Goal: Information Seeking & Learning: Learn about a topic

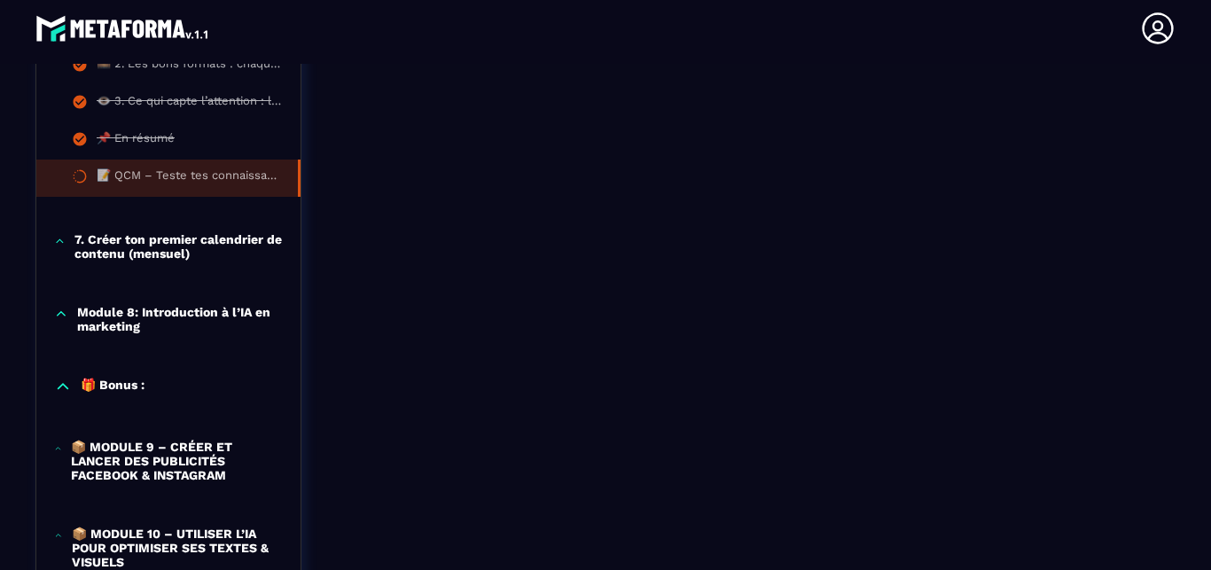
scroll to position [1729, 0]
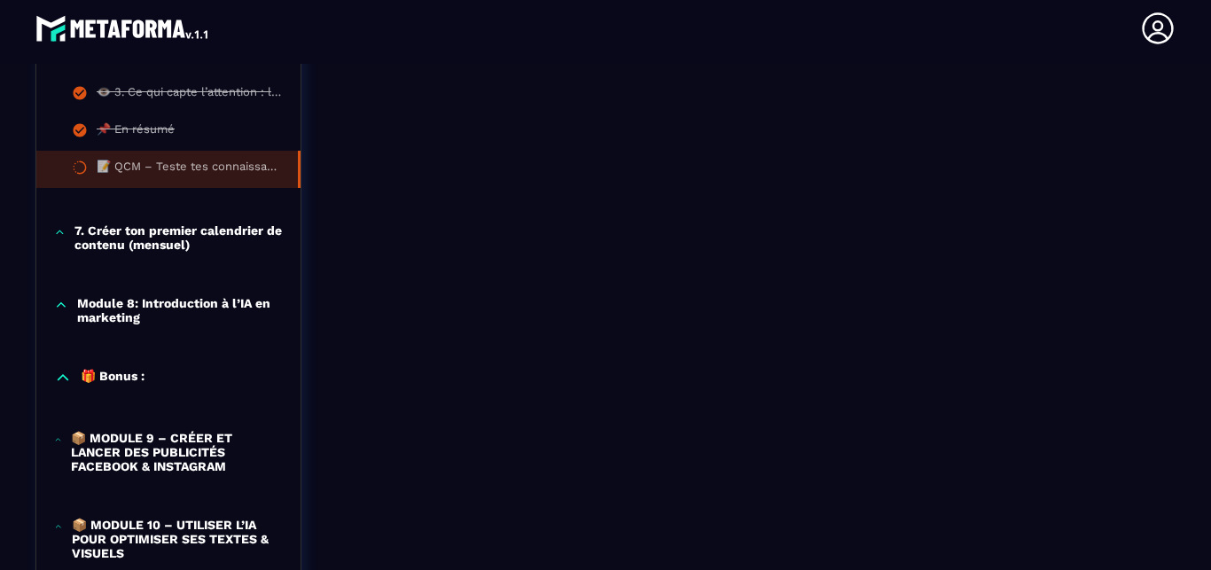
click at [104, 244] on p "7. Créer ton premier calendrier de contenu (mensuel)" at bounding box center [178, 237] width 208 height 28
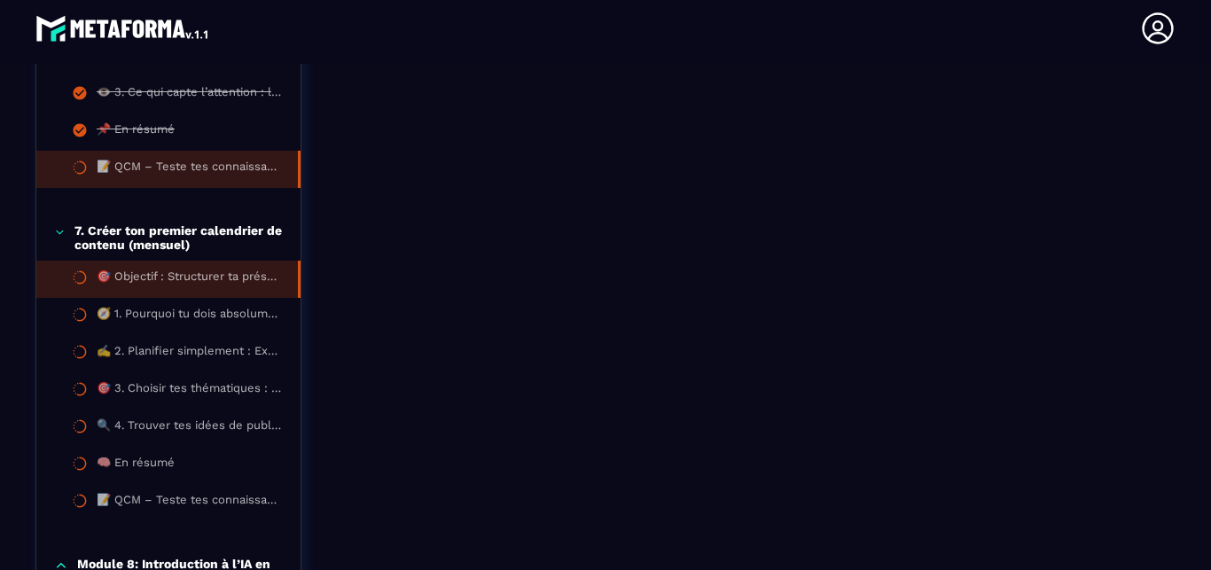
click at [249, 295] on li "🎯 Objectif : Structurer ta présence en ligne pour ne plus jamais manquer d’insp…" at bounding box center [168, 279] width 264 height 37
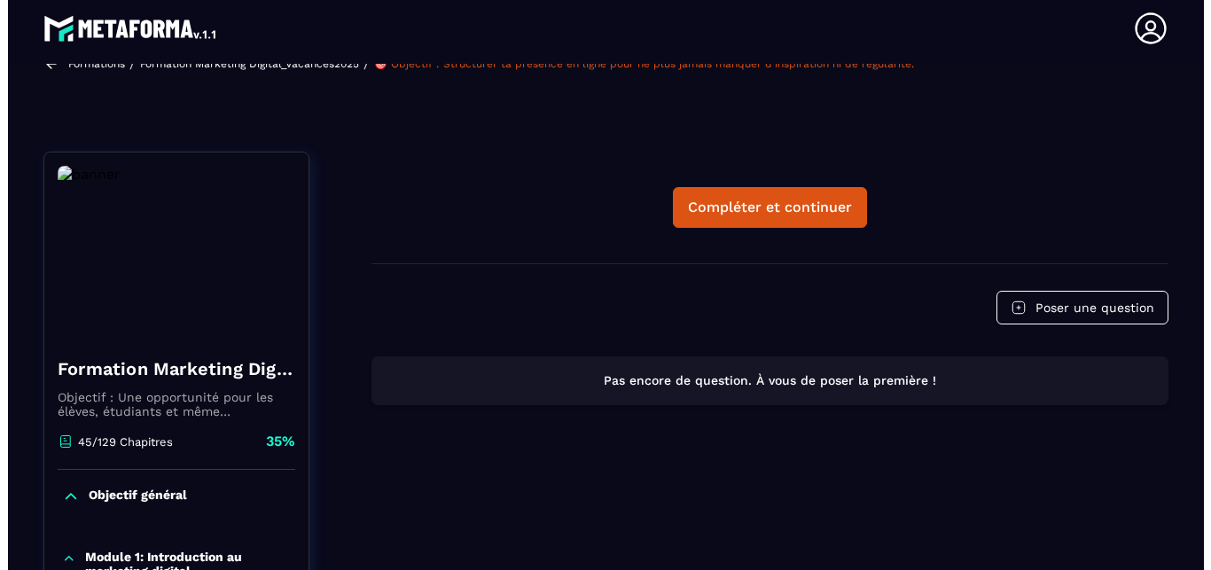
scroll to position [101, 0]
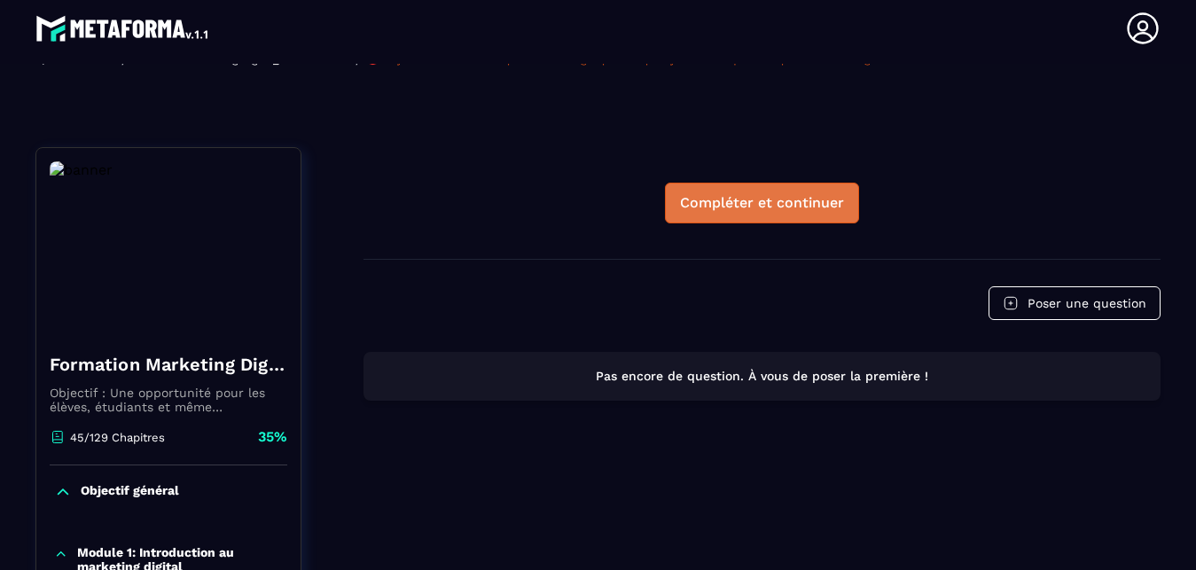
click at [783, 194] on div "Compléter et continuer" at bounding box center [762, 203] width 164 height 18
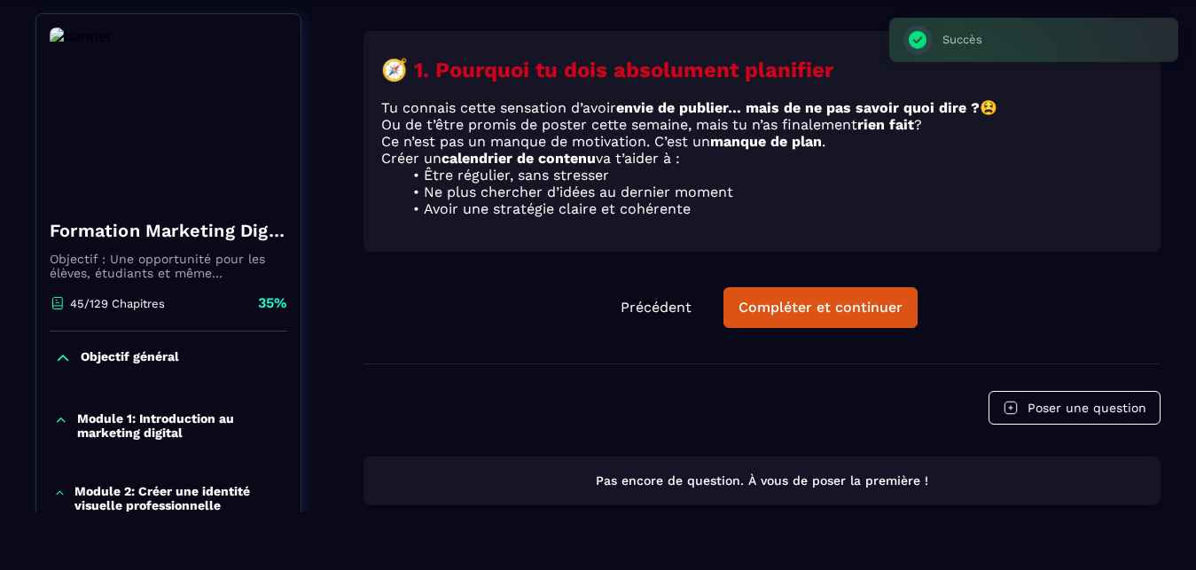
scroll to position [7, 0]
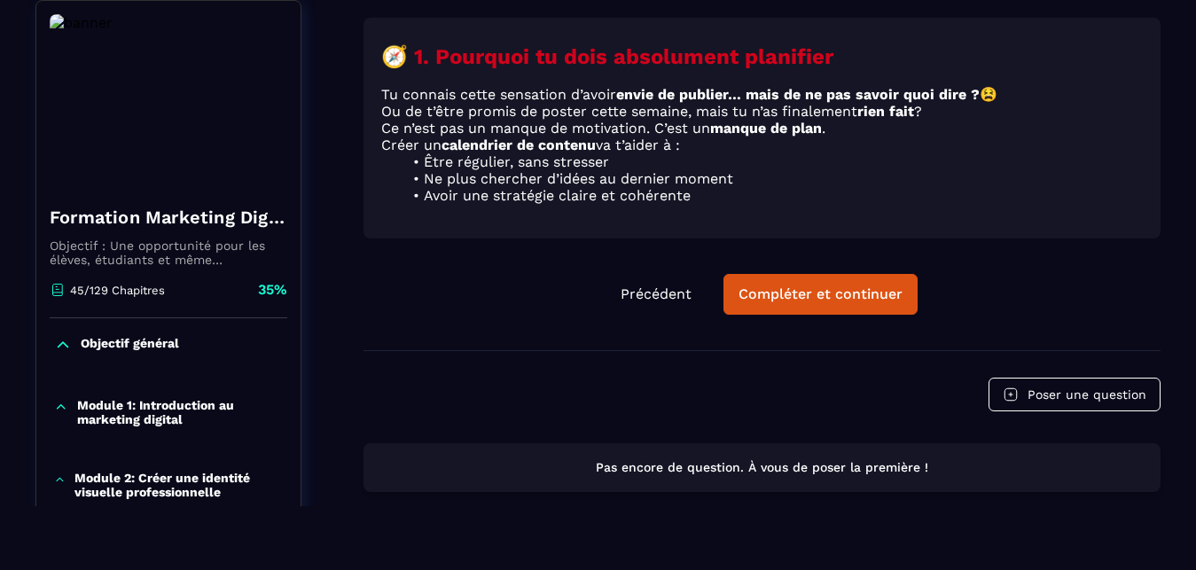
click at [777, 197] on li "Avoir une stratégie claire et cohérente" at bounding box center [772, 195] width 740 height 17
click at [854, 289] on div "Compléter et continuer" at bounding box center [820, 294] width 164 height 18
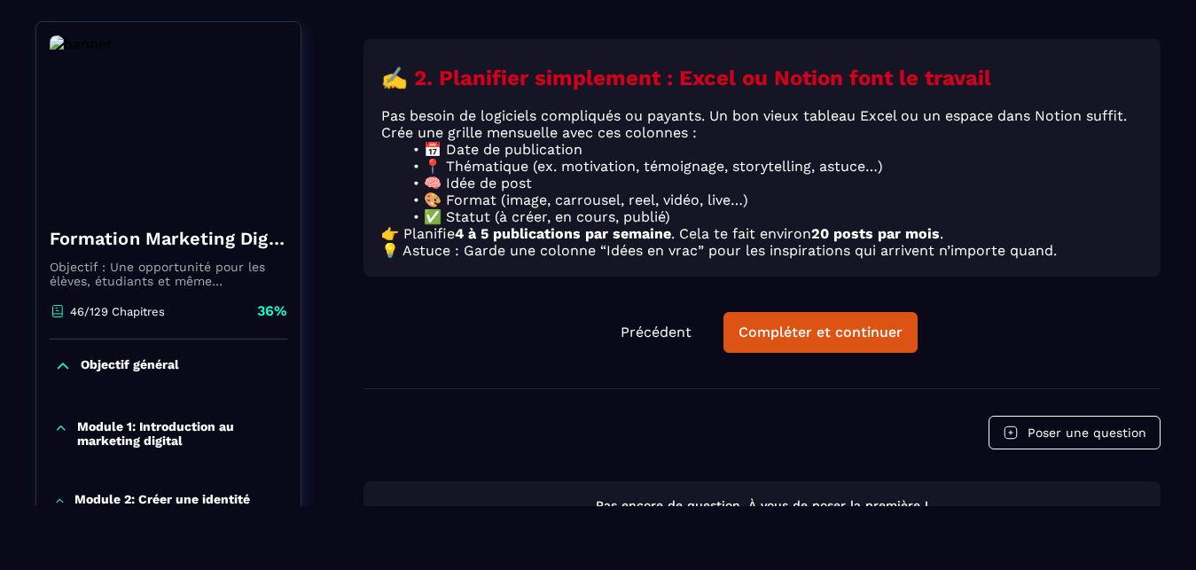
scroll to position [184, 0]
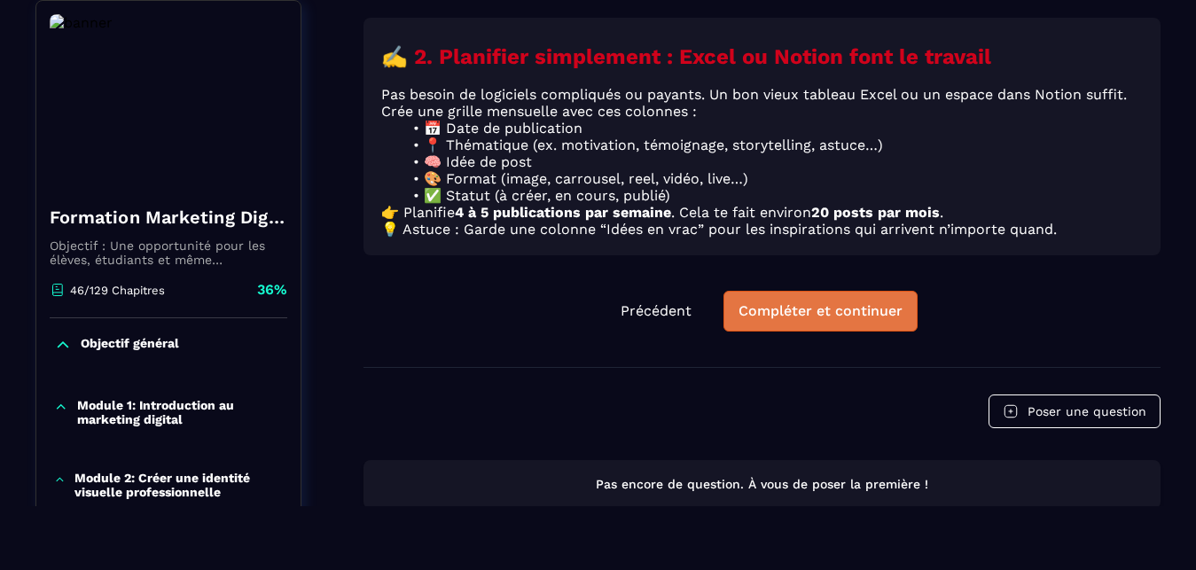
click at [846, 320] on div "Compléter et continuer" at bounding box center [820, 311] width 164 height 18
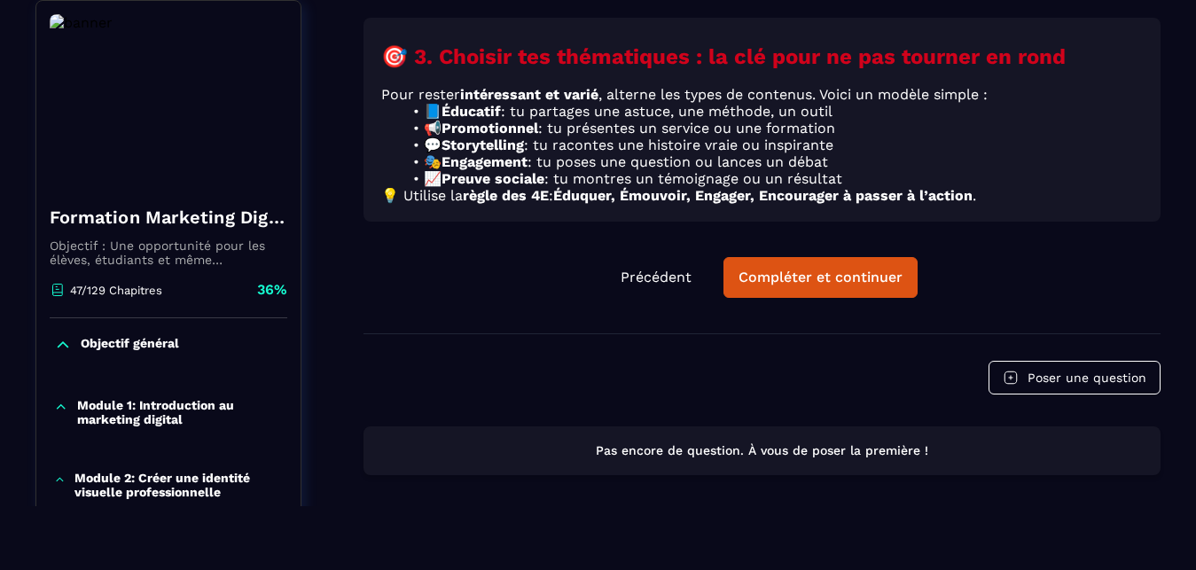
scroll to position [83, 0]
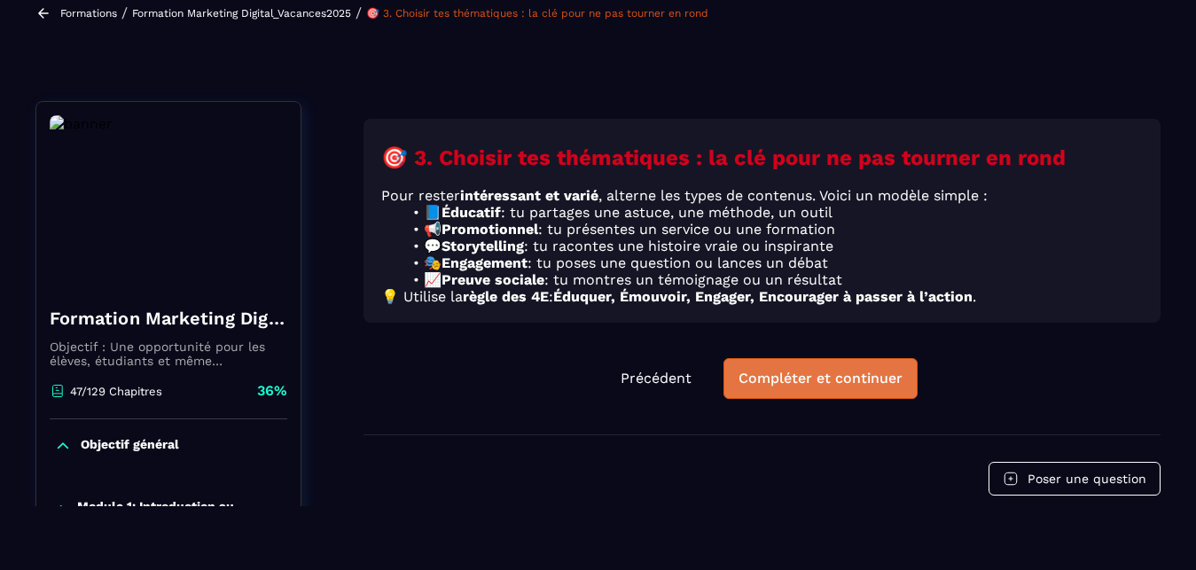
click at [821, 383] on div "Compléter et continuer" at bounding box center [820, 379] width 164 height 18
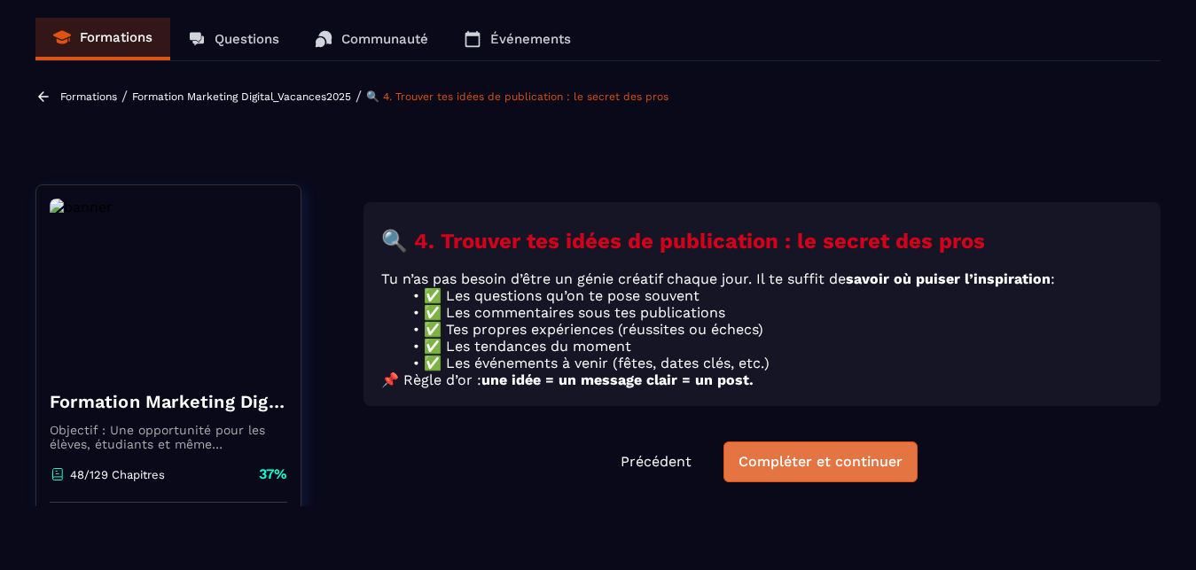
click at [808, 457] on button "Compléter et continuer" at bounding box center [820, 461] width 194 height 41
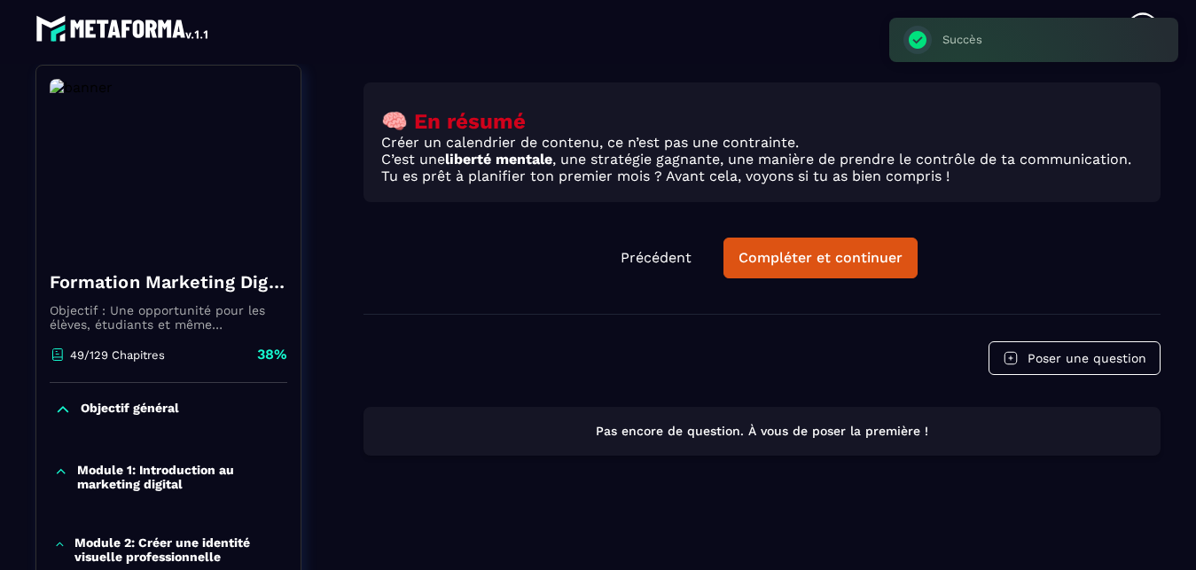
scroll to position [184, 0]
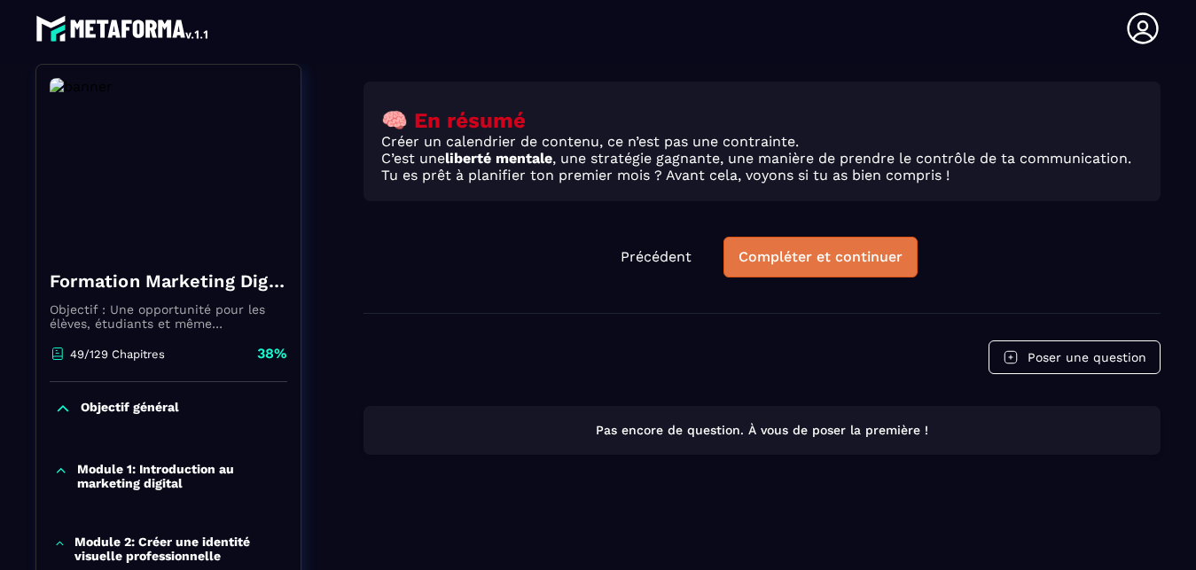
click at [808, 277] on button "Compléter et continuer" at bounding box center [820, 257] width 194 height 41
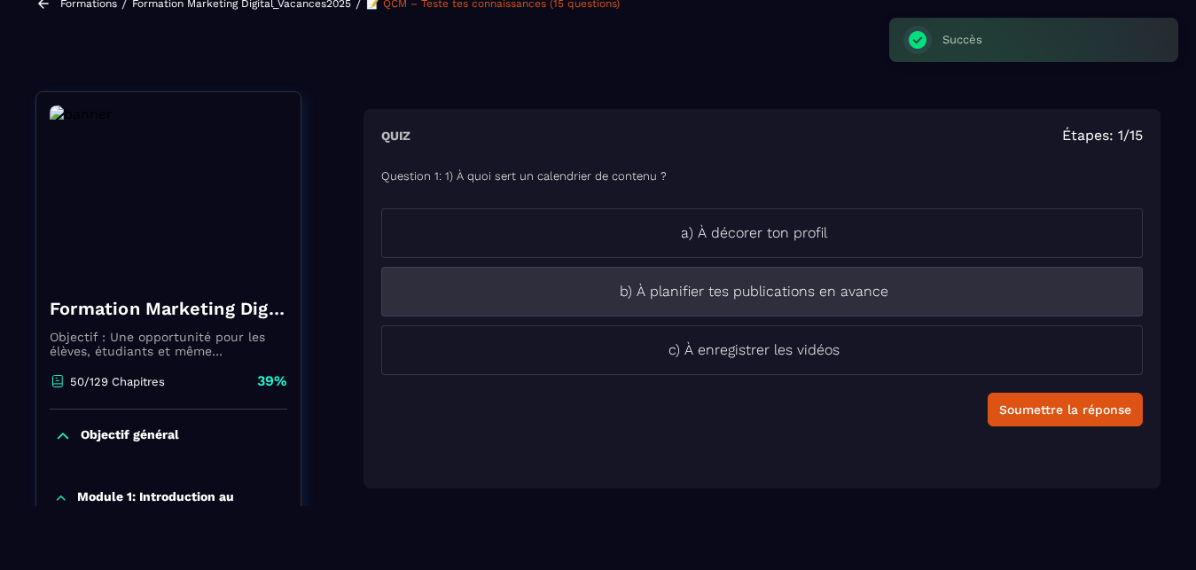
scroll to position [83, 0]
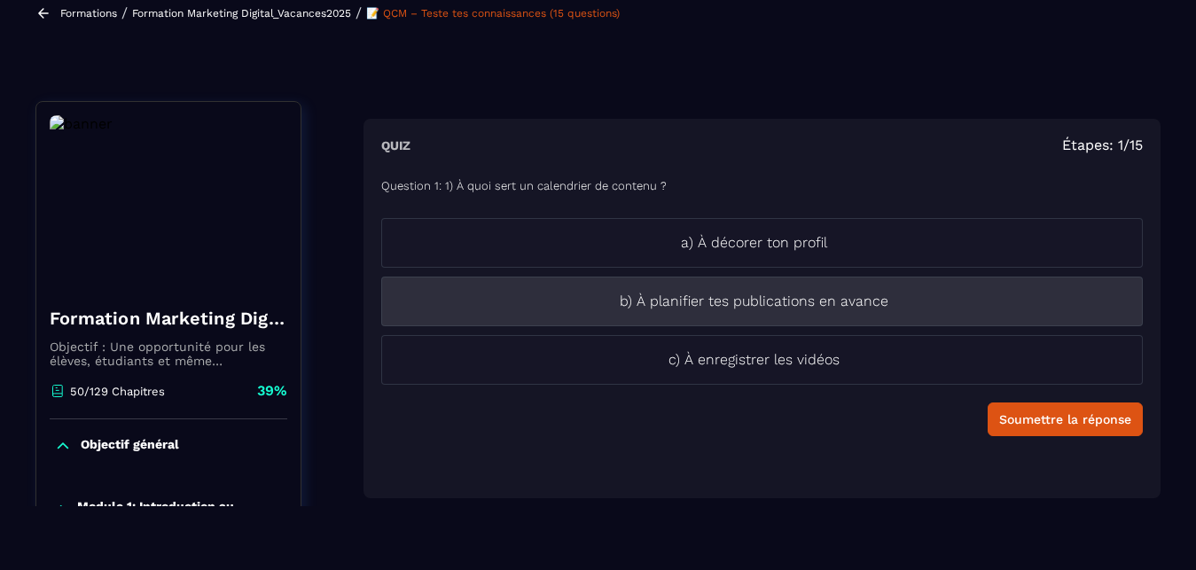
click at [808, 312] on li "b) À planifier tes publications en avance" at bounding box center [761, 302] width 761 height 50
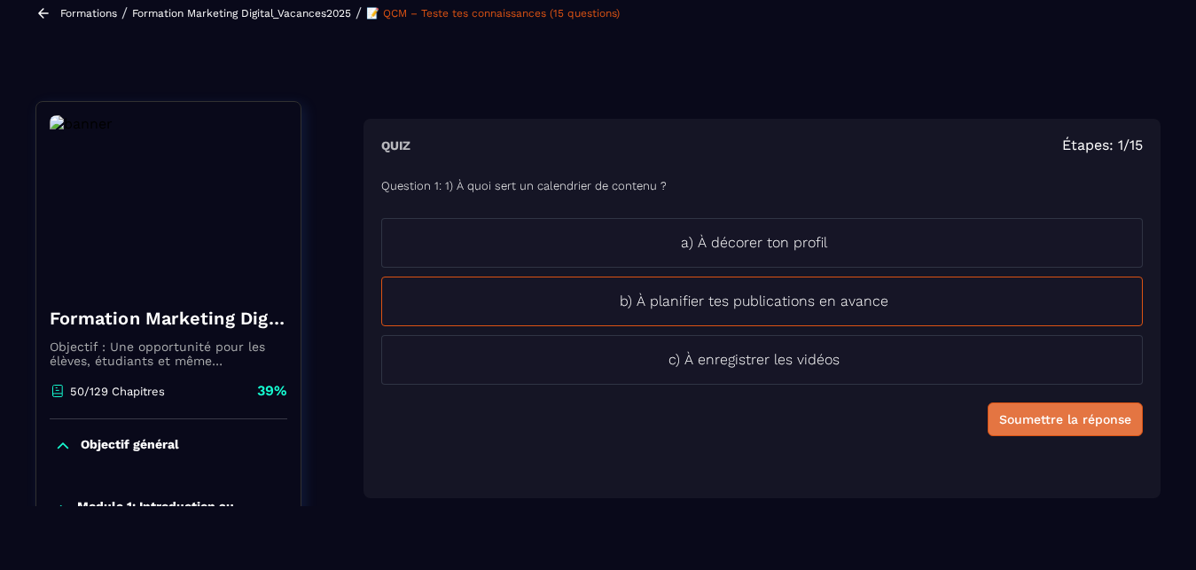
click at [999, 423] on div "Soumettre la réponse" at bounding box center [1065, 419] width 132 height 18
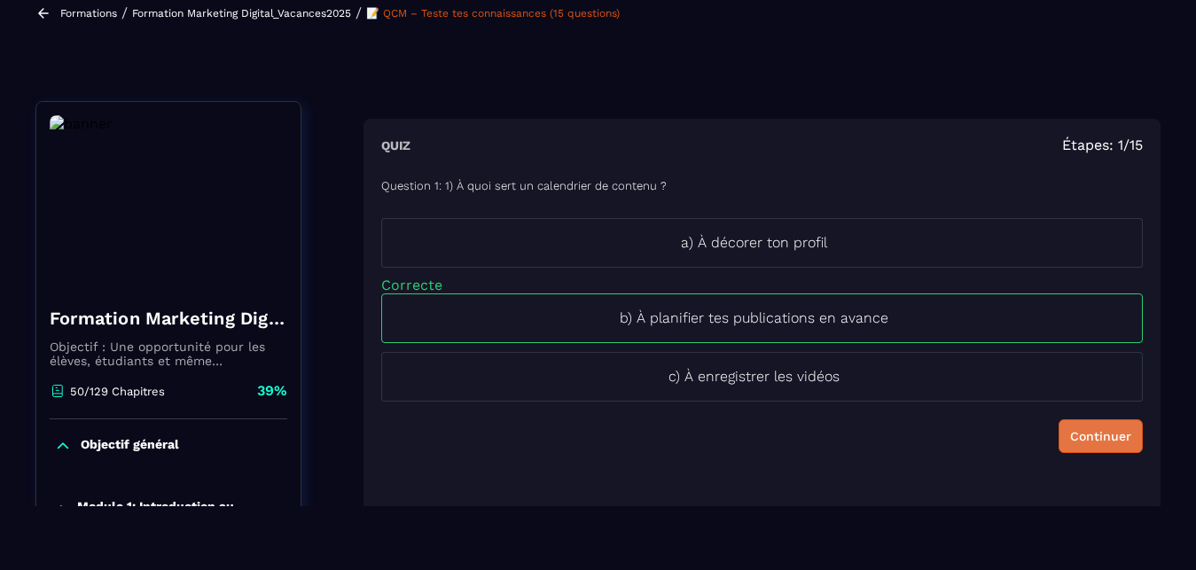
click at [1070, 437] on div "Continuer" at bounding box center [1100, 436] width 61 height 18
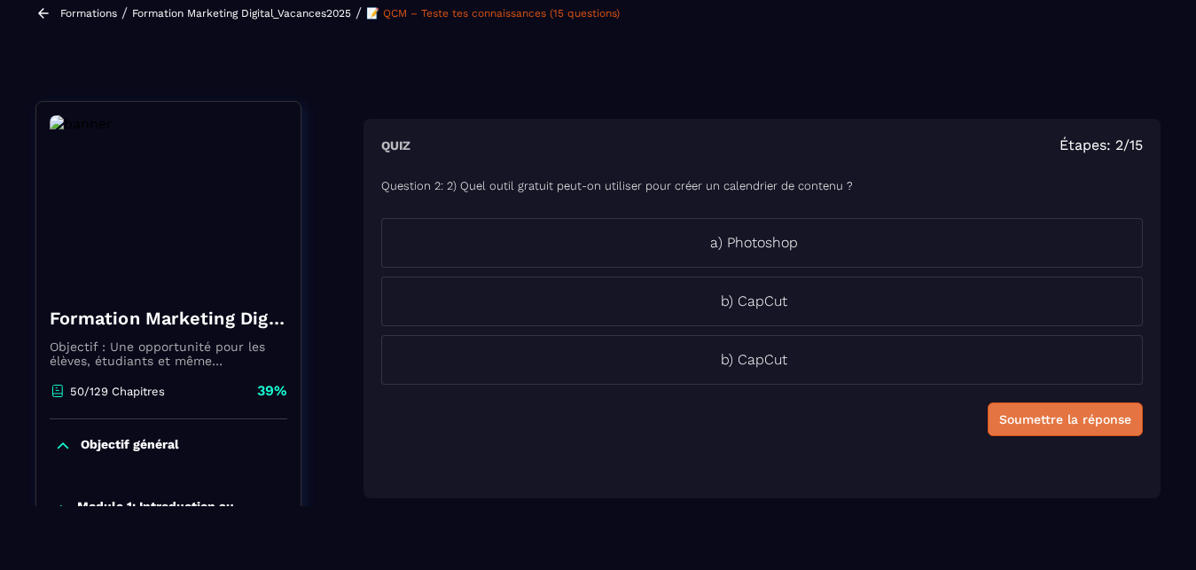
click at [999, 412] on div "Soumettre la réponse" at bounding box center [1065, 419] width 132 height 18
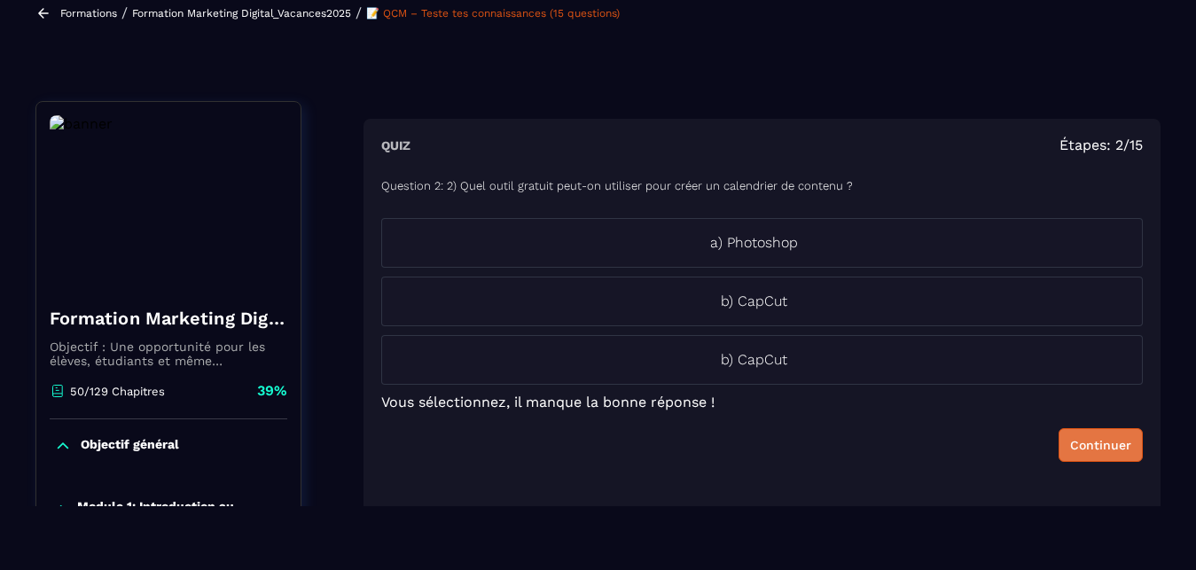
click at [1081, 440] on div "Continuer" at bounding box center [1100, 445] width 61 height 18
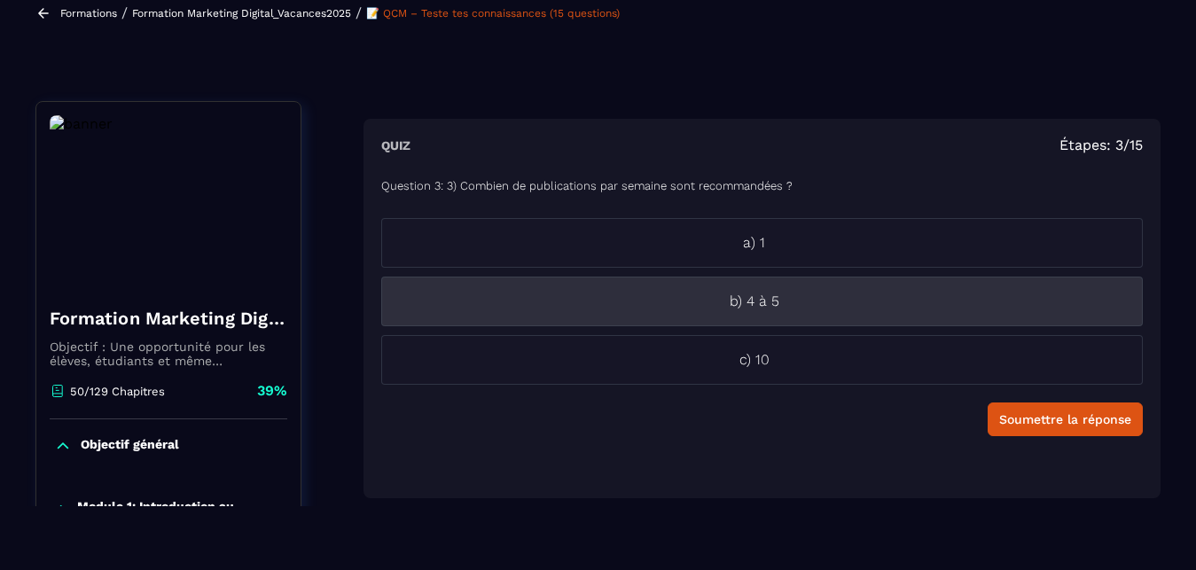
click at [767, 303] on p "b) 4 à 5" at bounding box center [754, 301] width 744 height 21
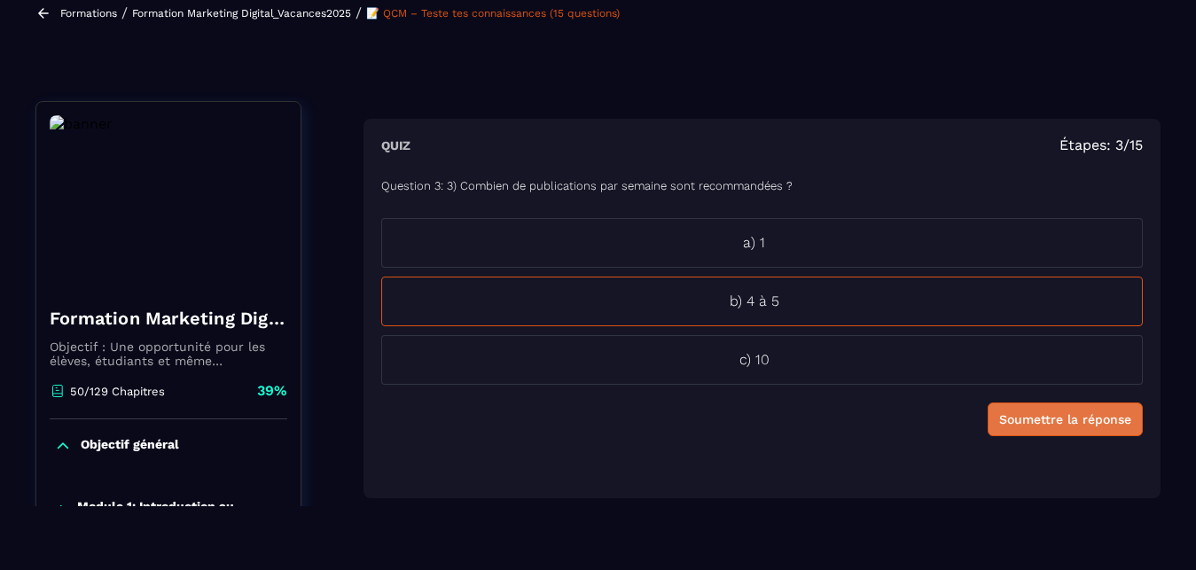
click at [1032, 419] on div "Soumettre la réponse" at bounding box center [1065, 419] width 132 height 18
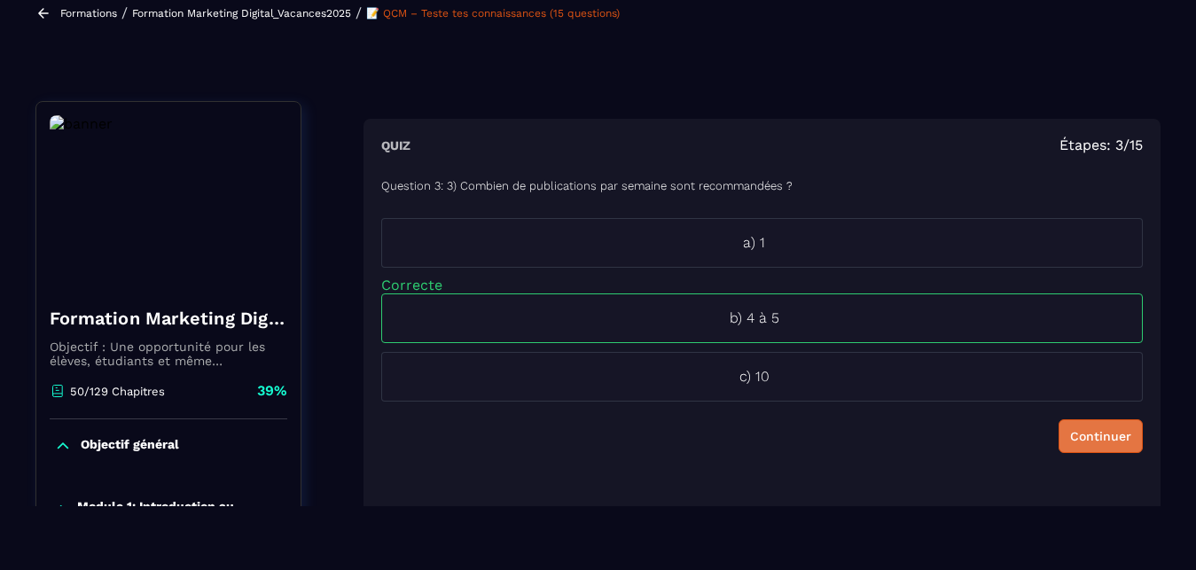
click at [1070, 427] on div "Continuer" at bounding box center [1100, 436] width 61 height 18
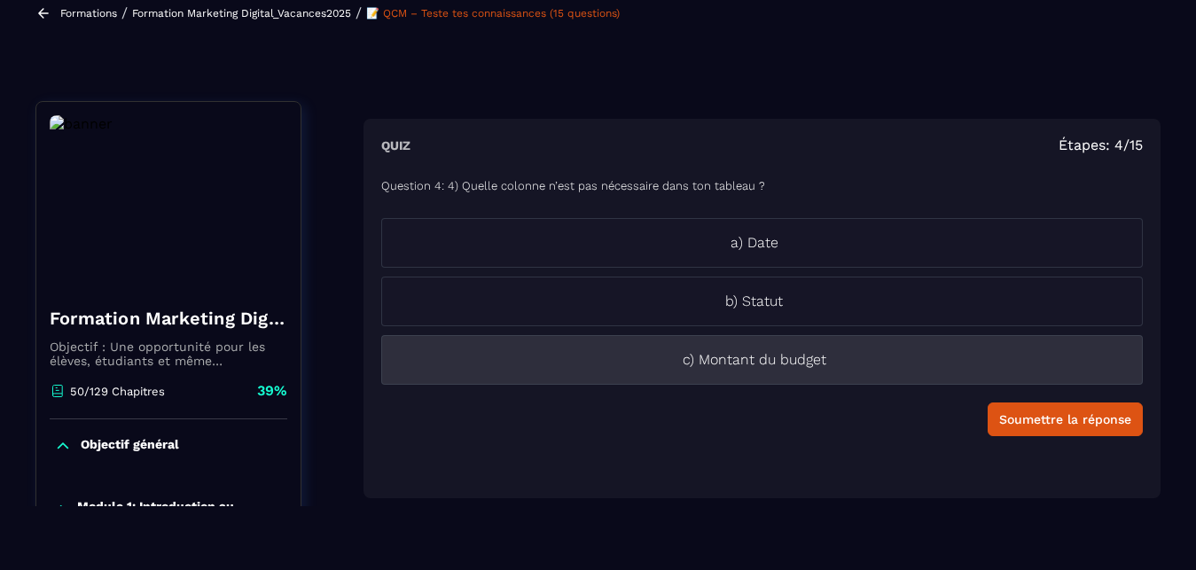
click at [933, 377] on li "c) Montant du budget" at bounding box center [761, 360] width 761 height 50
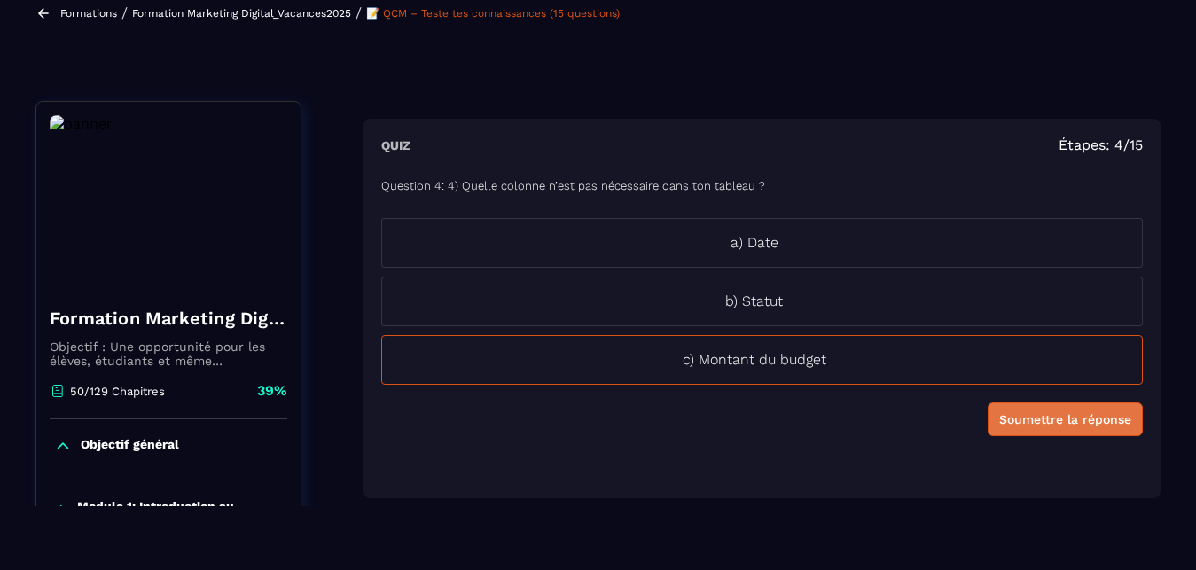
click at [1074, 422] on div "Soumettre la réponse" at bounding box center [1065, 419] width 132 height 18
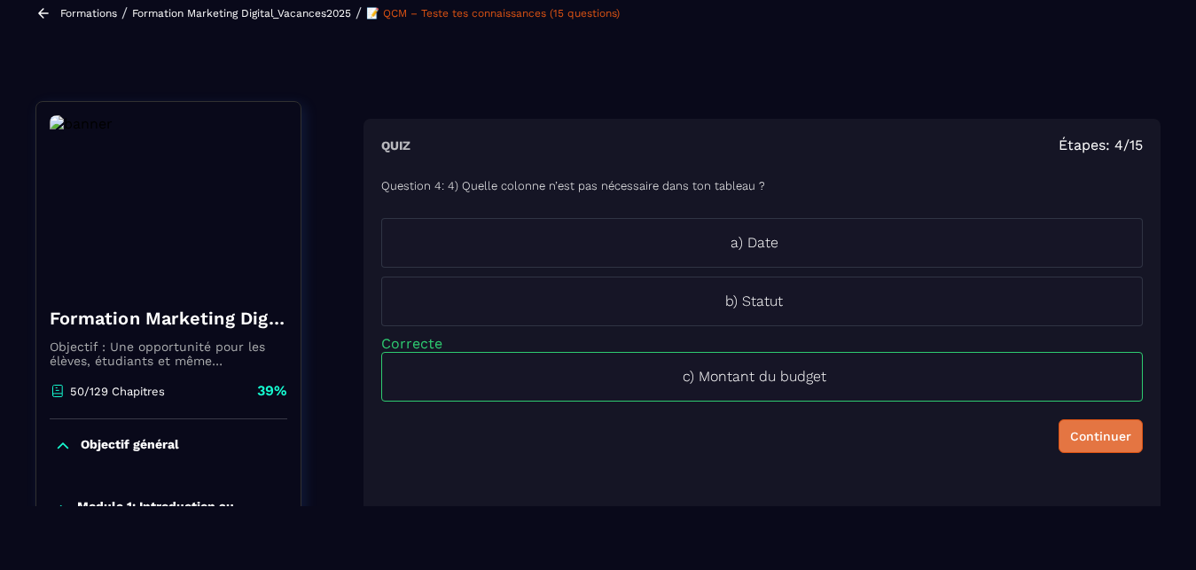
click at [1074, 422] on button "Continuer" at bounding box center [1100, 436] width 84 height 34
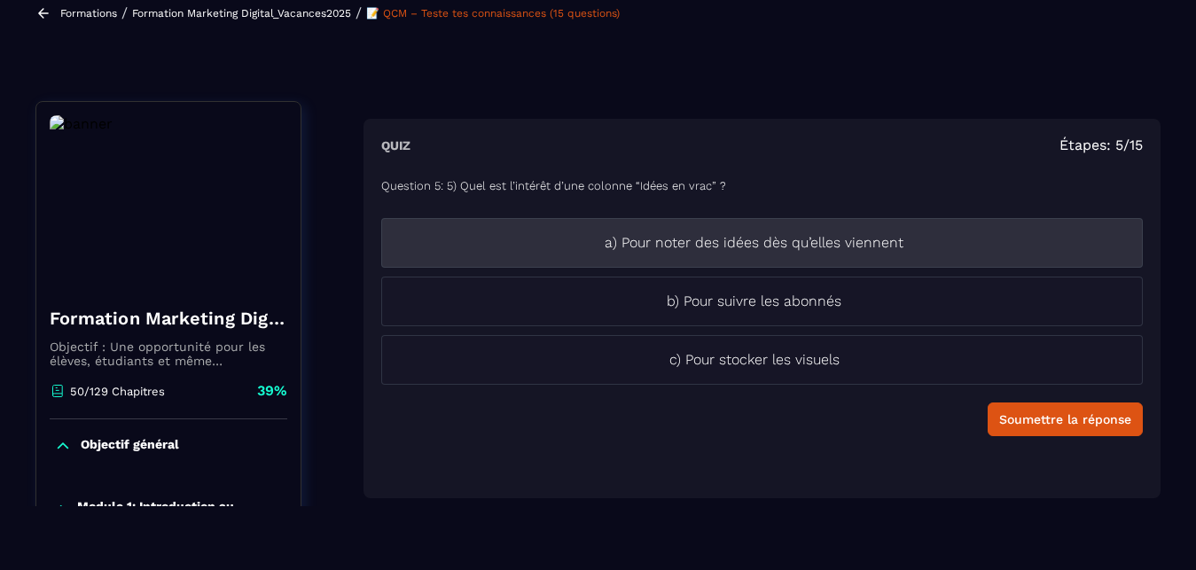
click at [749, 264] on li "a) Pour noter des idées dès qu’elles viennent" at bounding box center [761, 243] width 761 height 50
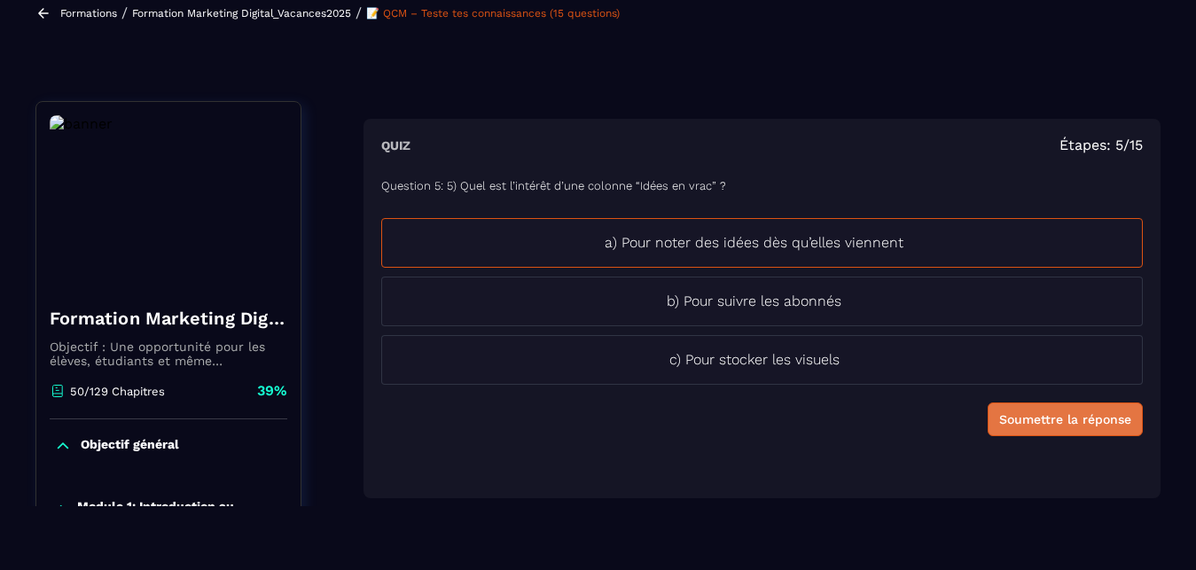
click at [1009, 413] on div "Soumettre la réponse" at bounding box center [1065, 419] width 132 height 18
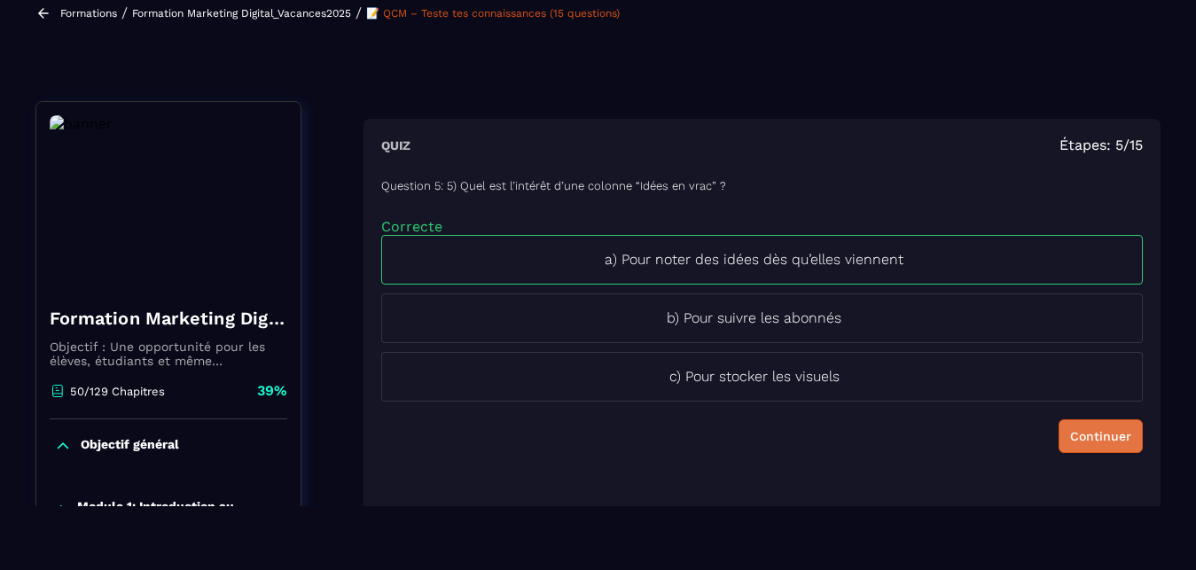
click at [1083, 435] on div "Continuer" at bounding box center [1100, 436] width 61 height 18
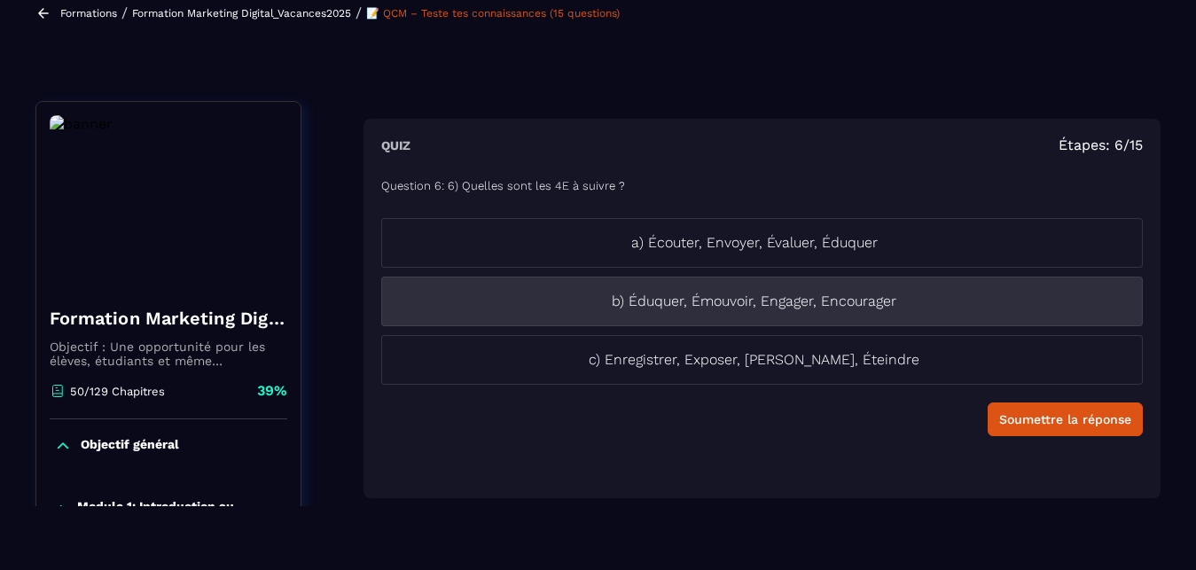
click at [865, 309] on p "b) Éduquer, Émouvoir, Engager, Encourager" at bounding box center [754, 301] width 744 height 21
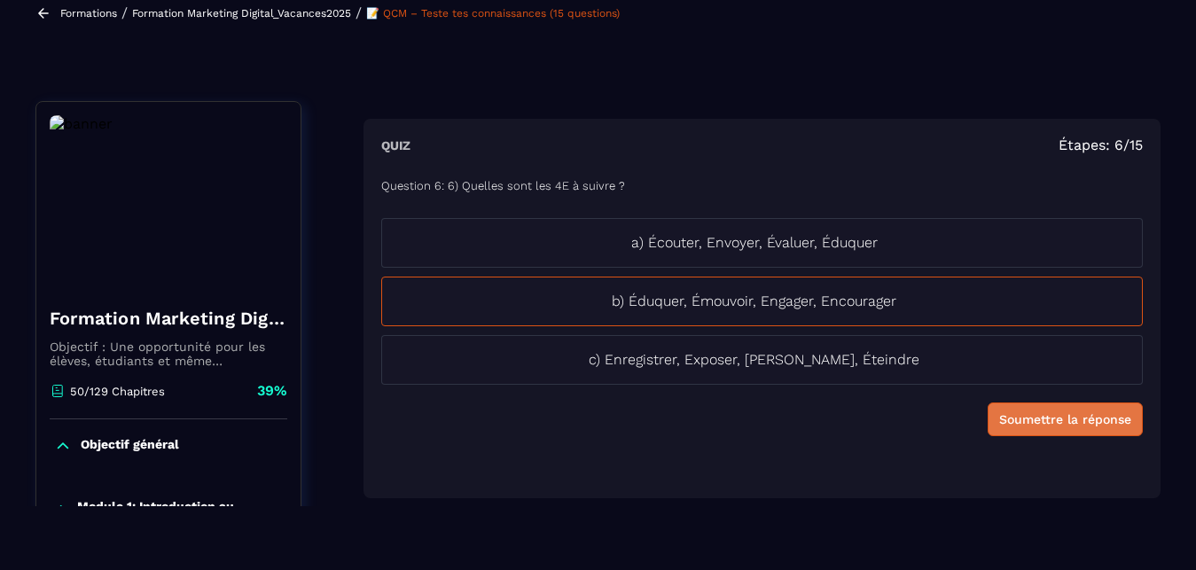
click at [1069, 409] on button "Soumettre la réponse" at bounding box center [1064, 419] width 155 height 34
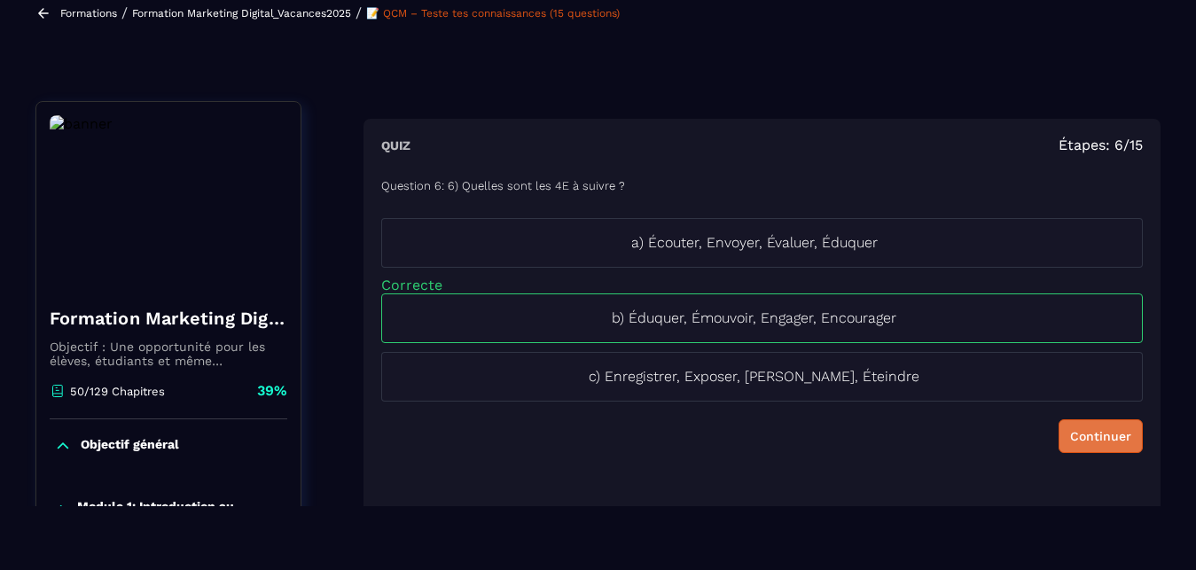
drag, startPoint x: 1067, startPoint y: 425, endPoint x: 1067, endPoint y: 439, distance: 14.2
click at [1067, 439] on button "Continuer" at bounding box center [1100, 436] width 84 height 34
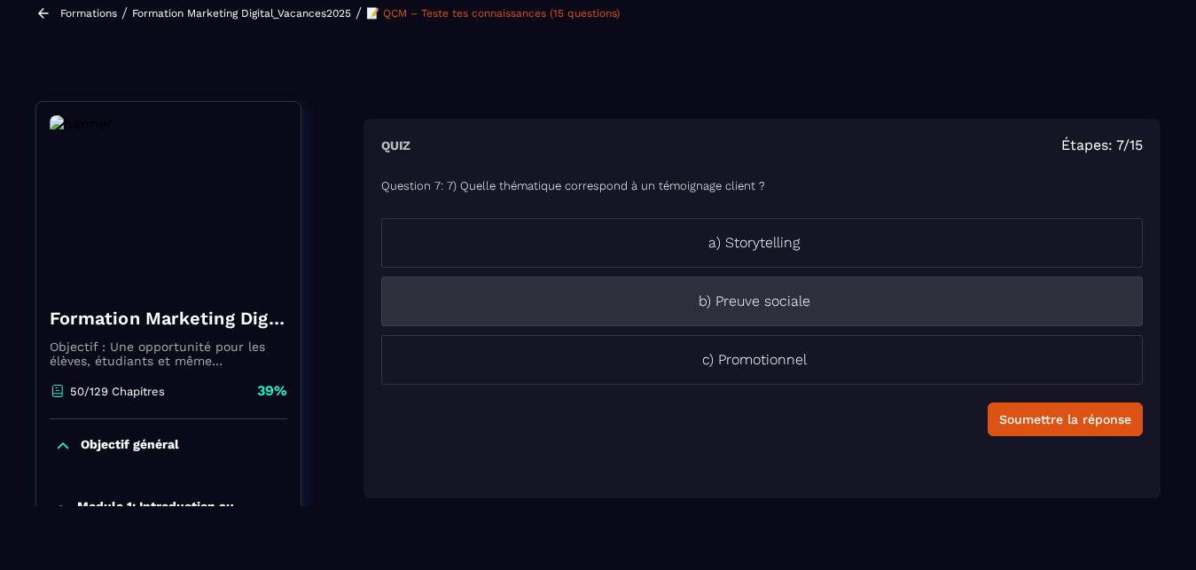
click at [778, 296] on p "b) Preuve sociale" at bounding box center [754, 301] width 744 height 21
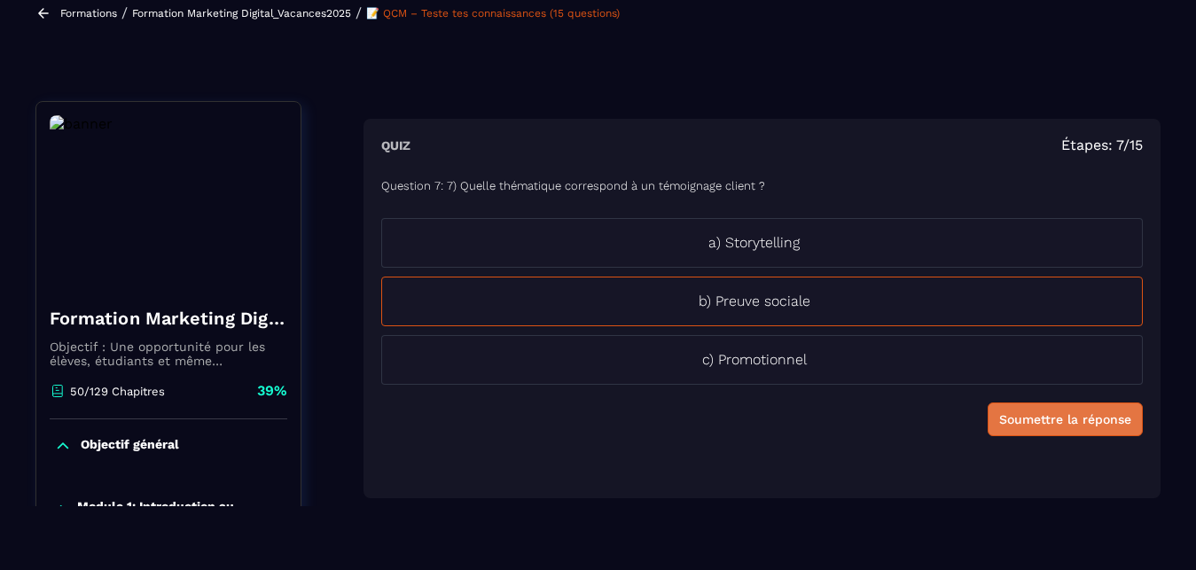
click at [1068, 420] on div "Soumettre la réponse" at bounding box center [1065, 419] width 132 height 18
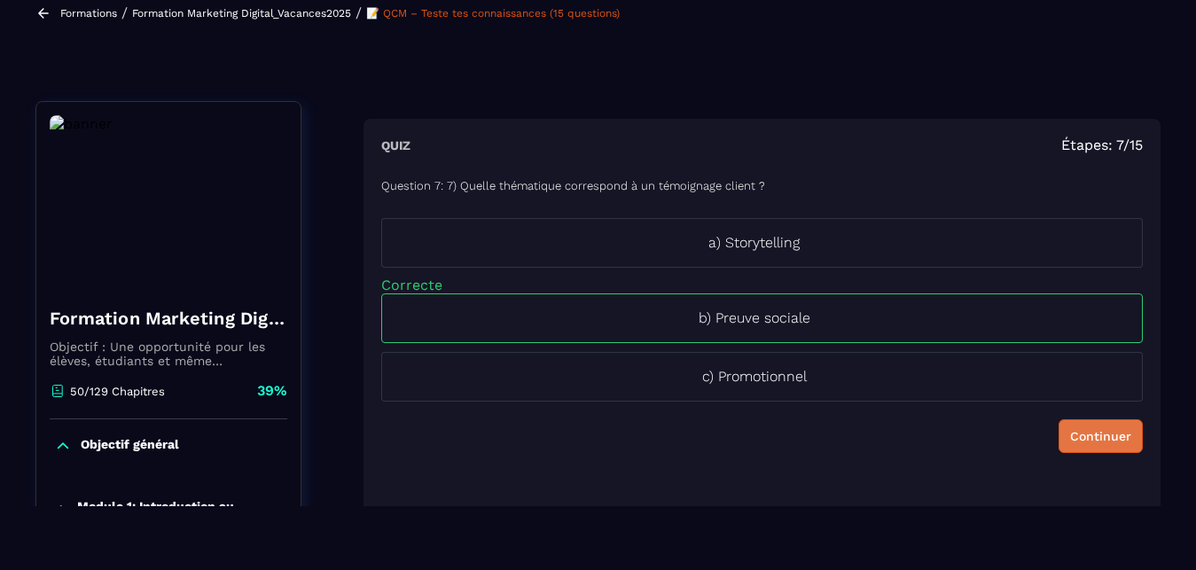
click at [1070, 432] on div "Continuer" at bounding box center [1100, 436] width 61 height 18
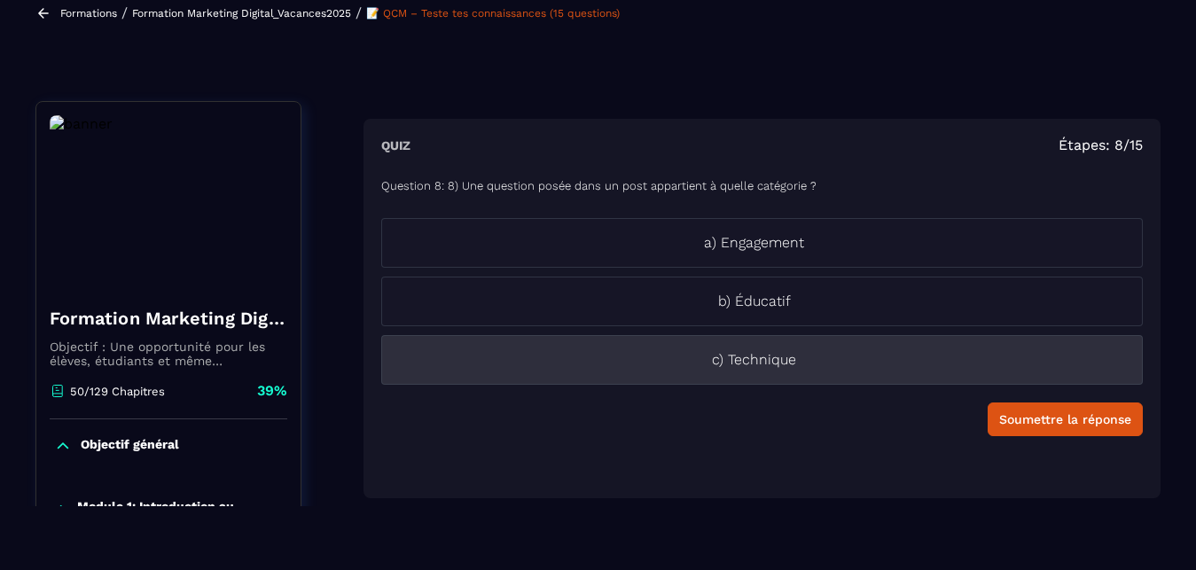
click at [786, 364] on p "c) Technique" at bounding box center [754, 359] width 744 height 21
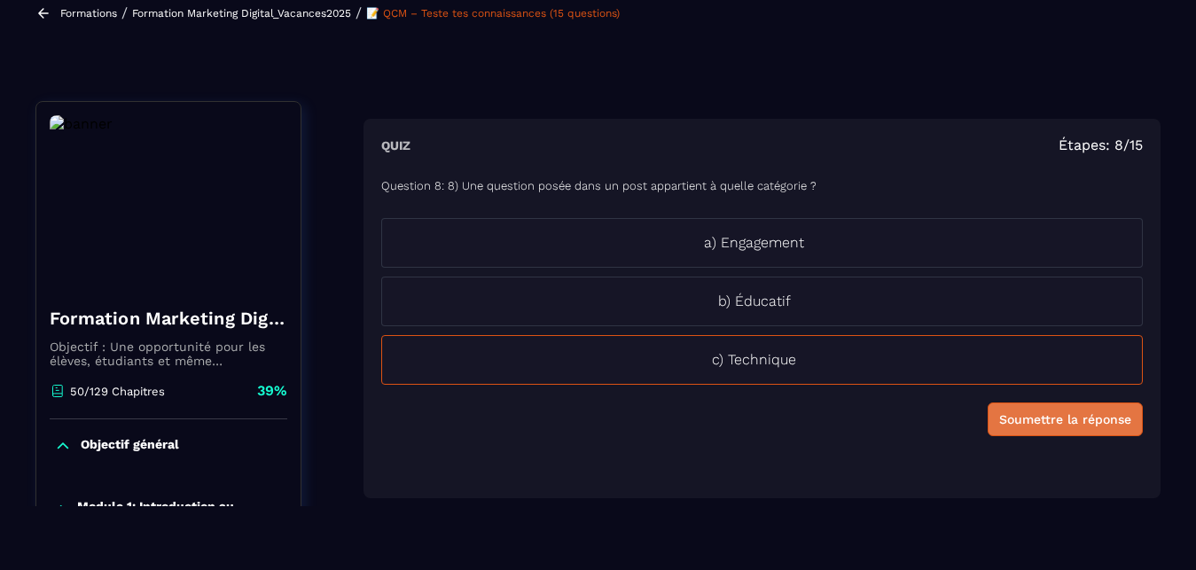
click at [1052, 409] on button "Soumettre la réponse" at bounding box center [1064, 419] width 155 height 34
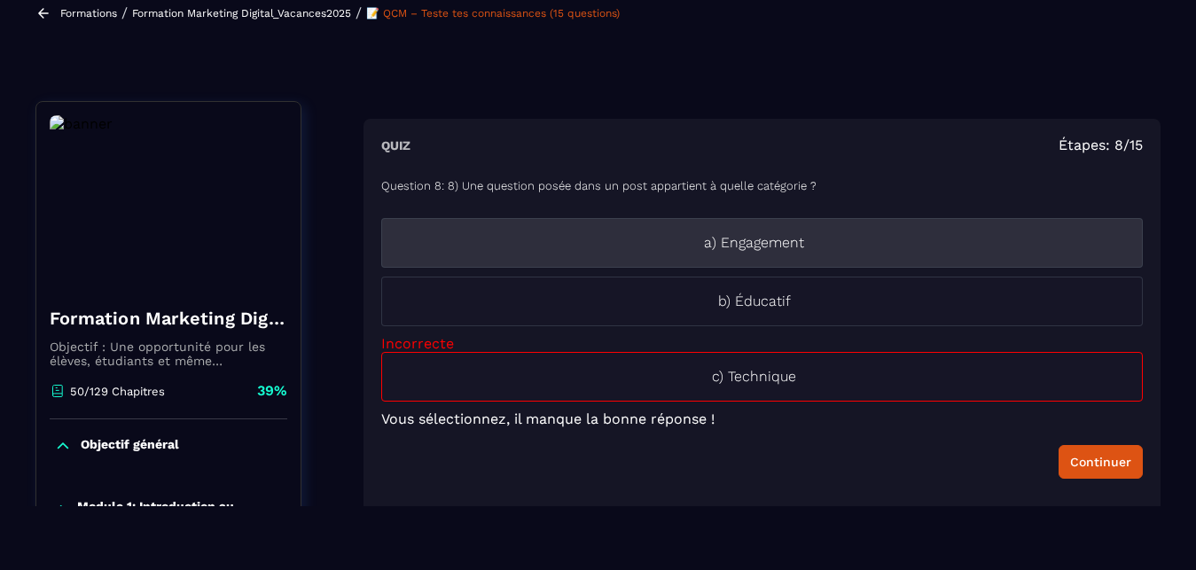
click at [839, 246] on p "a) Engagement" at bounding box center [754, 242] width 744 height 21
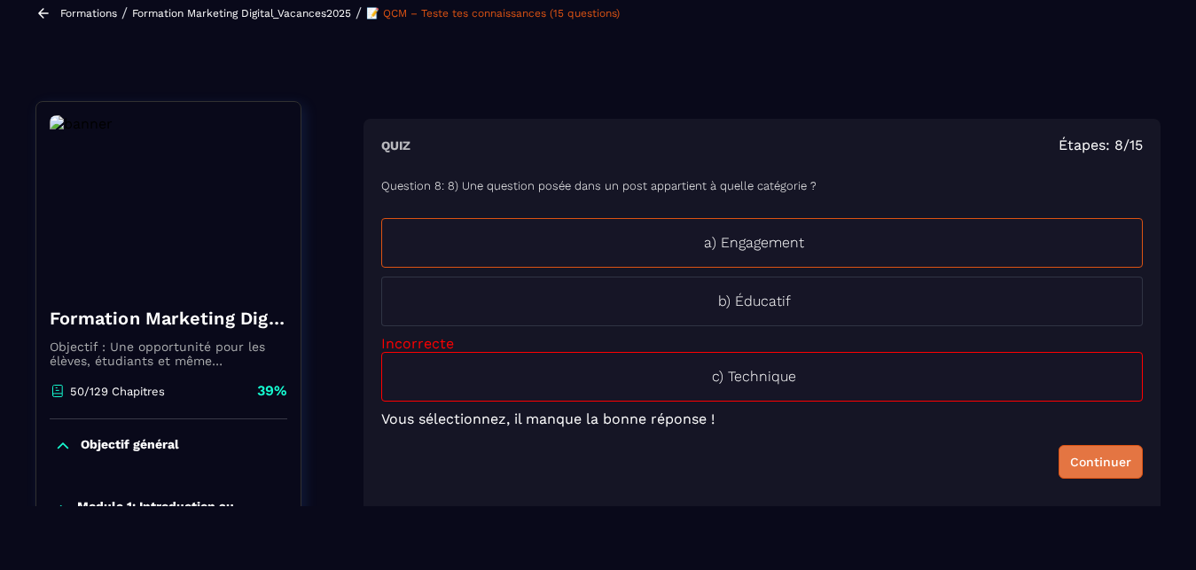
click at [1070, 465] on div "Continuer" at bounding box center [1100, 462] width 61 height 18
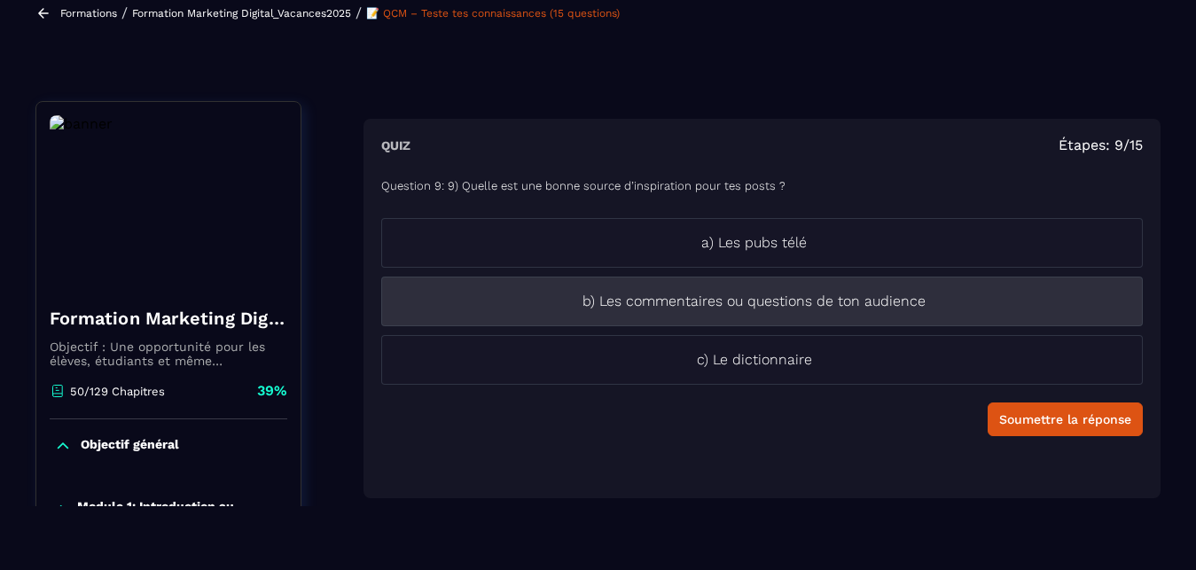
click at [974, 321] on li "b) Les commentaires ou questions de ton audience" at bounding box center [761, 302] width 761 height 50
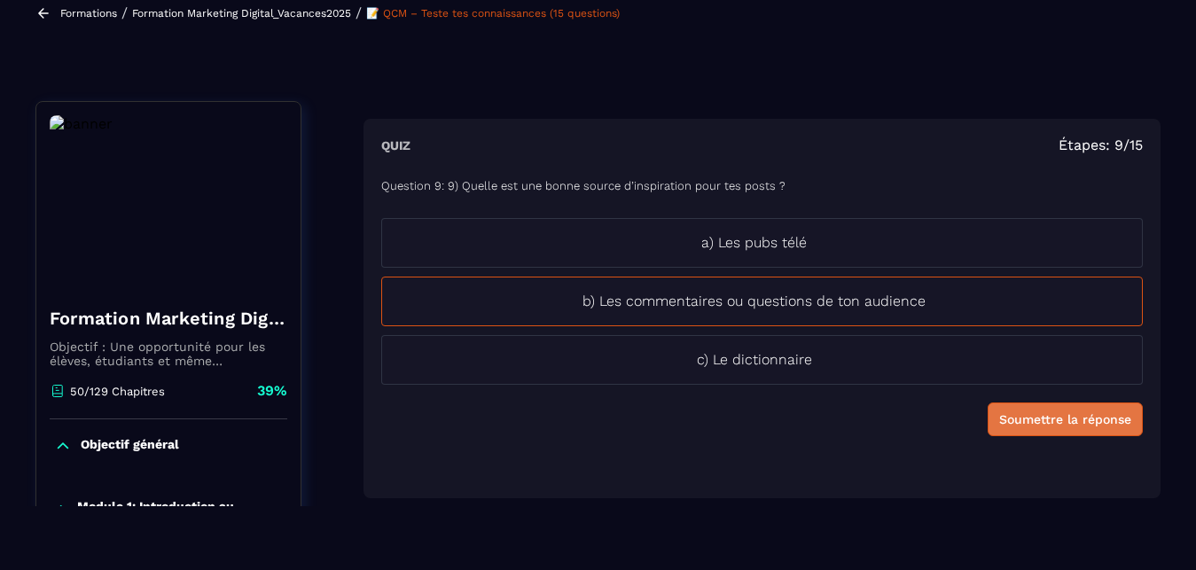
click at [1019, 410] on div "Soumettre la réponse" at bounding box center [1065, 419] width 132 height 18
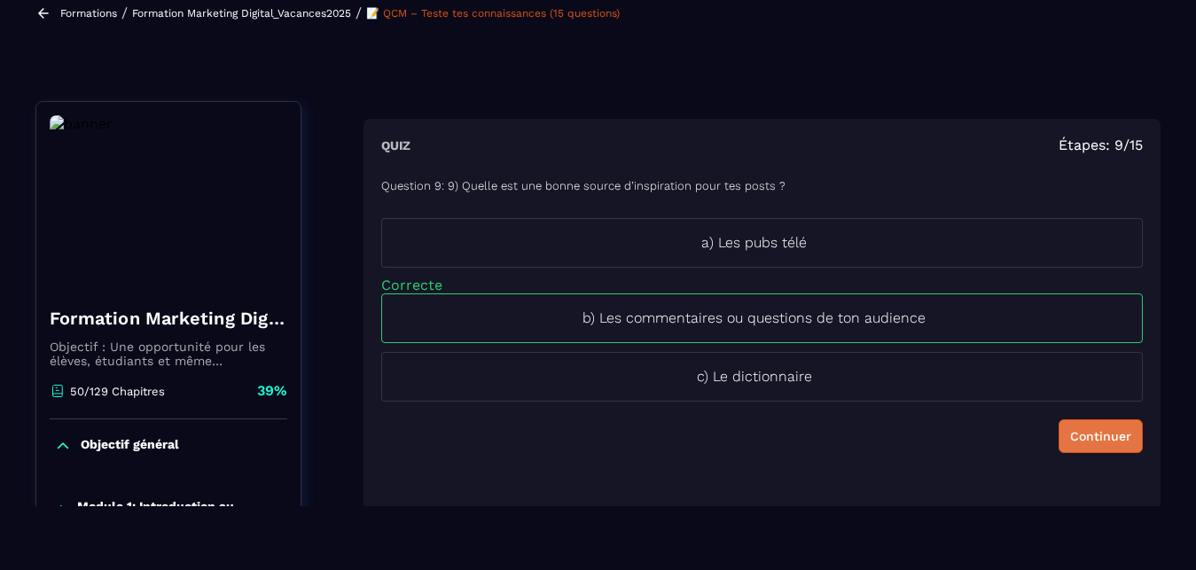
click at [1087, 440] on div "Continuer" at bounding box center [1100, 436] width 61 height 18
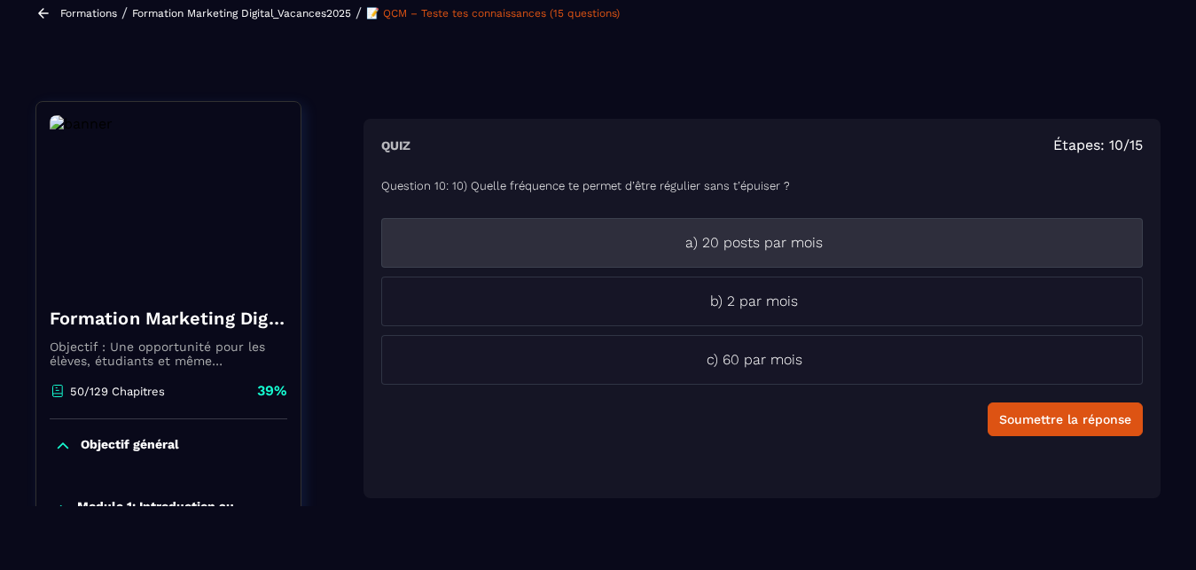
click at [816, 261] on li "a) 20 posts par mois" at bounding box center [761, 243] width 761 height 50
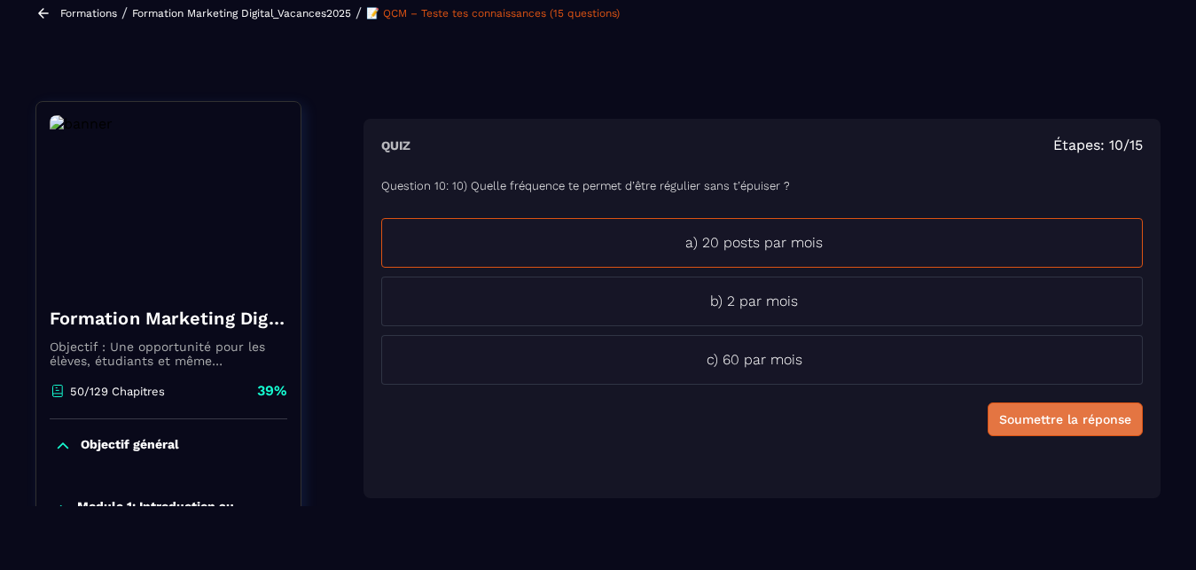
click at [1052, 418] on div "Soumettre la réponse" at bounding box center [1065, 419] width 132 height 18
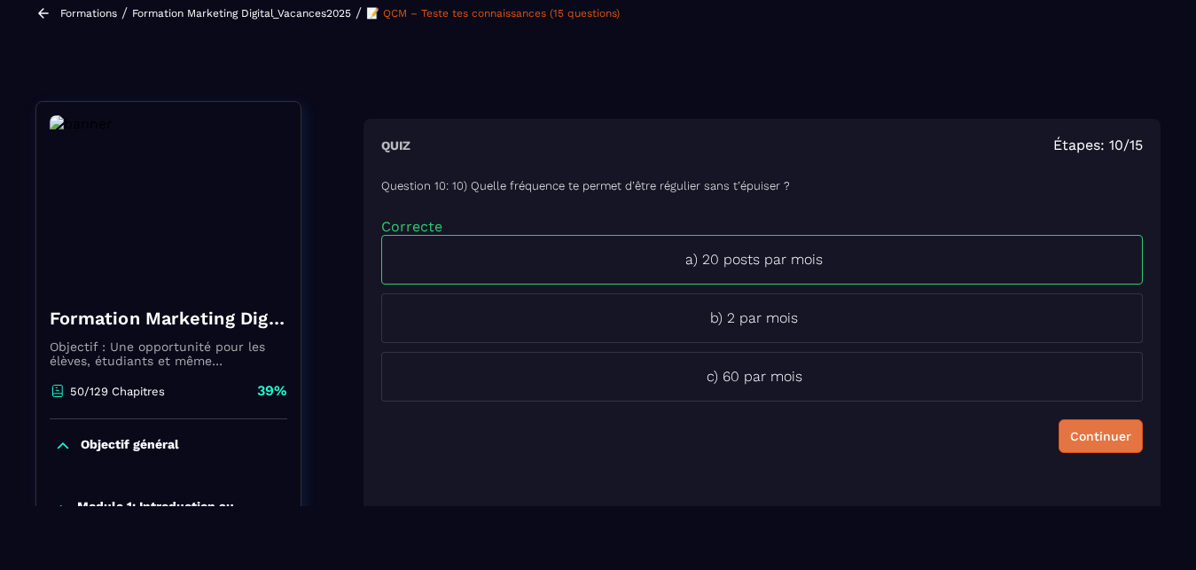
click at [1070, 439] on div "Continuer" at bounding box center [1100, 436] width 61 height 18
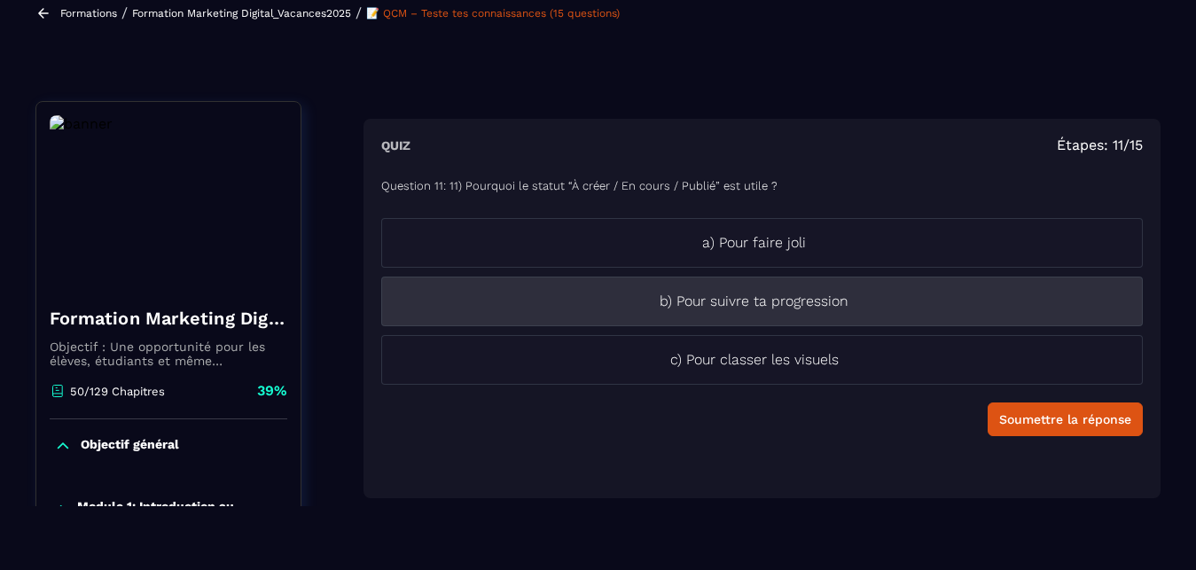
click at [823, 317] on li "b) Pour suivre ta progression" at bounding box center [761, 302] width 761 height 50
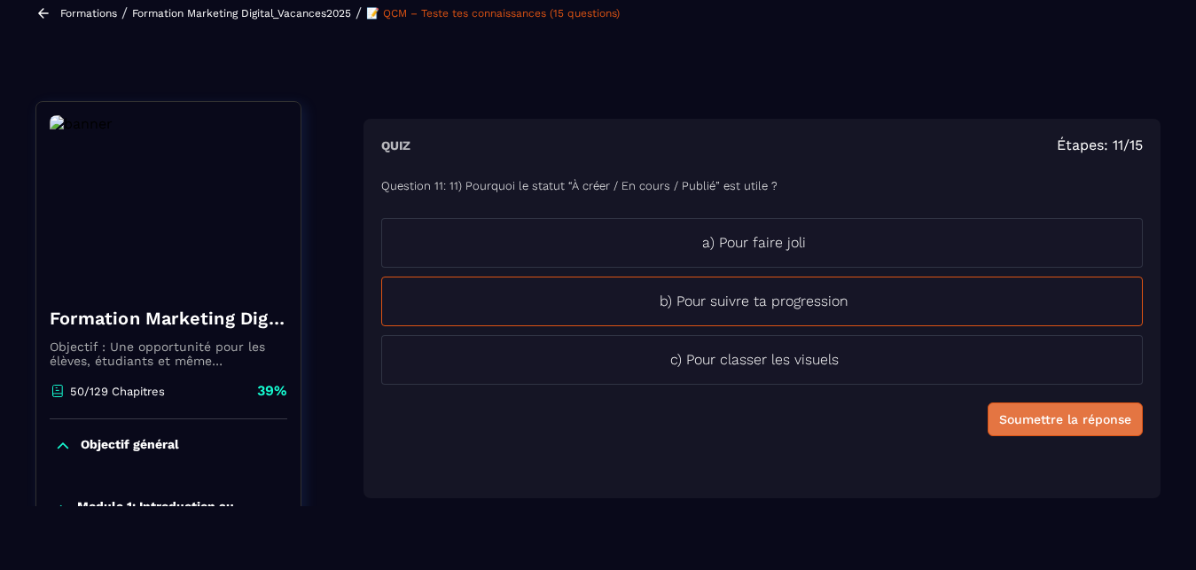
click at [1086, 416] on div "Soumettre la réponse" at bounding box center [1065, 419] width 132 height 18
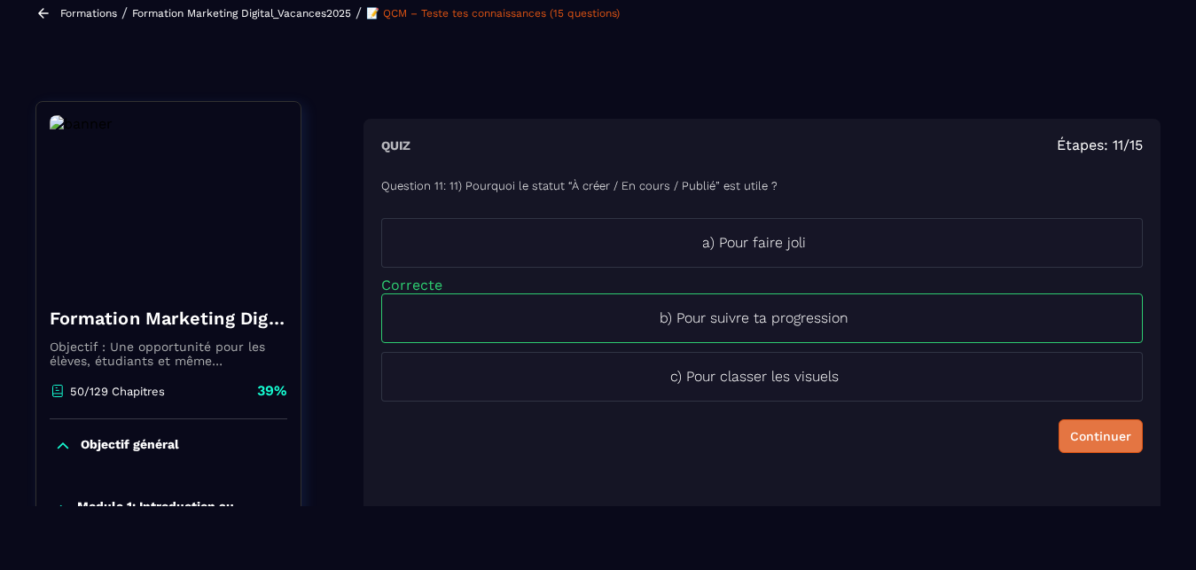
click at [1076, 436] on div "Continuer" at bounding box center [1100, 436] width 61 height 18
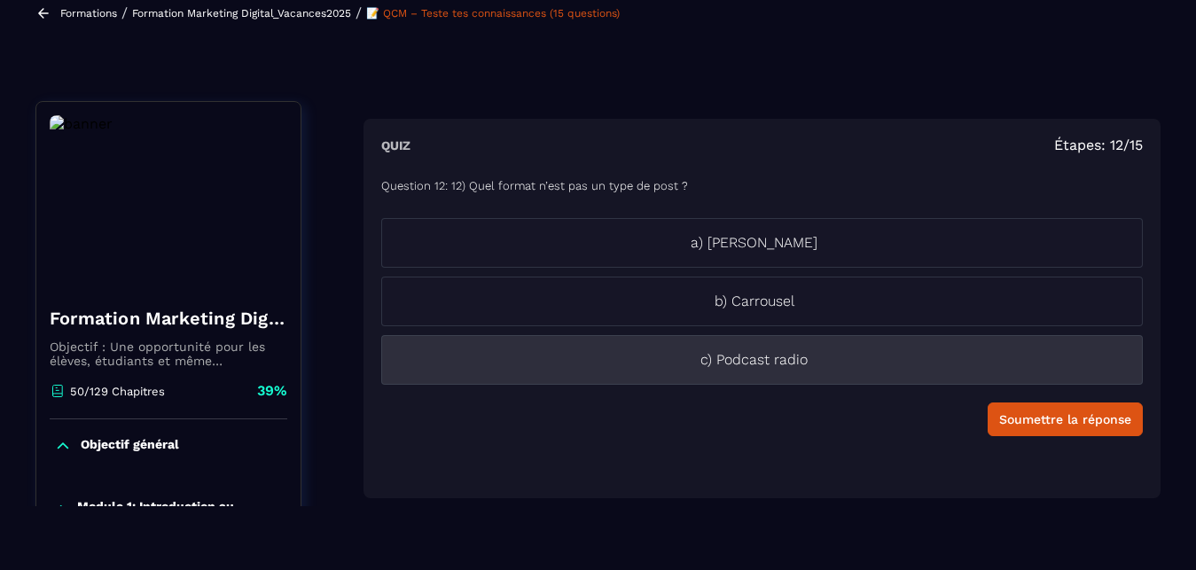
click at [745, 360] on p "c) Podcast radio" at bounding box center [754, 359] width 744 height 21
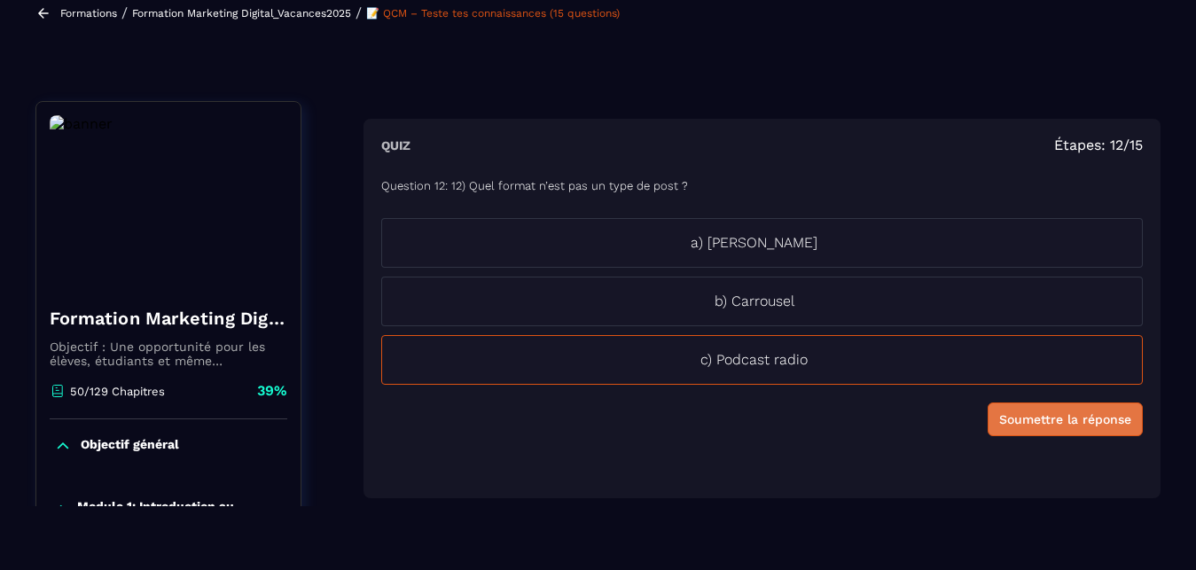
click at [999, 424] on div "Soumettre la réponse" at bounding box center [1065, 419] width 132 height 18
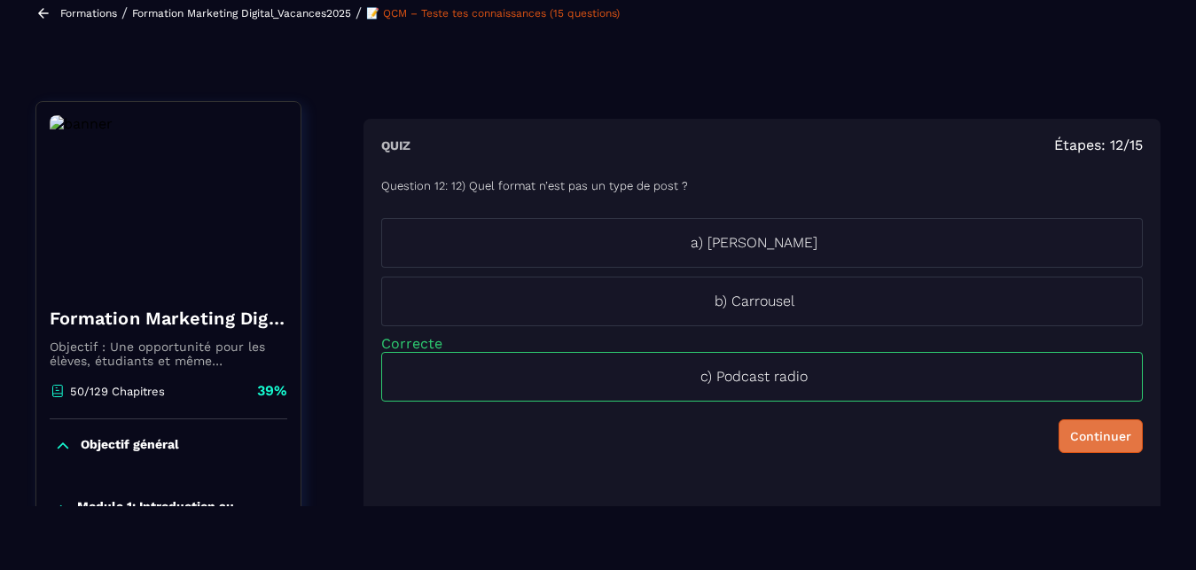
click at [1088, 439] on div "Continuer" at bounding box center [1100, 436] width 61 height 18
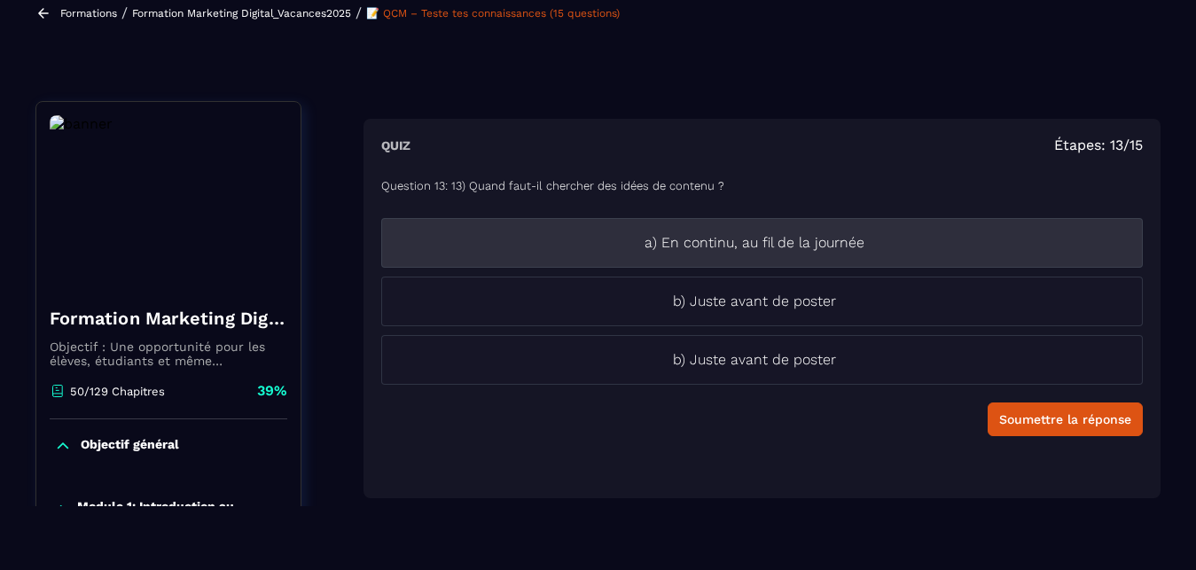
click at [851, 265] on li "a) En continu, au fil de la journée" at bounding box center [761, 243] width 761 height 50
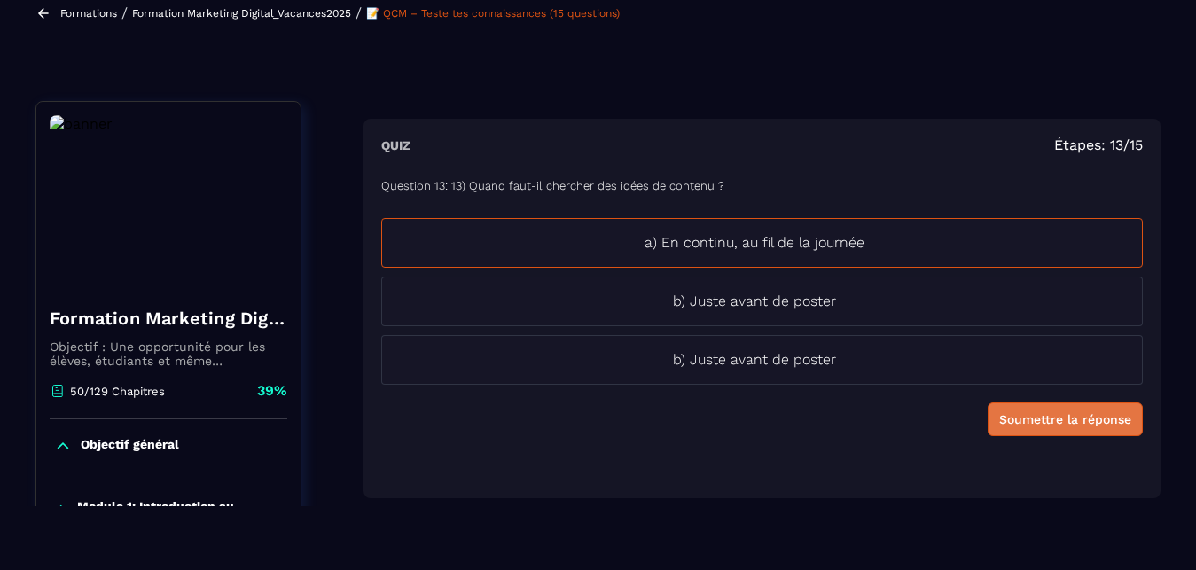
click at [1001, 421] on div "Soumettre la réponse" at bounding box center [1065, 419] width 132 height 18
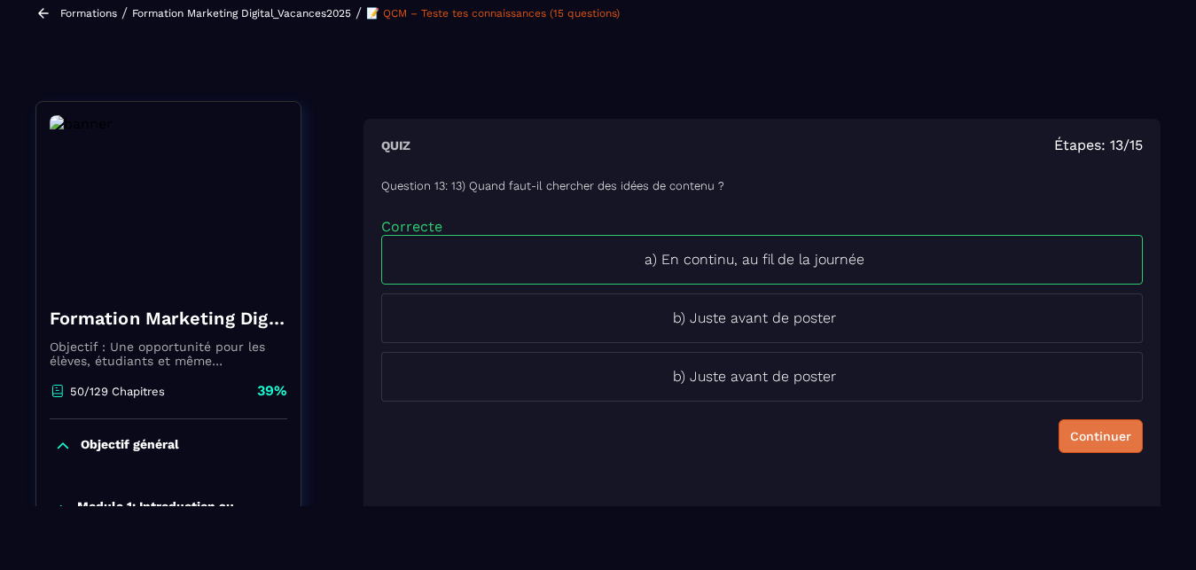
click at [1058, 430] on button "Continuer" at bounding box center [1100, 436] width 84 height 34
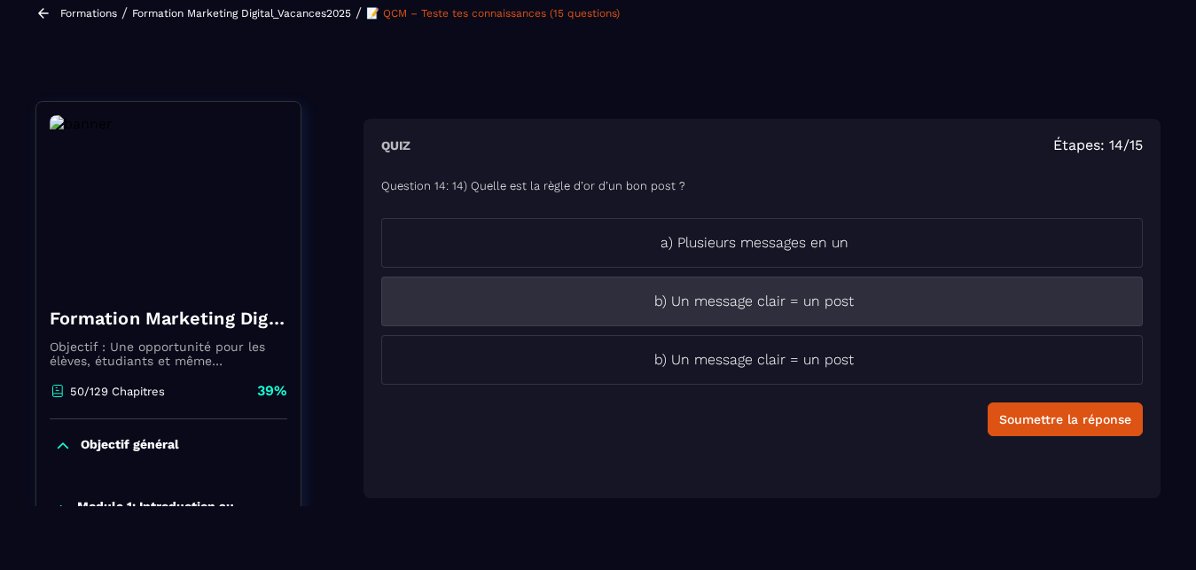
click at [697, 307] on p "b) Un message clair = un post" at bounding box center [754, 301] width 744 height 21
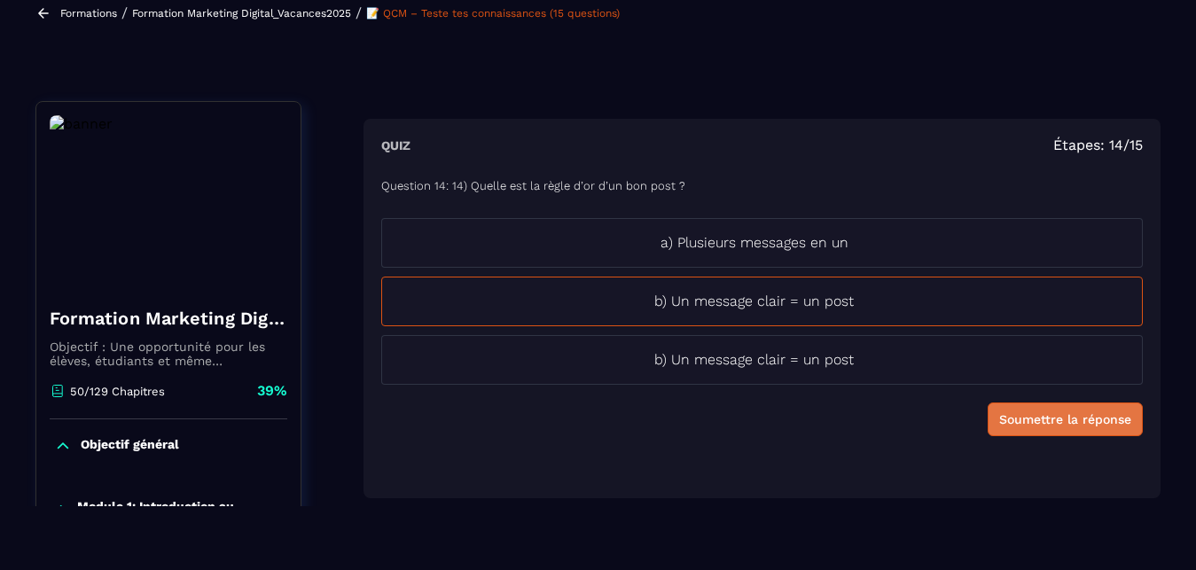
click at [1016, 413] on div "Soumettre la réponse" at bounding box center [1065, 419] width 132 height 18
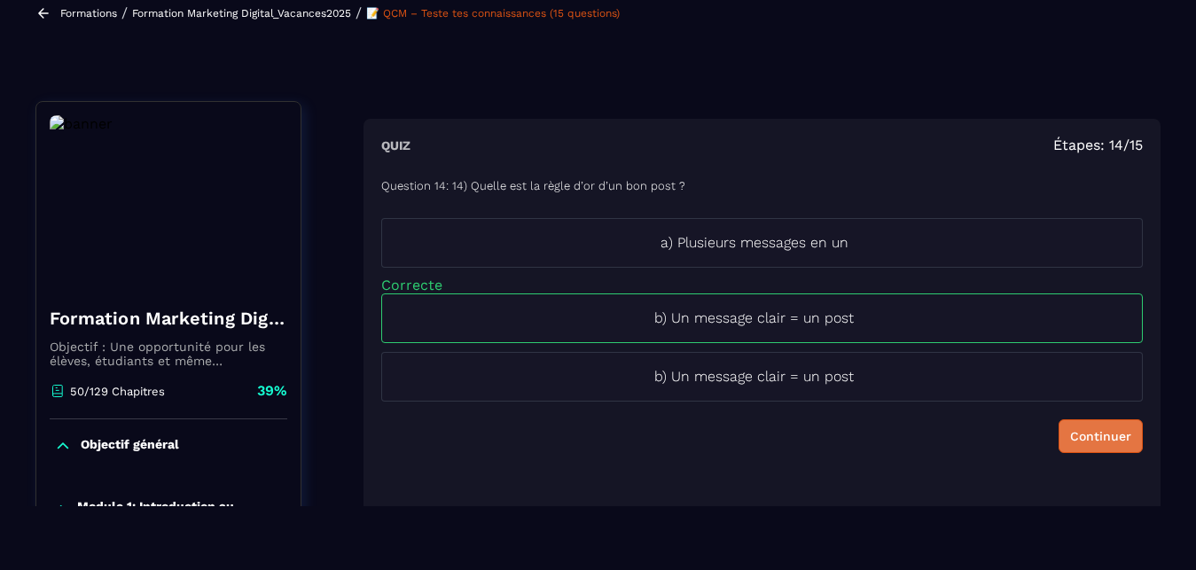
click at [1087, 435] on div "Continuer" at bounding box center [1100, 436] width 61 height 18
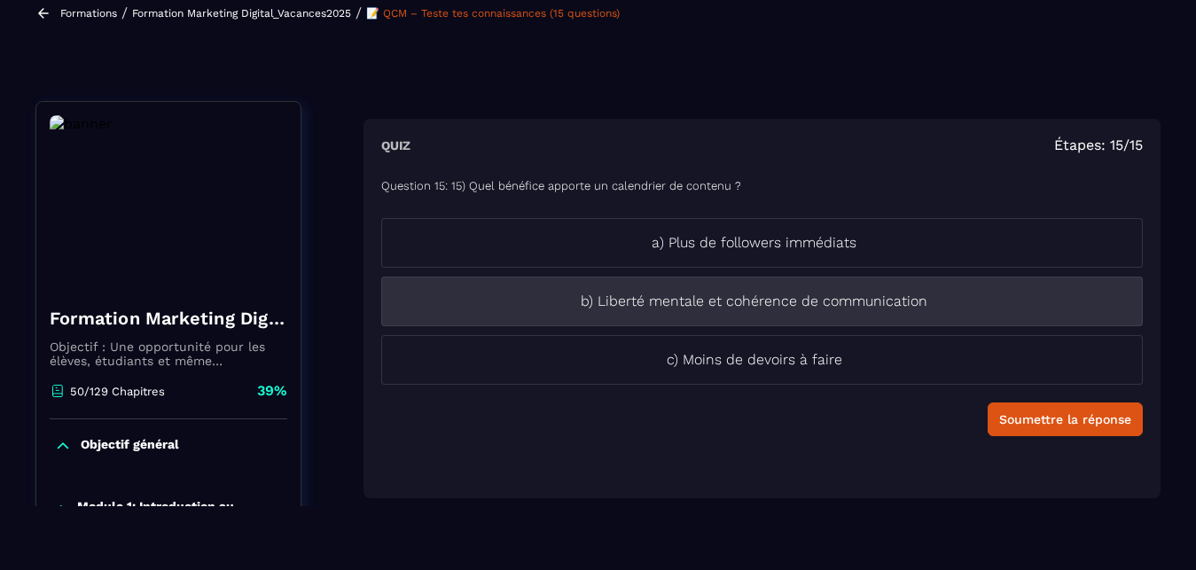
click at [787, 306] on p "b) Liberté mentale et cohérence de communication" at bounding box center [754, 301] width 744 height 21
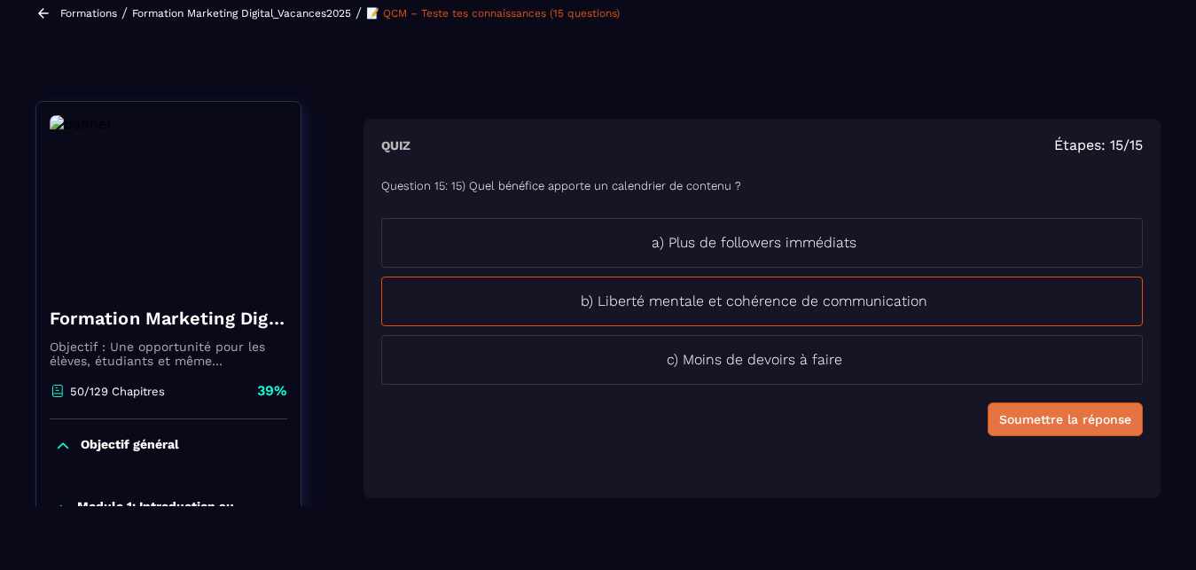
click at [1080, 409] on button "Soumettre la réponse" at bounding box center [1064, 419] width 155 height 34
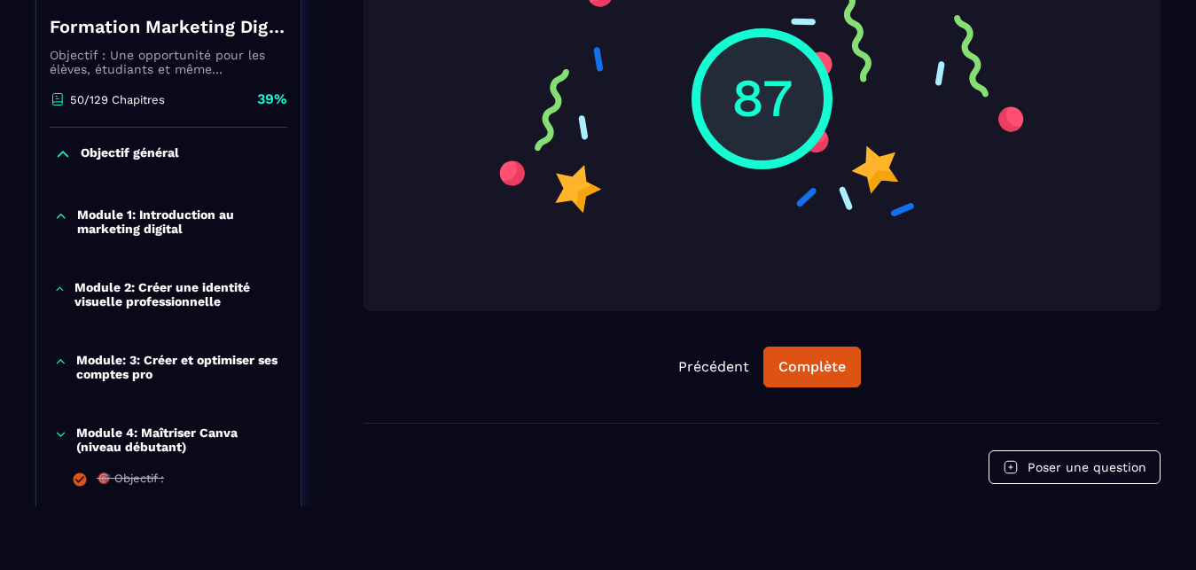
scroll to position [386, 0]
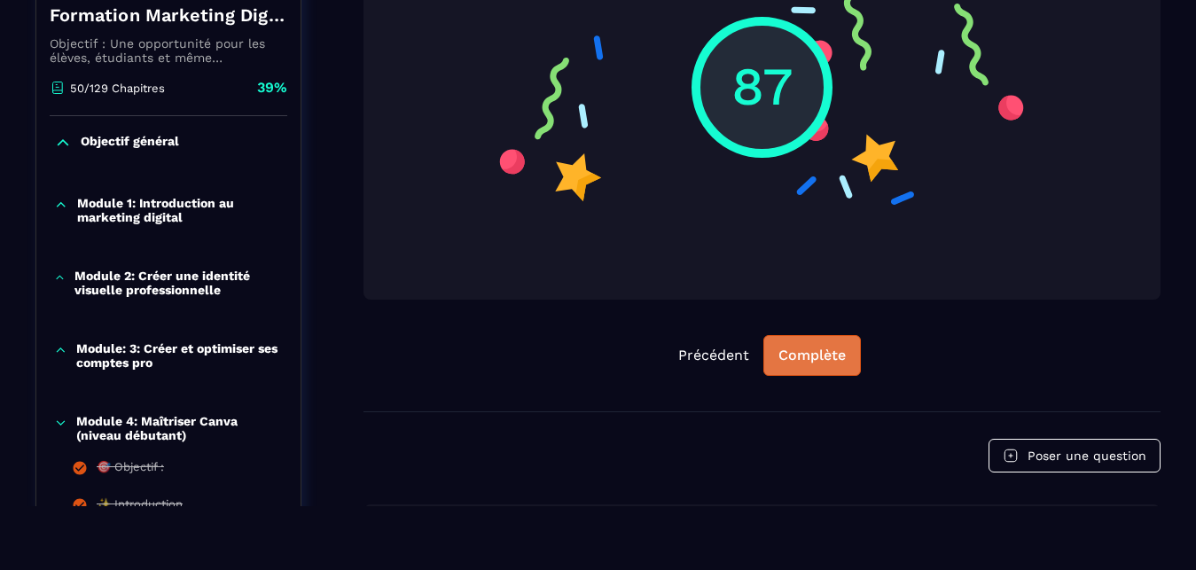
click at [787, 350] on div "Complète" at bounding box center [811, 356] width 67 height 18
click at [810, 363] on div "Continuer" at bounding box center [811, 356] width 69 height 18
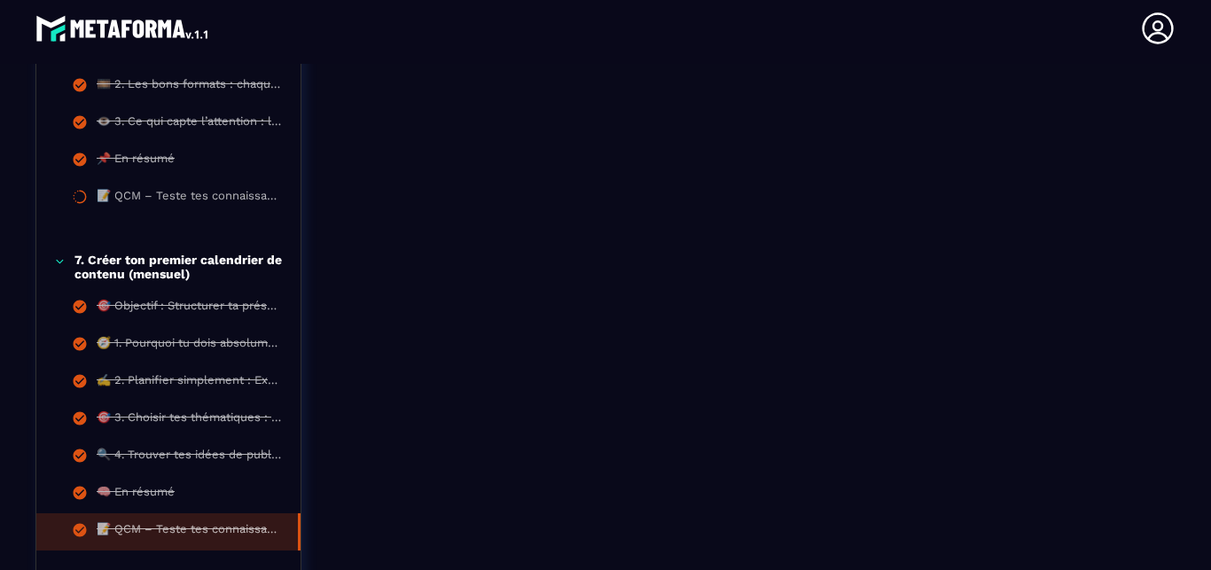
scroll to position [2104, 0]
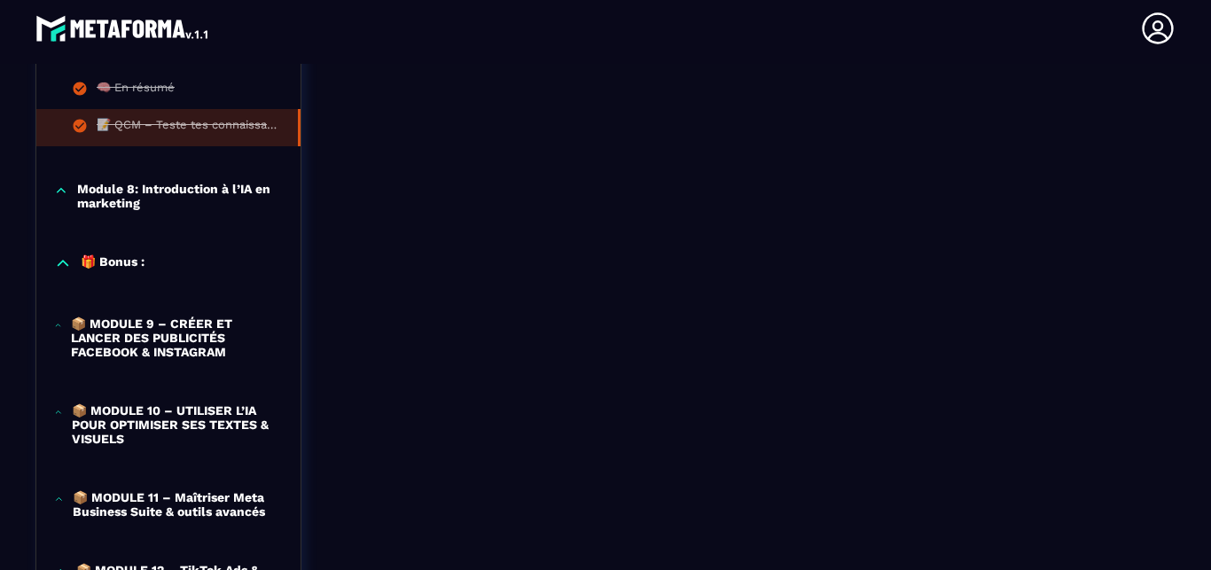
click at [188, 195] on p "Module 8: Introduction à l’IA en marketing" at bounding box center [180, 196] width 206 height 28
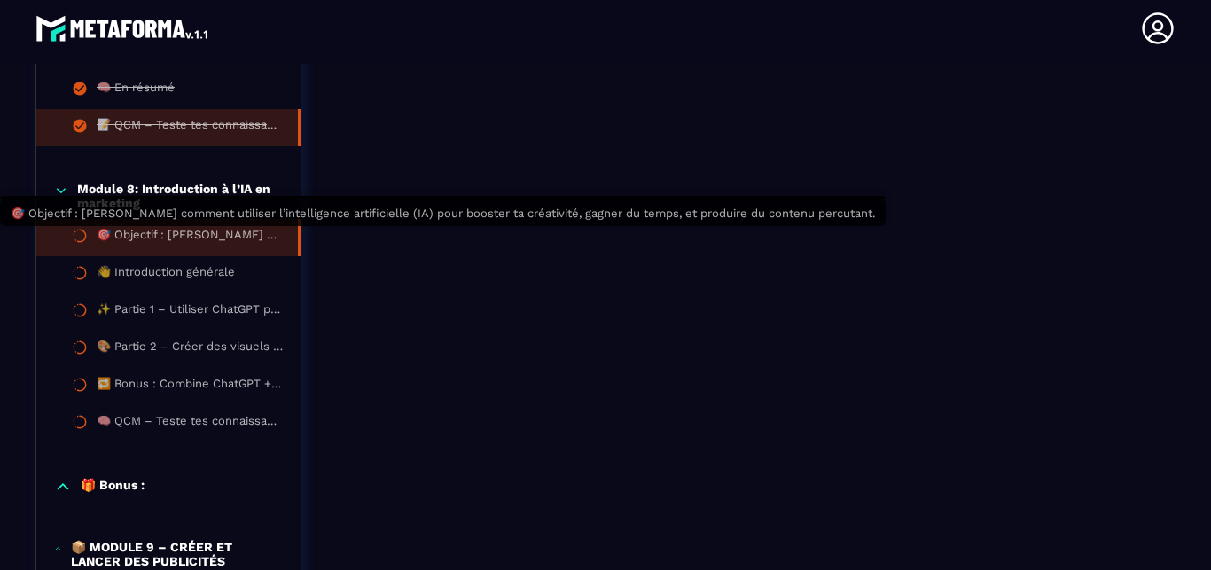
click at [183, 229] on div "🎯 Objectif : [PERSON_NAME] comment utiliser l’intelligence artificielle (IA) po…" at bounding box center [188, 237] width 183 height 19
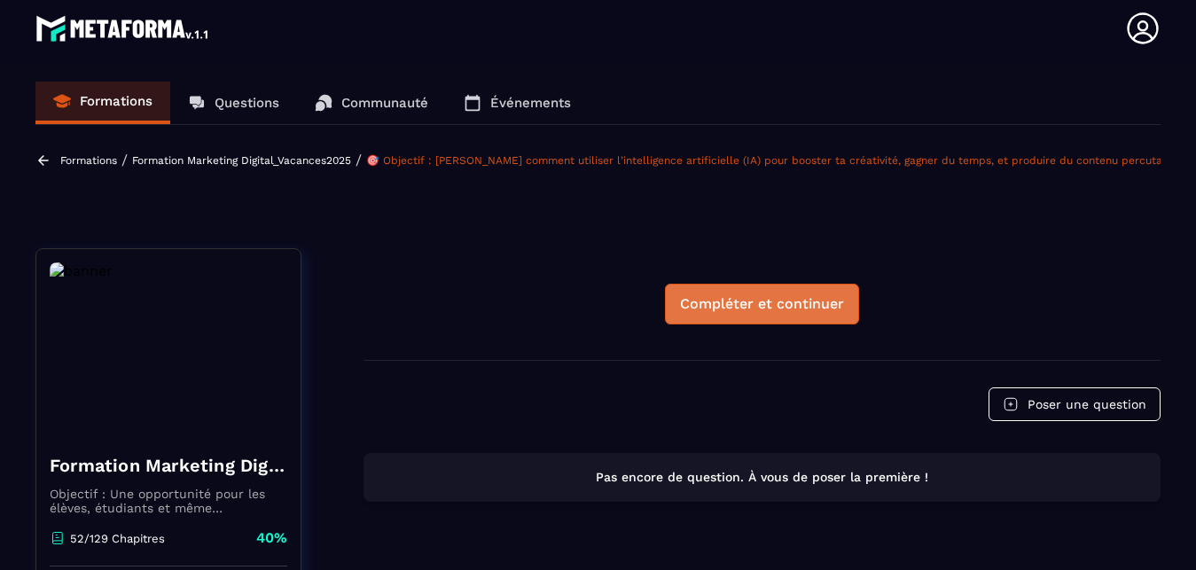
click at [722, 308] on div "Compléter et continuer" at bounding box center [762, 304] width 164 height 18
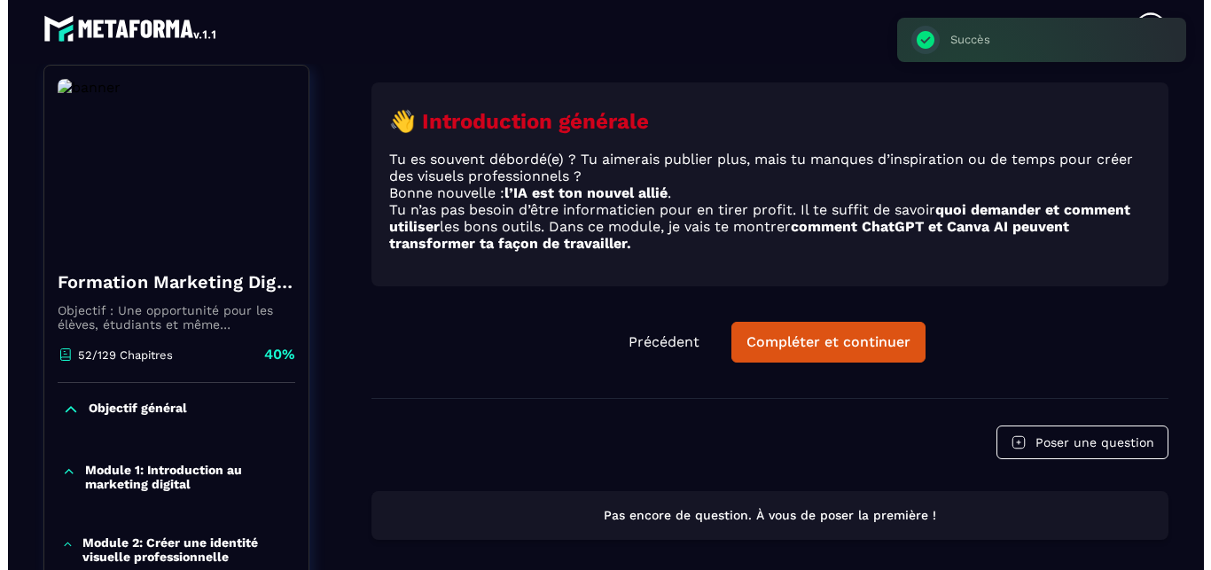
scroll to position [184, 0]
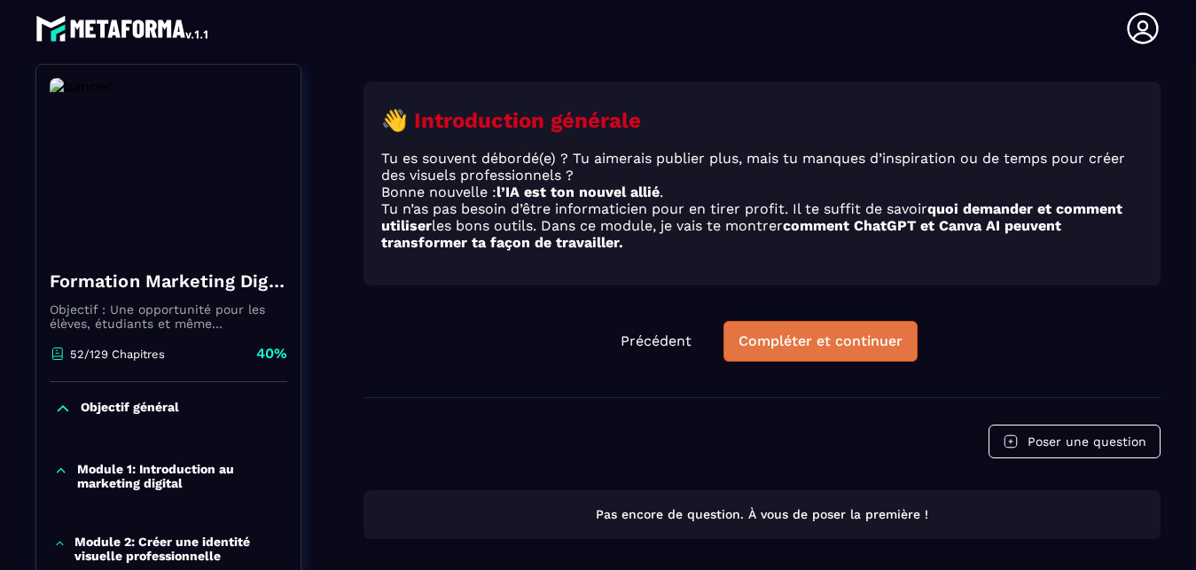
click at [780, 336] on div "Compléter et continuer" at bounding box center [820, 341] width 164 height 18
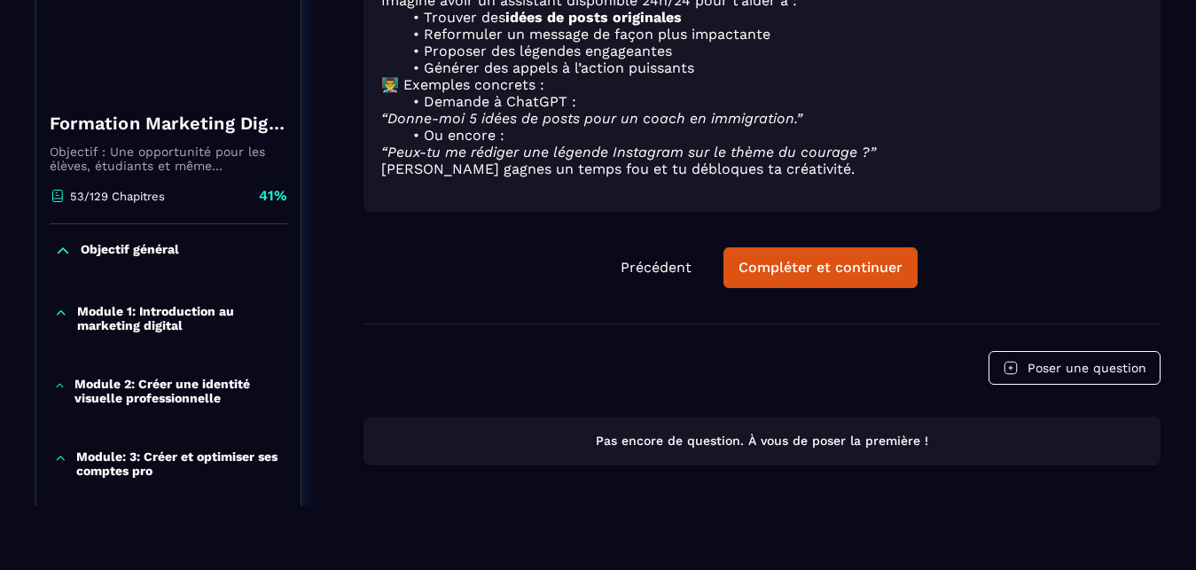
scroll to position [285, 0]
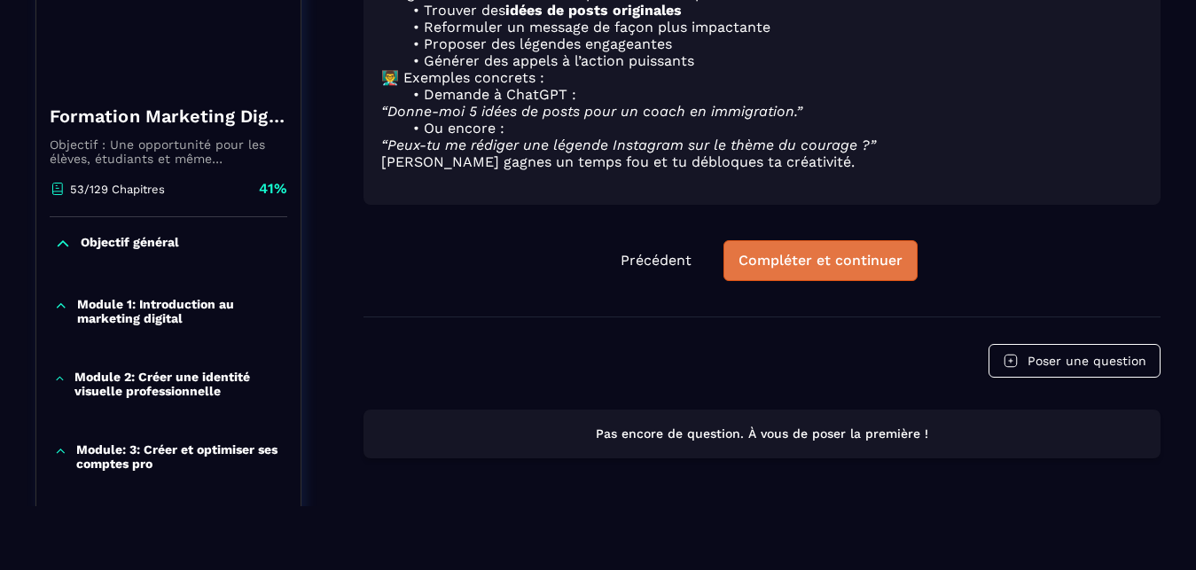
click at [868, 277] on button "Compléter et continuer" at bounding box center [820, 260] width 194 height 41
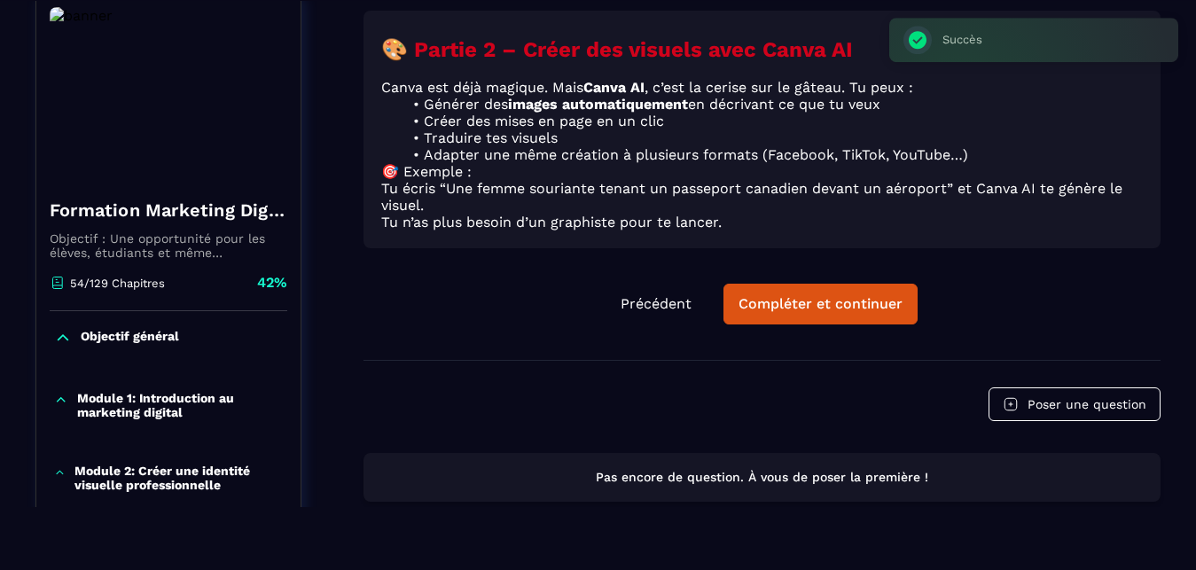
scroll to position [184, 0]
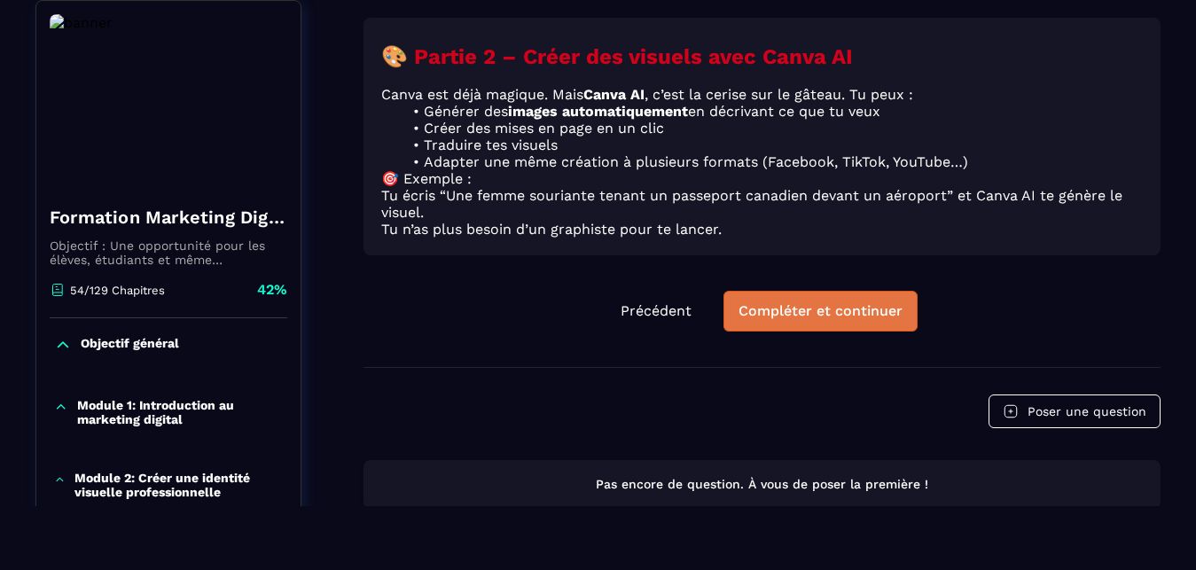
click at [819, 313] on div "Compléter et continuer" at bounding box center [820, 311] width 164 height 18
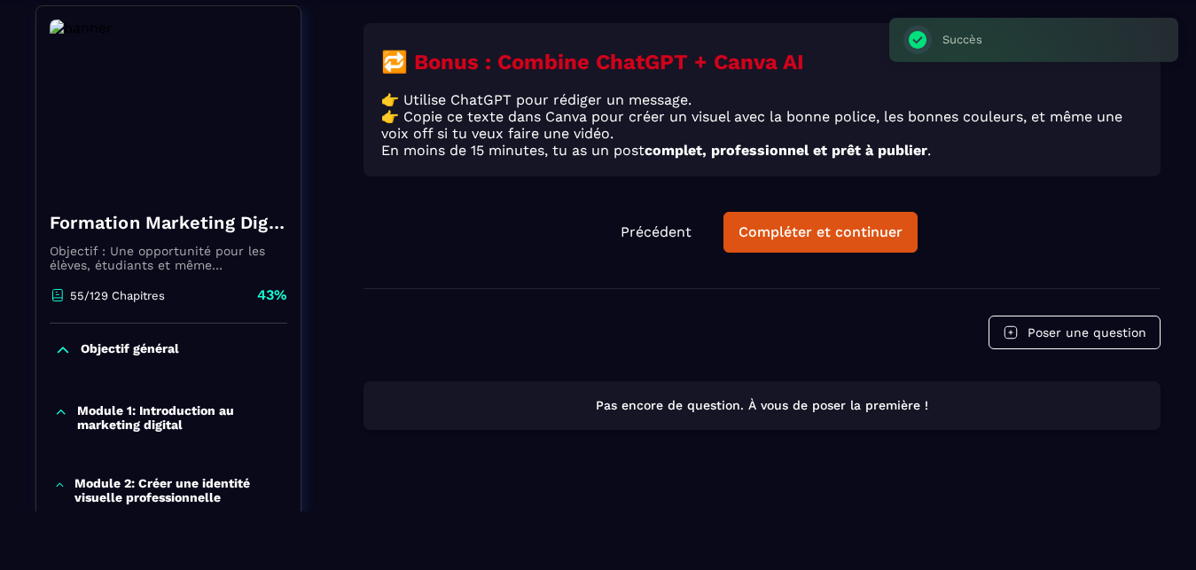
scroll to position [64, 0]
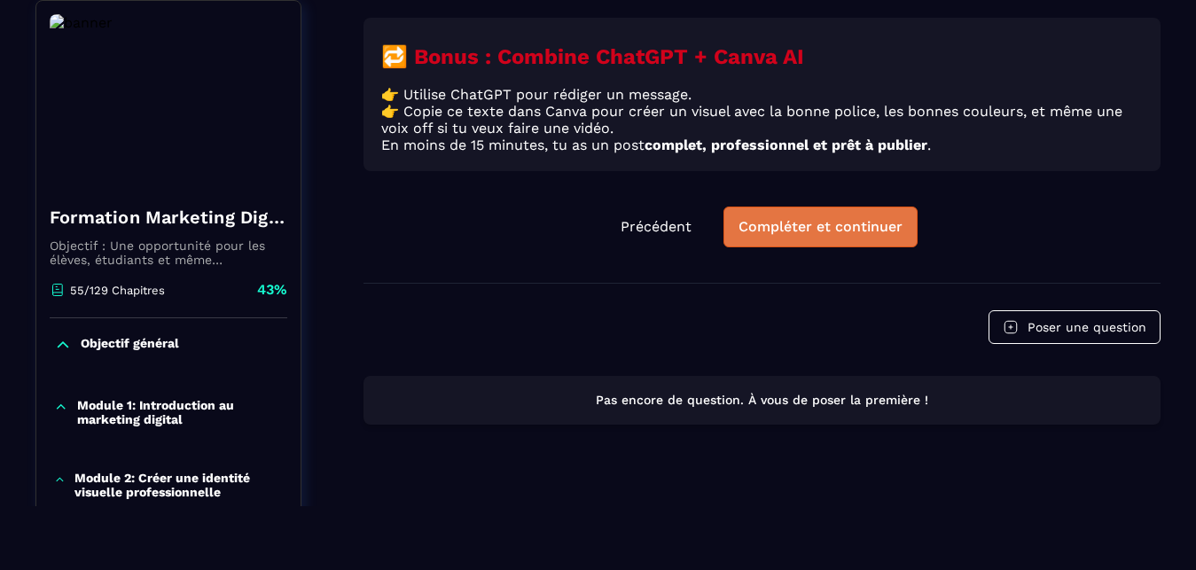
click at [815, 237] on button "Compléter et continuer" at bounding box center [820, 226] width 194 height 41
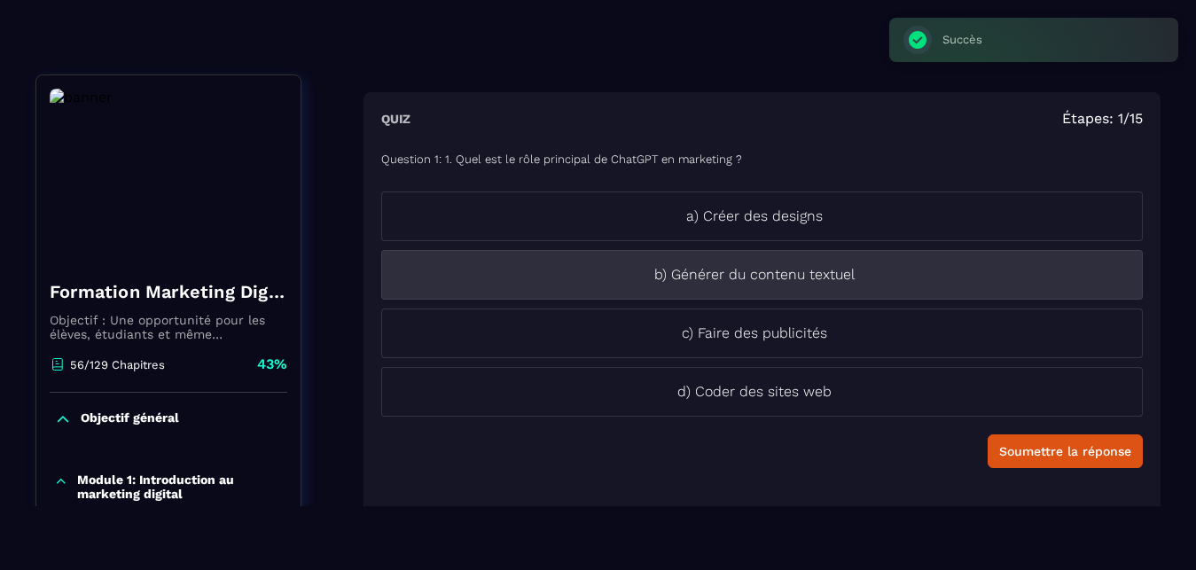
scroll to position [83, 0]
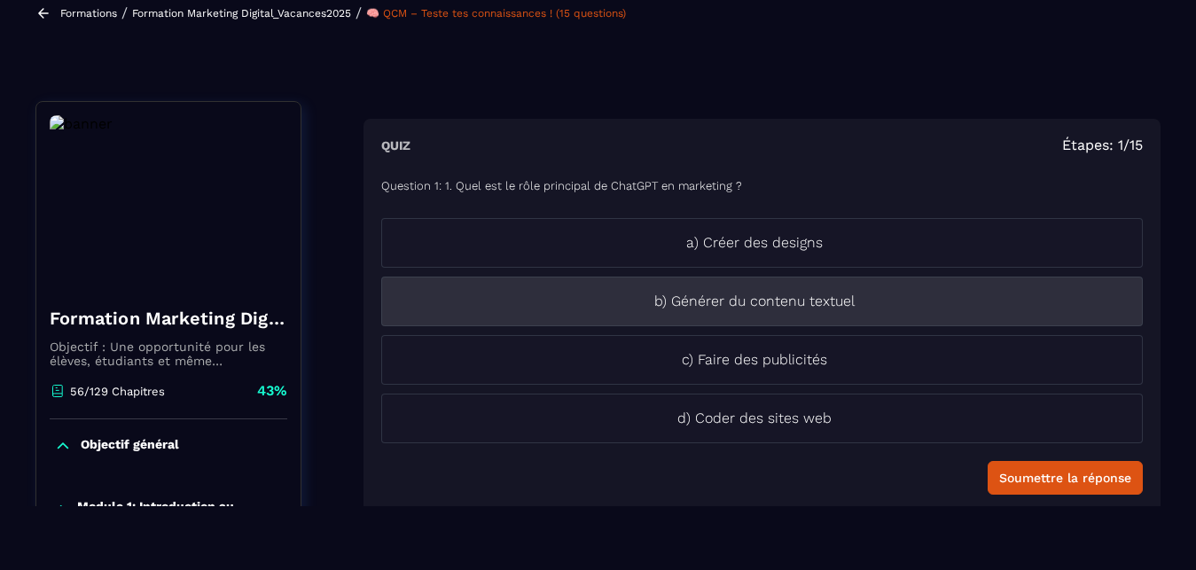
click at [715, 309] on p "b) Générer du contenu textuel" at bounding box center [754, 301] width 744 height 21
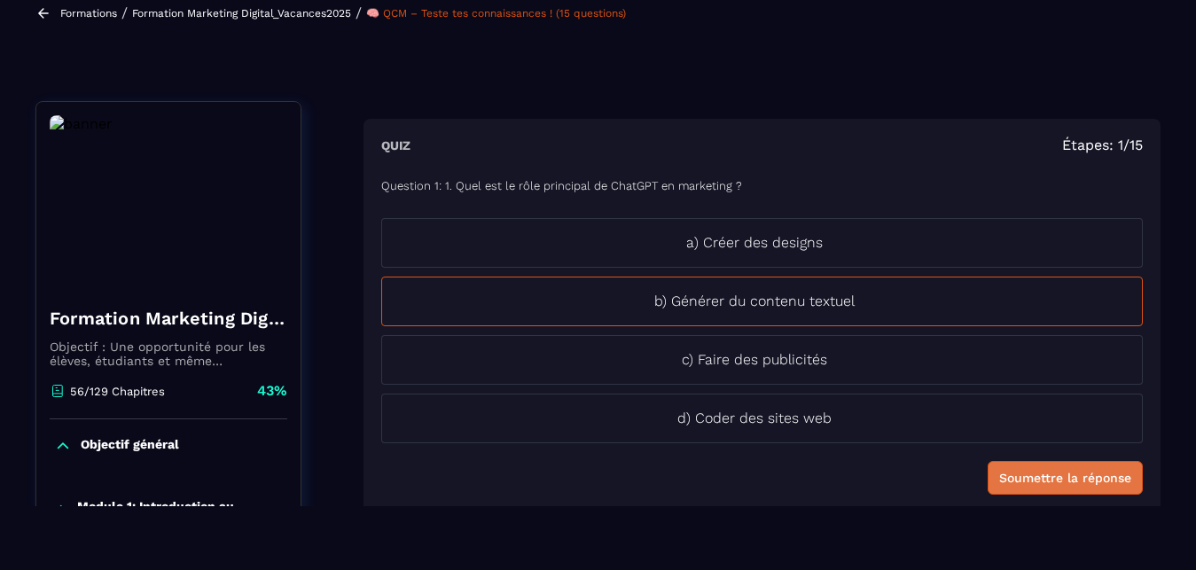
click at [1081, 470] on div "Soumettre la réponse" at bounding box center [1065, 478] width 132 height 18
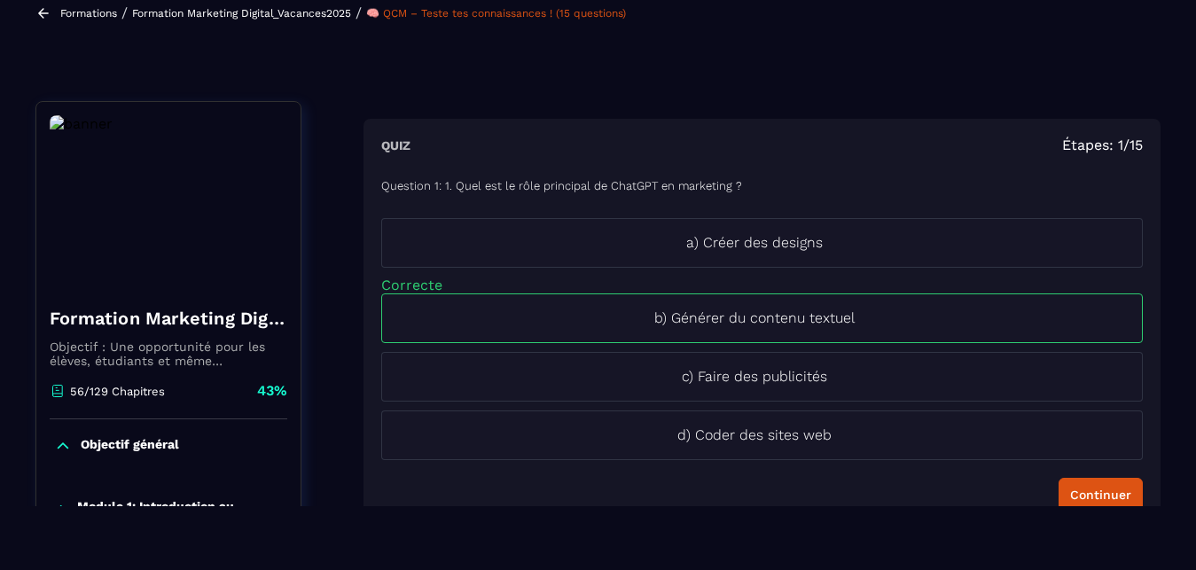
scroll to position [184, 0]
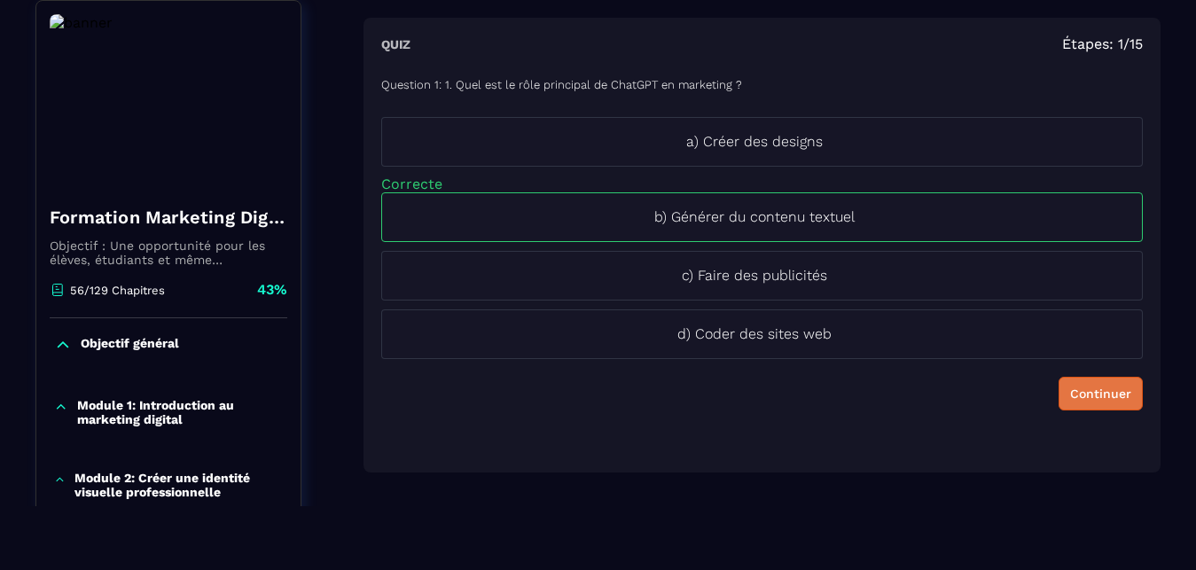
click at [1058, 402] on button "Continuer" at bounding box center [1100, 394] width 84 height 34
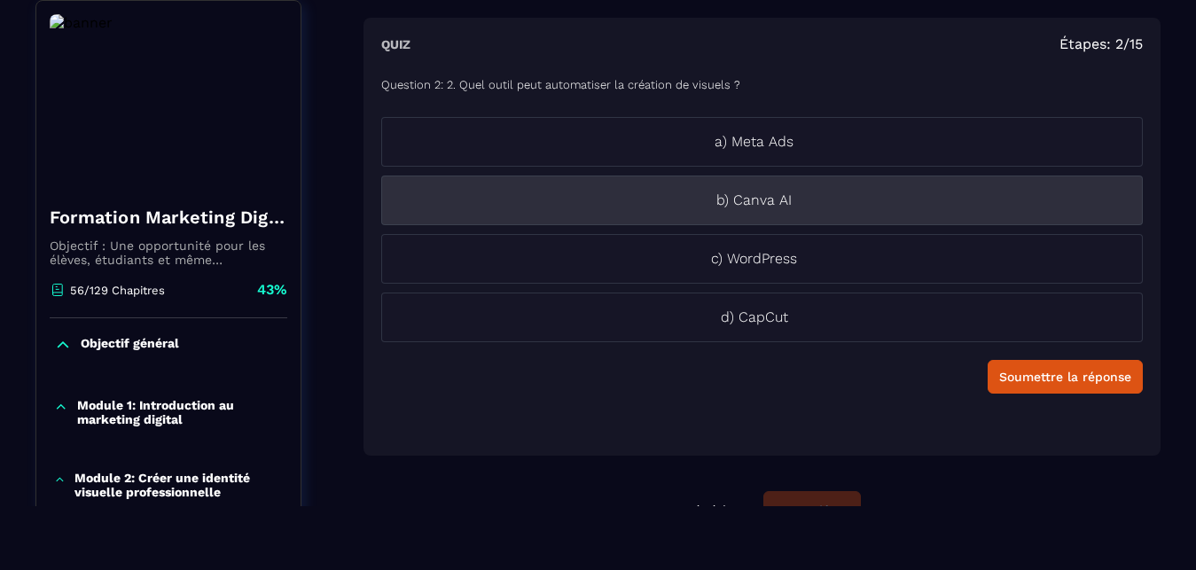
click at [812, 219] on li "b) Canva AI" at bounding box center [761, 200] width 761 height 50
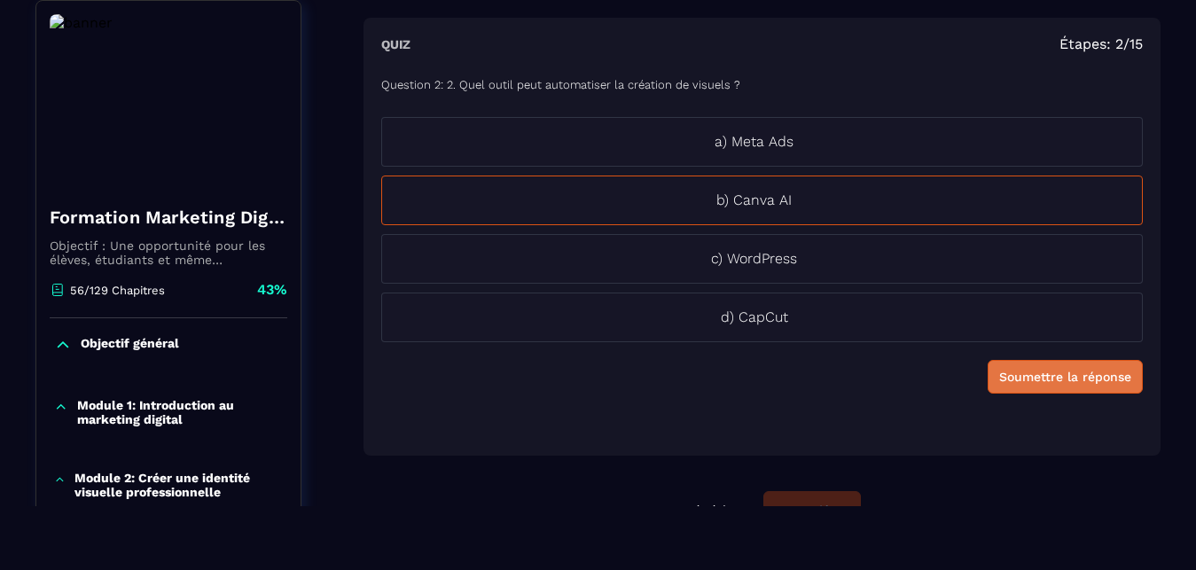
click at [987, 367] on button "Soumettre la réponse" at bounding box center [1064, 377] width 155 height 34
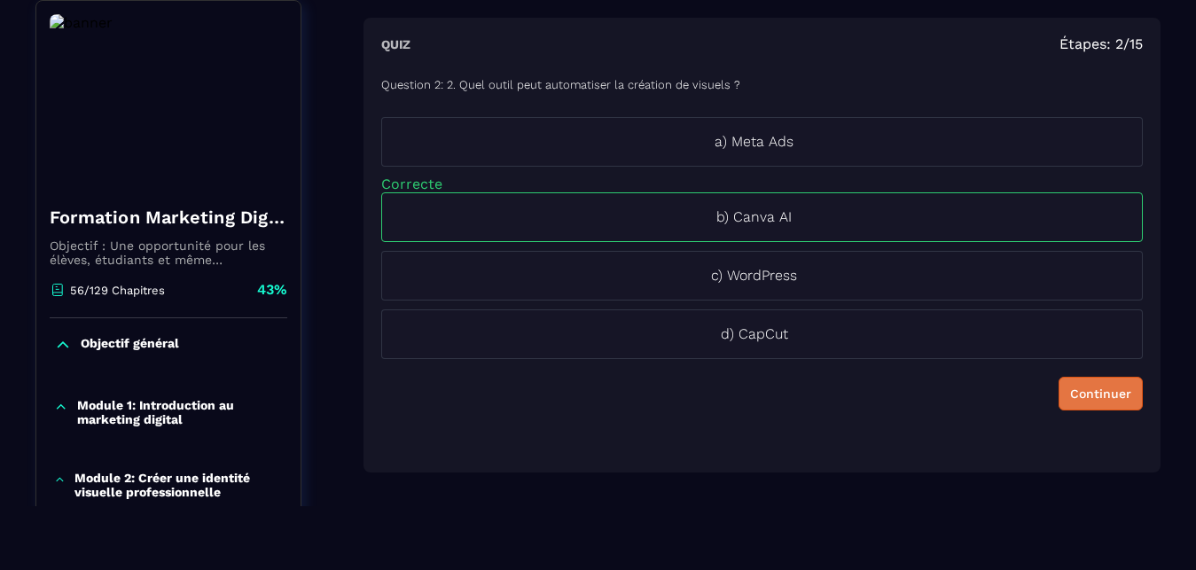
click at [1071, 392] on div "Continuer" at bounding box center [1100, 394] width 61 height 18
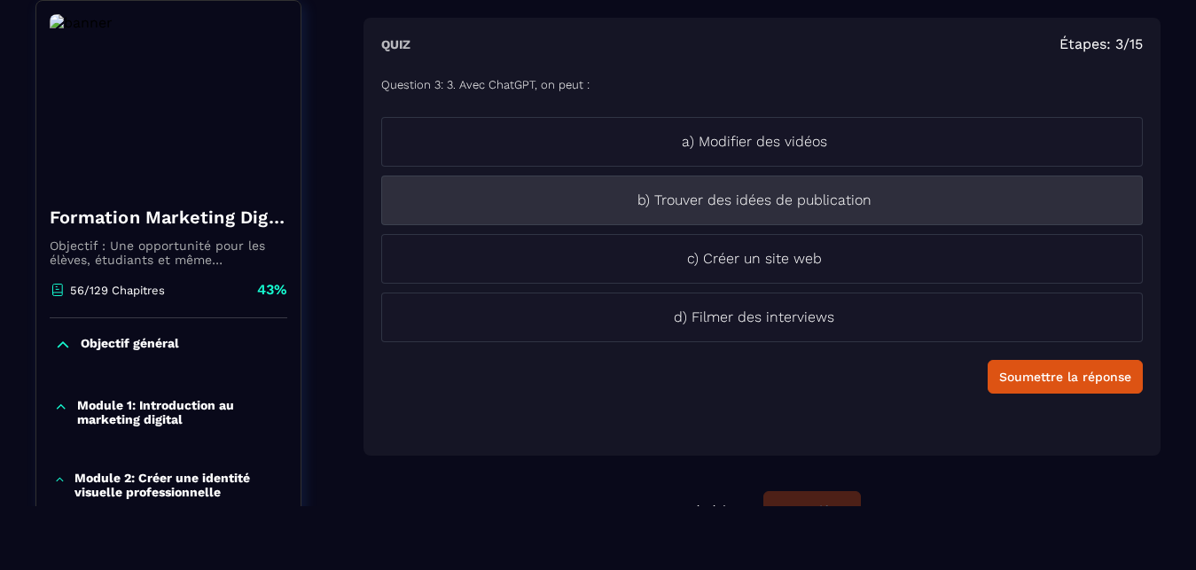
click at [947, 200] on p "b) Trouver des idées de publication" at bounding box center [754, 200] width 744 height 21
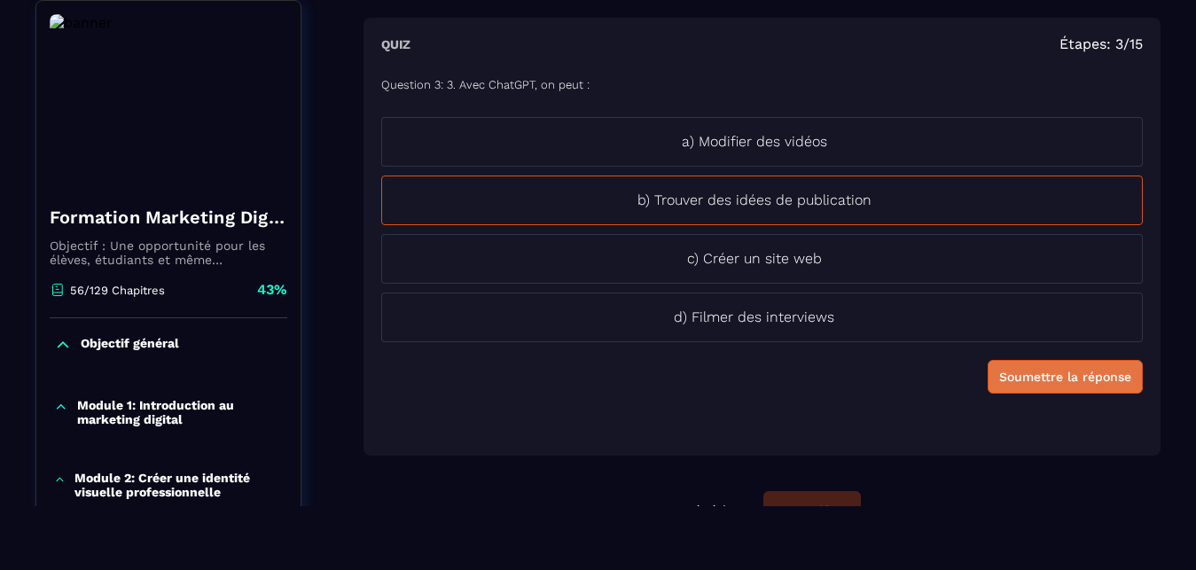
click at [1043, 378] on div "Soumettre la réponse" at bounding box center [1065, 377] width 132 height 18
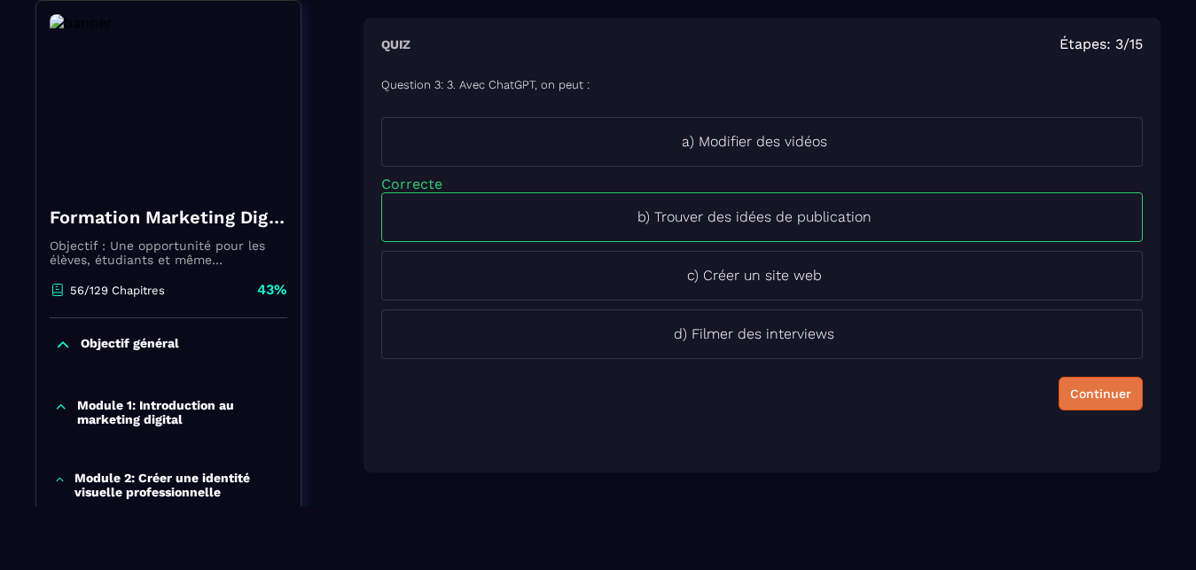
click at [1070, 392] on div "Continuer" at bounding box center [1100, 394] width 61 height 18
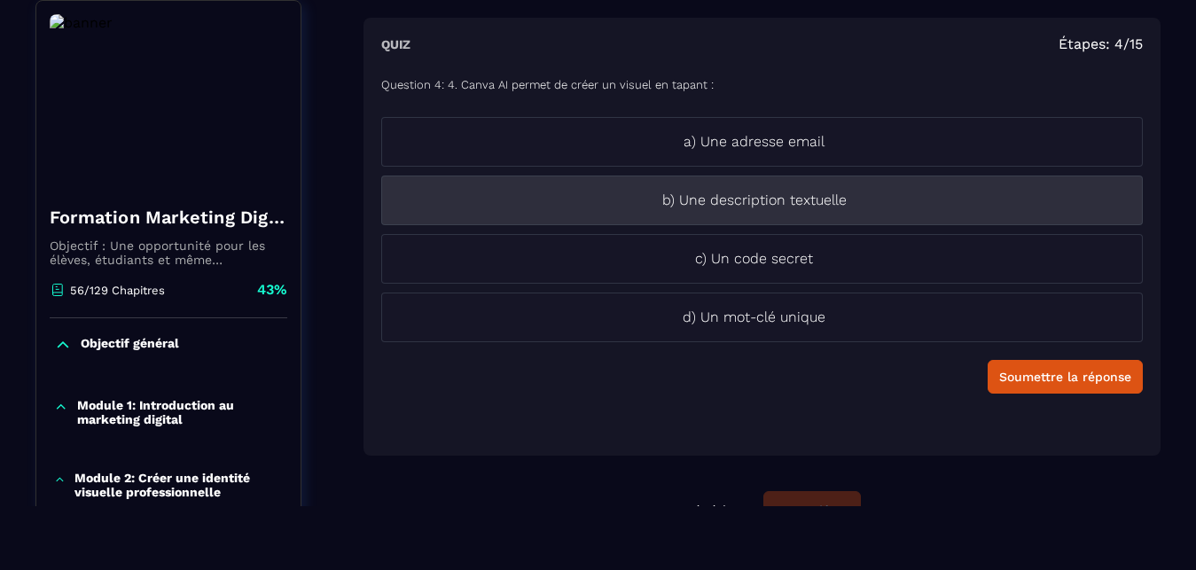
click at [788, 224] on li "b) Une description textuelle" at bounding box center [761, 200] width 761 height 50
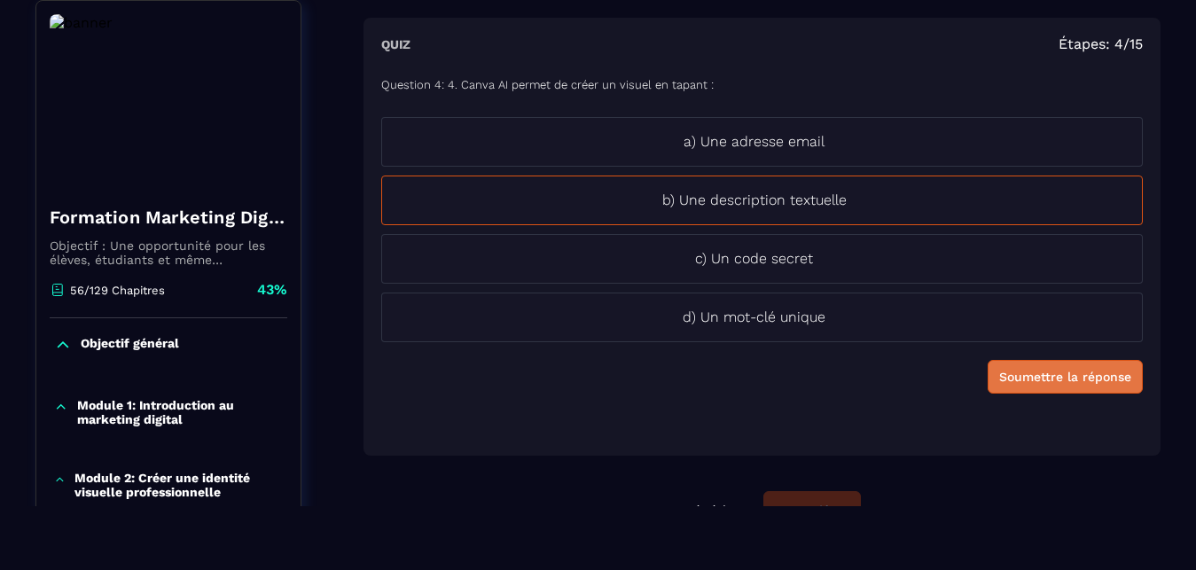
click at [1013, 372] on div "Soumettre la réponse" at bounding box center [1065, 377] width 132 height 18
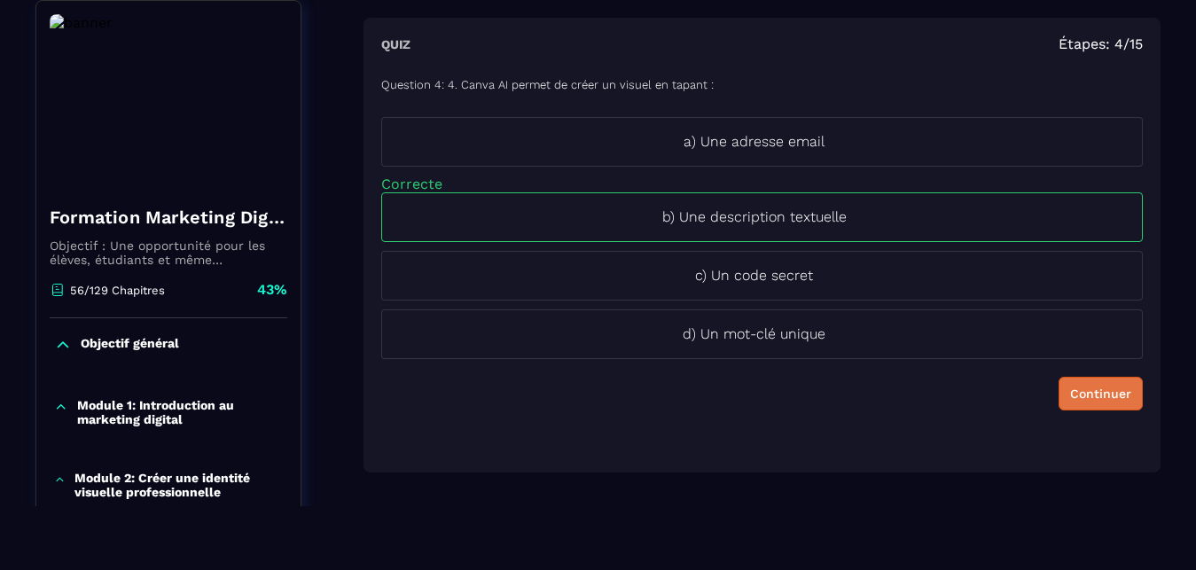
click at [1058, 409] on button "Continuer" at bounding box center [1100, 394] width 84 height 34
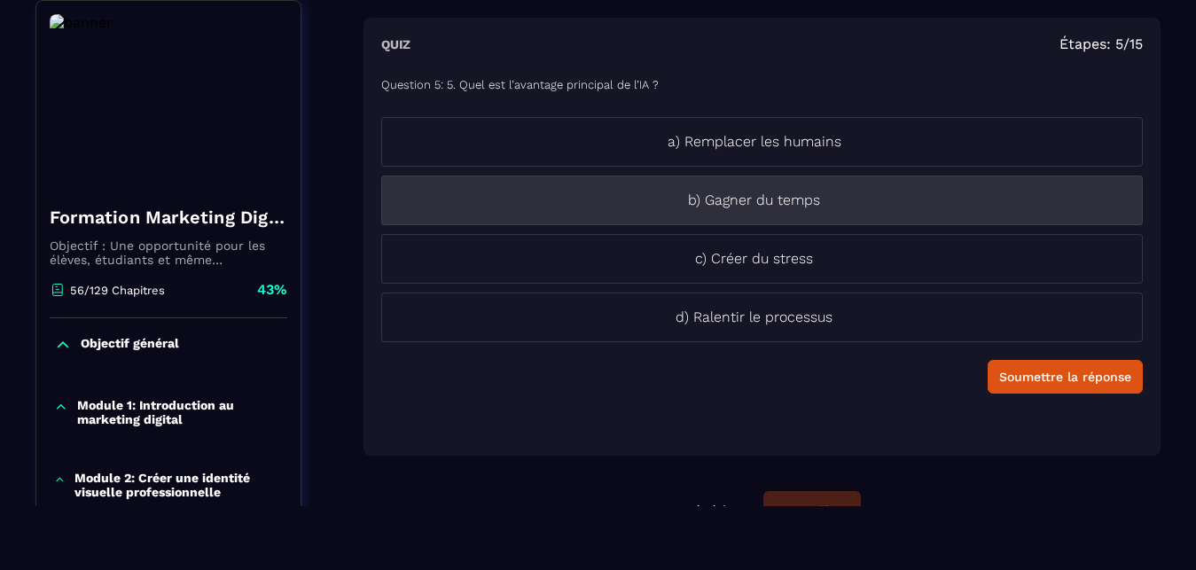
click at [862, 205] on p "b) Gagner du temps" at bounding box center [754, 200] width 744 height 21
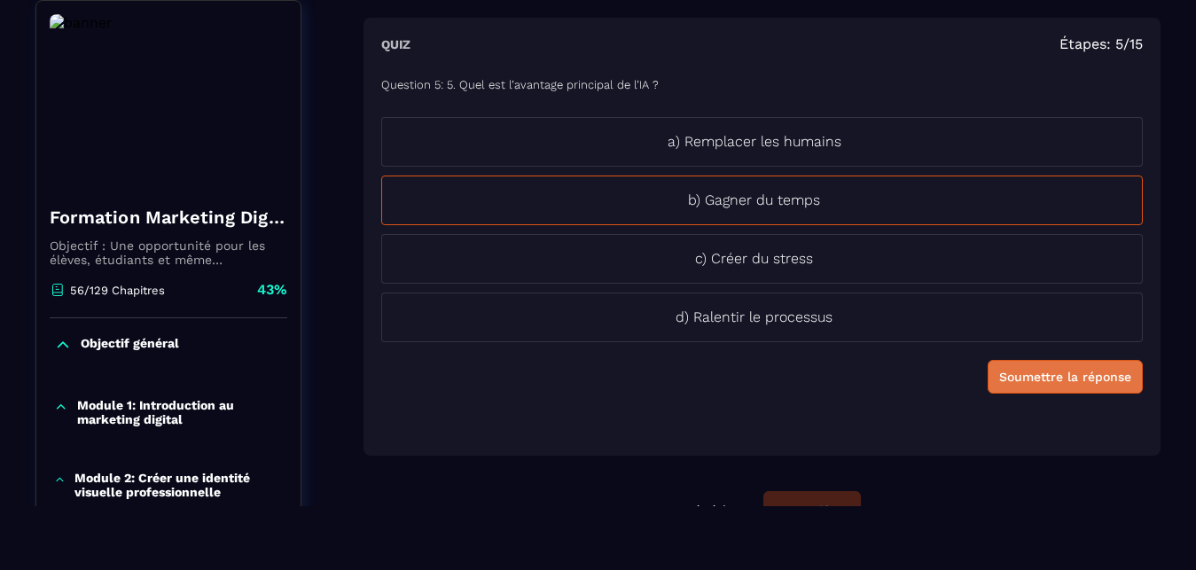
click at [1061, 378] on div "Soumettre la réponse" at bounding box center [1065, 377] width 132 height 18
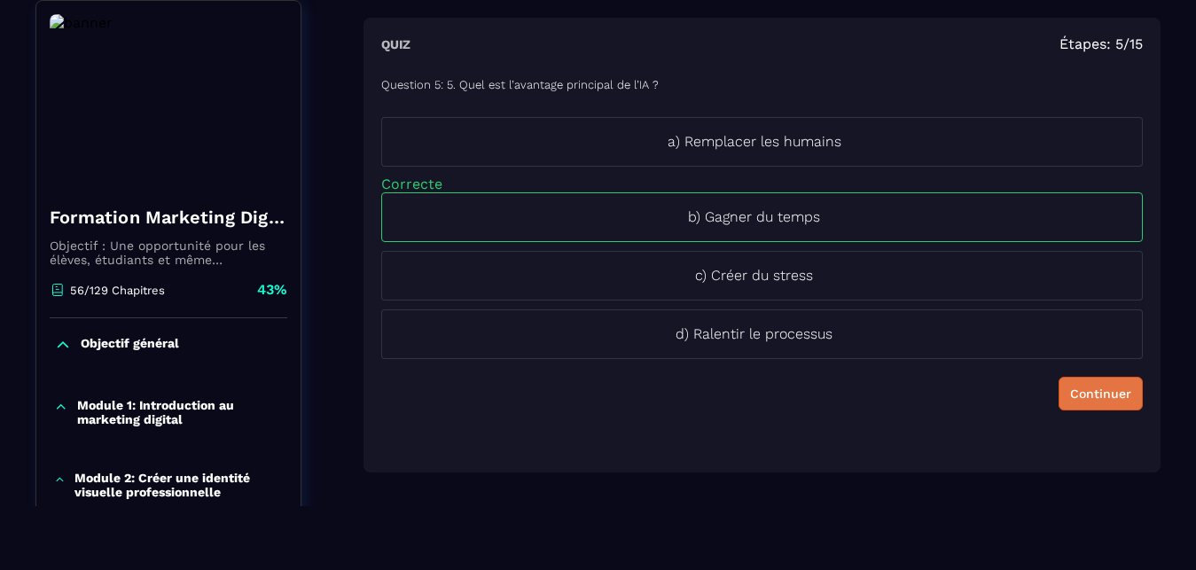
click at [1077, 403] on button "Continuer" at bounding box center [1100, 394] width 84 height 34
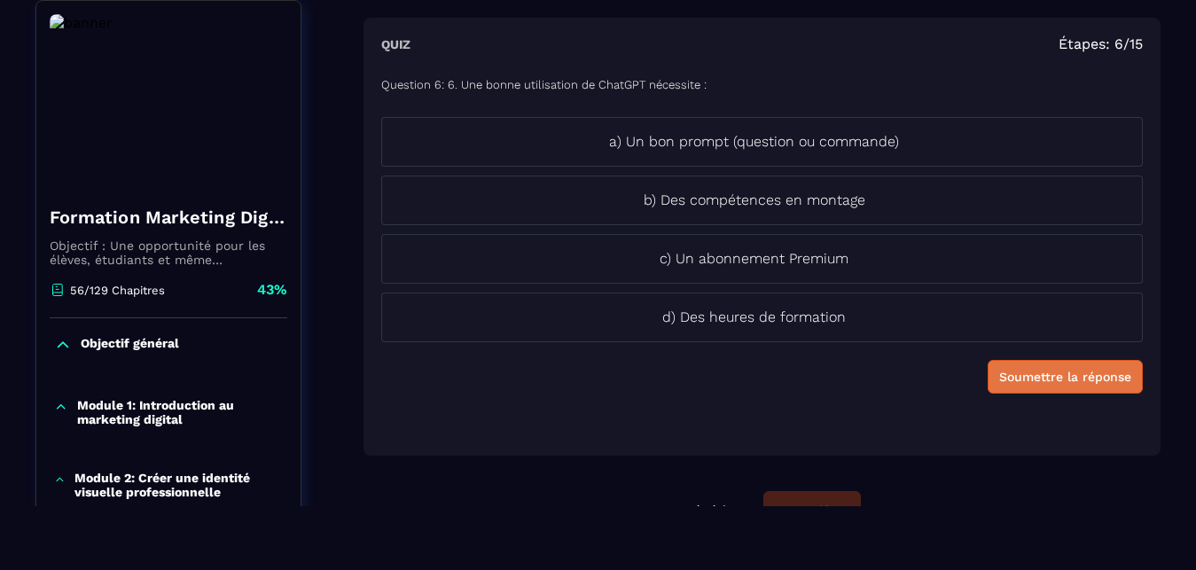
scroll to position [186, 0]
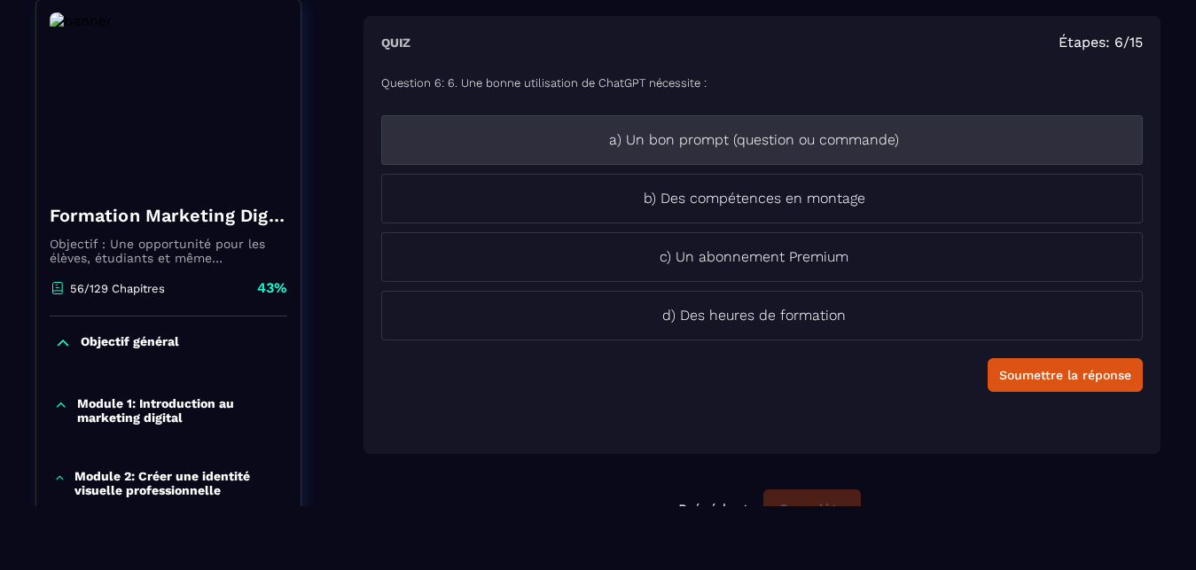
click at [914, 139] on p "a) Un bon prompt (question ou commande)" at bounding box center [754, 139] width 744 height 21
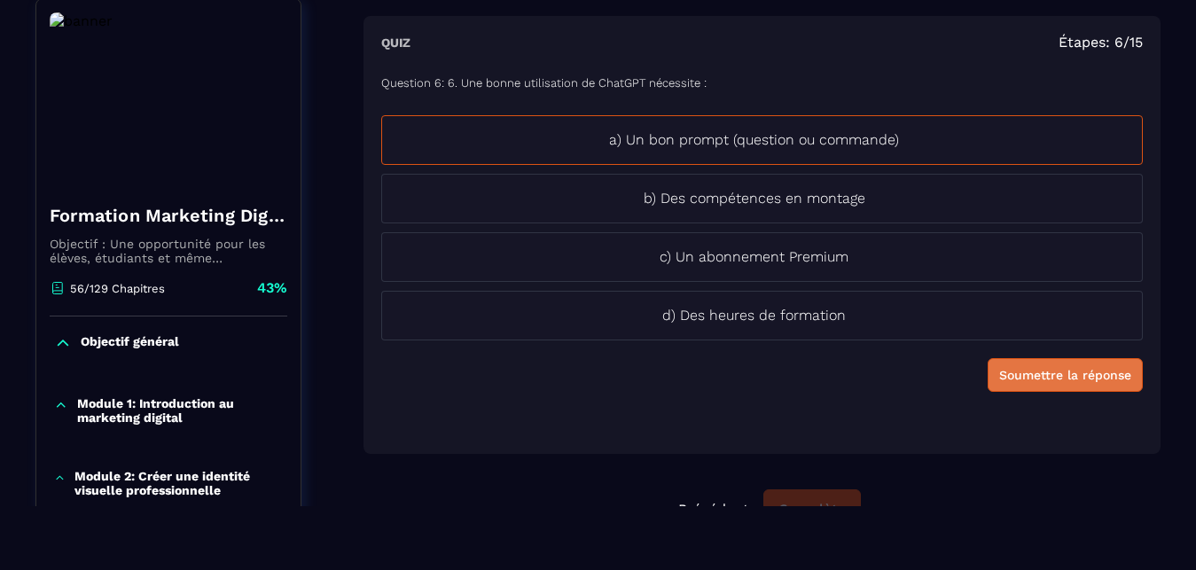
click at [1074, 379] on div "Soumettre la réponse" at bounding box center [1065, 375] width 132 height 18
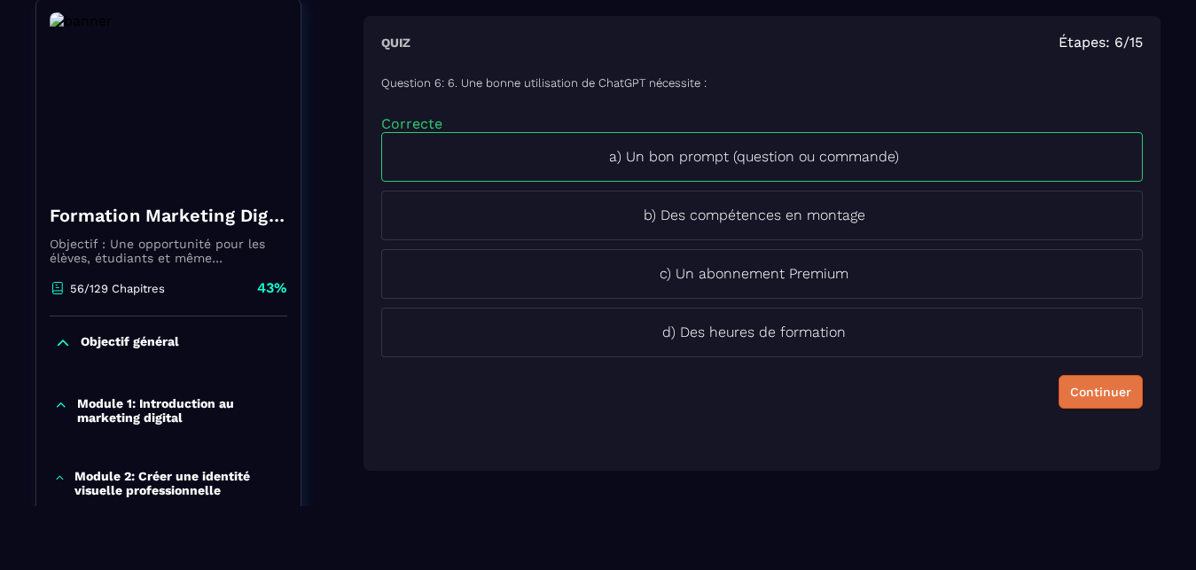
click at [1080, 397] on div "Continuer" at bounding box center [1100, 392] width 61 height 18
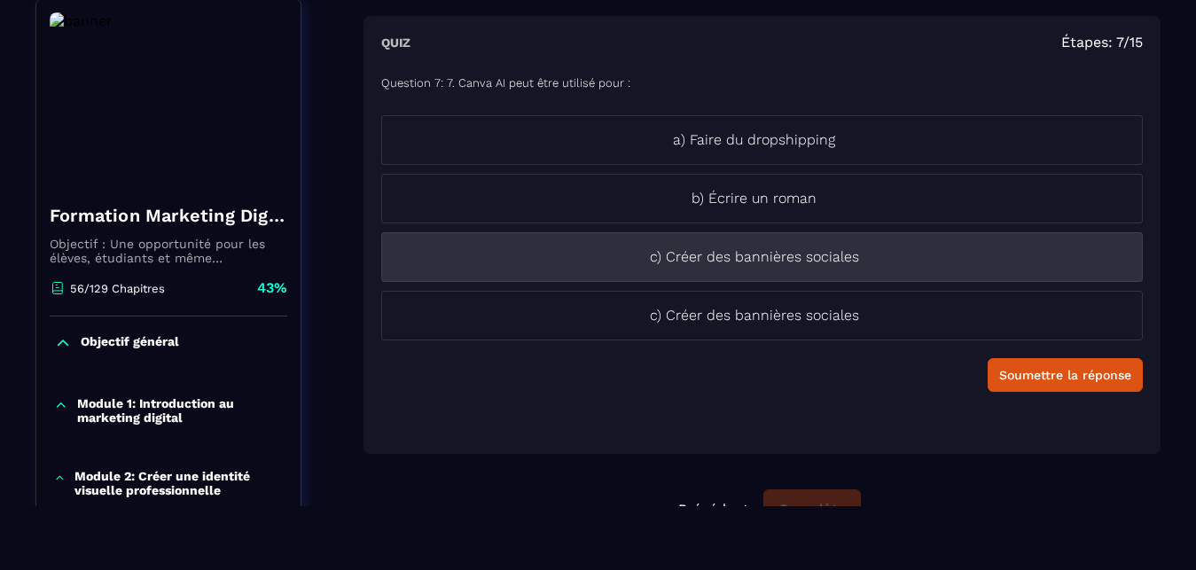
click at [972, 261] on p "c) Créer des bannières sociales" at bounding box center [754, 256] width 744 height 21
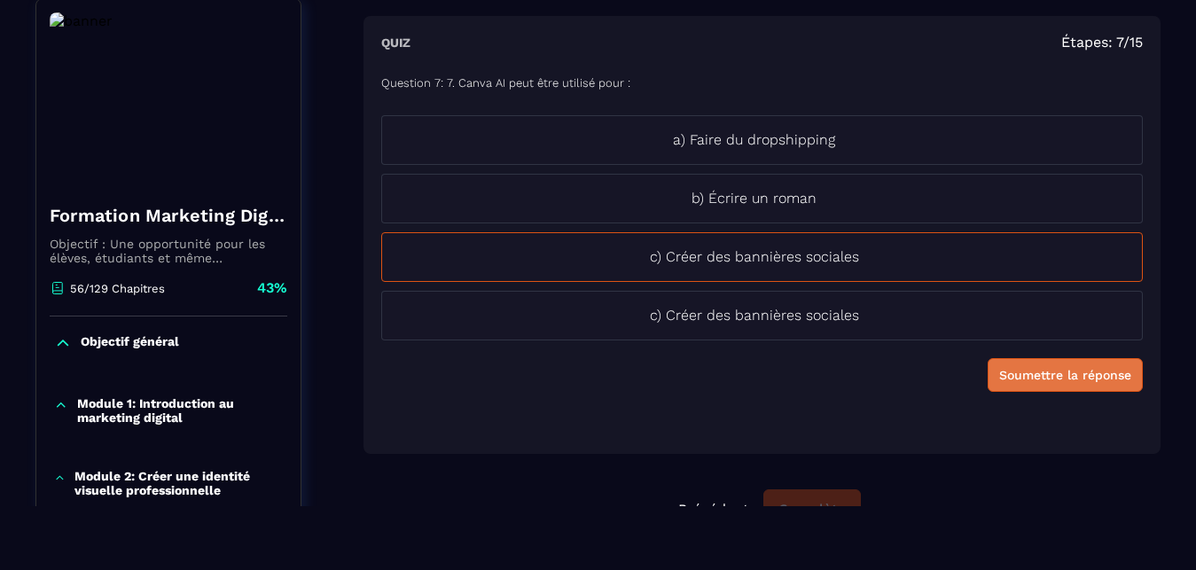
click at [1071, 378] on div "Soumettre la réponse" at bounding box center [1065, 375] width 132 height 18
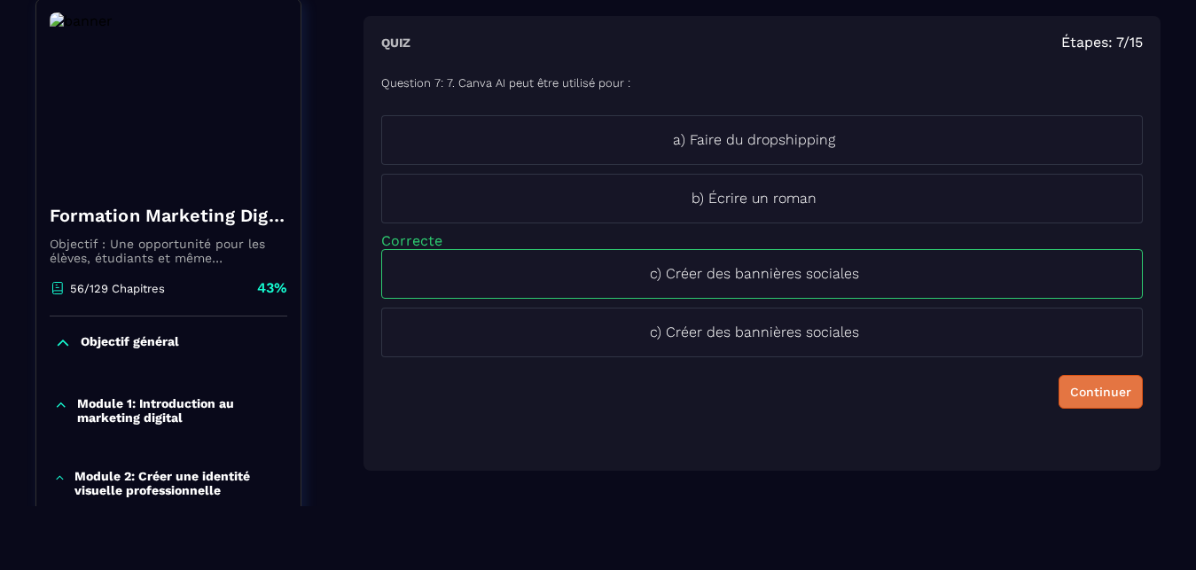
click at [1087, 392] on div "Continuer" at bounding box center [1100, 392] width 61 height 18
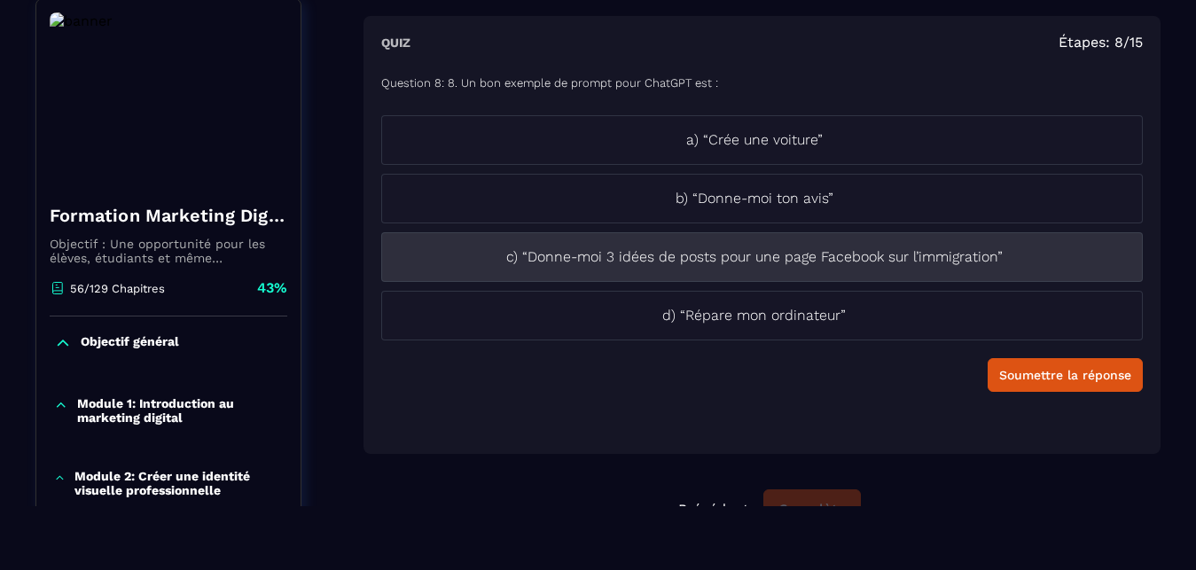
click at [1004, 256] on p "c) “Donne-moi 3 idées de posts pour une page Facebook sur l’immigration”" at bounding box center [754, 256] width 744 height 21
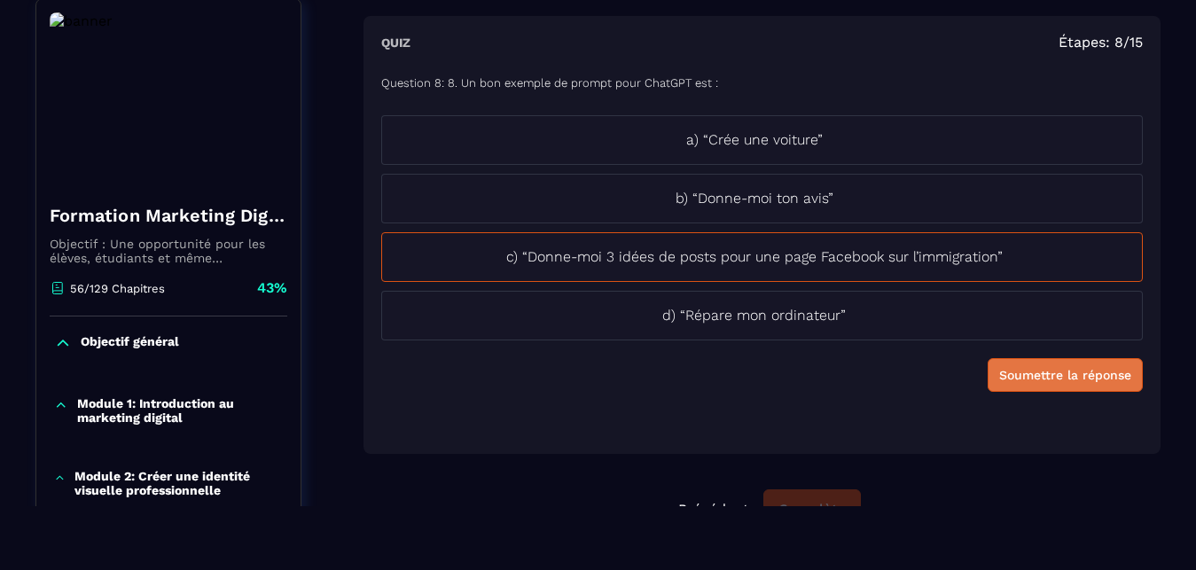
click at [1063, 379] on div "Soumettre la réponse" at bounding box center [1065, 375] width 132 height 18
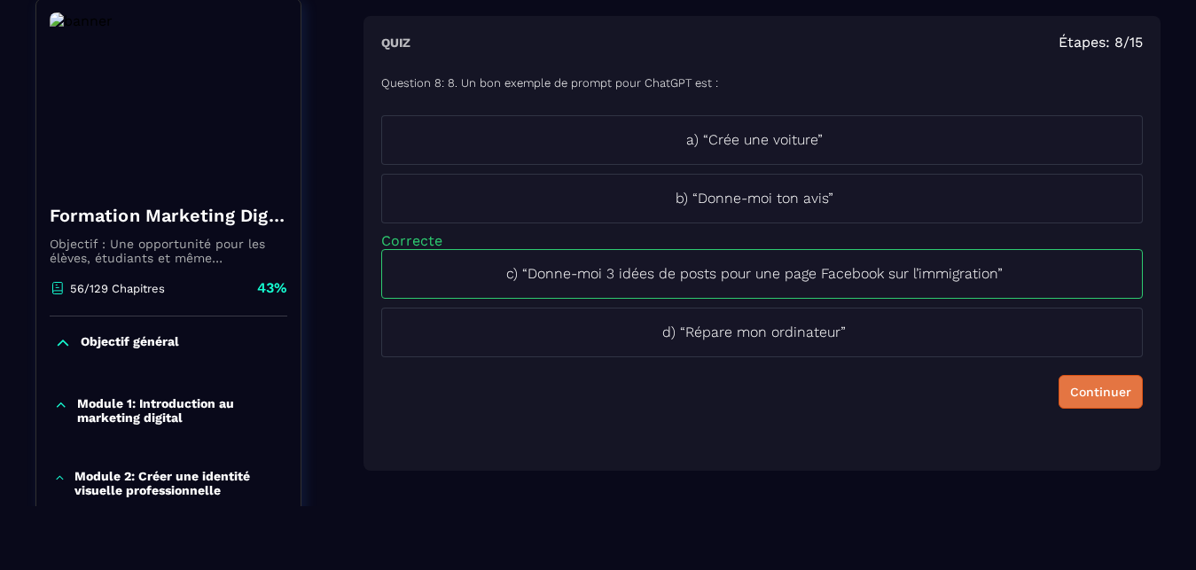
click at [1080, 400] on div "Continuer" at bounding box center [1100, 392] width 61 height 18
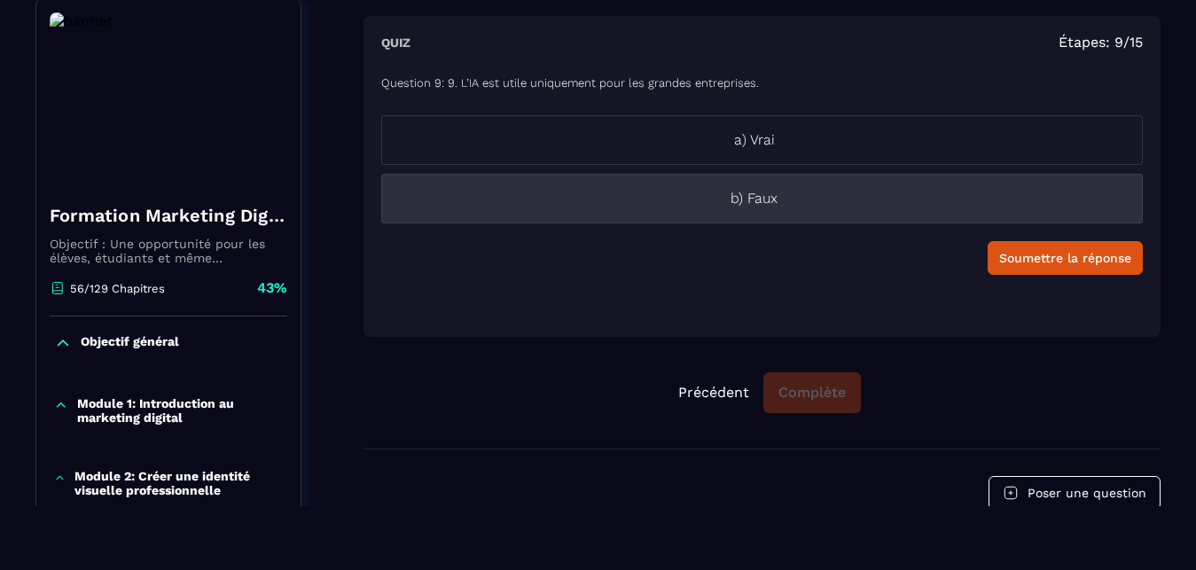
click at [977, 211] on li "b) Faux" at bounding box center [761, 199] width 761 height 50
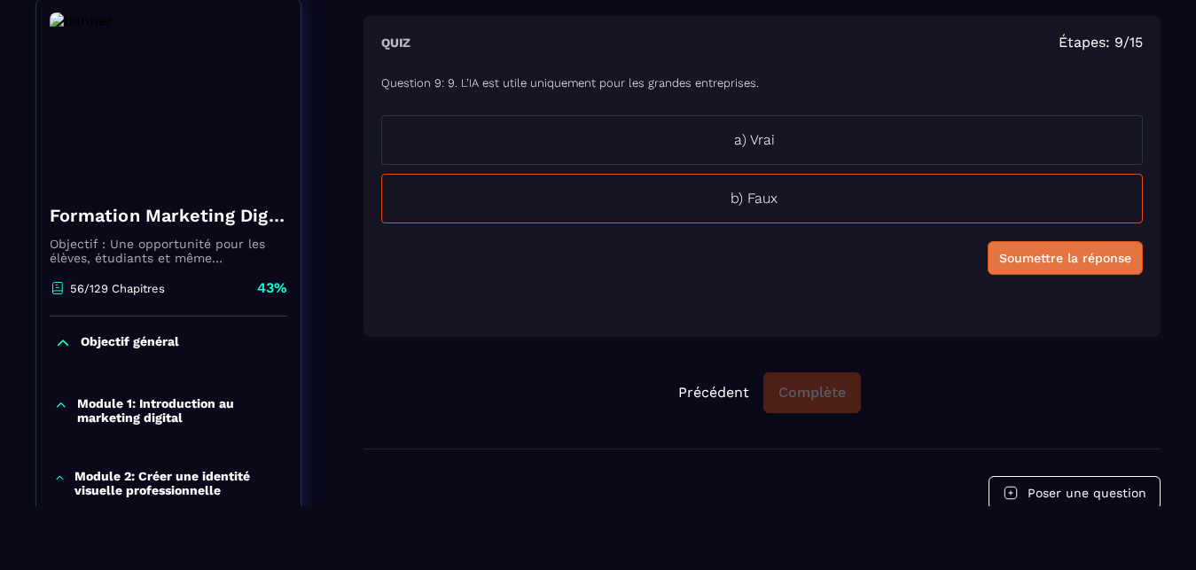
click at [1049, 272] on button "Soumettre la réponse" at bounding box center [1064, 258] width 155 height 34
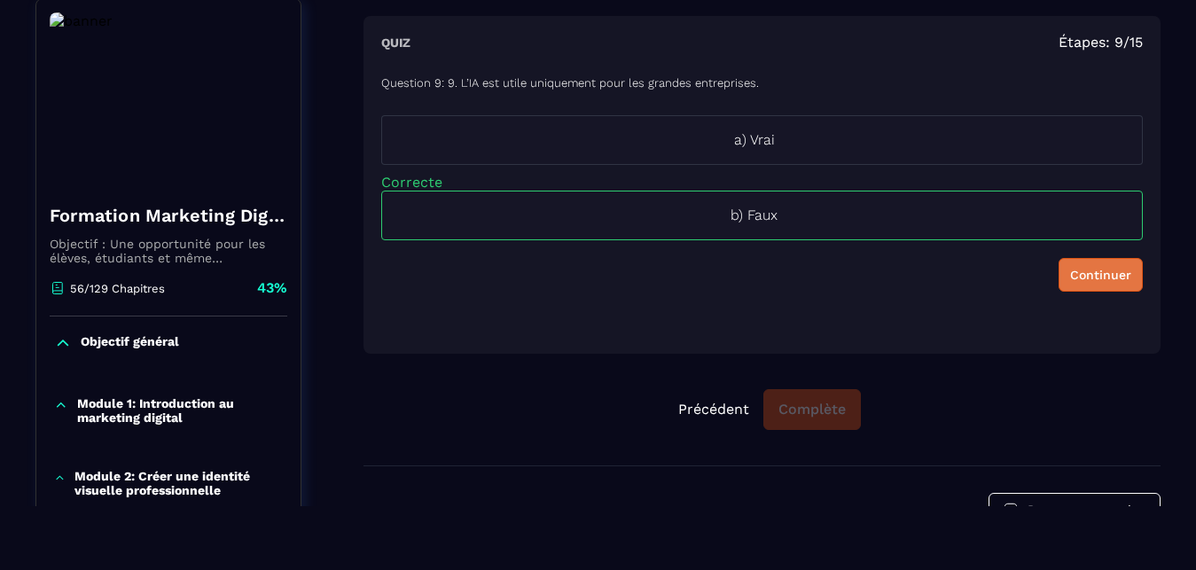
click at [1091, 275] on div "Continuer" at bounding box center [1100, 275] width 61 height 18
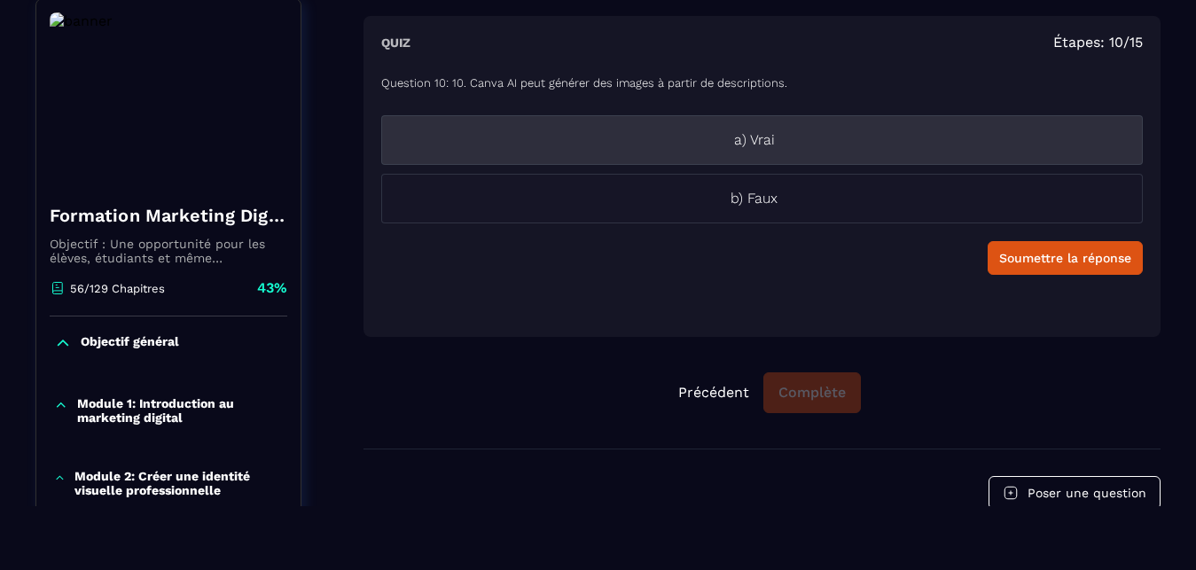
click at [863, 149] on p "a) Vrai" at bounding box center [754, 139] width 744 height 21
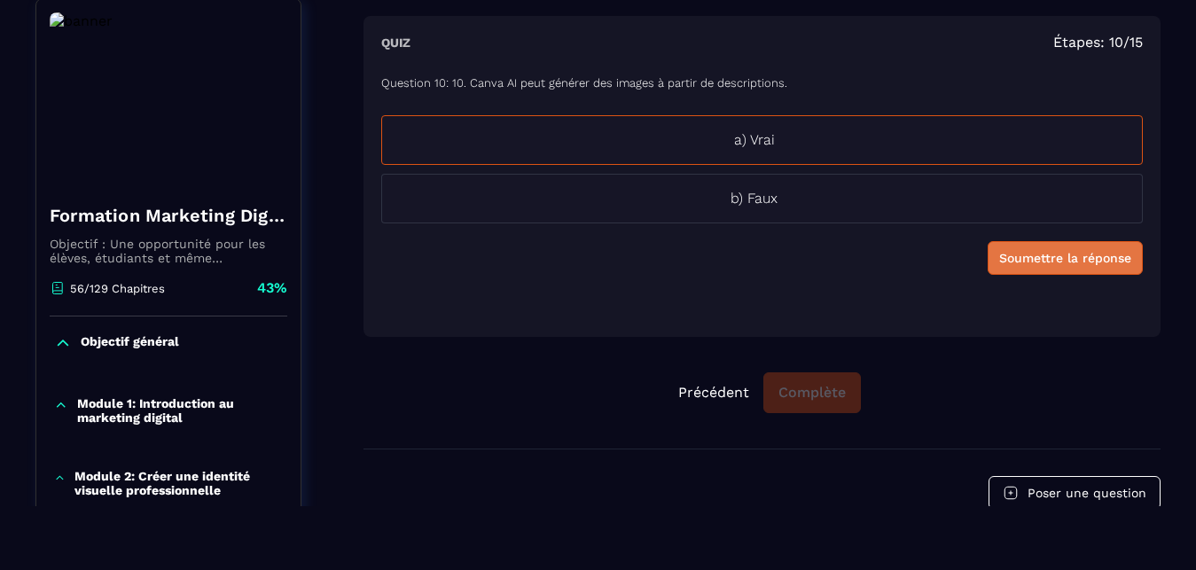
click at [1073, 264] on div "Soumettre la réponse" at bounding box center [1065, 258] width 132 height 18
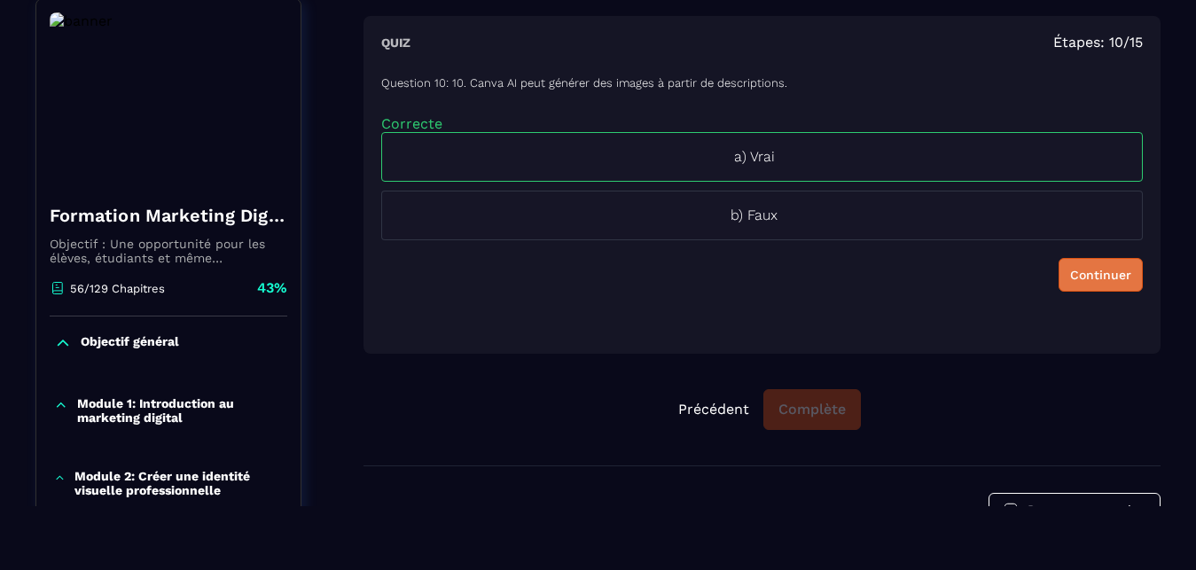
click at [1085, 281] on div "Continuer" at bounding box center [1100, 275] width 61 height 18
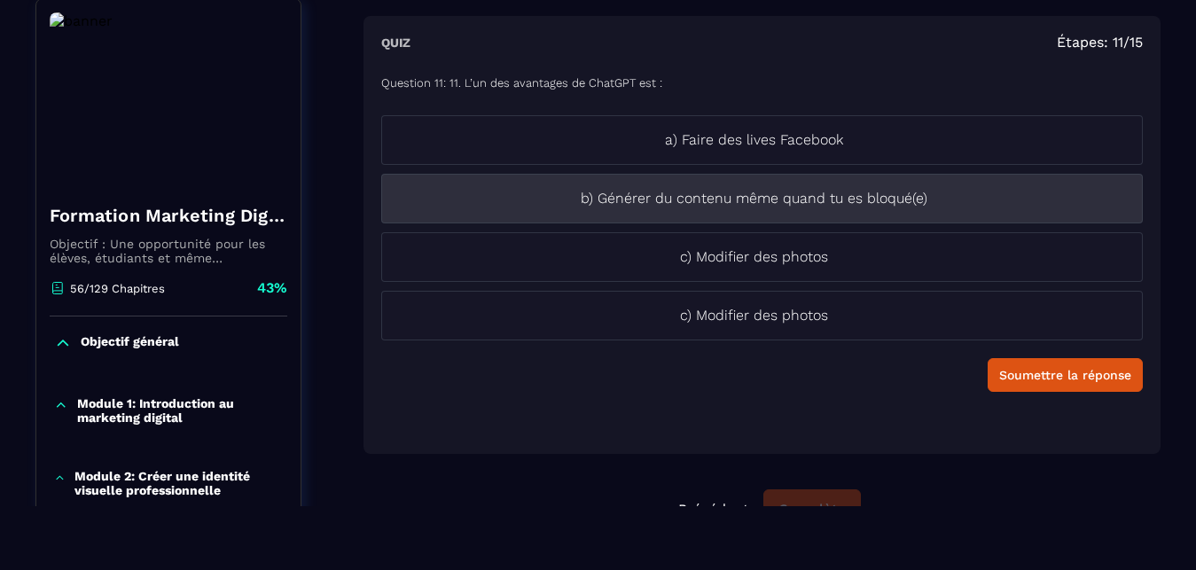
click at [980, 199] on p "b) Générer du contenu même quand tu es bloqué(e)" at bounding box center [754, 198] width 744 height 21
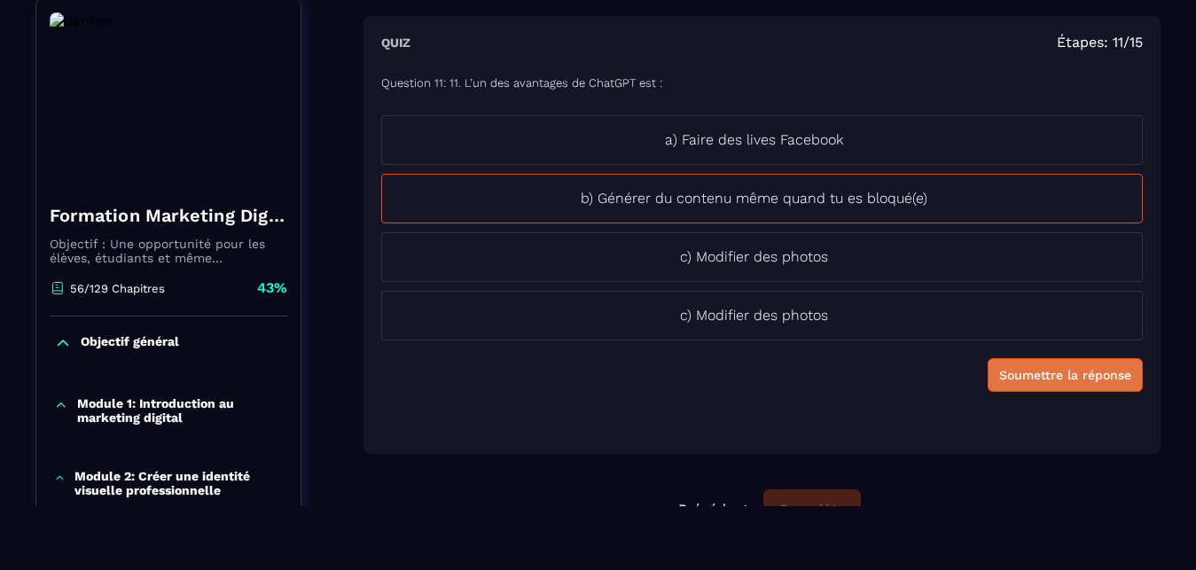
click at [1056, 378] on div "Soumettre la réponse" at bounding box center [1065, 375] width 132 height 18
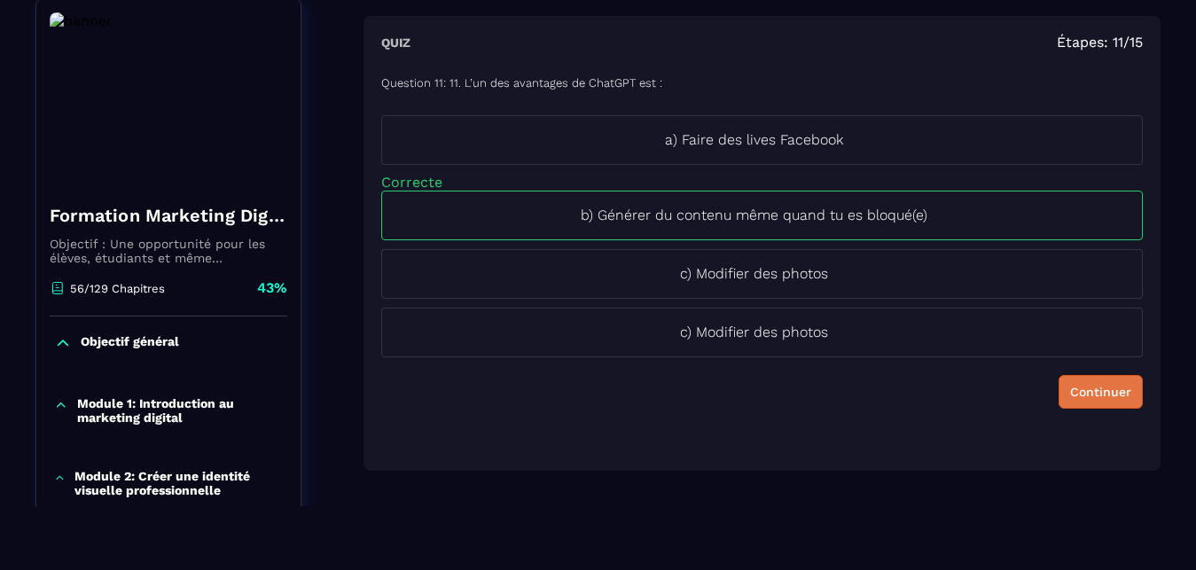
click at [1088, 389] on div "Continuer" at bounding box center [1100, 392] width 61 height 18
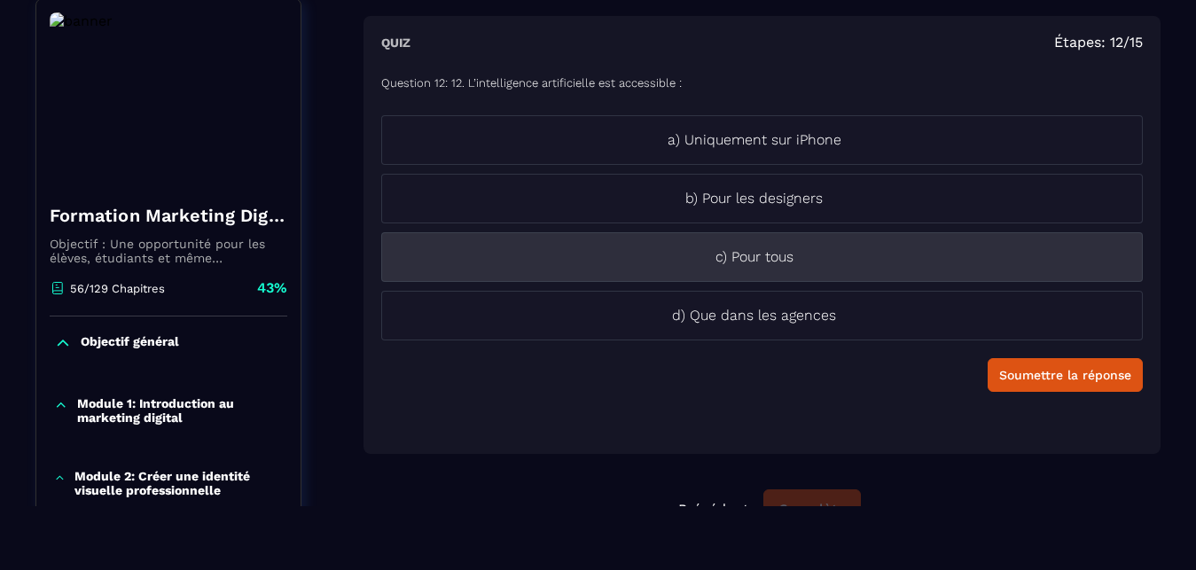
click at [1016, 275] on li "c) Pour tous" at bounding box center [761, 257] width 761 height 50
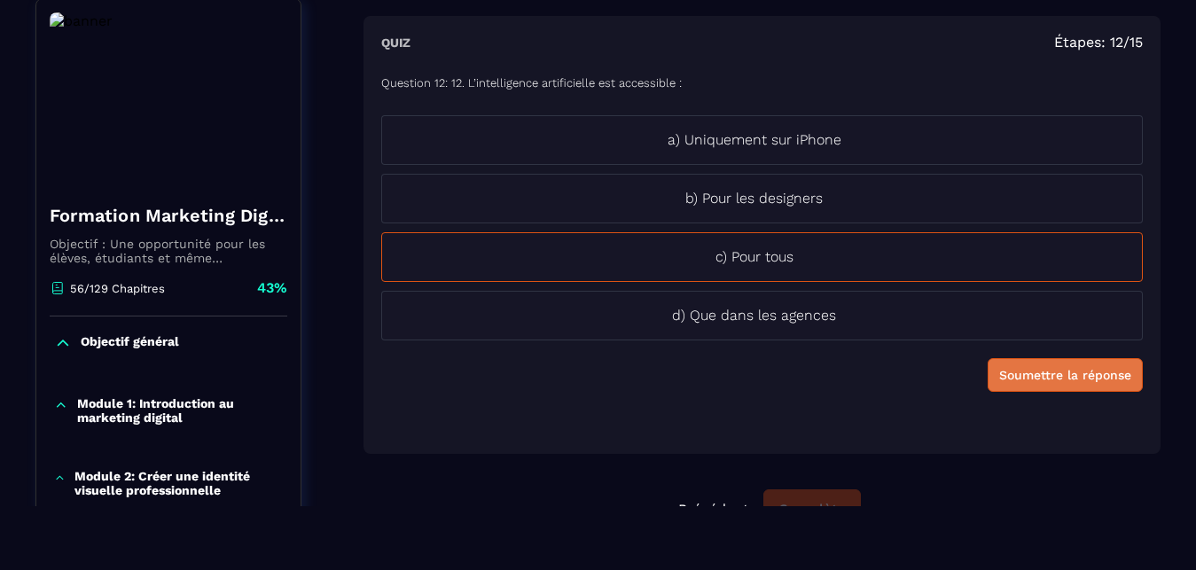
click at [1063, 374] on div "Soumettre la réponse" at bounding box center [1065, 375] width 132 height 18
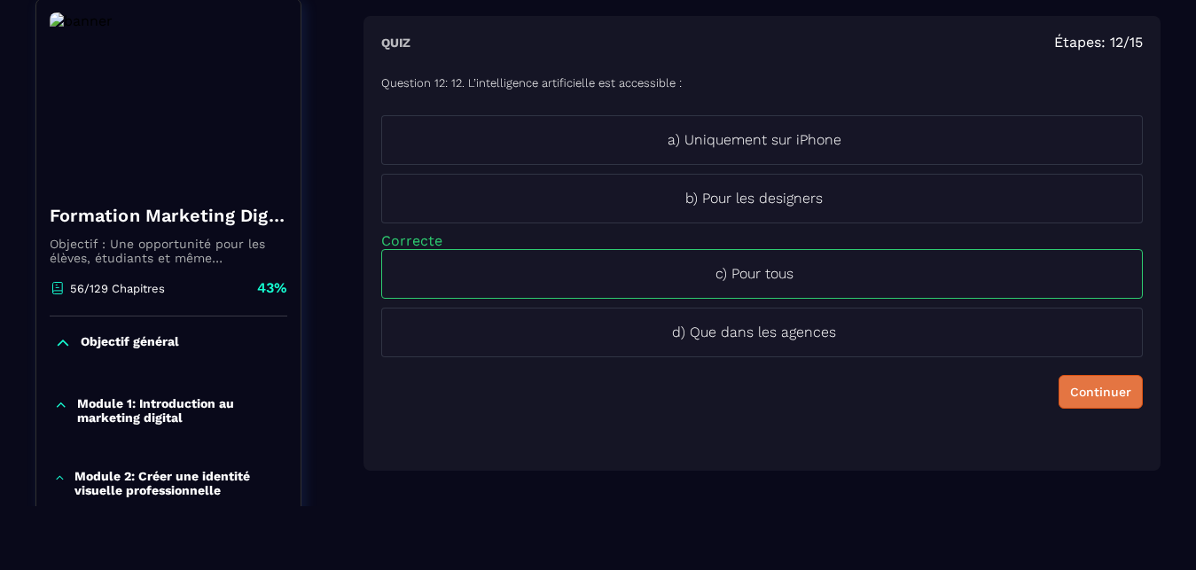
click at [1084, 392] on div "Continuer" at bounding box center [1100, 392] width 61 height 18
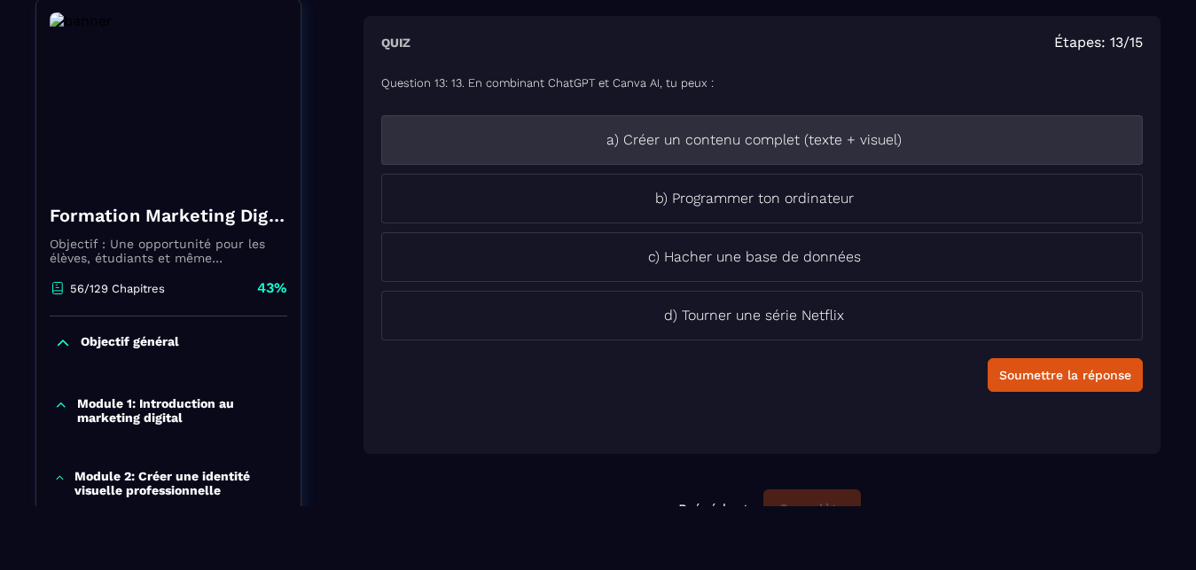
click at [909, 146] on p "a) Créer un contenu complet (texte + visuel)" at bounding box center [754, 139] width 744 height 21
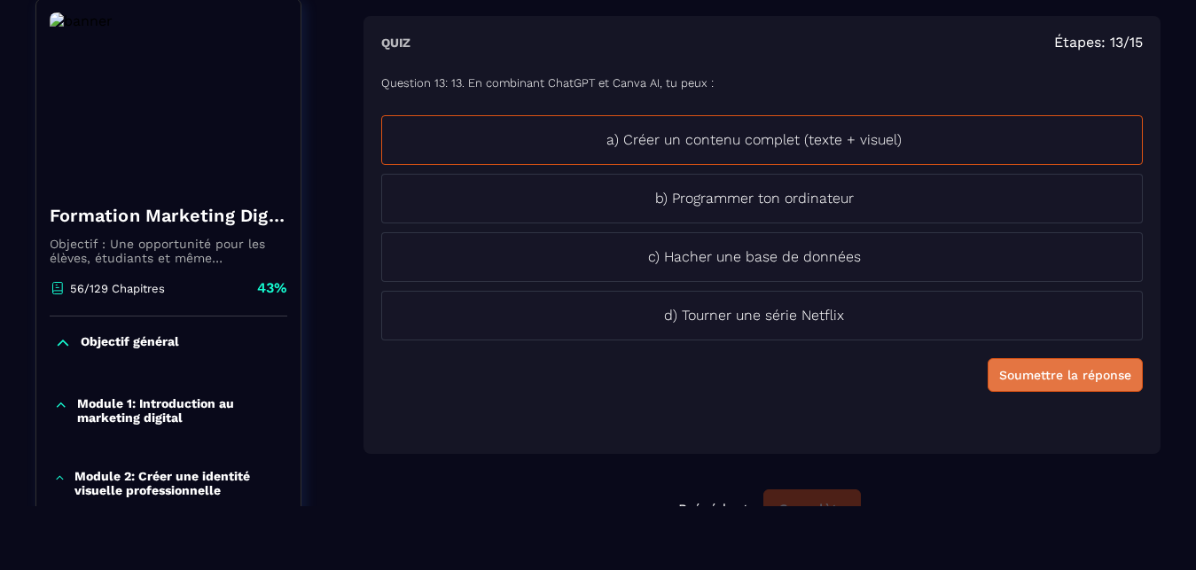
click at [1056, 382] on div "Soumettre la réponse" at bounding box center [1065, 375] width 132 height 18
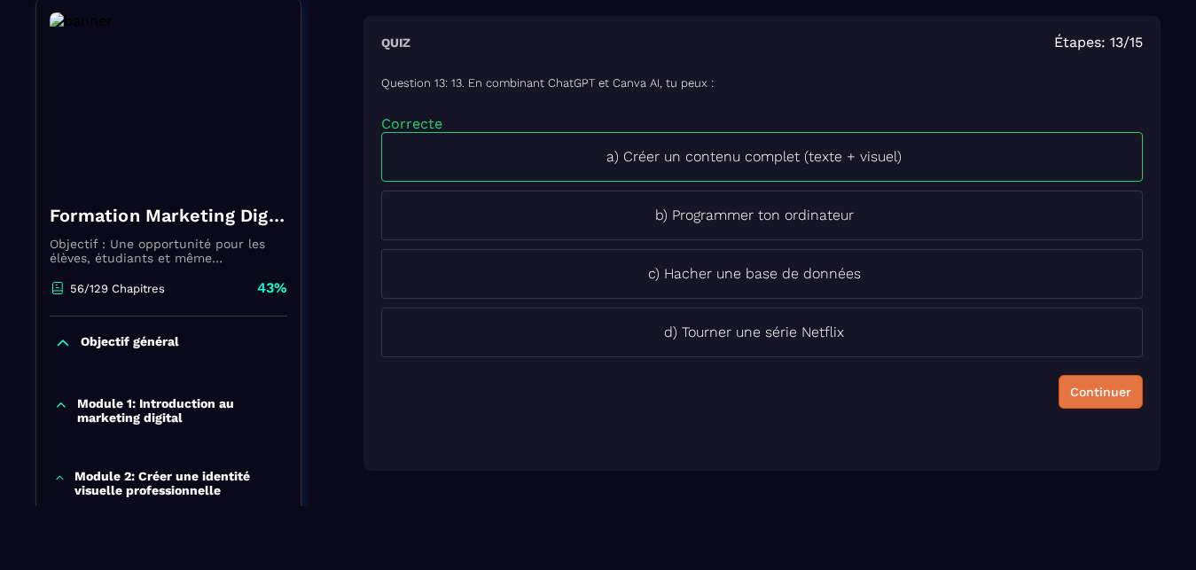
click at [1096, 391] on div "Continuer" at bounding box center [1100, 392] width 61 height 18
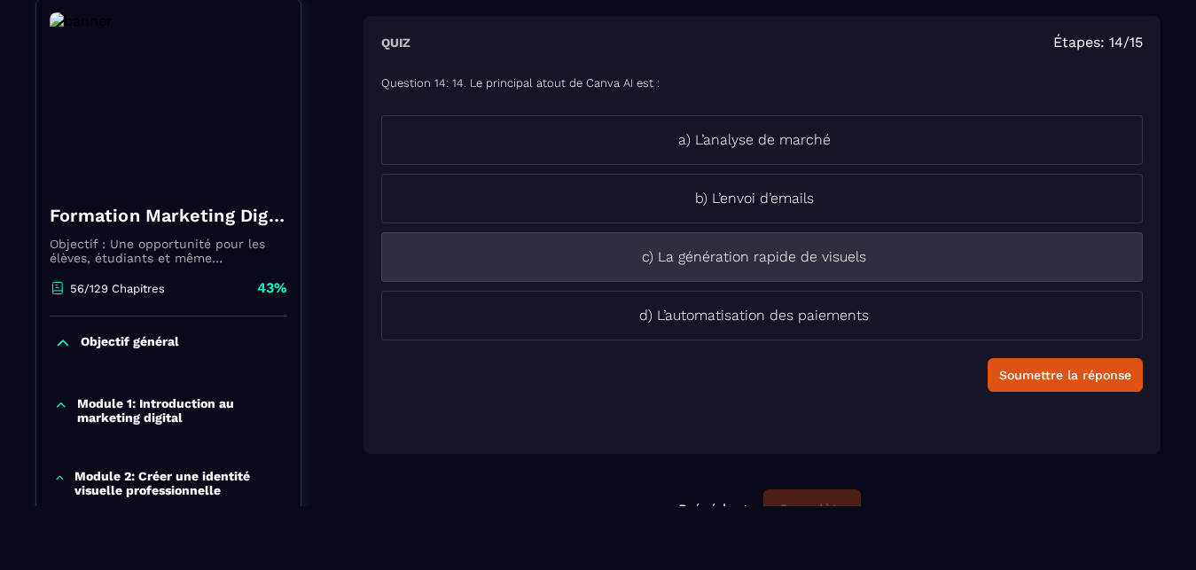
click at [940, 260] on p "c) La génération rapide de visuels" at bounding box center [754, 256] width 744 height 21
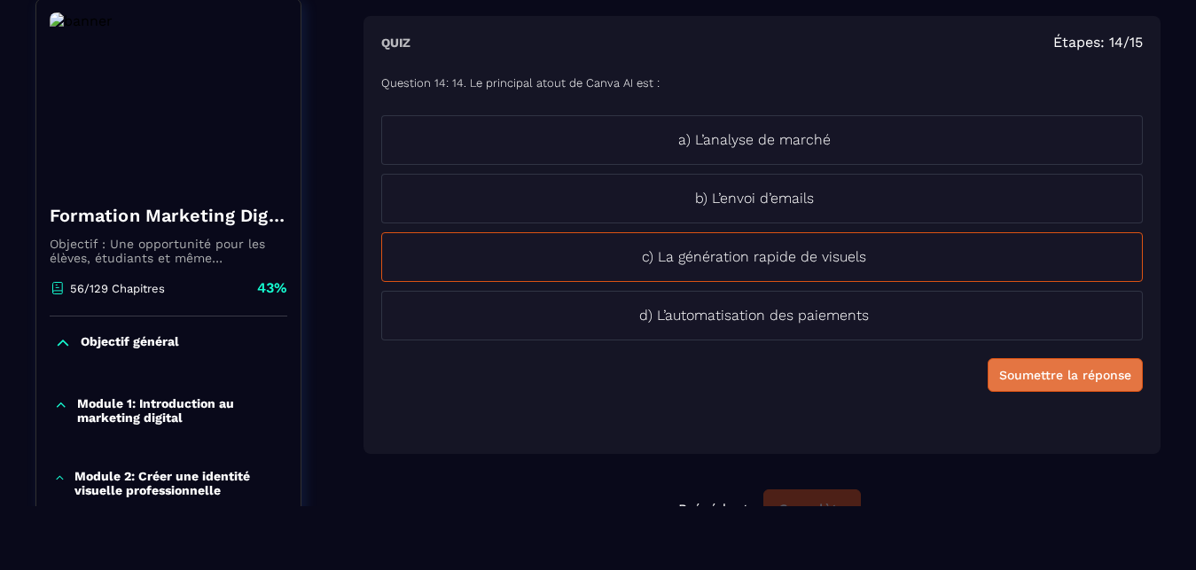
click at [1051, 385] on button "Soumettre la réponse" at bounding box center [1064, 375] width 155 height 34
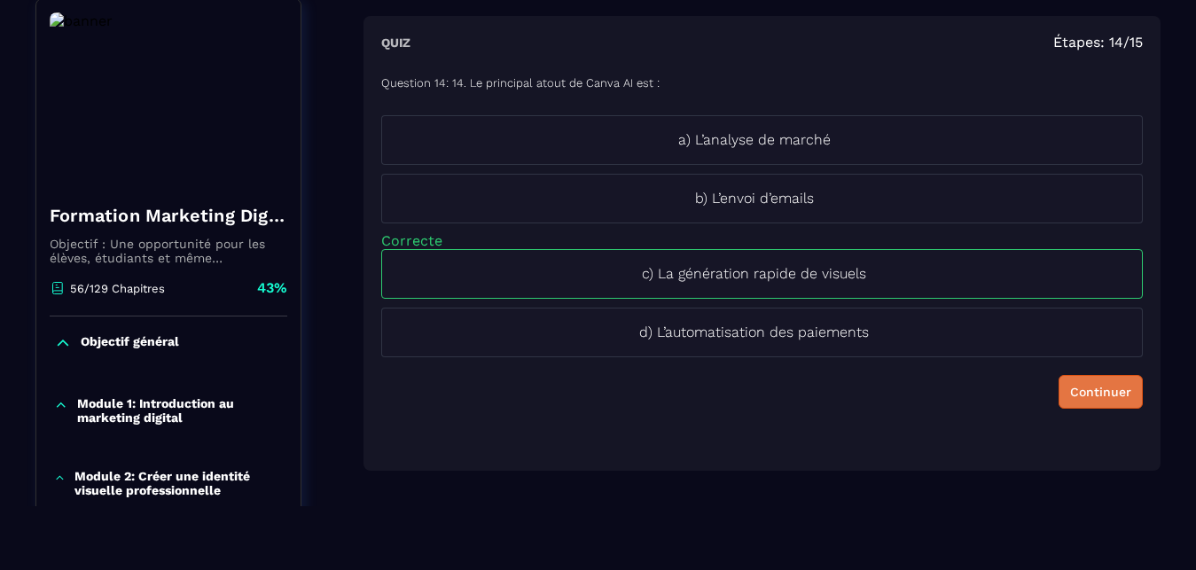
click at [1093, 401] on button "Continuer" at bounding box center [1100, 392] width 84 height 34
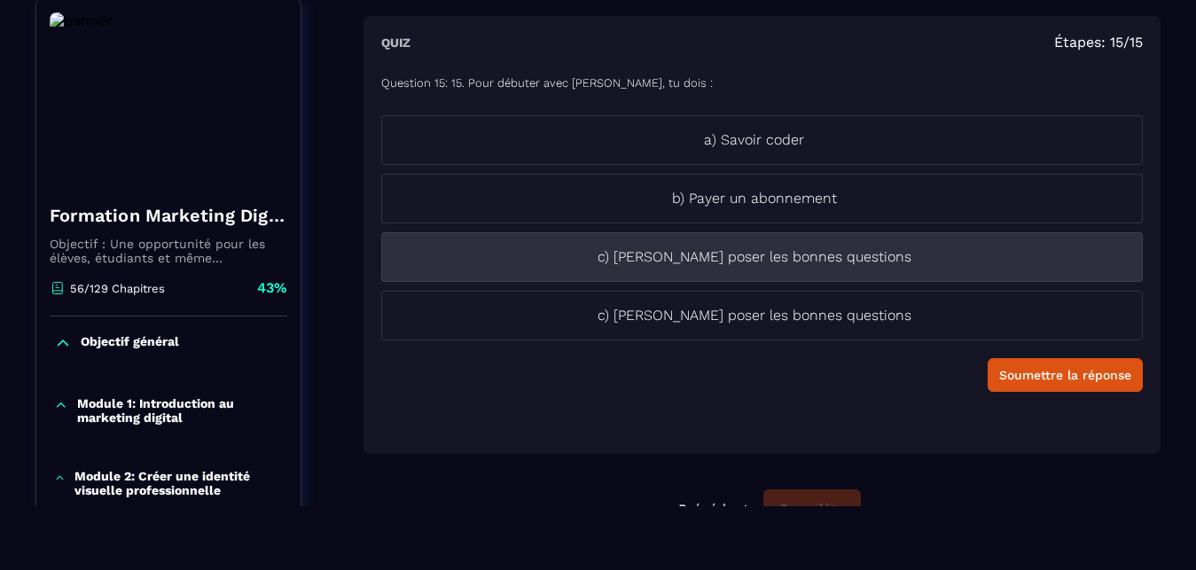
click at [948, 260] on p "c) [PERSON_NAME] poser les bonnes questions" at bounding box center [754, 256] width 744 height 21
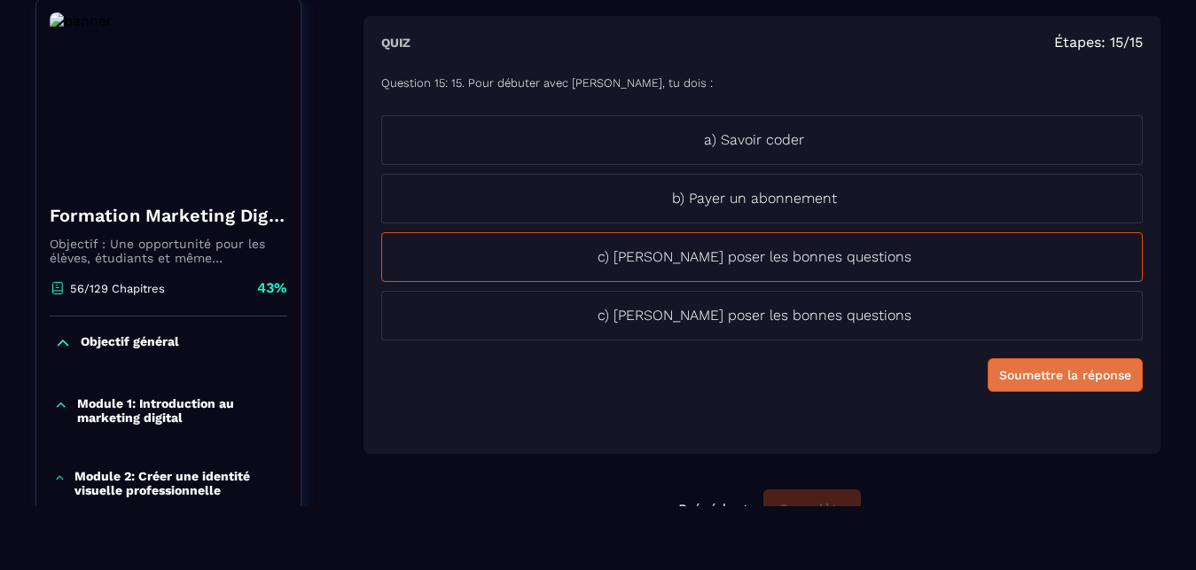
click at [1063, 387] on button "Soumettre la réponse" at bounding box center [1064, 375] width 155 height 34
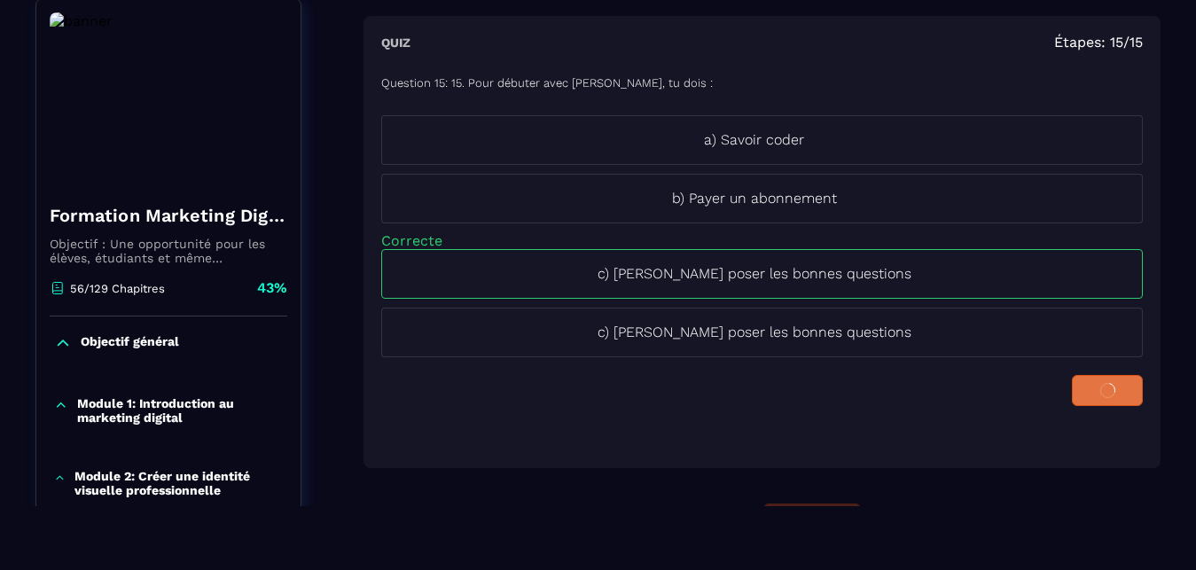
click at [1102, 391] on button at bounding box center [1106, 390] width 71 height 31
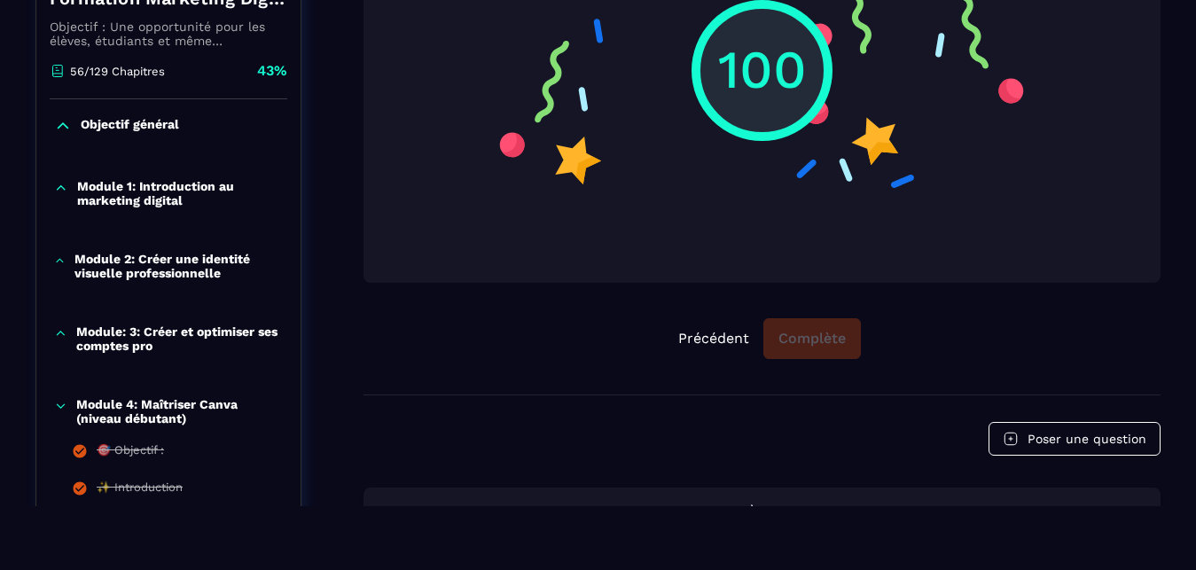
scroll to position [404, 0]
click at [814, 336] on div "Précédent Complète" at bounding box center [761, 337] width 797 height 41
click at [796, 338] on div "Précédent Complète" at bounding box center [761, 337] width 797 height 41
click at [816, 360] on div "Quiz Vous avez terminé 100 Précédent Complète" at bounding box center [761, 96] width 797 height 596
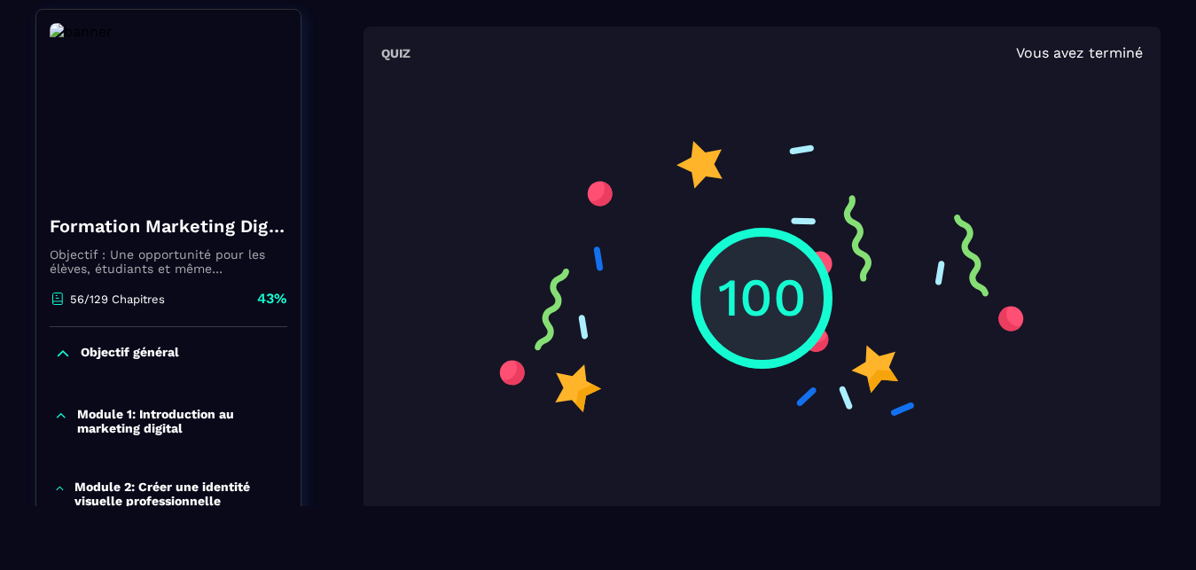
scroll to position [166, 0]
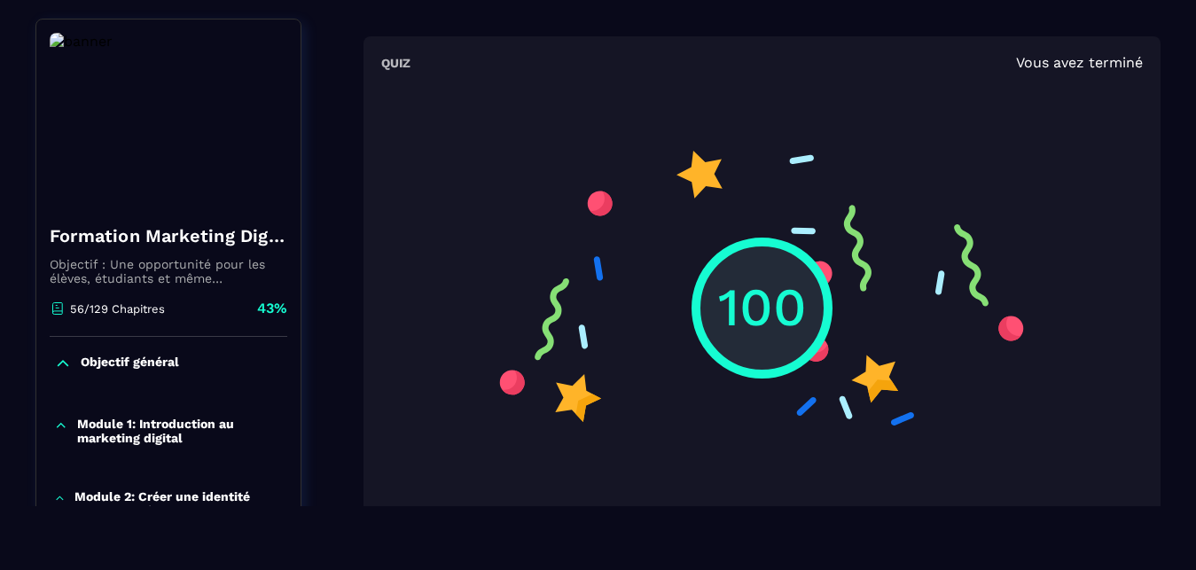
click at [1077, 75] on div "Quiz Vous avez terminé 100" at bounding box center [761, 278] width 797 height 484
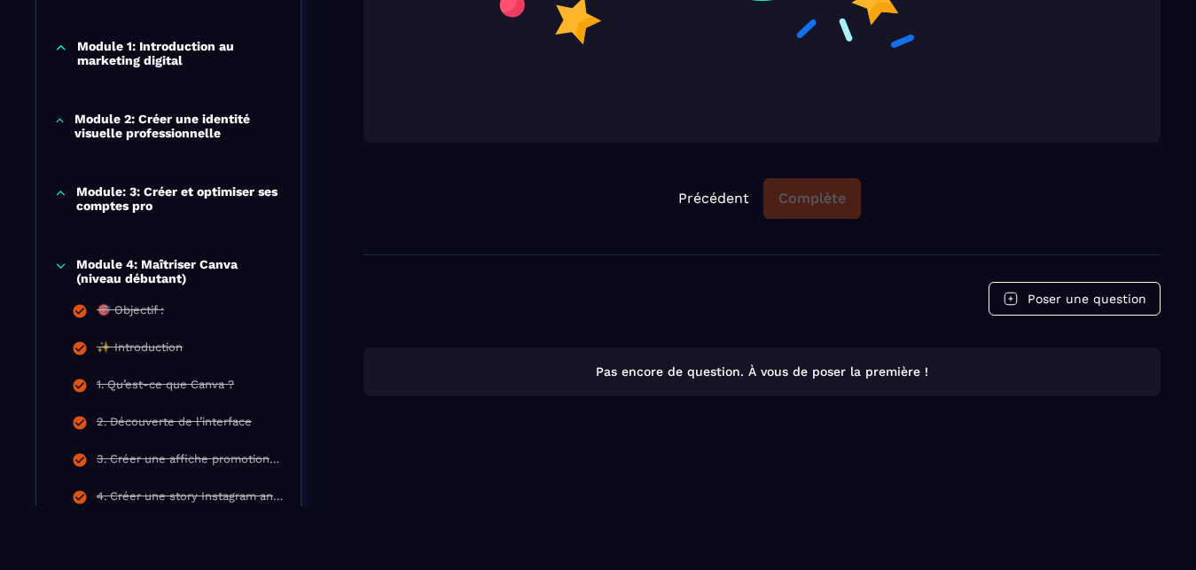
scroll to position [463, 0]
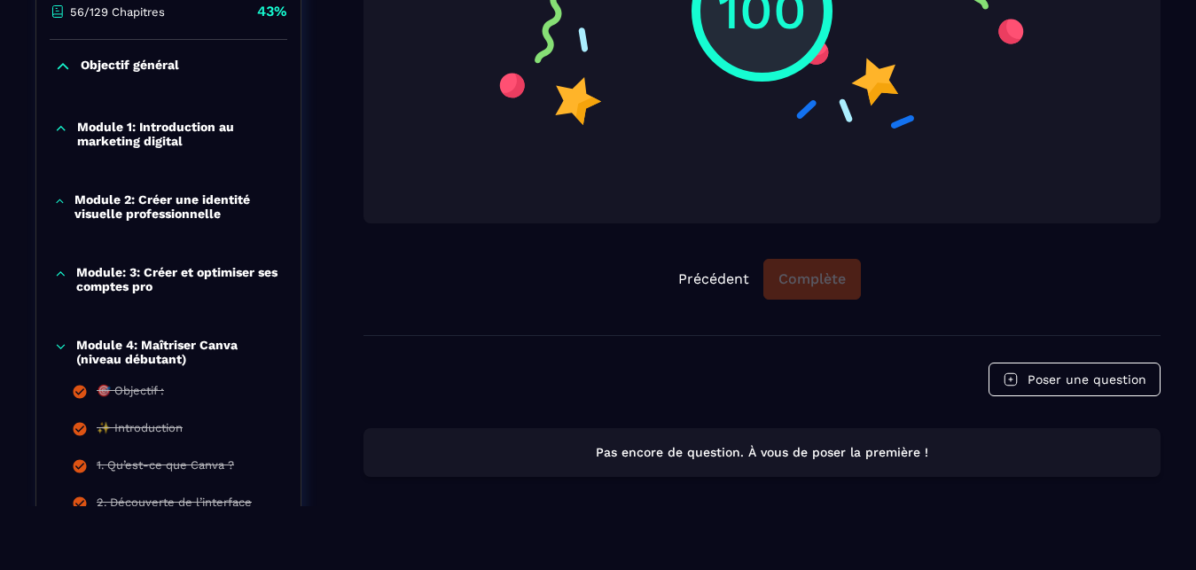
drag, startPoint x: 814, startPoint y: 277, endPoint x: 790, endPoint y: 285, distance: 25.2
click at [811, 278] on div "Précédent Complète" at bounding box center [761, 279] width 797 height 41
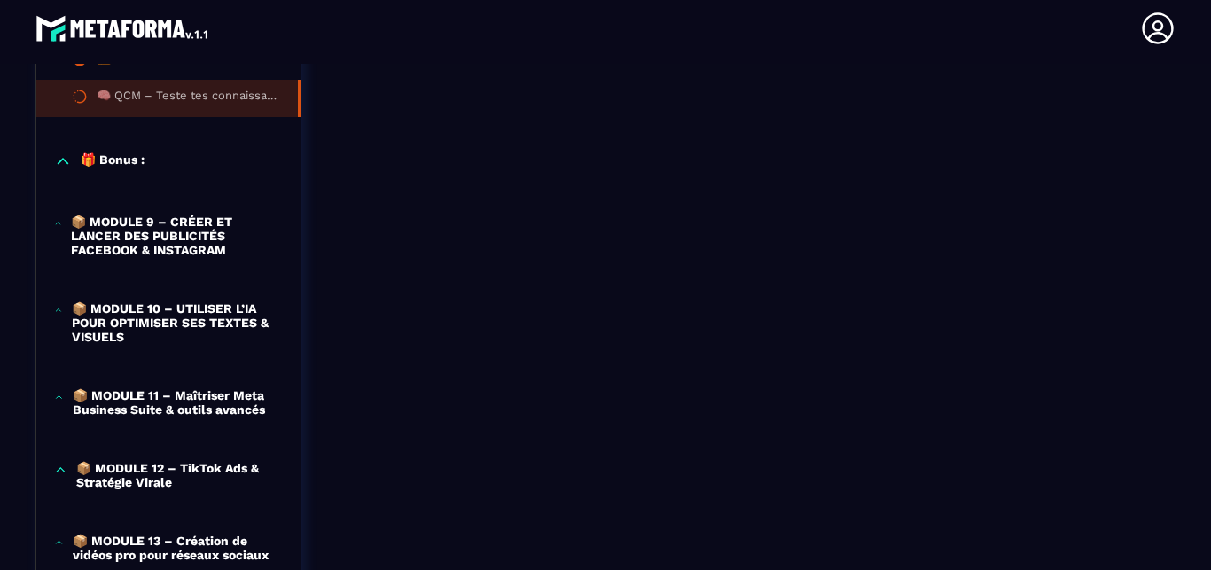
scroll to position [2415, 0]
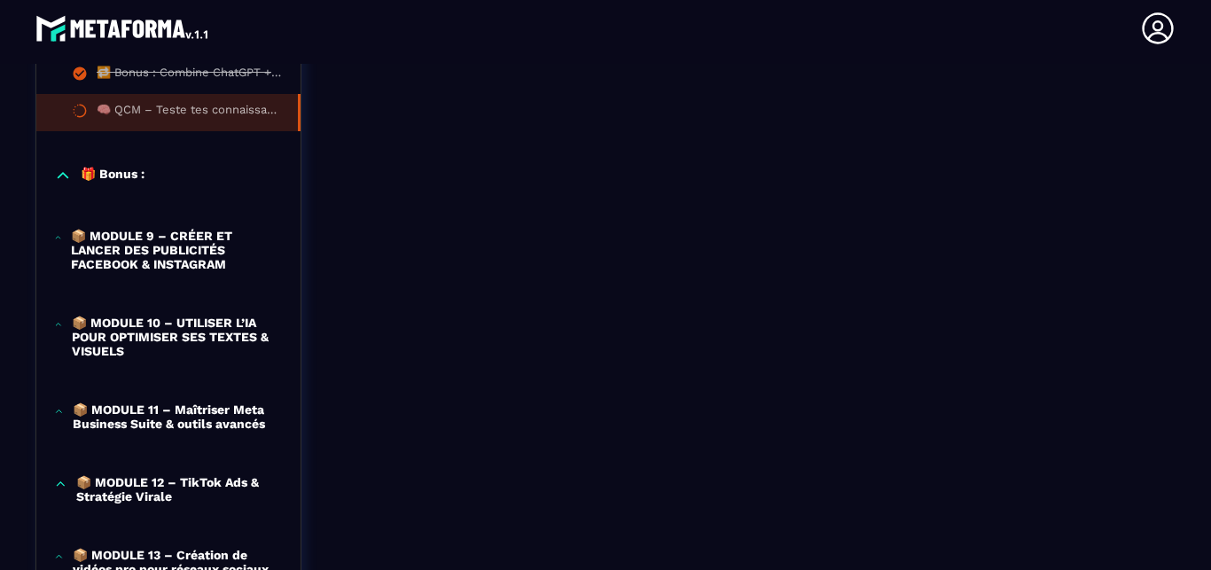
click at [136, 176] on p "🎁 Bonus :" at bounding box center [113, 176] width 64 height 18
click at [168, 256] on p "📦 MODULE 9 – CRÉER ET LANCER DES PUBLICITÉS FACEBOOK & INSTAGRAM" at bounding box center [177, 250] width 212 height 43
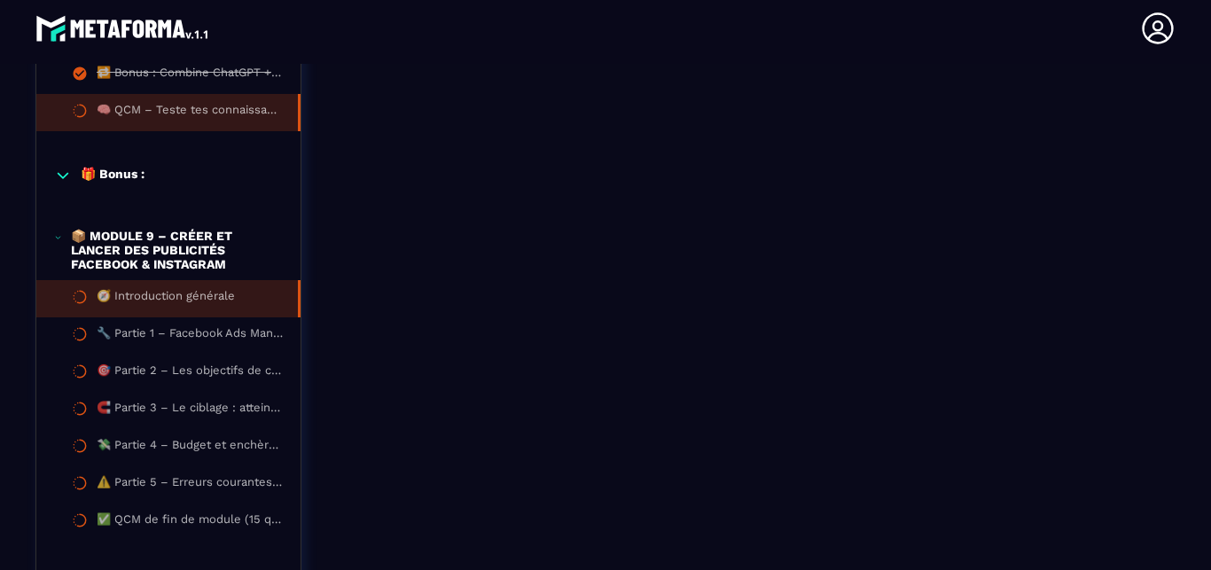
click at [166, 291] on li "🧭 Introduction générale" at bounding box center [168, 298] width 264 height 37
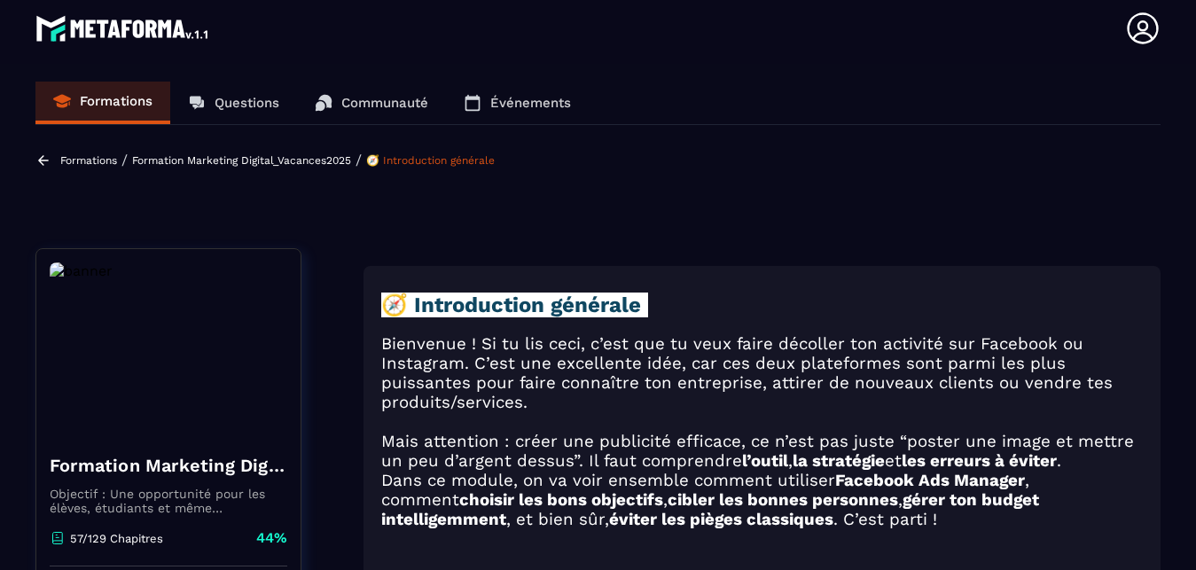
click at [231, 98] on p "Questions" at bounding box center [246, 103] width 65 height 16
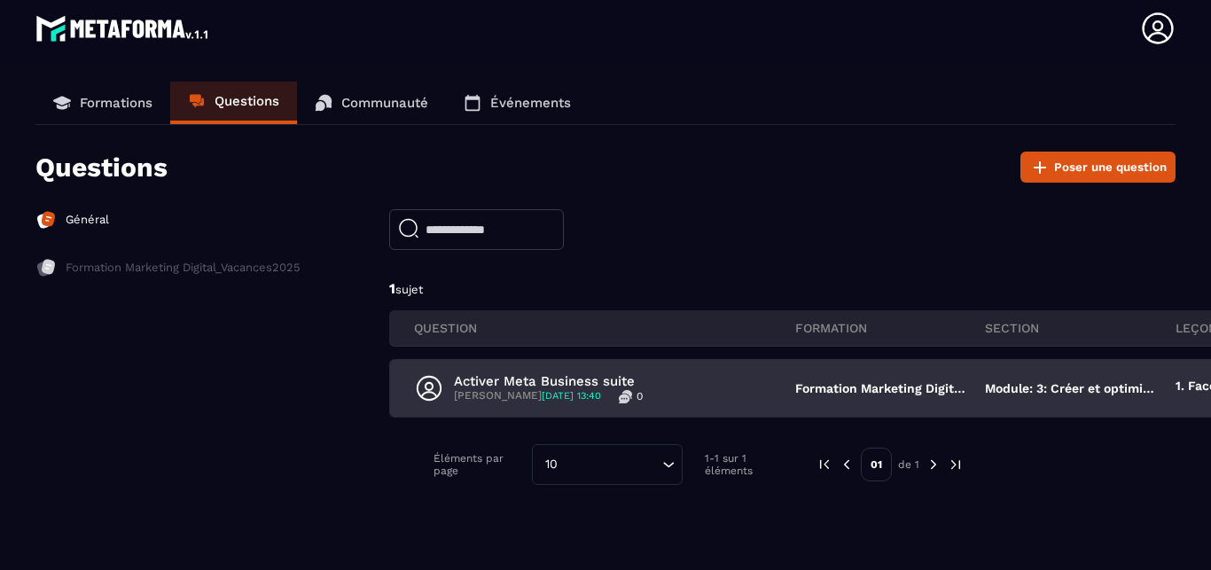
scroll to position [36, 0]
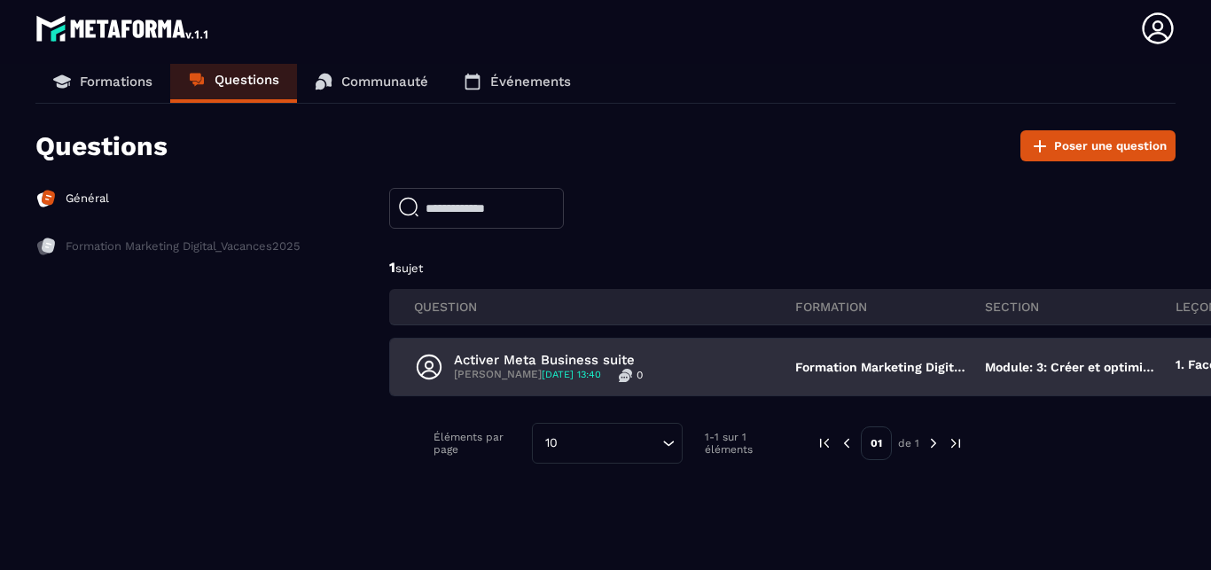
click at [842, 360] on p "Formation Marketing Digital_Vacances2025" at bounding box center [881, 367] width 172 height 14
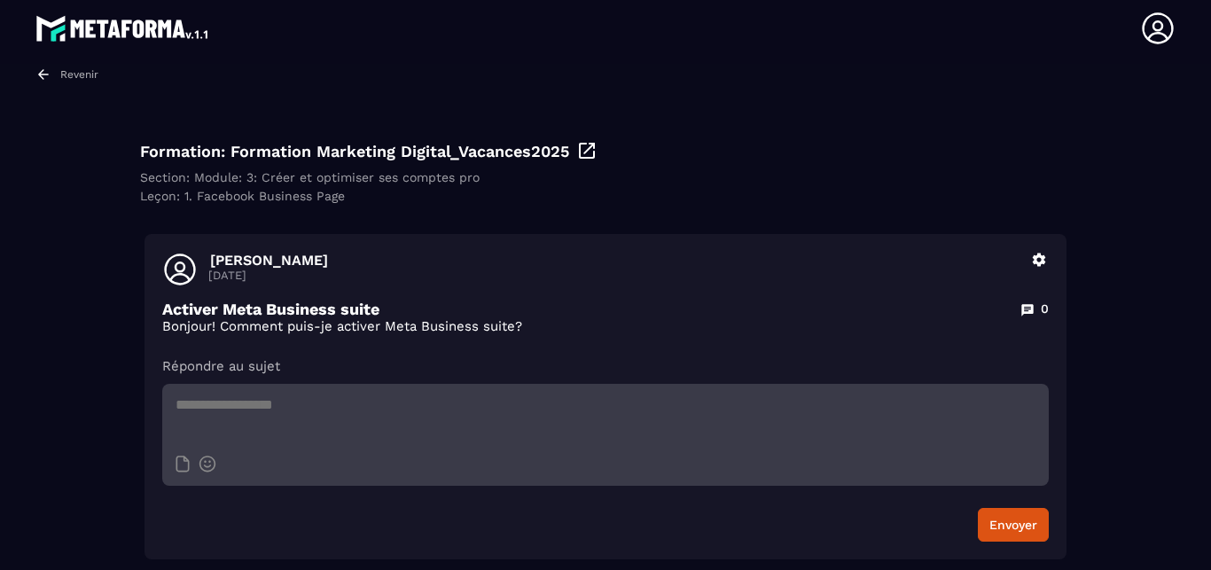
scroll to position [92, 0]
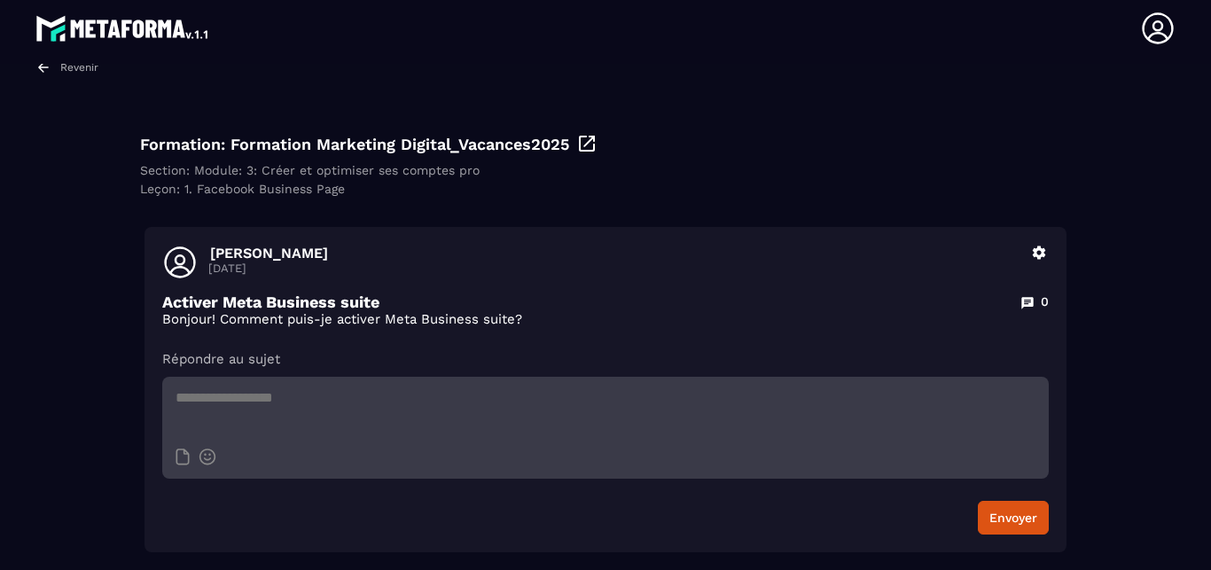
click at [58, 264] on div "Revenir Formation: Formation Marketing Digital_Vacances2025 Section: Module: 3:…" at bounding box center [605, 305] width 1140 height 493
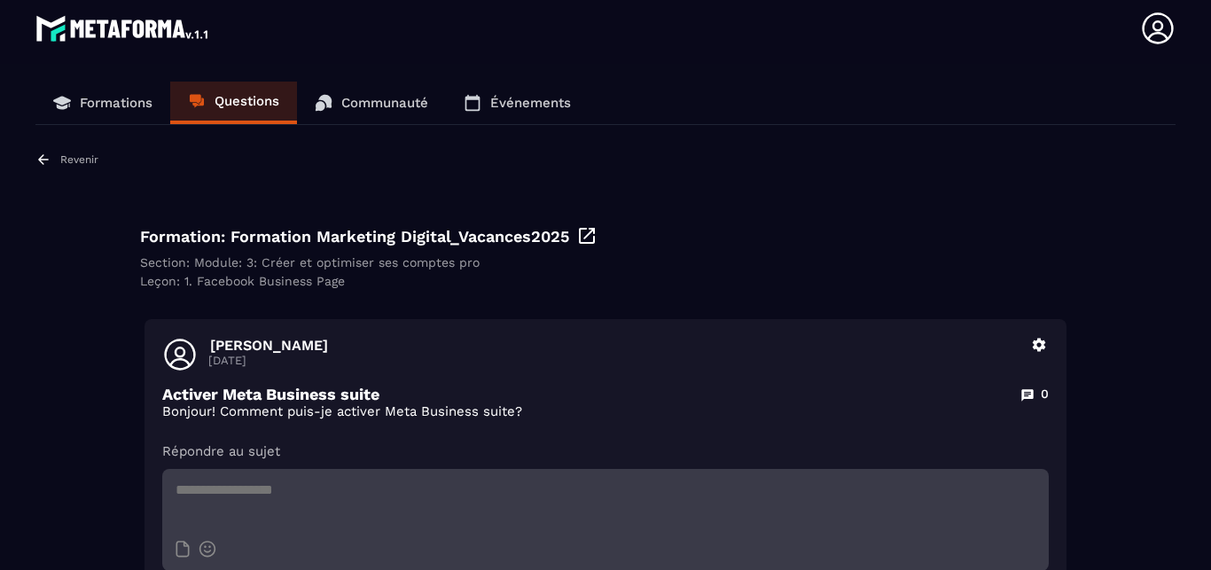
click at [140, 109] on p "Formations" at bounding box center [116, 103] width 73 height 16
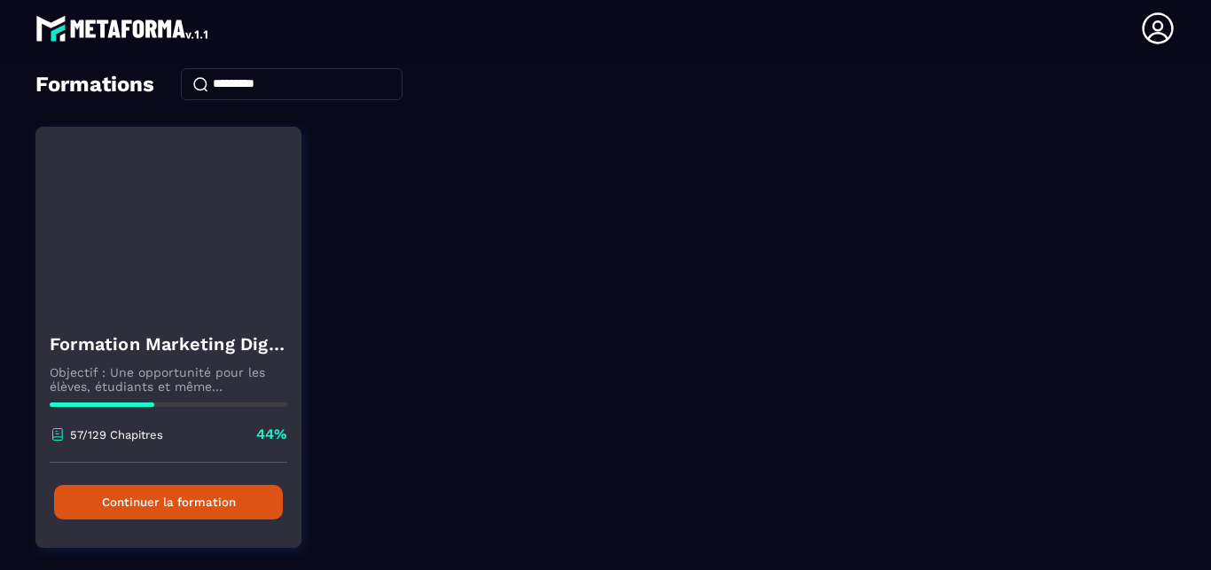
scroll to position [101, 0]
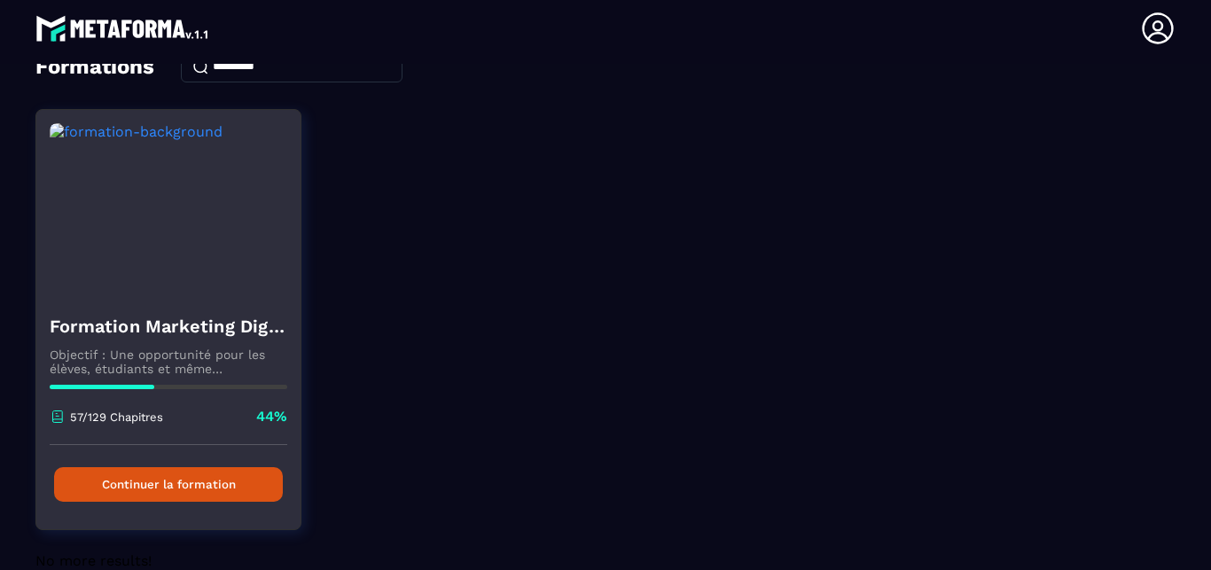
click at [168, 496] on button "Continuer la formation" at bounding box center [168, 484] width 229 height 35
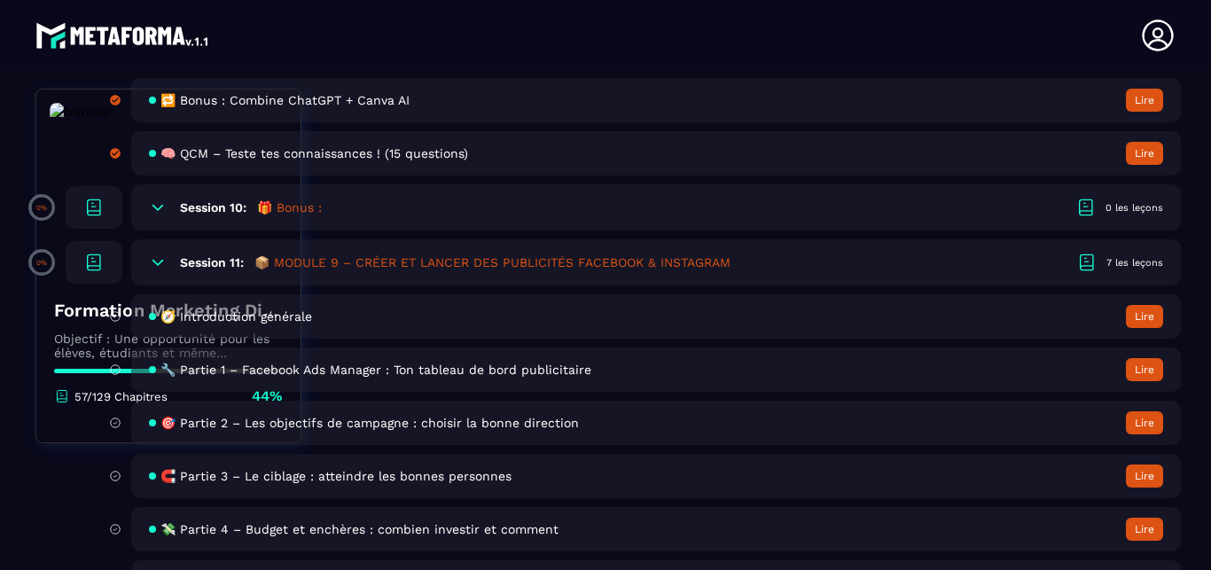
scroll to position [4243, 0]
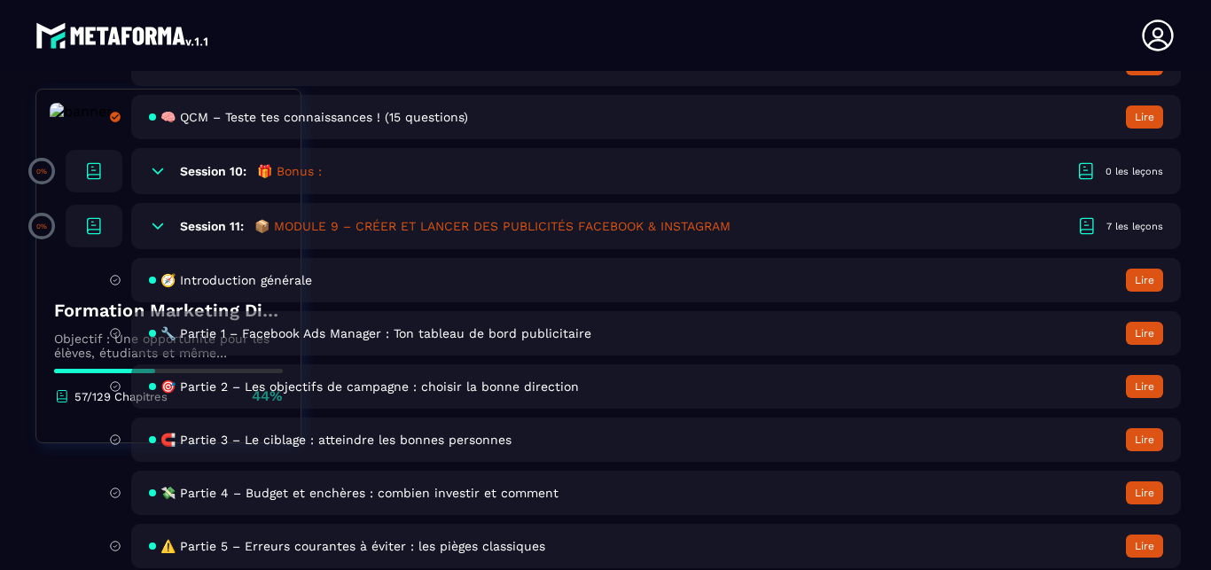
click at [221, 175] on h6 "Session 10:" at bounding box center [213, 171] width 66 height 14
click at [211, 166] on h6 "Session 10:" at bounding box center [213, 171] width 66 height 14
click at [300, 169] on h5 "🎁 Bonus :" at bounding box center [289, 171] width 65 height 18
click at [394, 228] on h5 "📦 MODULE 9 – CRÉER ET LANCER DES PUBLICITÉS FACEBOOK & INSTAGRAM" at bounding box center [492, 226] width 476 height 18
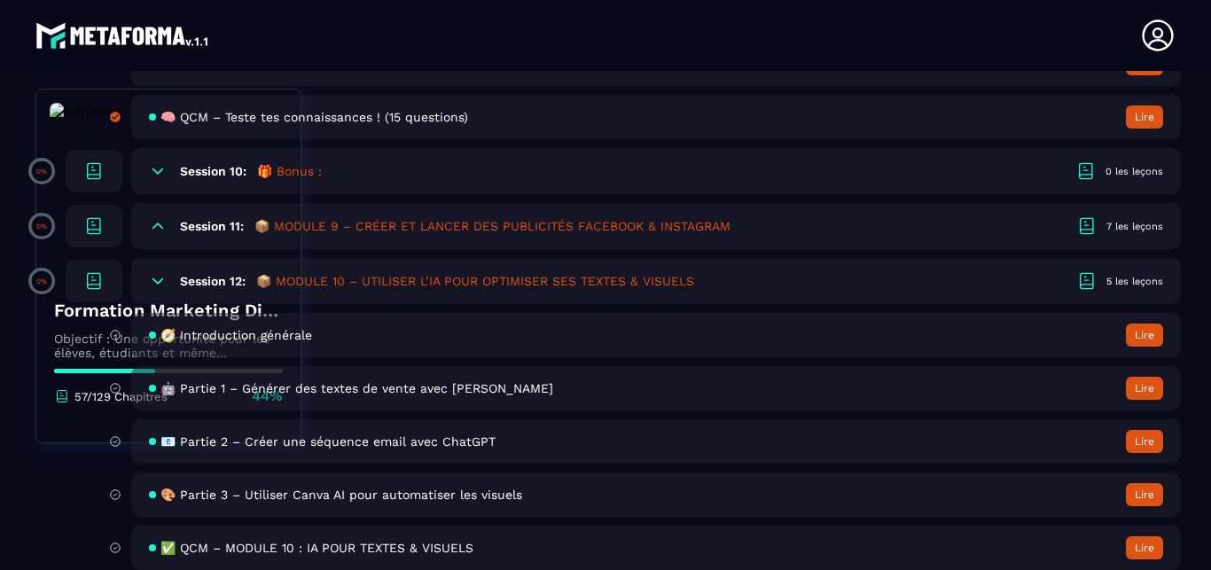
click at [397, 223] on h5 "📦 MODULE 9 – CRÉER ET LANCER DES PUBLICITÉS FACEBOOK & INSTAGRAM" at bounding box center [492, 226] width 476 height 18
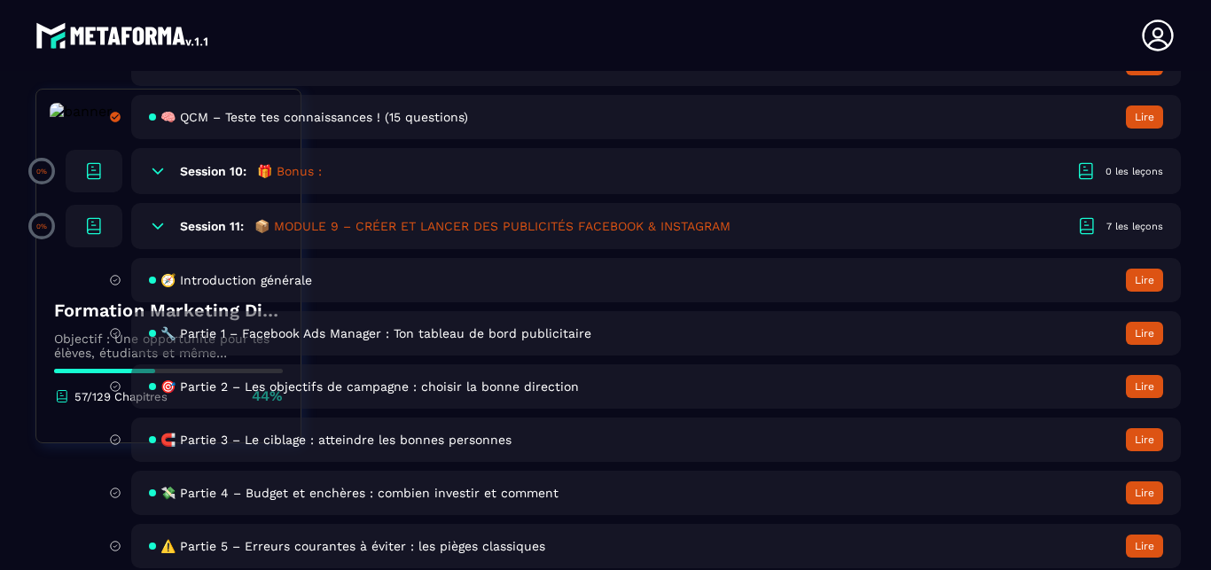
click at [397, 223] on h5 "📦 MODULE 9 – CRÉER ET LANCER DES PUBLICITÉS FACEBOOK & INSTAGRAM" at bounding box center [492, 226] width 476 height 18
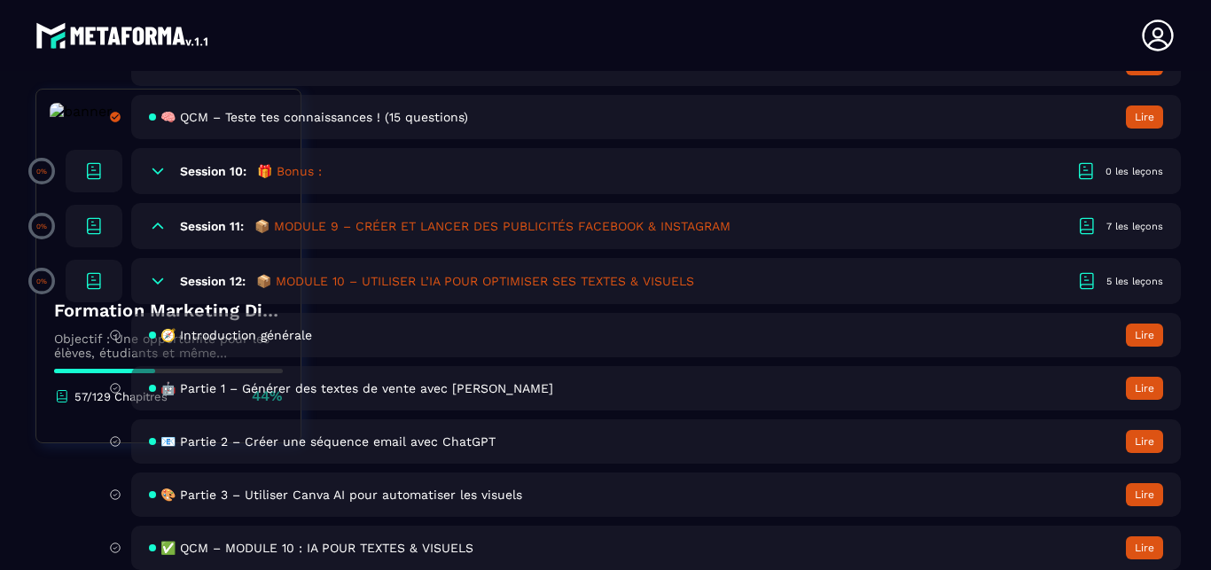
click at [397, 223] on h5 "📦 MODULE 9 – CRÉER ET LANCER DES PUBLICITÉS FACEBOOK & INSTAGRAM" at bounding box center [492, 226] width 476 height 18
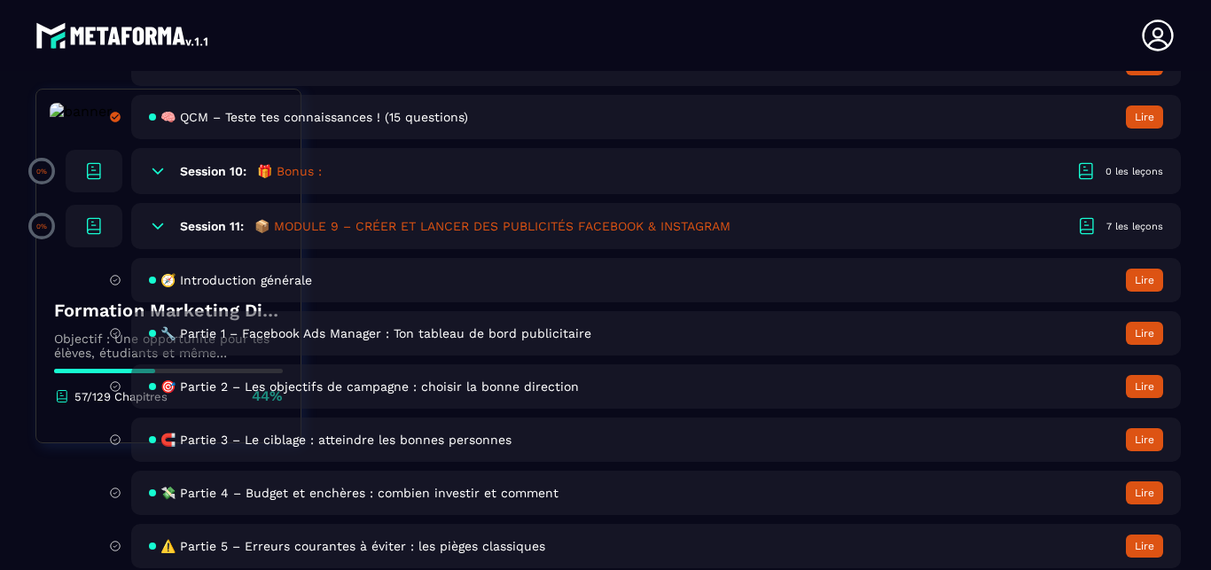
click at [1137, 284] on button "Lire" at bounding box center [1144, 280] width 37 height 23
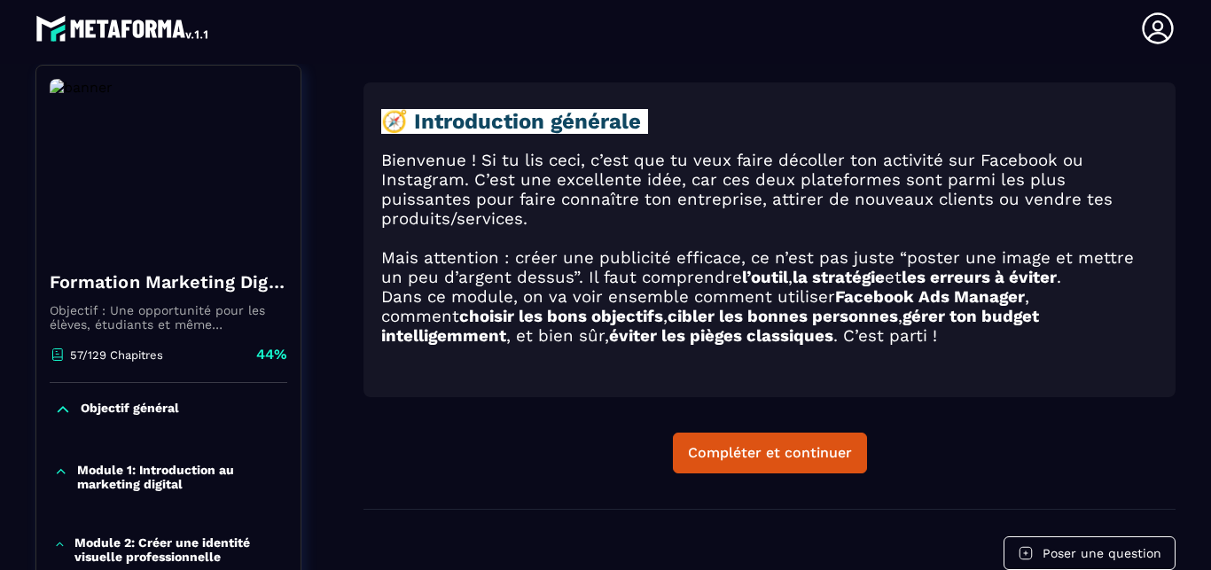
scroll to position [184, 0]
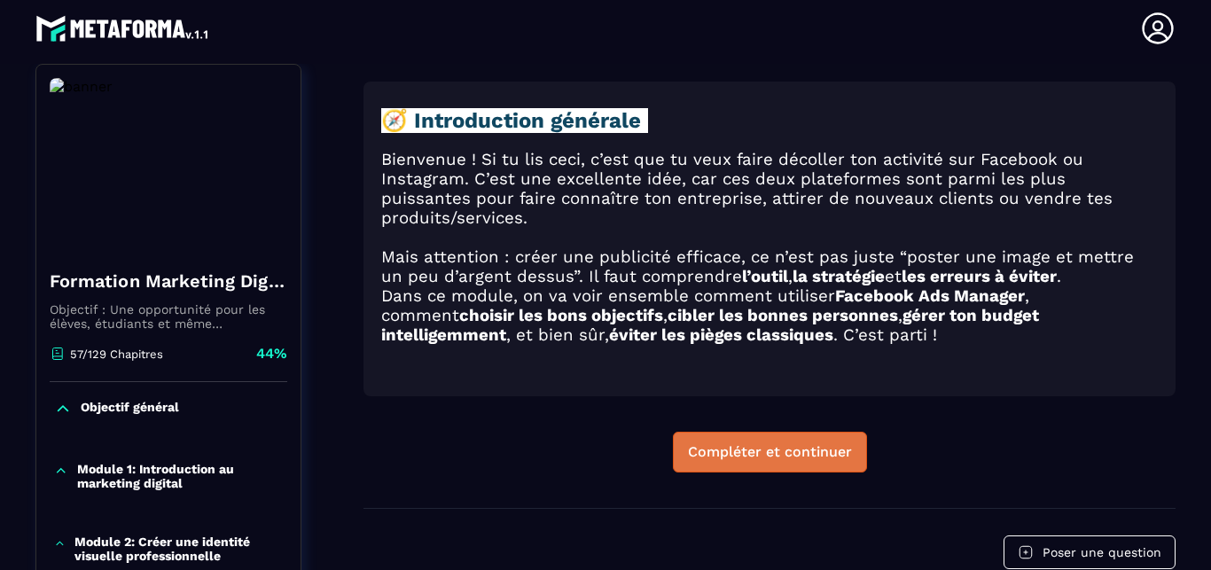
click at [807, 432] on button "Compléter et continuer" at bounding box center [770, 452] width 194 height 41
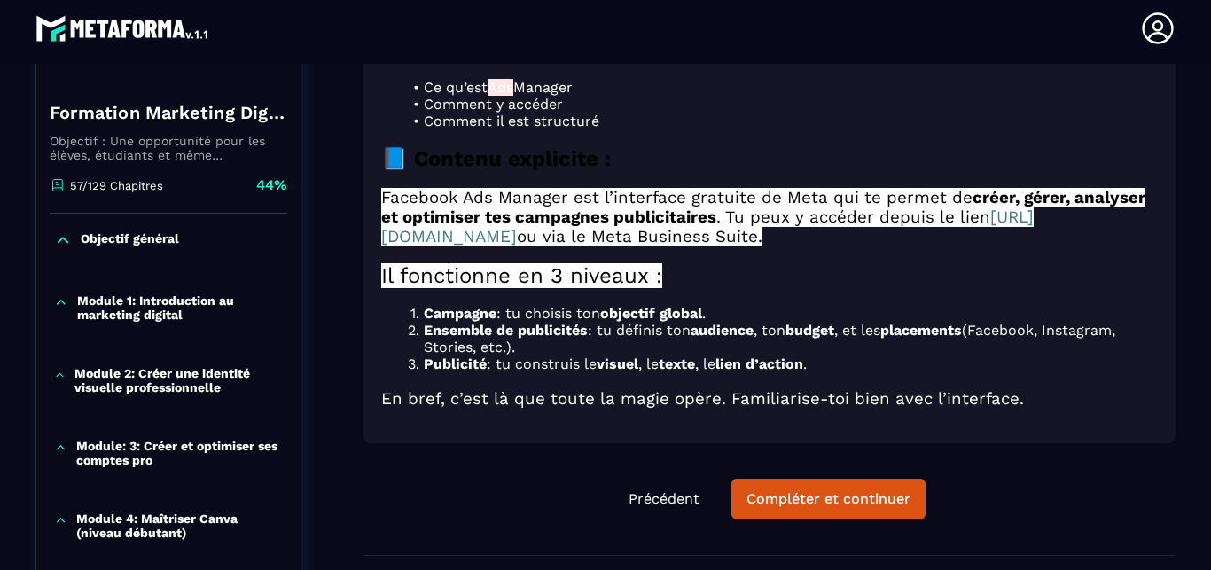
scroll to position [354, 0]
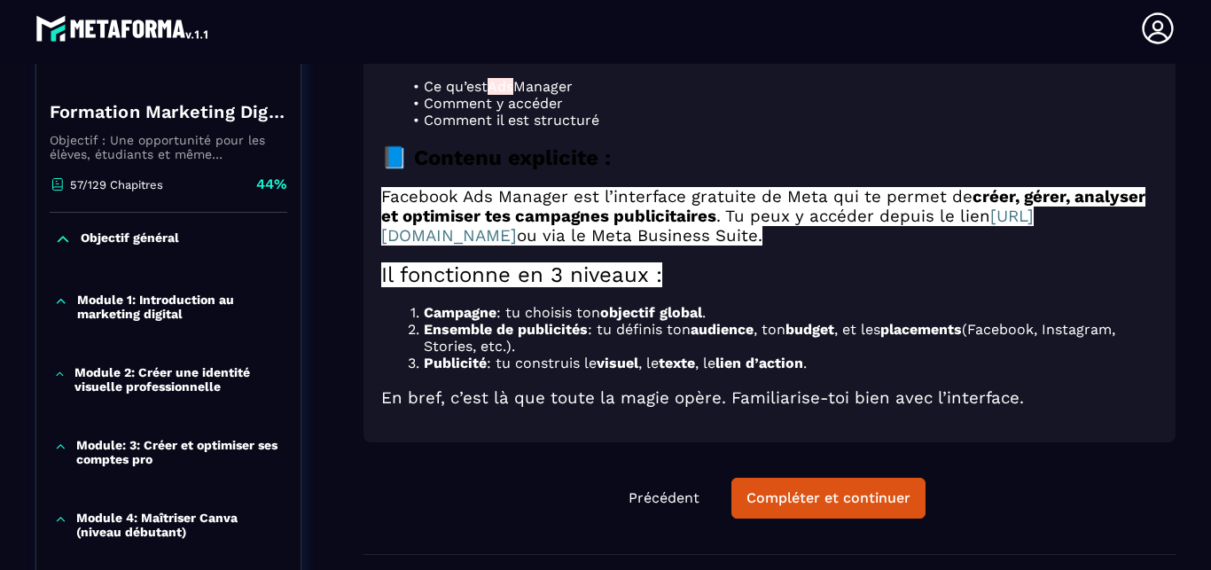
click at [469, 207] on link "[URL][DOMAIN_NAME]" at bounding box center [707, 225] width 652 height 39
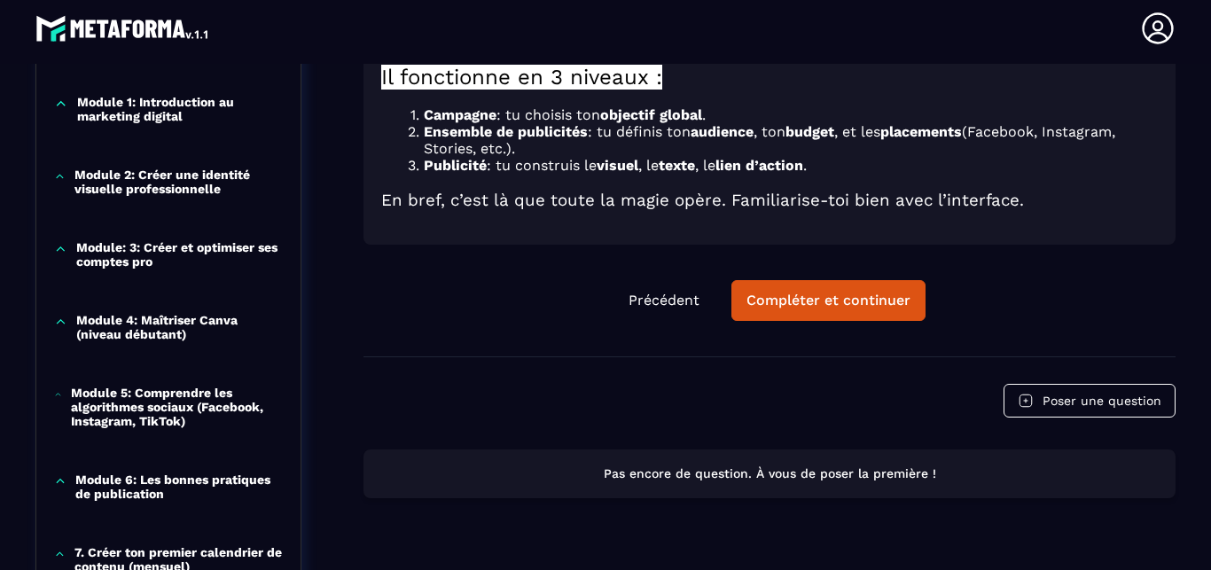
scroll to position [556, 0]
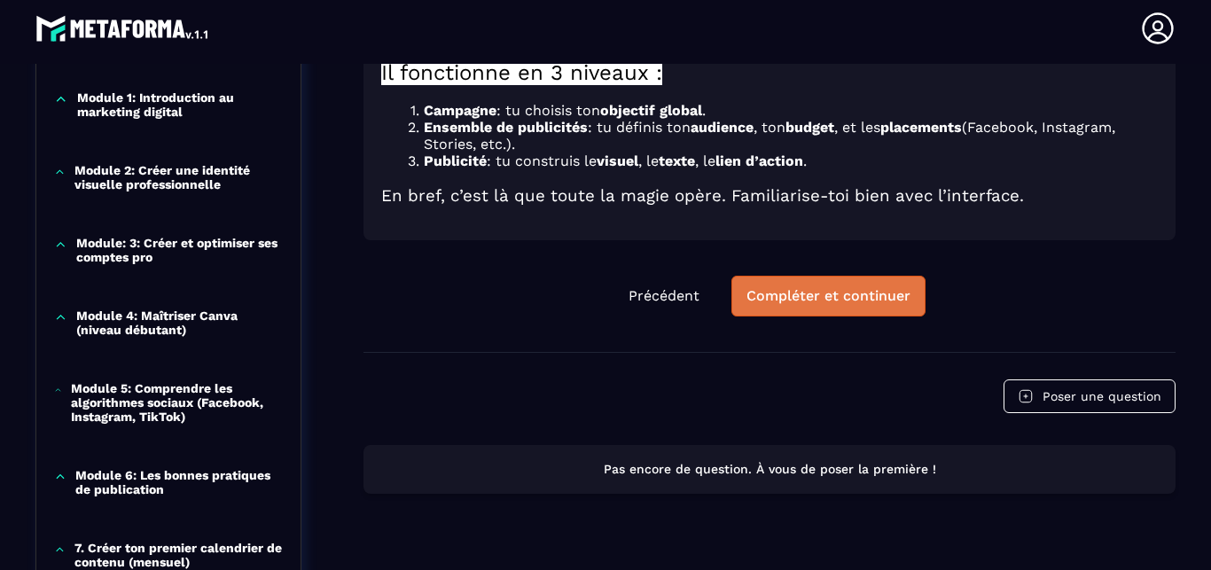
click at [778, 287] on div "Compléter et continuer" at bounding box center [828, 296] width 164 height 18
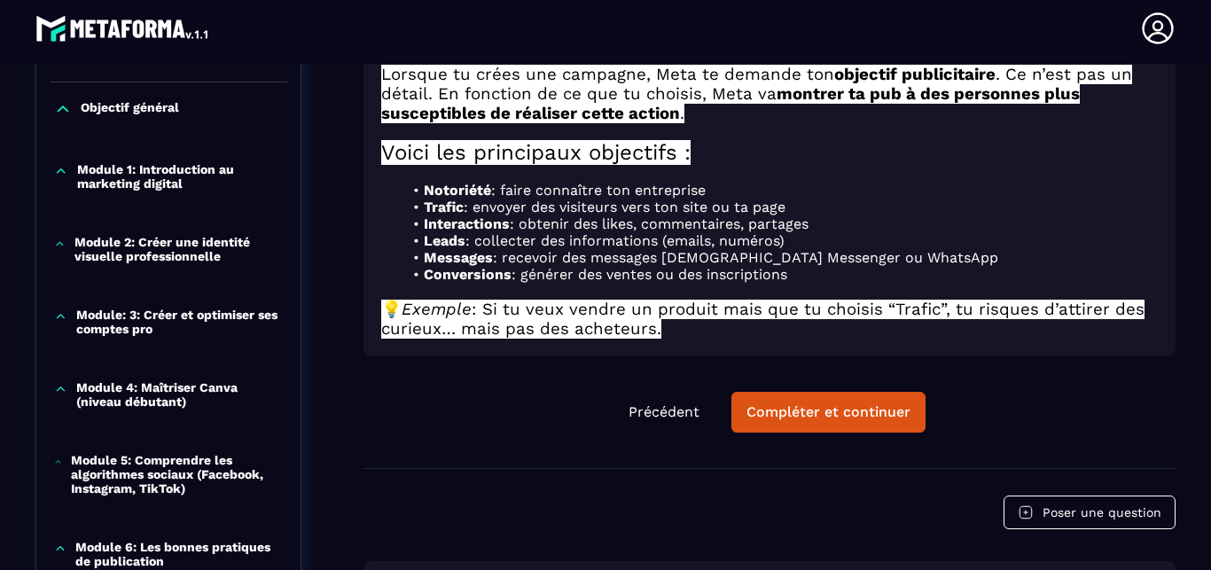
scroll to position [707, 0]
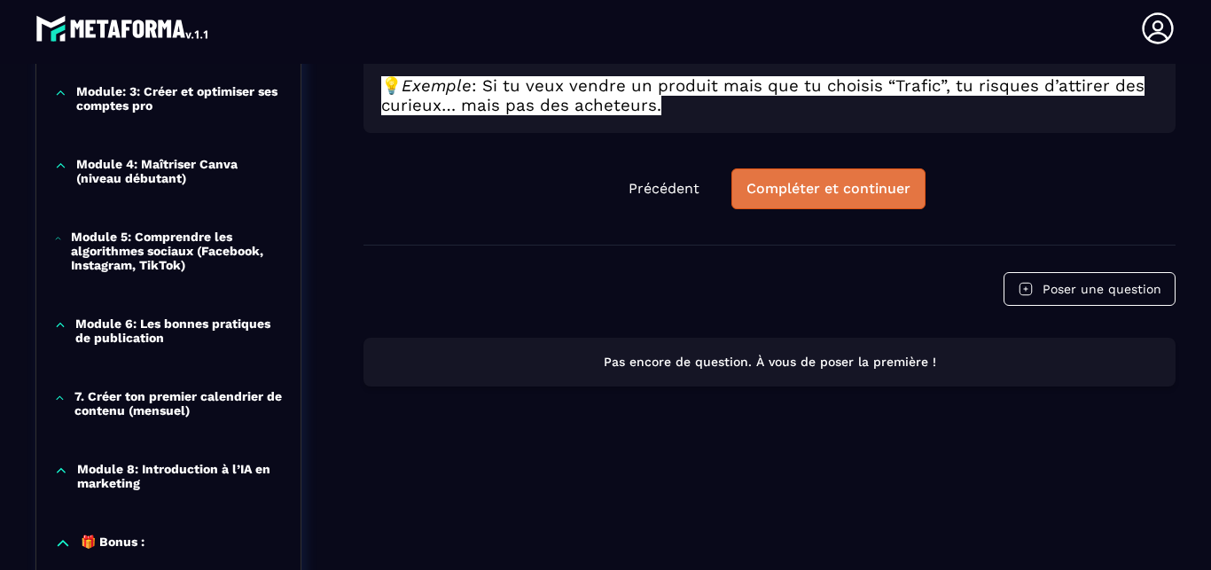
click at [793, 180] on div "Compléter et continuer" at bounding box center [828, 189] width 164 height 18
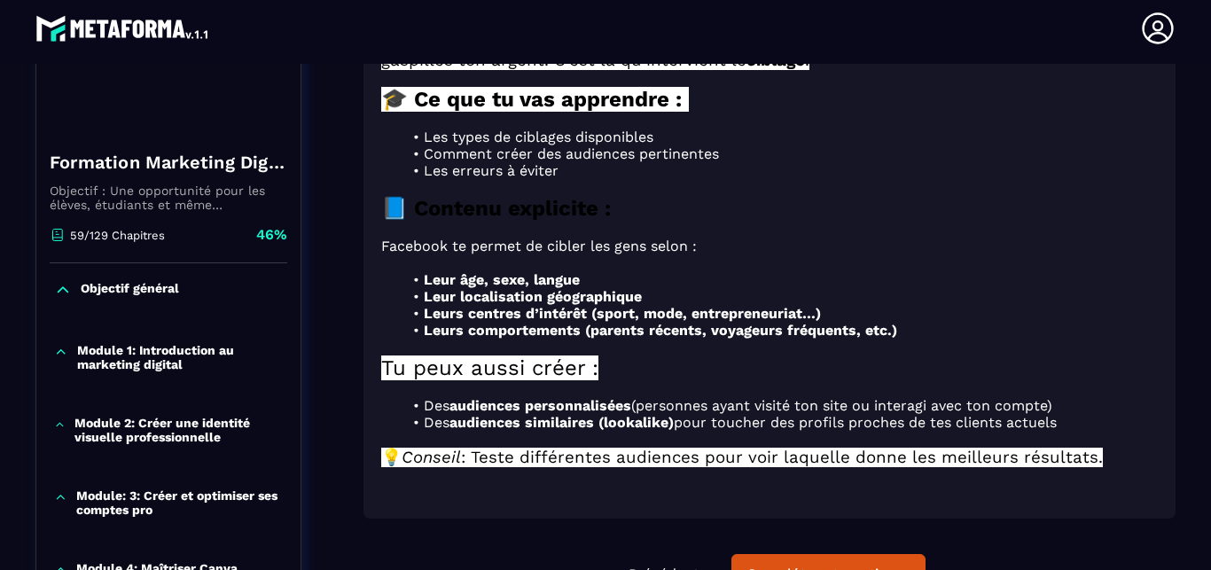
scroll to position [404, 0]
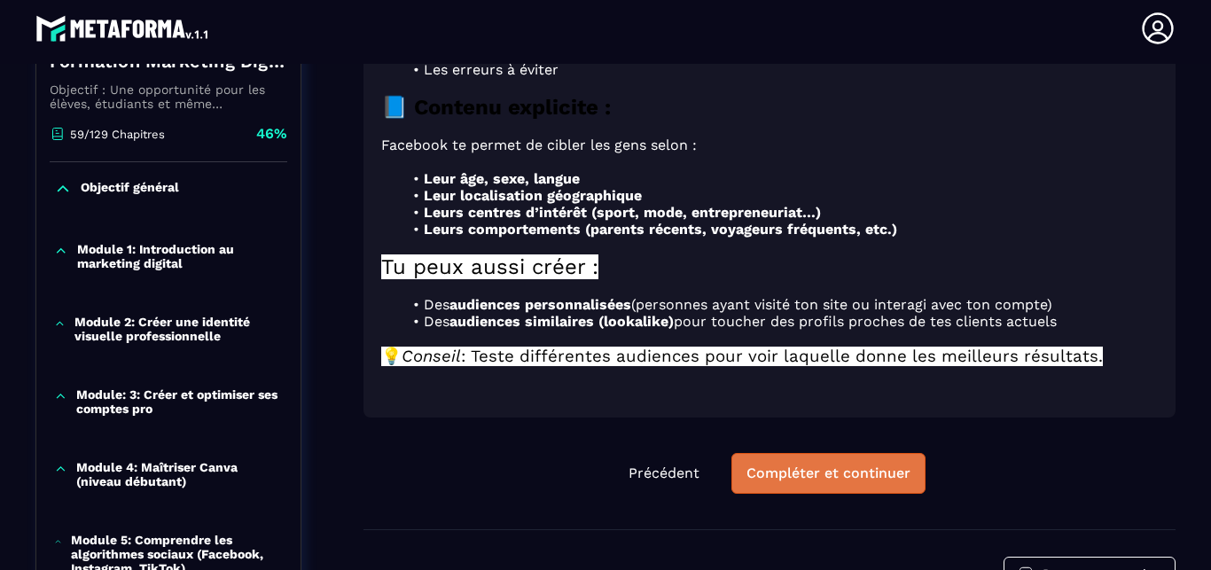
click at [784, 464] on div "Compléter et continuer" at bounding box center [828, 473] width 164 height 18
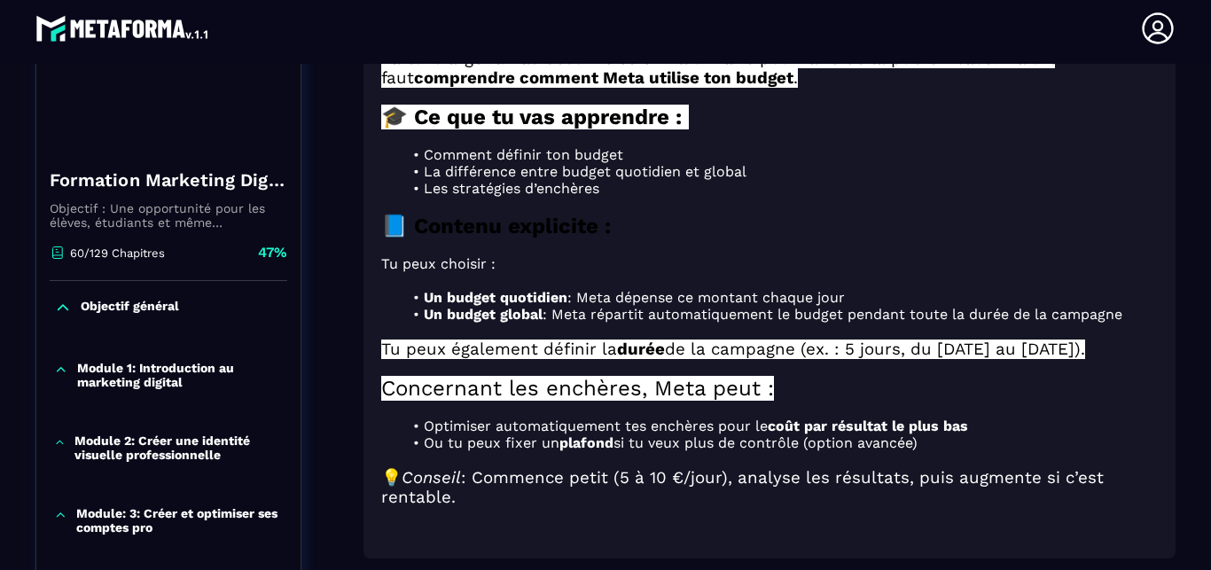
scroll to position [386, 0]
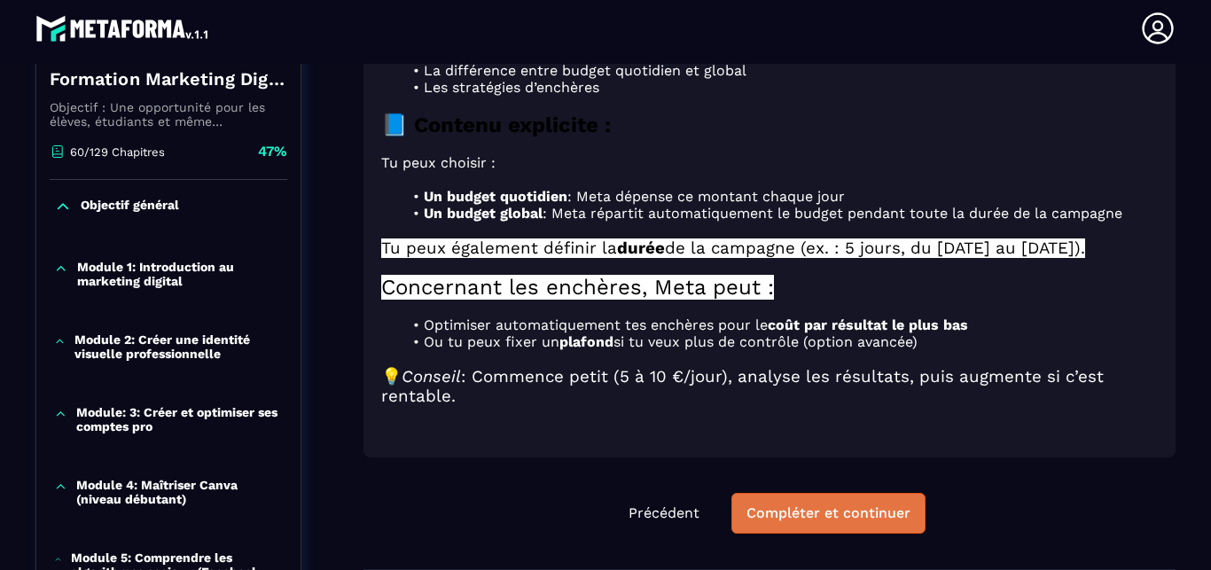
click at [772, 493] on button "Compléter et continuer" at bounding box center [828, 513] width 194 height 41
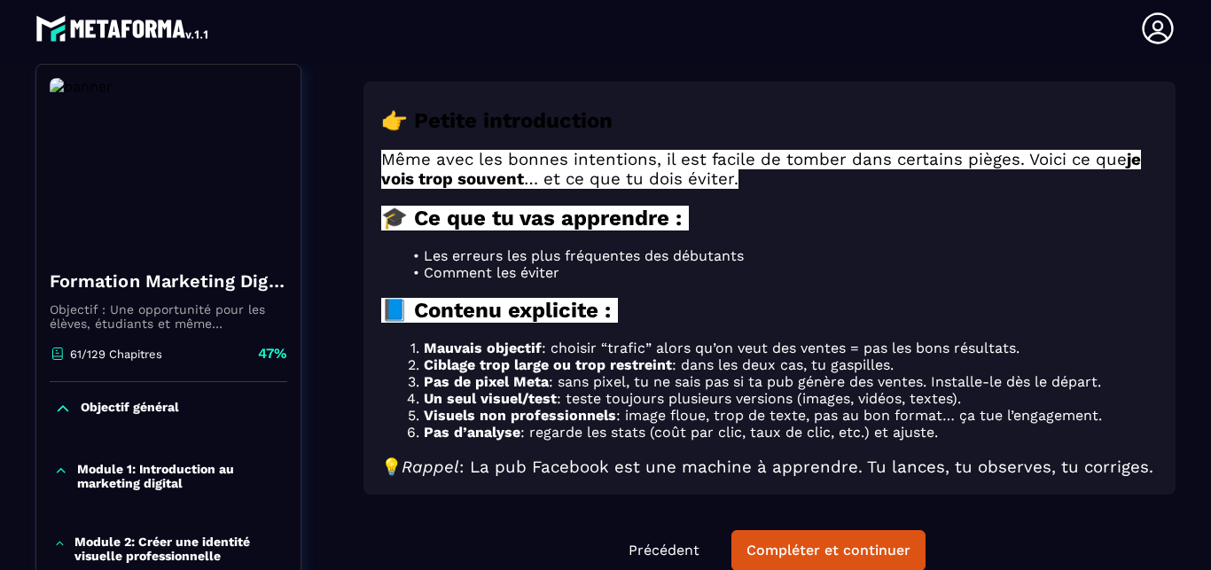
scroll to position [285, 0]
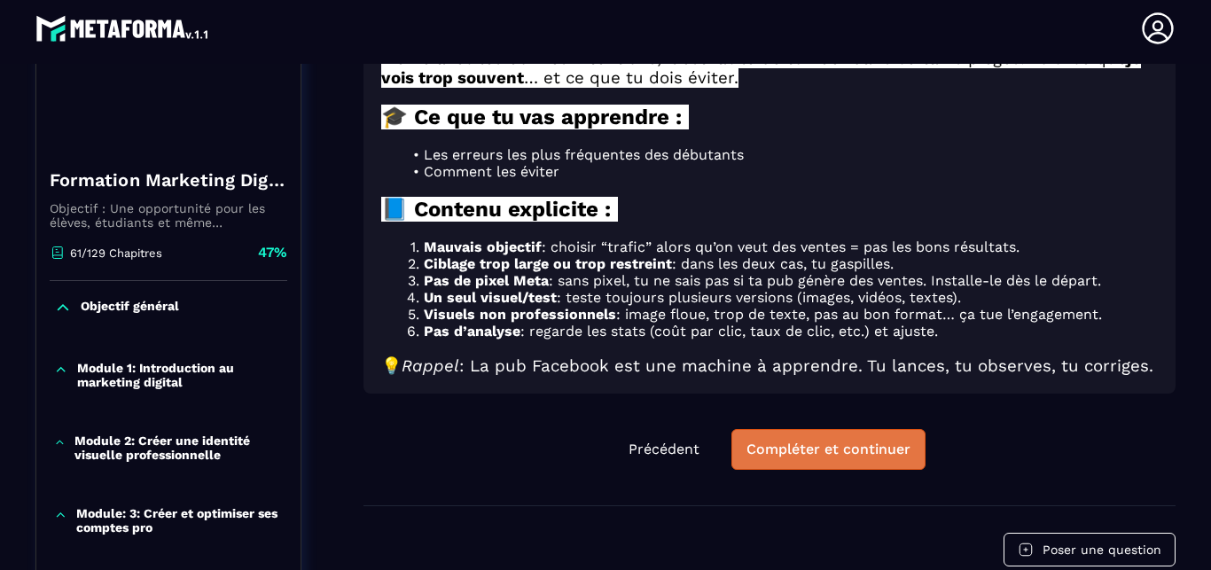
click at [773, 440] on div "Compléter et continuer" at bounding box center [828, 449] width 164 height 18
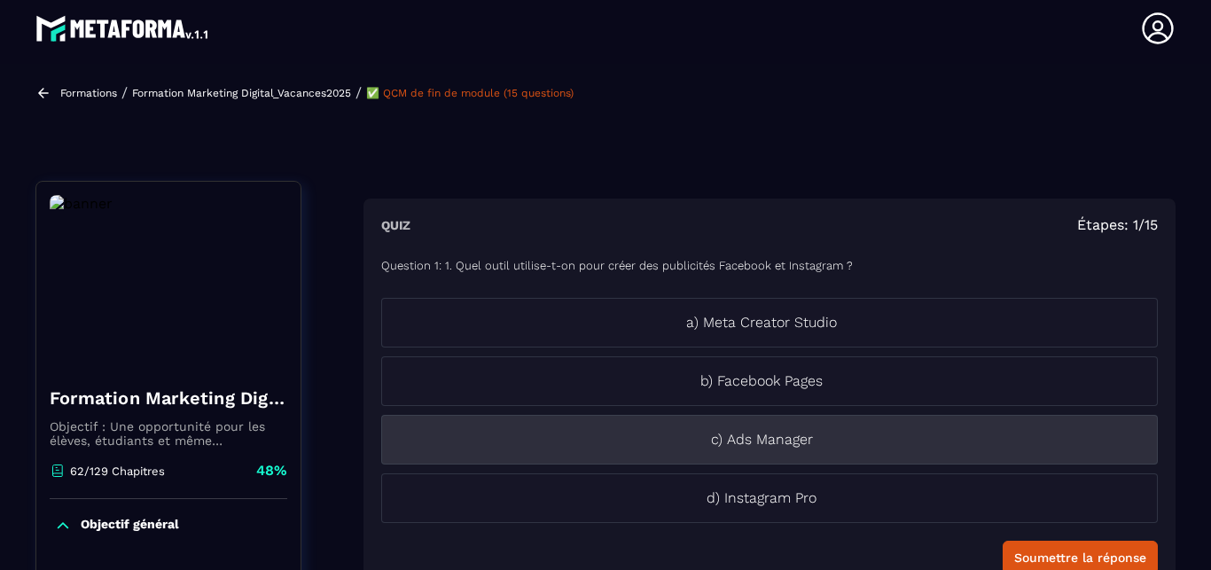
scroll to position [101, 0]
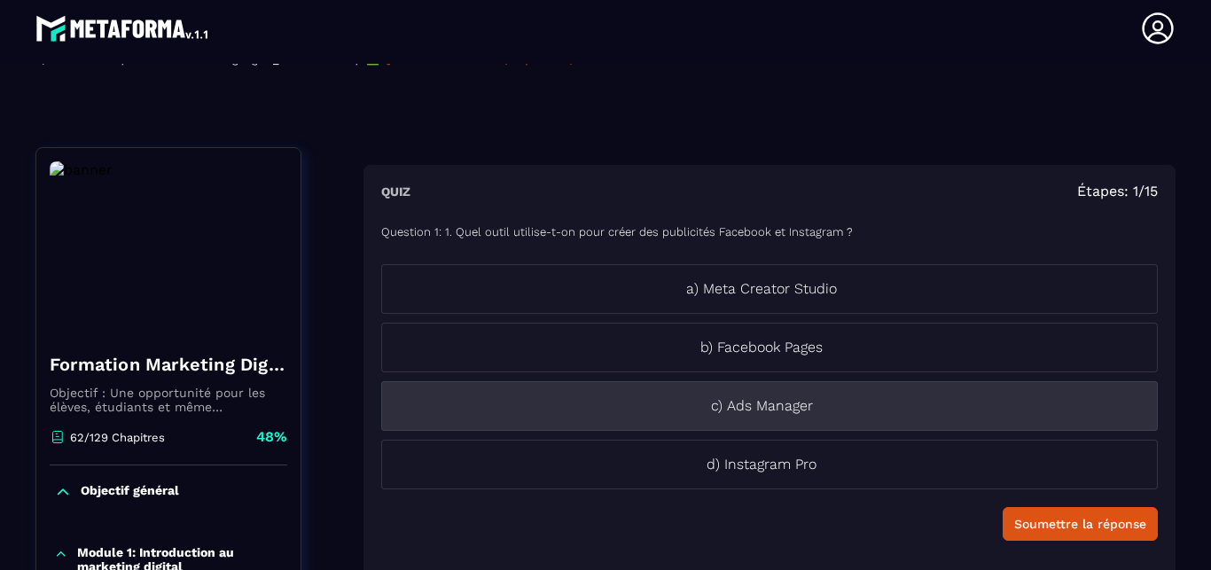
click at [800, 412] on p "c) Ads Manager" at bounding box center [761, 405] width 759 height 21
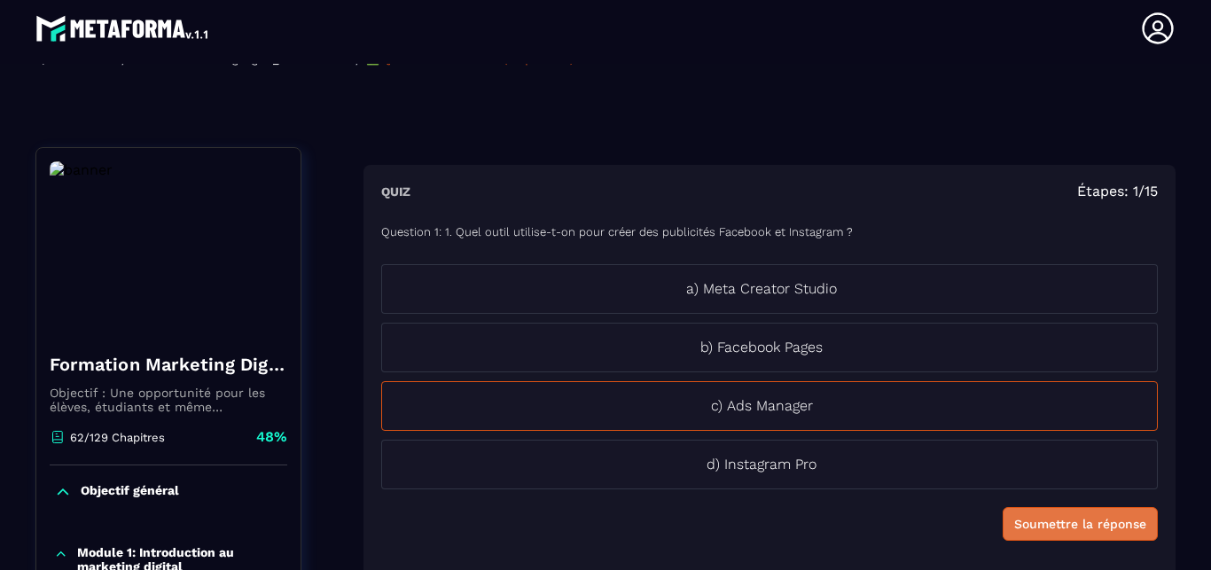
click at [1033, 522] on div "Soumettre la réponse" at bounding box center [1080, 524] width 132 height 18
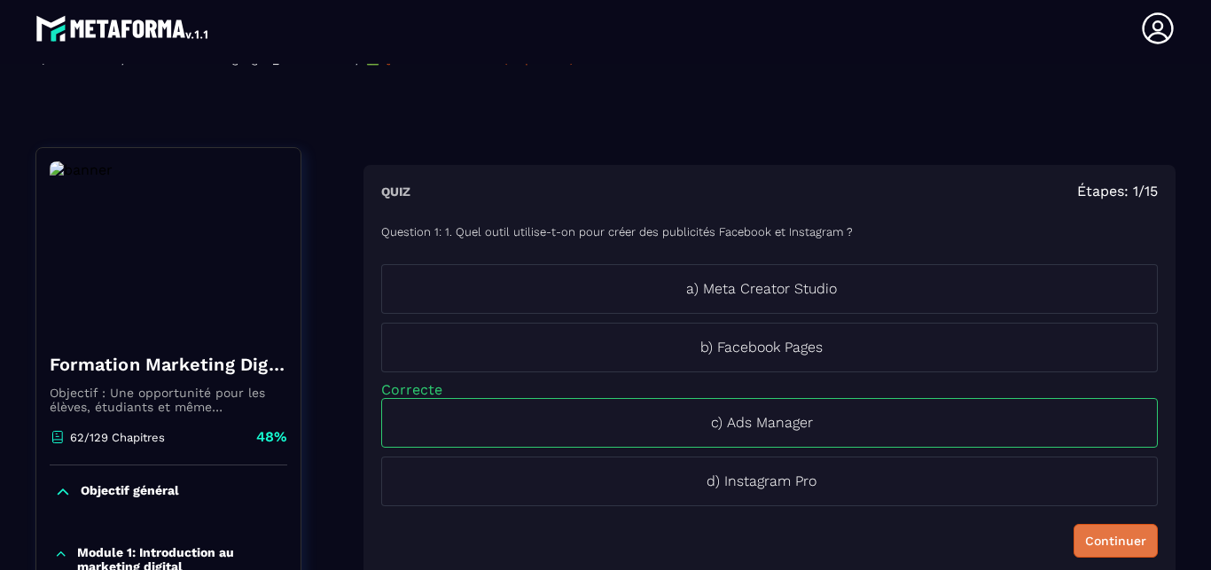
click at [1085, 546] on div "Continuer" at bounding box center [1115, 541] width 61 height 18
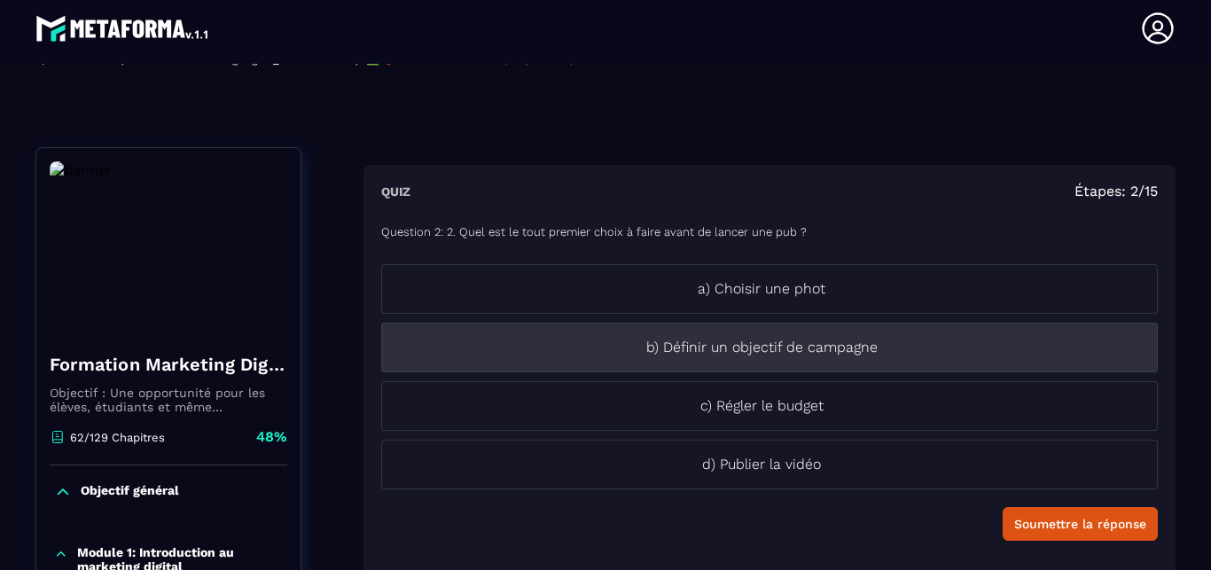
click at [952, 361] on li "b) Définir un objectif de campagne" at bounding box center [769, 348] width 776 height 50
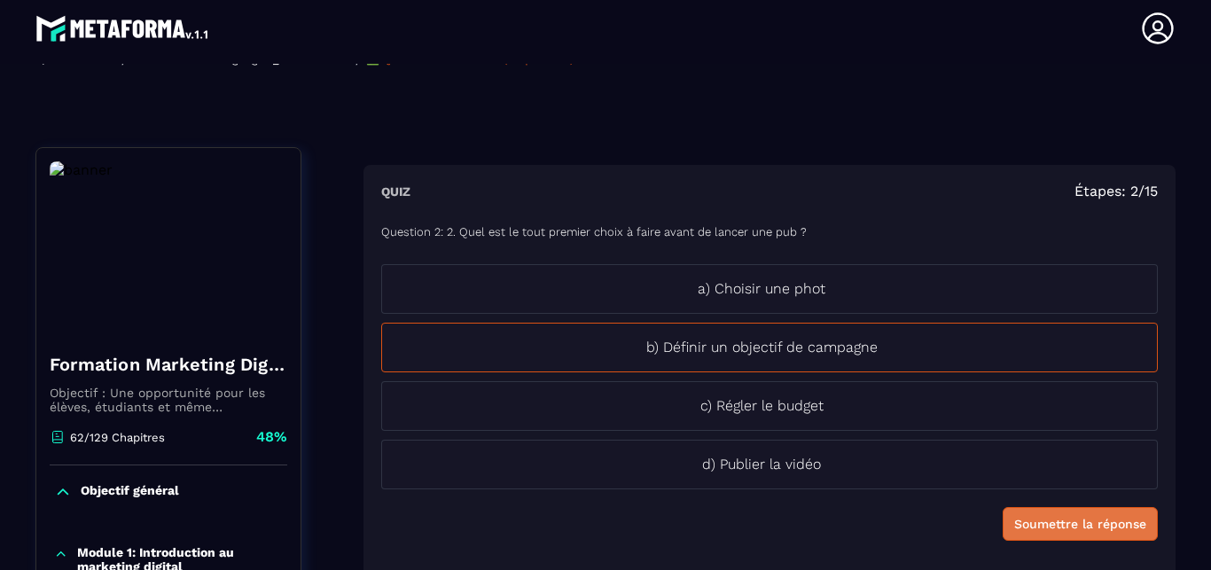
click at [1067, 538] on button "Soumettre la réponse" at bounding box center [1079, 524] width 155 height 34
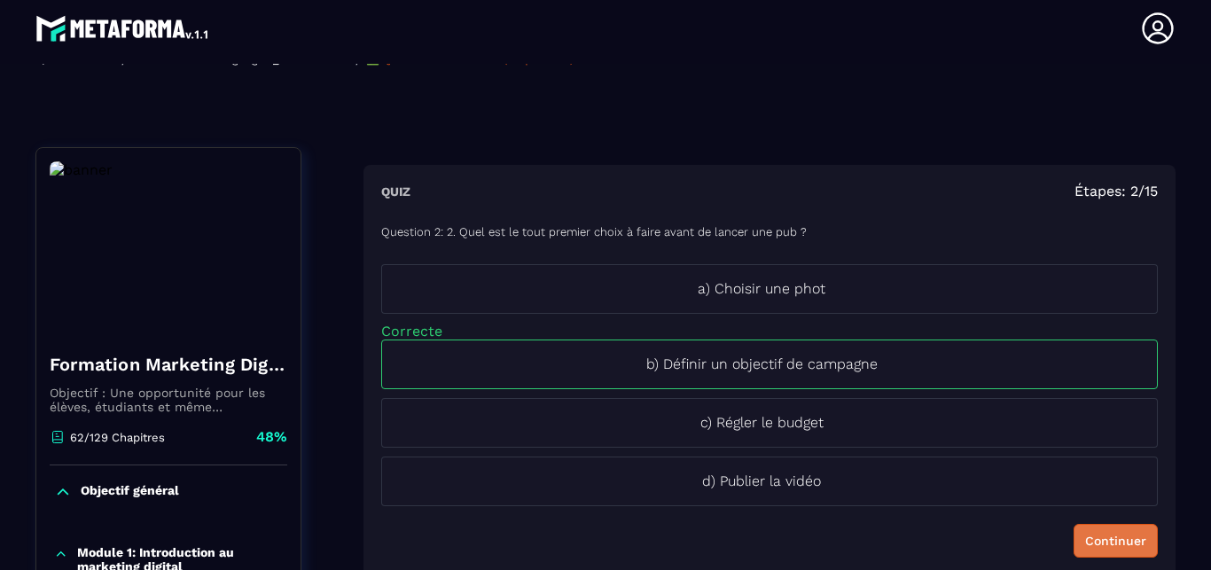
click at [1085, 539] on div "Continuer" at bounding box center [1115, 541] width 61 height 18
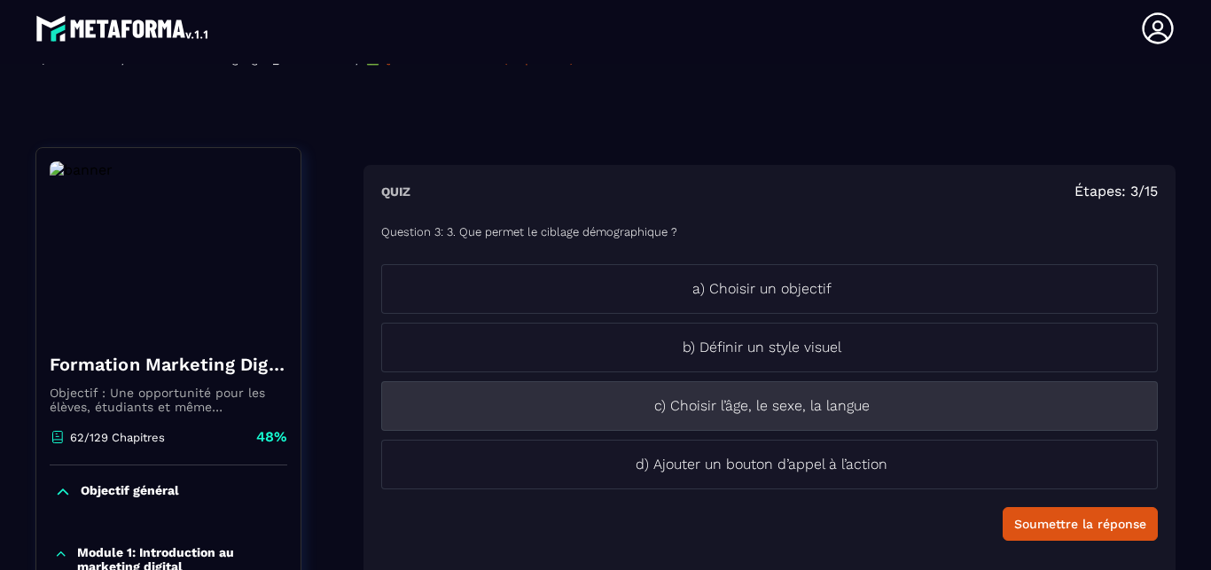
click at [1017, 409] on p "c) Choisir l’âge, le sexe, la langue" at bounding box center [761, 405] width 759 height 21
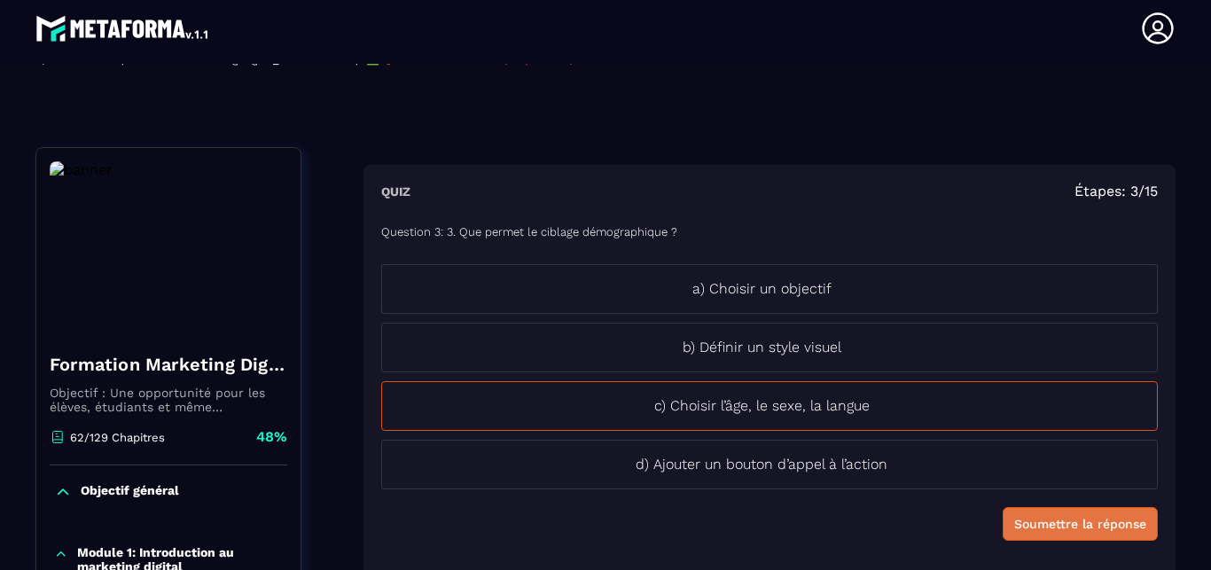
click at [1093, 526] on div "Soumettre la réponse" at bounding box center [1080, 524] width 132 height 18
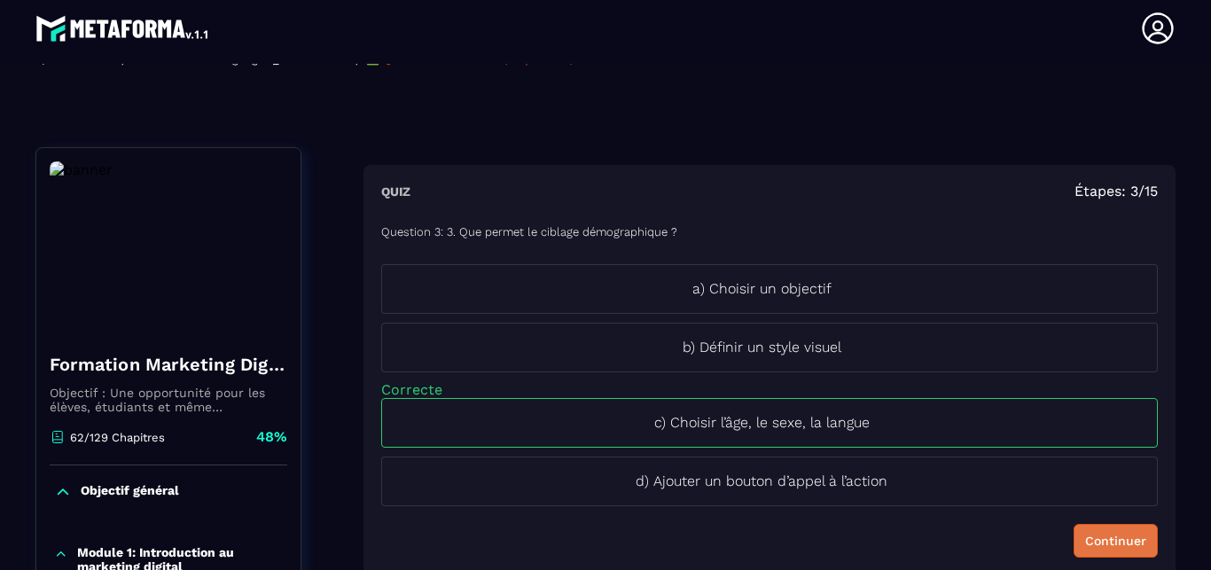
click at [1097, 546] on div "Continuer" at bounding box center [1115, 541] width 61 height 18
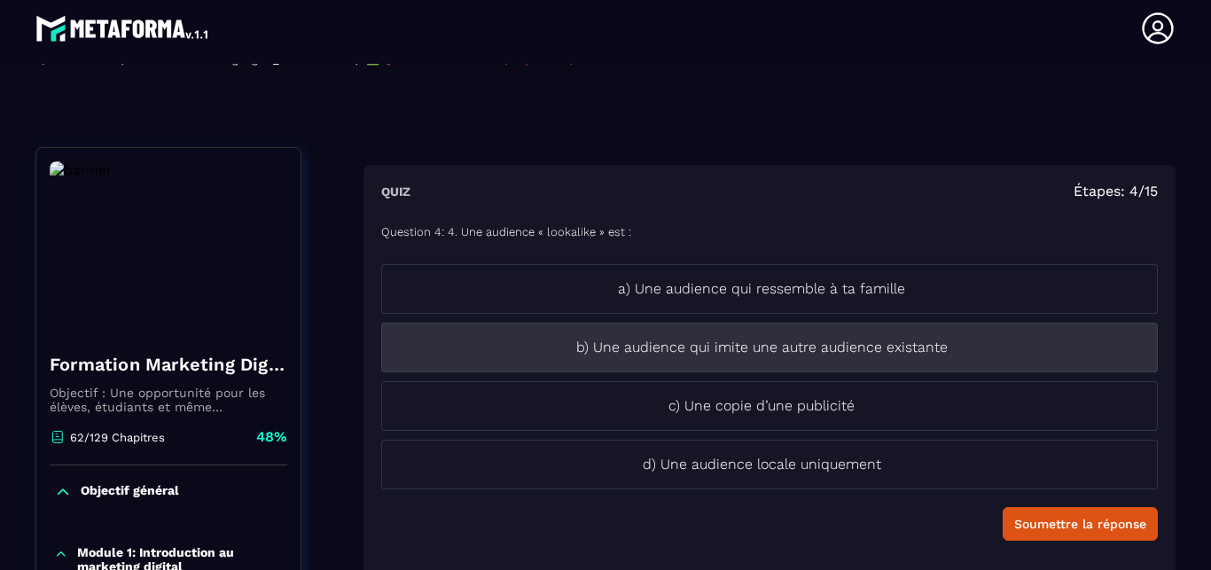
click at [986, 359] on li "b) Une audience qui imite une autre audience existante" at bounding box center [769, 348] width 776 height 50
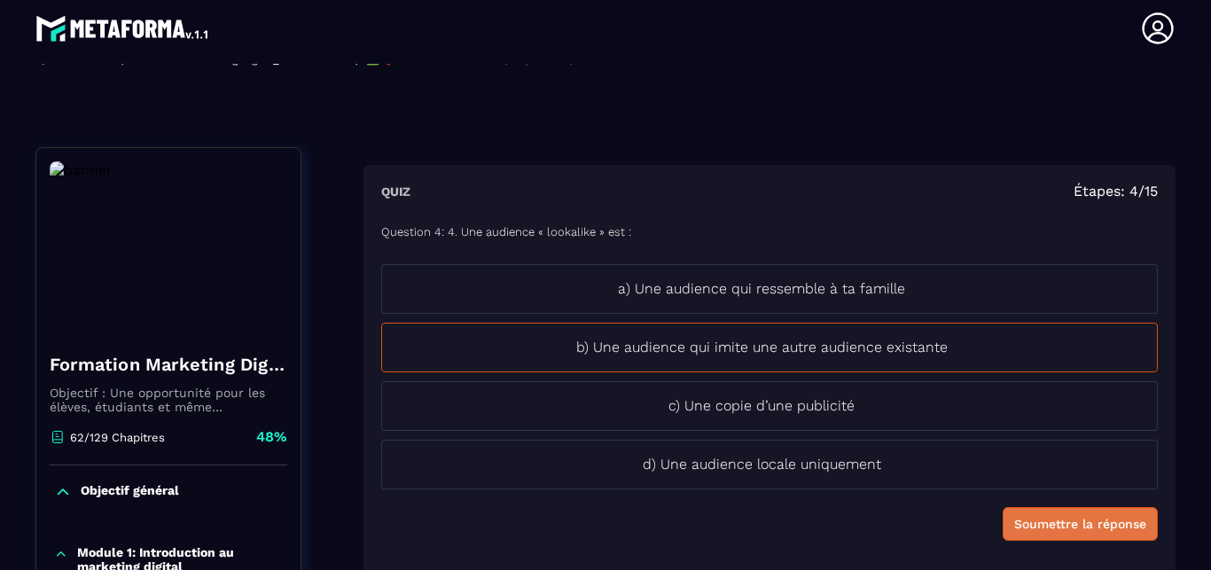
click at [1081, 527] on div "Soumettre la réponse" at bounding box center [1080, 524] width 132 height 18
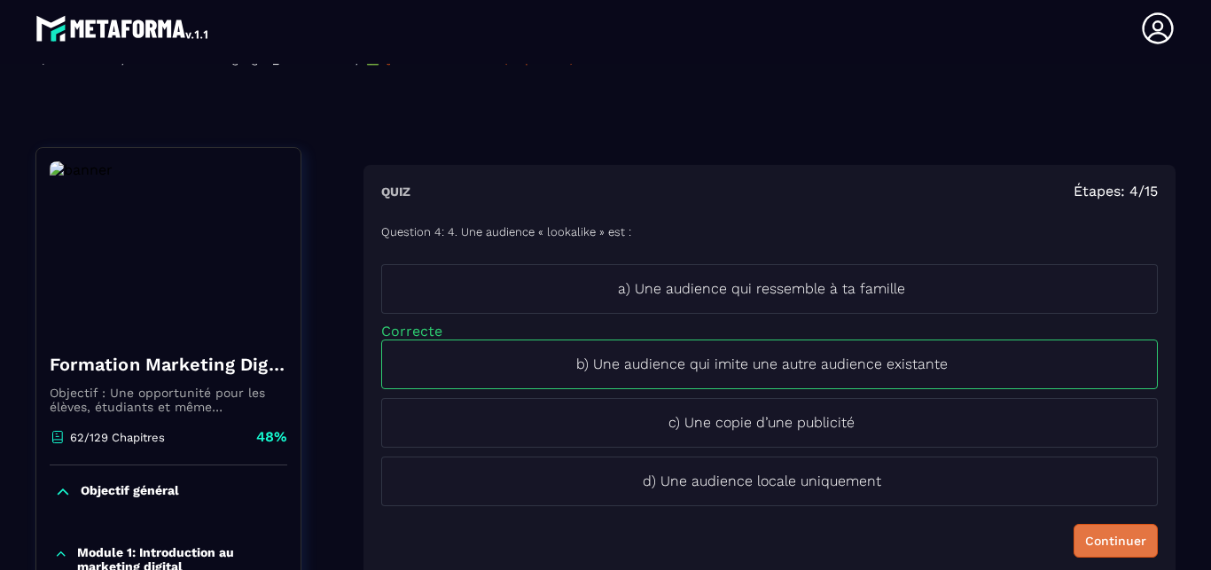
click at [1097, 545] on div "Continuer" at bounding box center [1115, 541] width 61 height 18
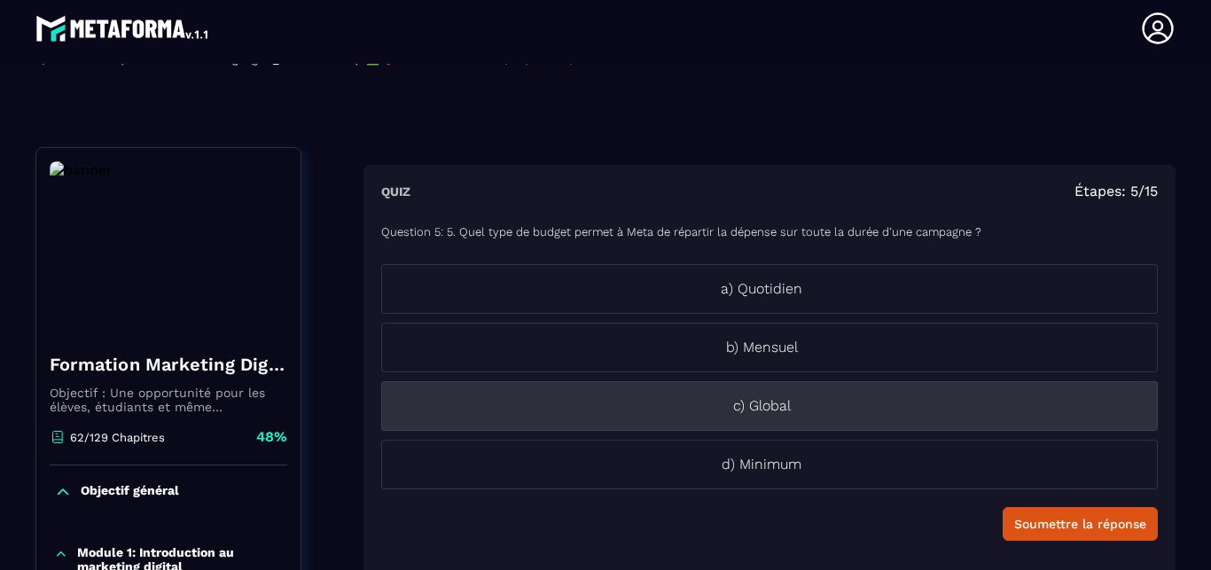
click at [960, 413] on p "c) Global" at bounding box center [761, 405] width 759 height 21
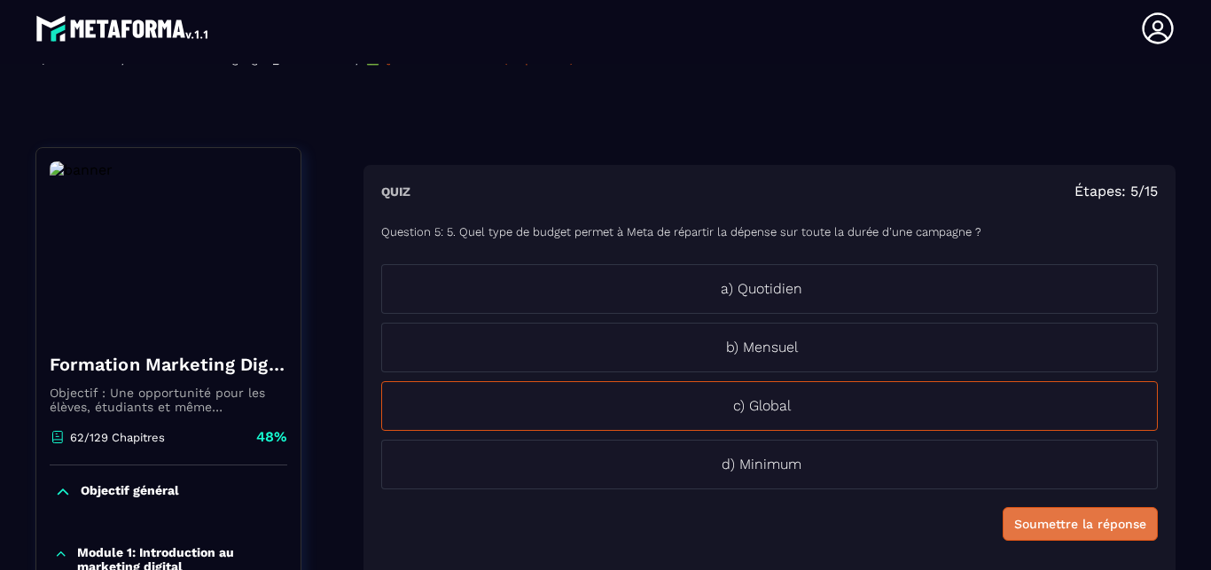
click at [1087, 528] on div "Soumettre la réponse" at bounding box center [1080, 524] width 132 height 18
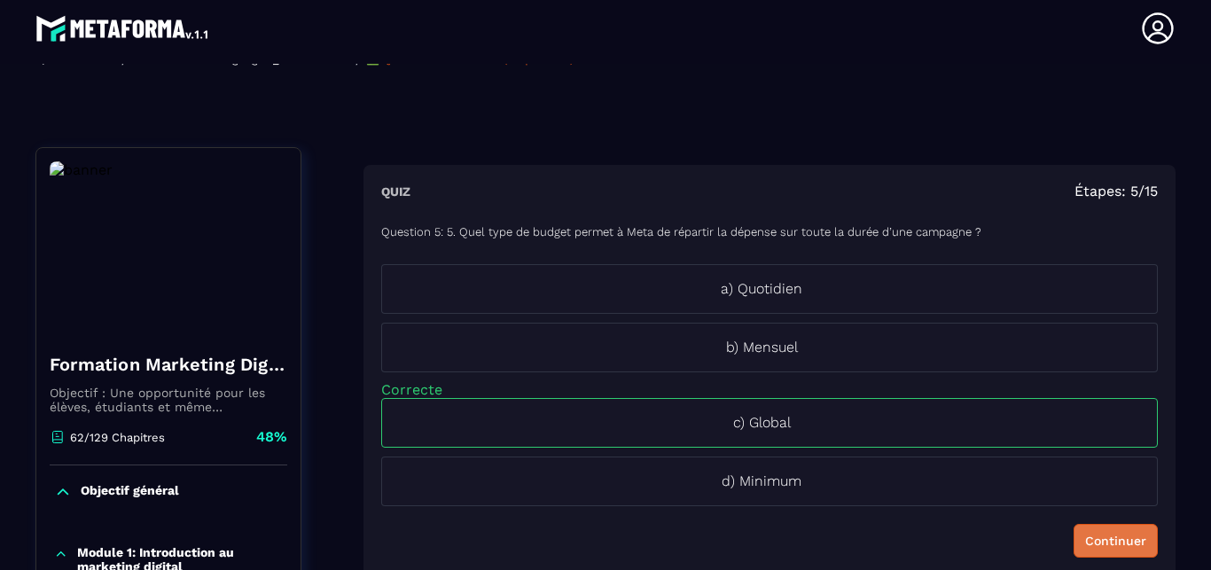
click at [1085, 534] on div "Continuer" at bounding box center [1115, 541] width 61 height 18
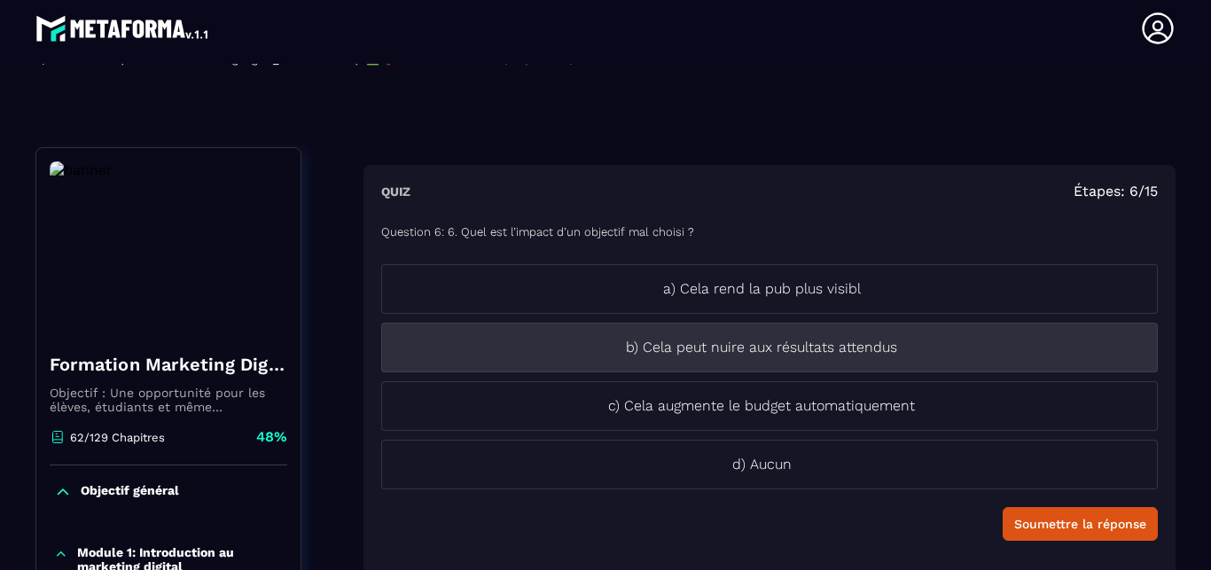
click at [947, 361] on li "b) Cela peut nuire aux résultats attendus" at bounding box center [769, 348] width 776 height 50
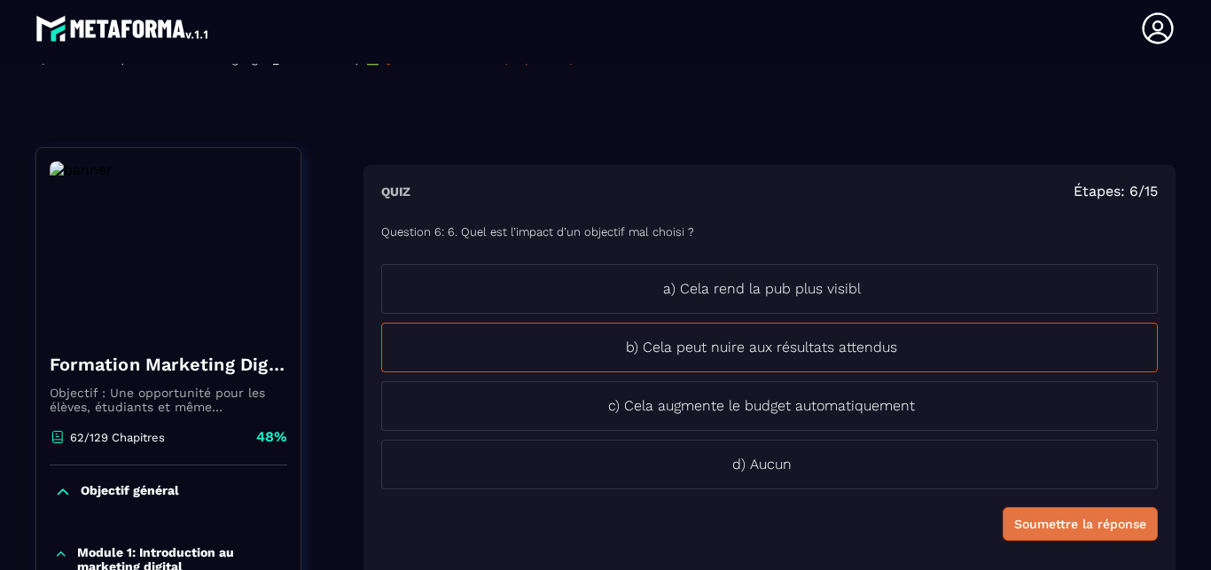
click at [1055, 530] on div "Soumettre la réponse" at bounding box center [1080, 524] width 132 height 18
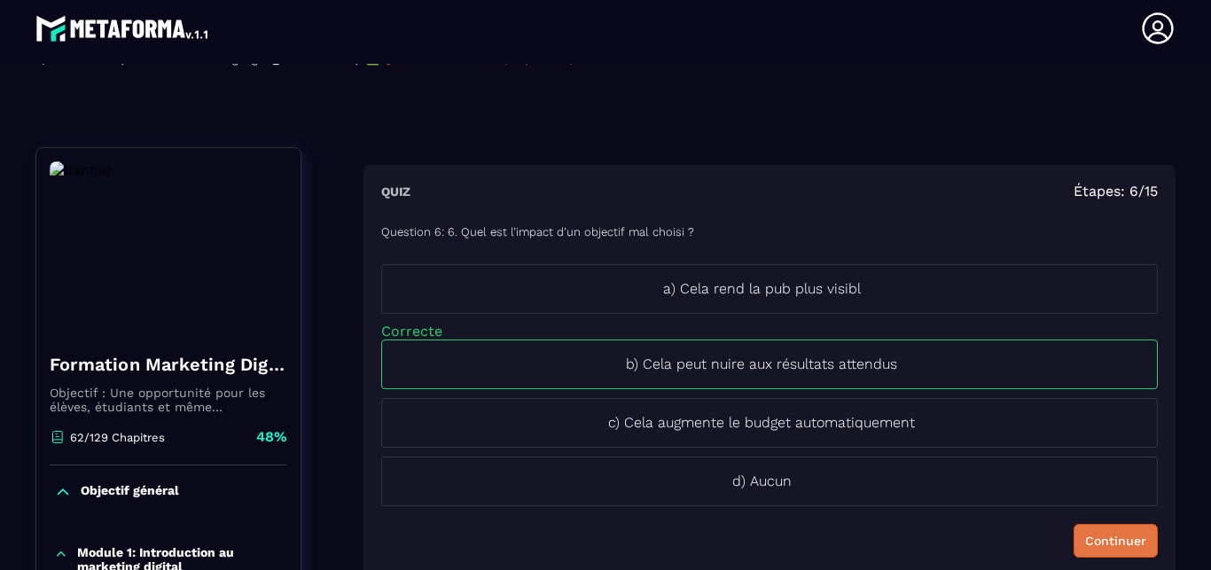
click at [1096, 536] on div "Continuer" at bounding box center [1115, 541] width 61 height 18
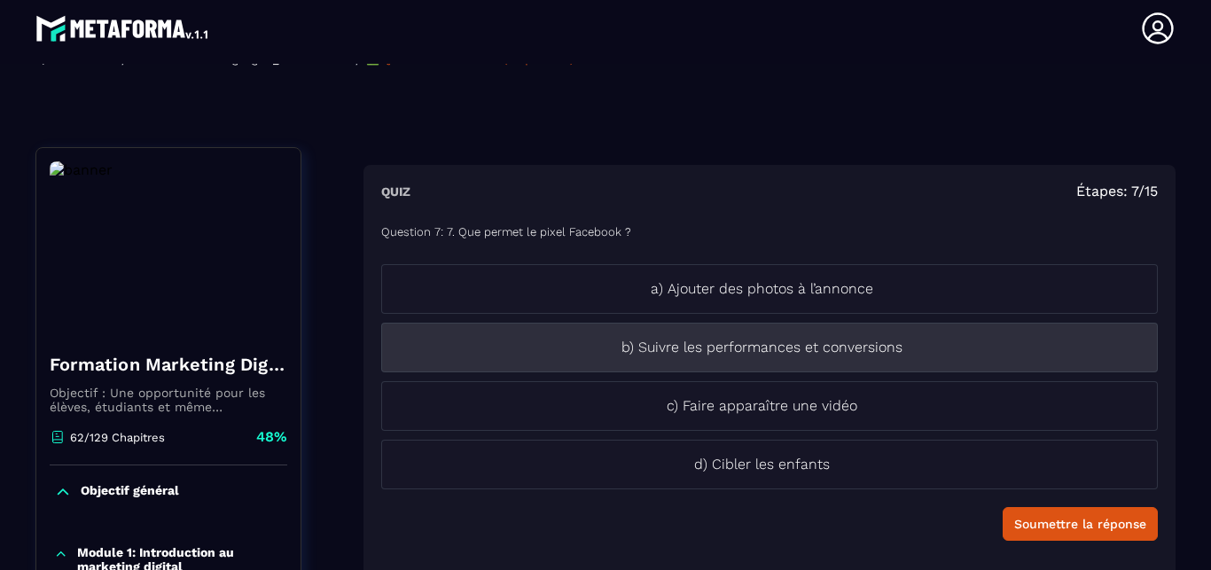
click at [965, 366] on li "b) Suivre les performances et conversions" at bounding box center [769, 348] width 776 height 50
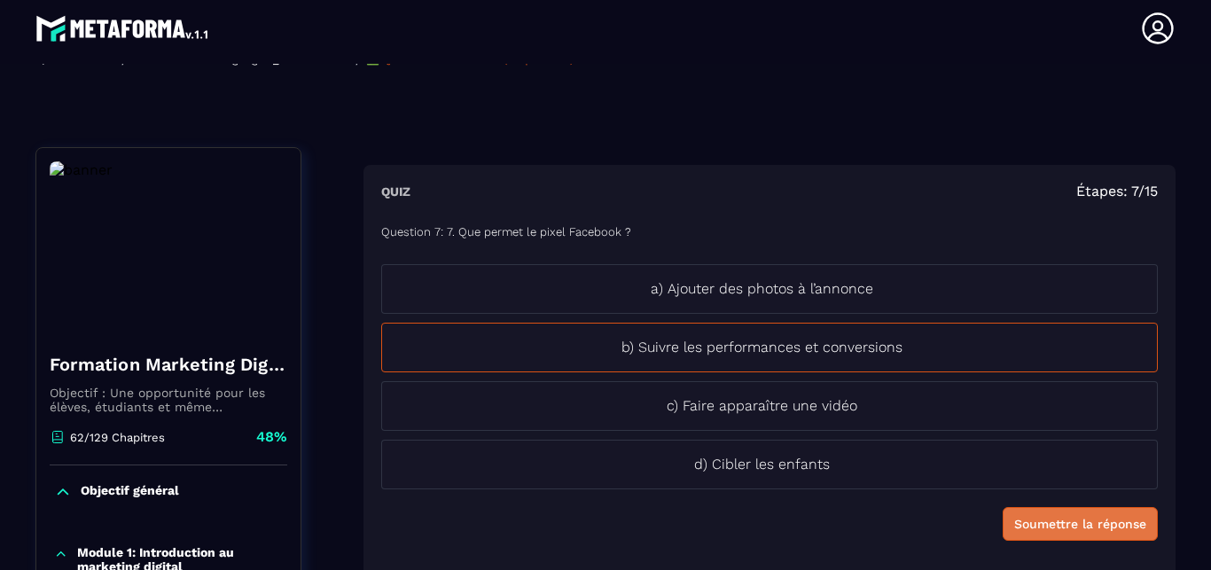
click at [1095, 534] on button "Soumettre la réponse" at bounding box center [1079, 524] width 155 height 34
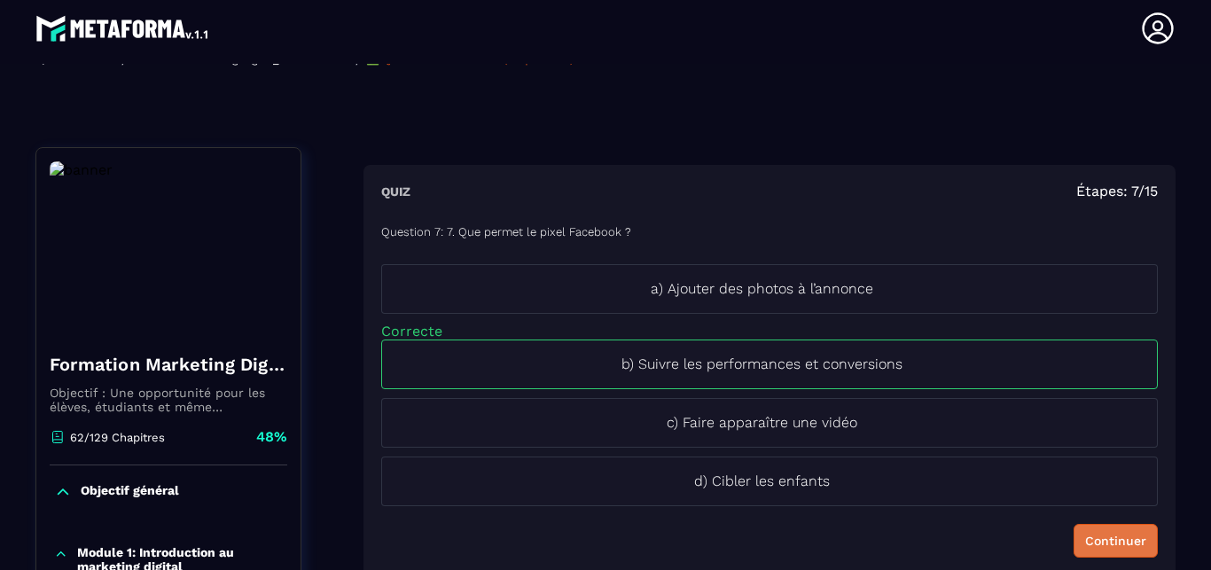
click at [1093, 539] on div "Continuer" at bounding box center [1115, 541] width 61 height 18
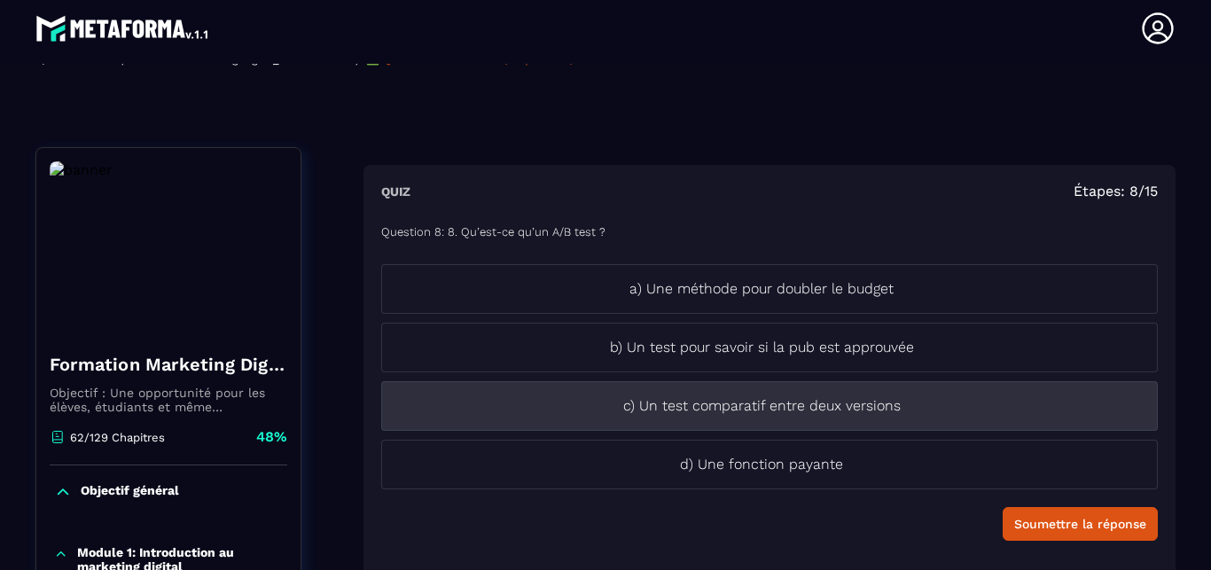
click at [977, 411] on p "c) Un test comparatif entre deux versions" at bounding box center [761, 405] width 759 height 21
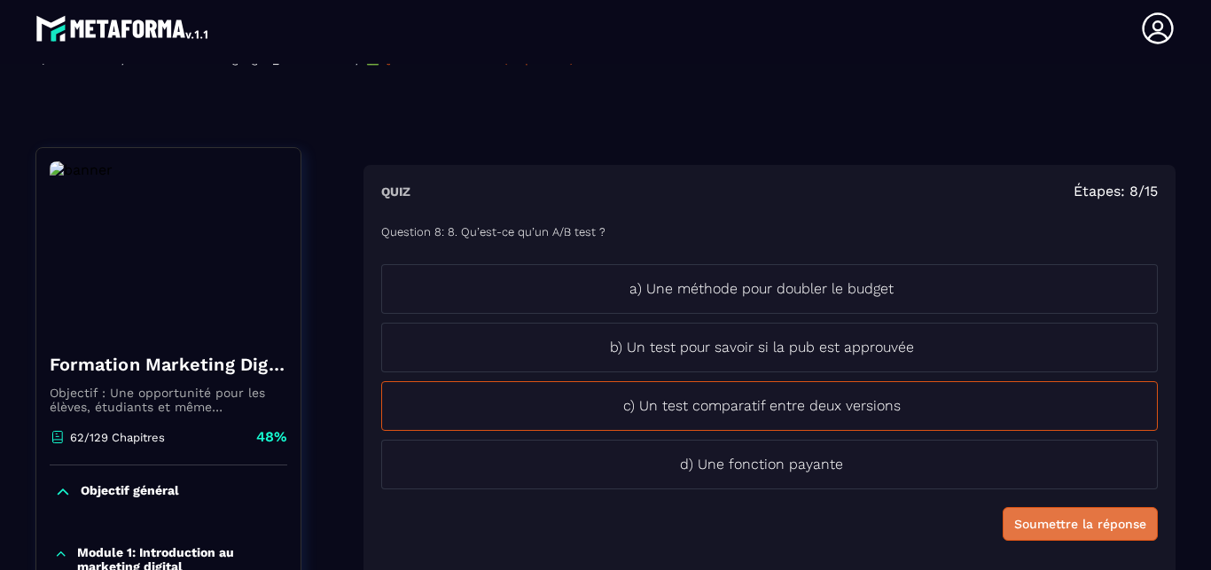
click at [1069, 520] on div "Soumettre la réponse" at bounding box center [1080, 524] width 132 height 18
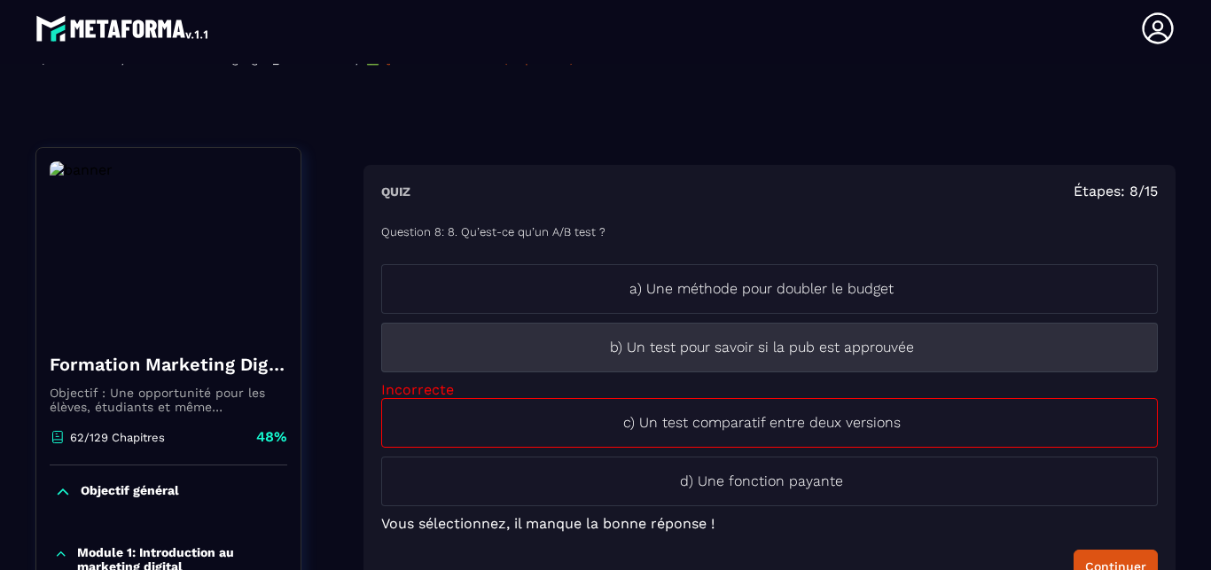
click at [934, 342] on p "b) Un test pour savoir si la pub est approuvée" at bounding box center [761, 347] width 759 height 21
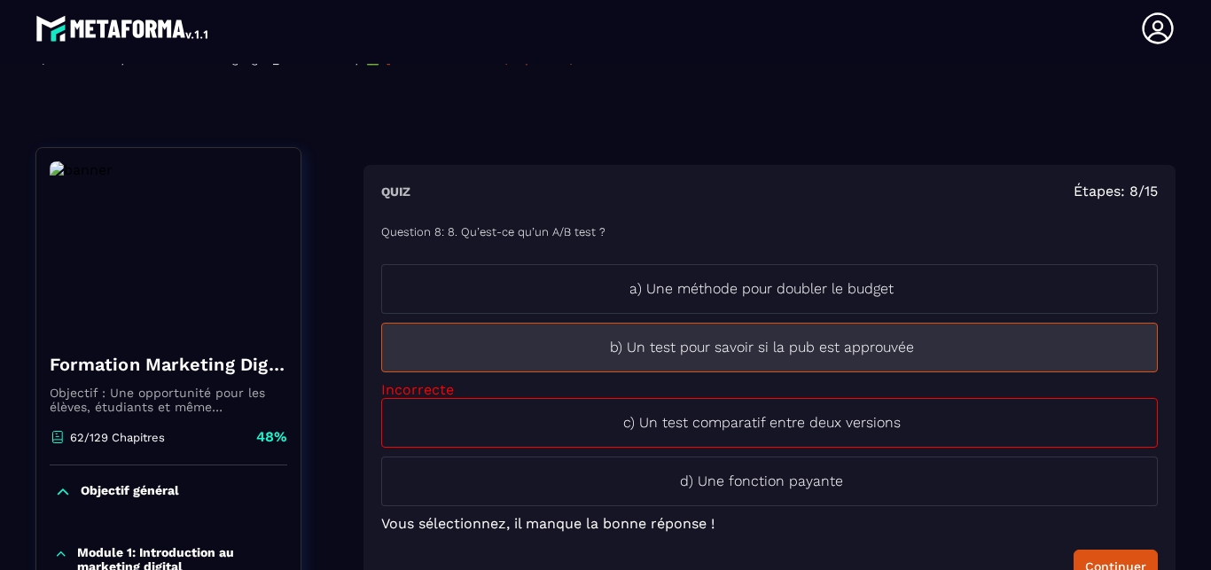
click at [956, 351] on p "b) Un test pour savoir si la pub est approuvée" at bounding box center [761, 347] width 759 height 21
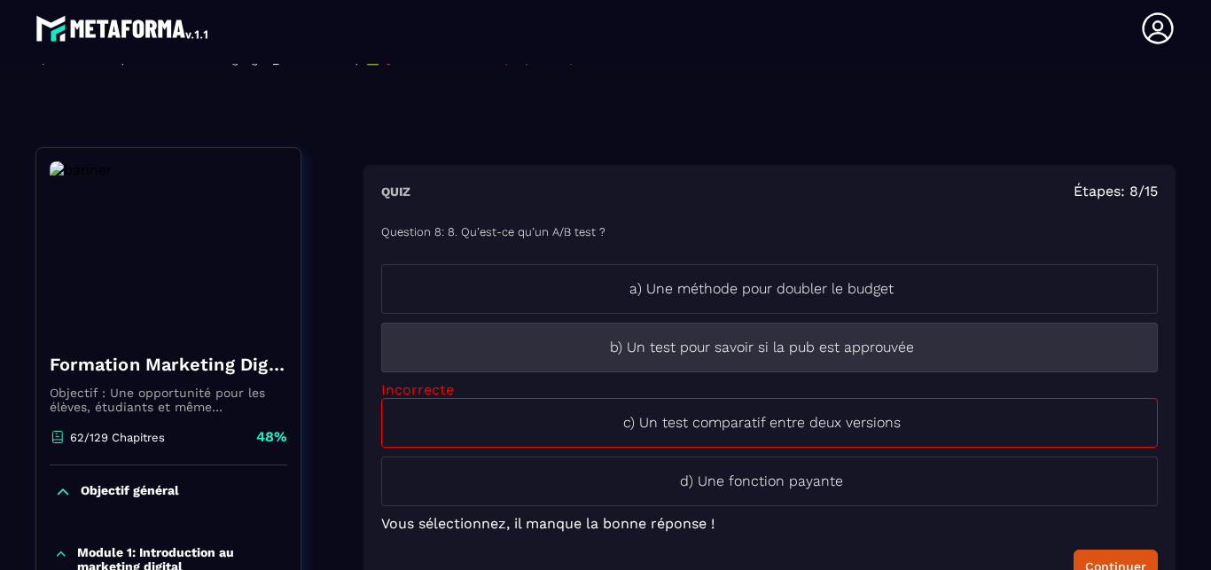
click at [959, 361] on li "b) Un test pour savoir si la pub est approuvée" at bounding box center [769, 348] width 776 height 50
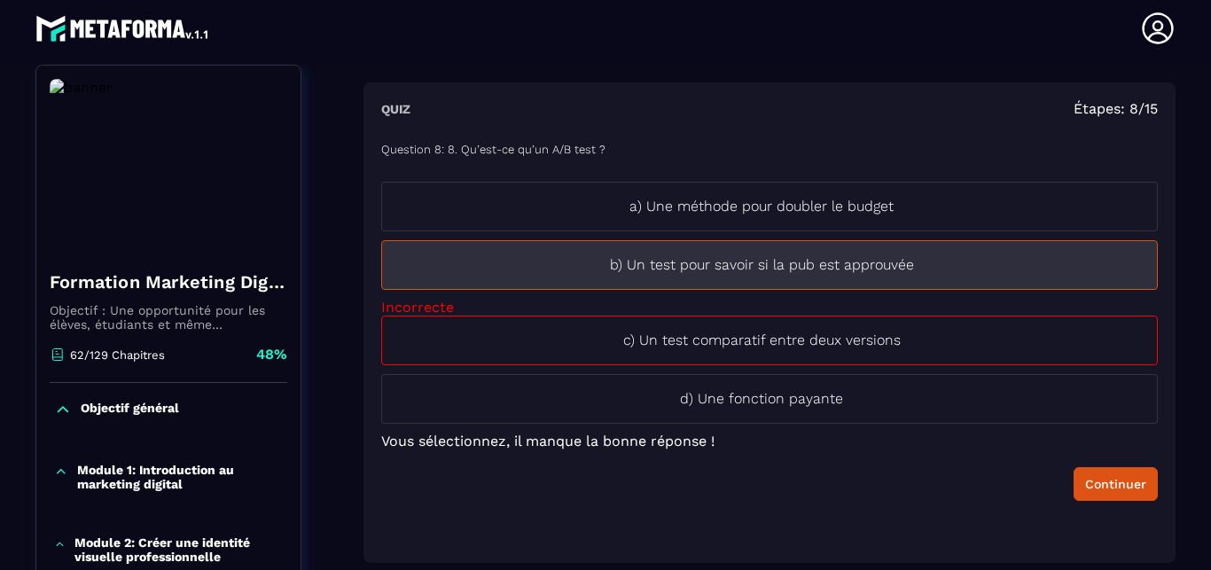
scroll to position [185, 0]
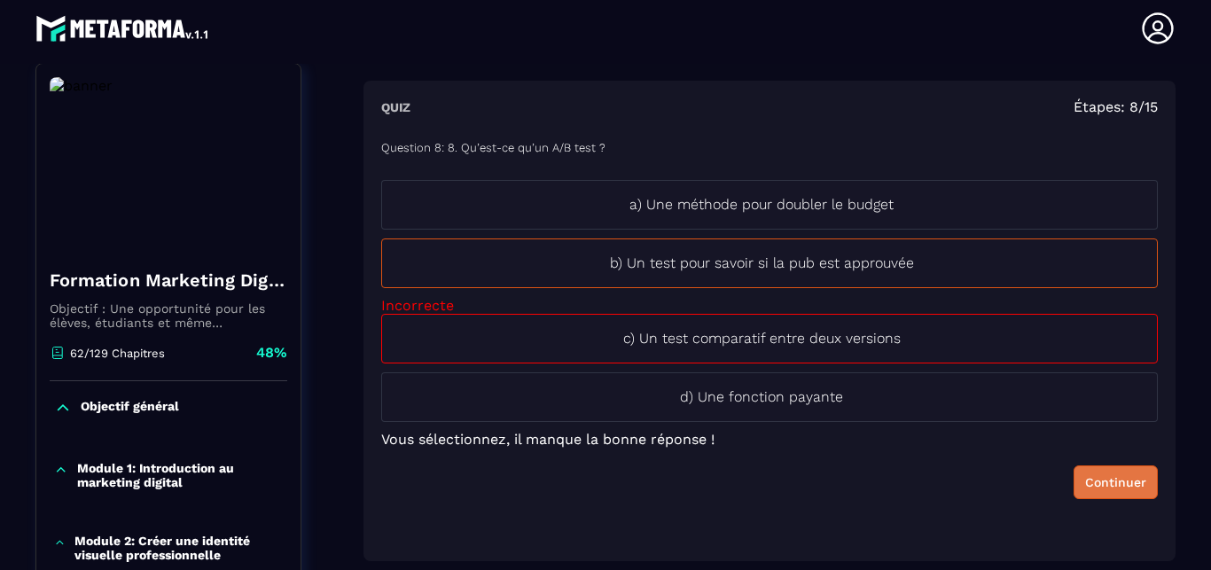
click at [1110, 494] on button "Continuer" at bounding box center [1115, 482] width 84 height 34
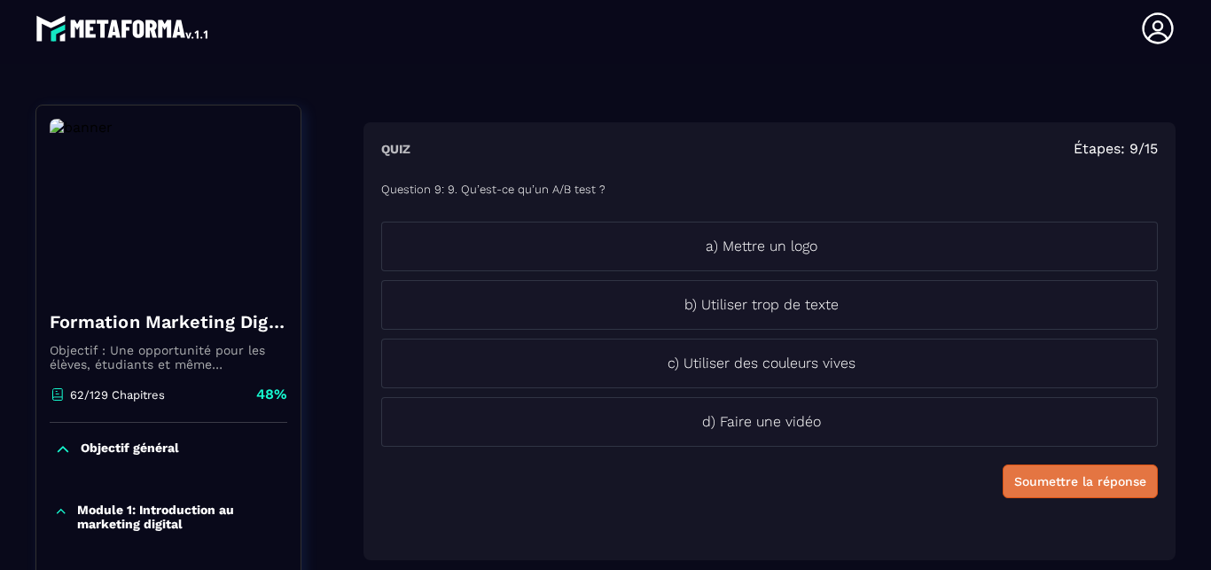
scroll to position [152, 0]
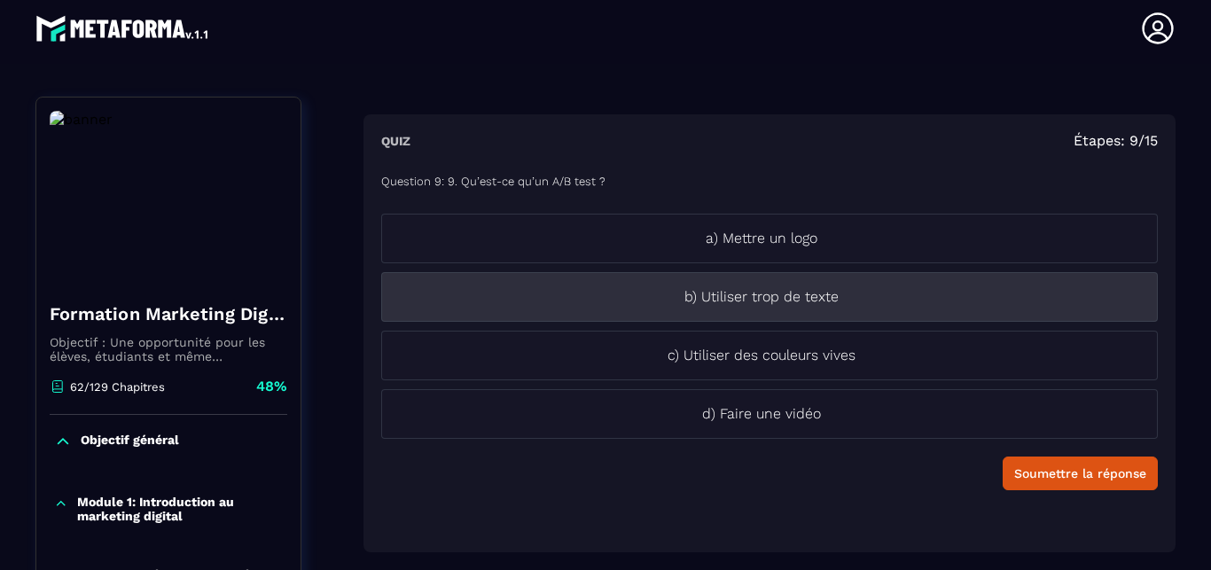
click at [964, 308] on li "b) Utiliser trop de texte" at bounding box center [769, 297] width 776 height 50
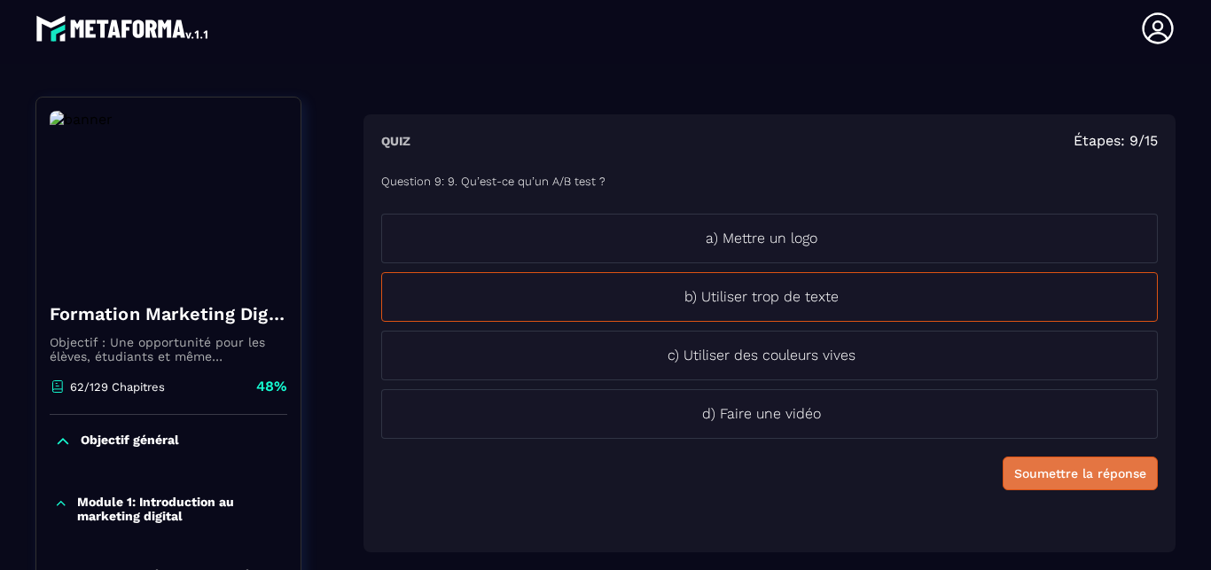
click at [1095, 486] on button "Soumettre la réponse" at bounding box center [1079, 473] width 155 height 34
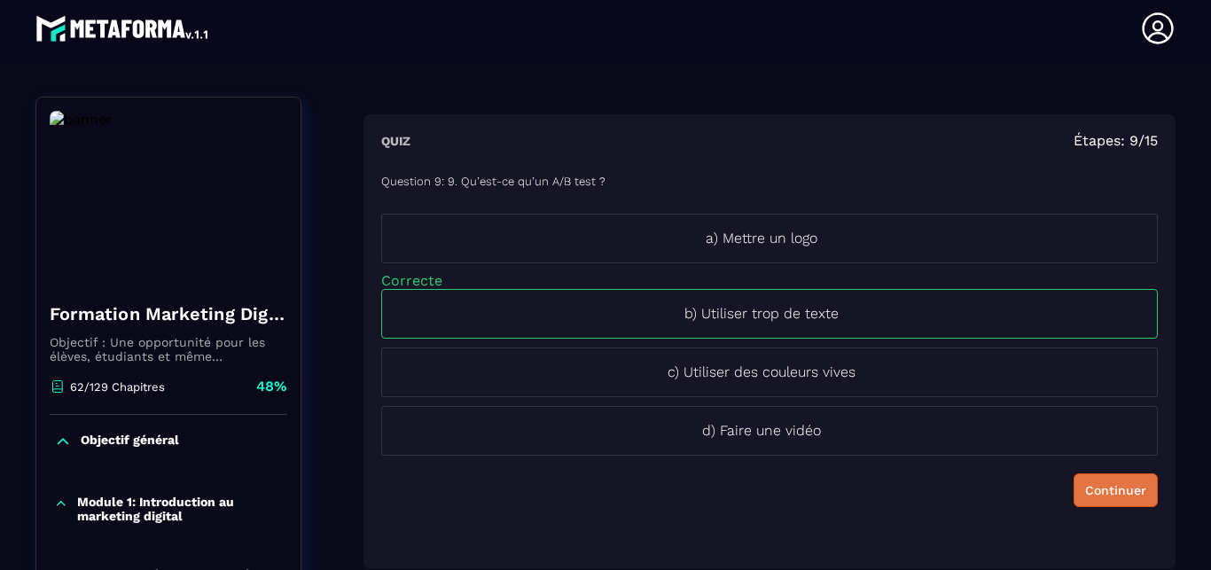
click at [1087, 501] on button "Continuer" at bounding box center [1115, 490] width 84 height 34
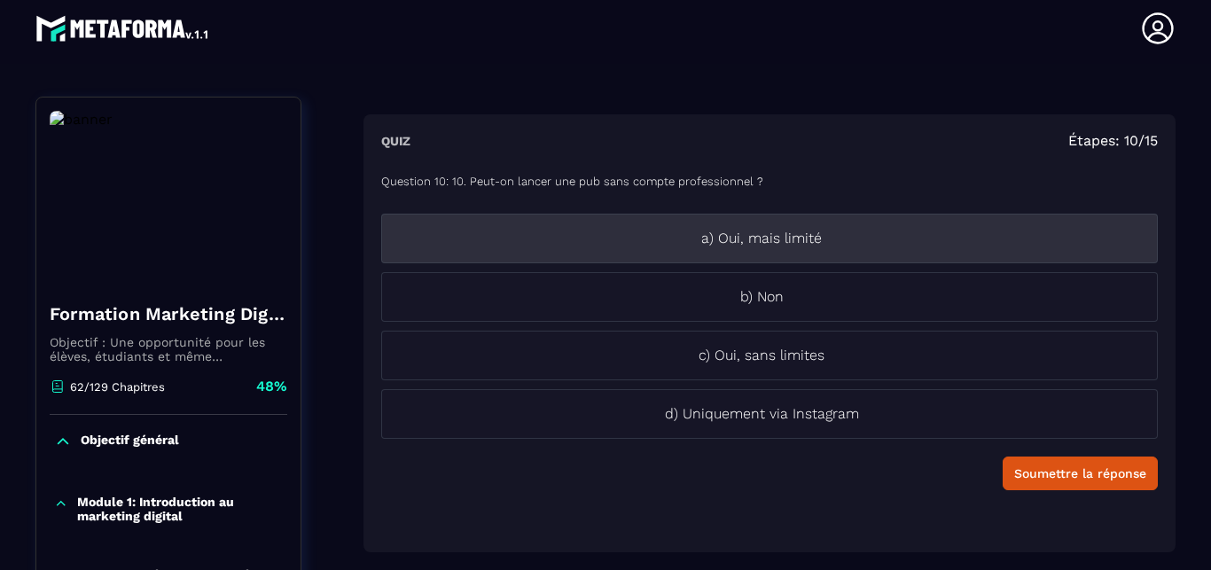
click at [989, 253] on li "a) Oui, mais limité" at bounding box center [769, 239] width 776 height 50
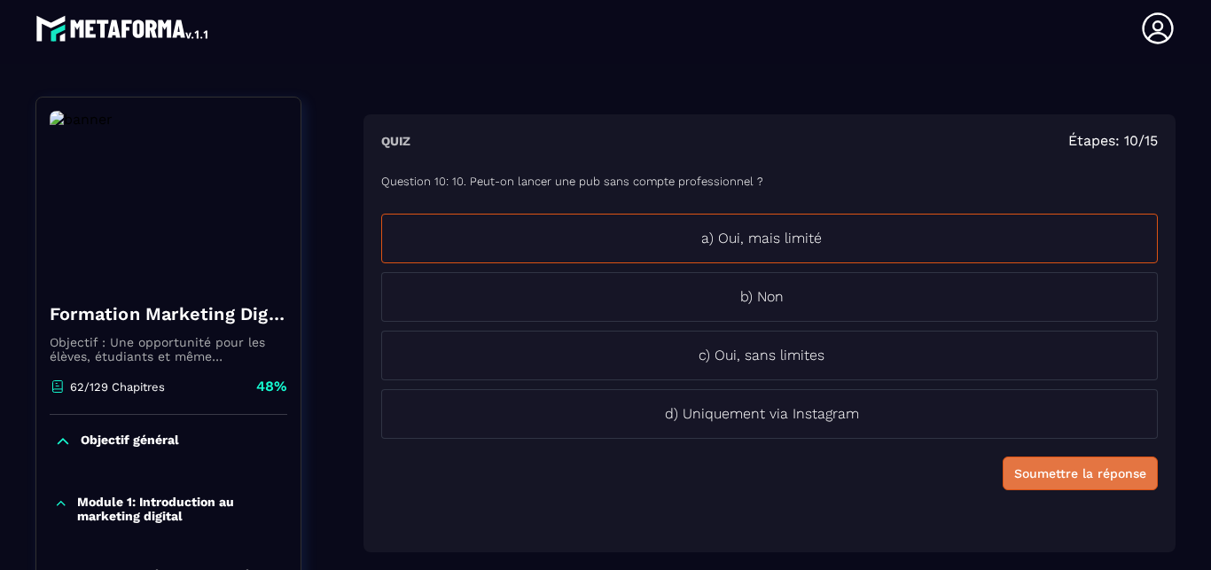
click at [1075, 485] on button "Soumettre la réponse" at bounding box center [1079, 473] width 155 height 34
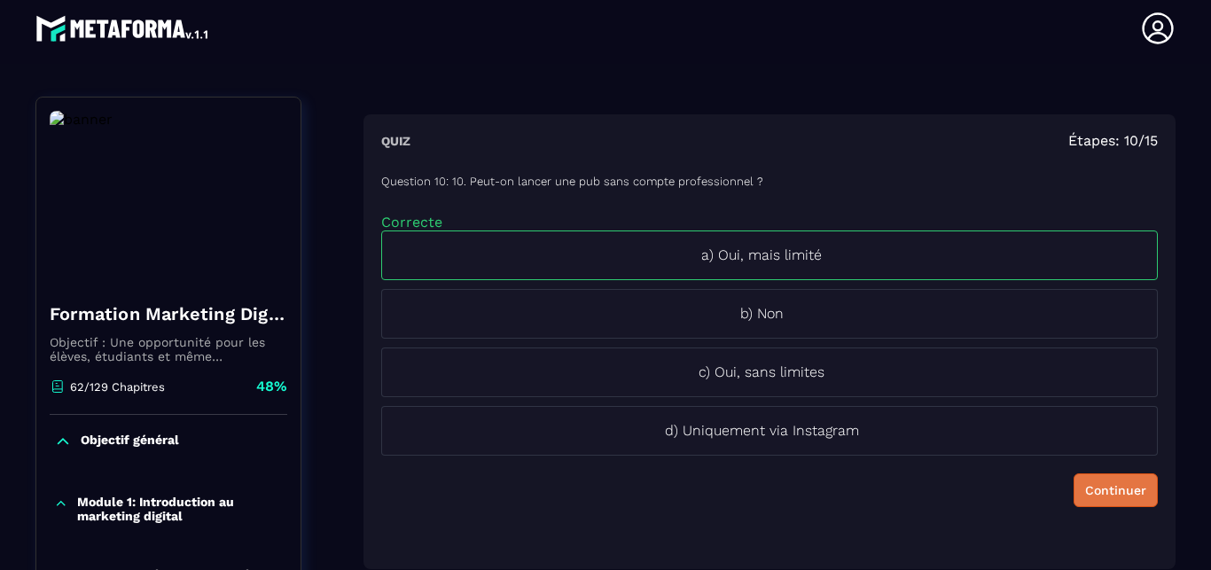
click at [1086, 497] on div "Continuer" at bounding box center [1115, 490] width 61 height 18
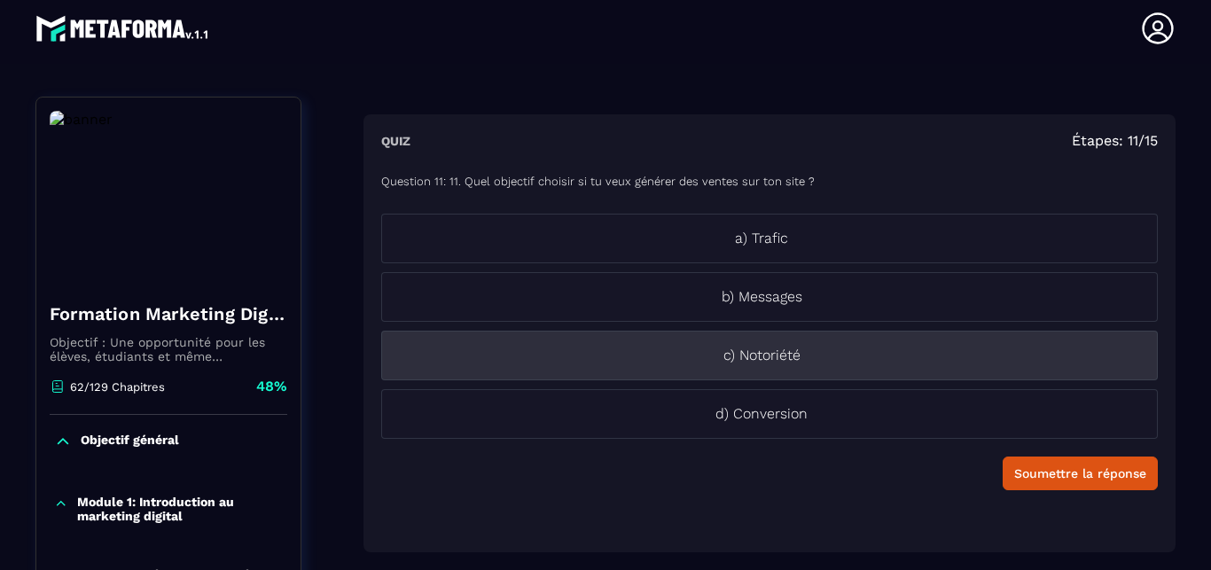
click at [970, 368] on li "c) Notoriété" at bounding box center [769, 356] width 776 height 50
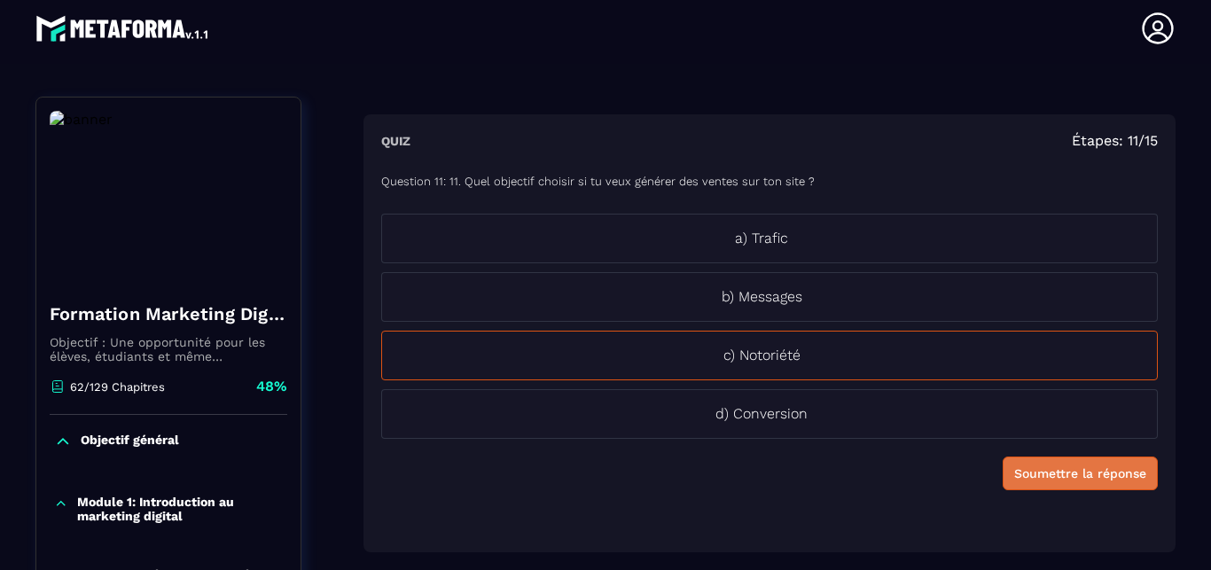
click at [1076, 490] on button "Soumettre la réponse" at bounding box center [1079, 473] width 155 height 34
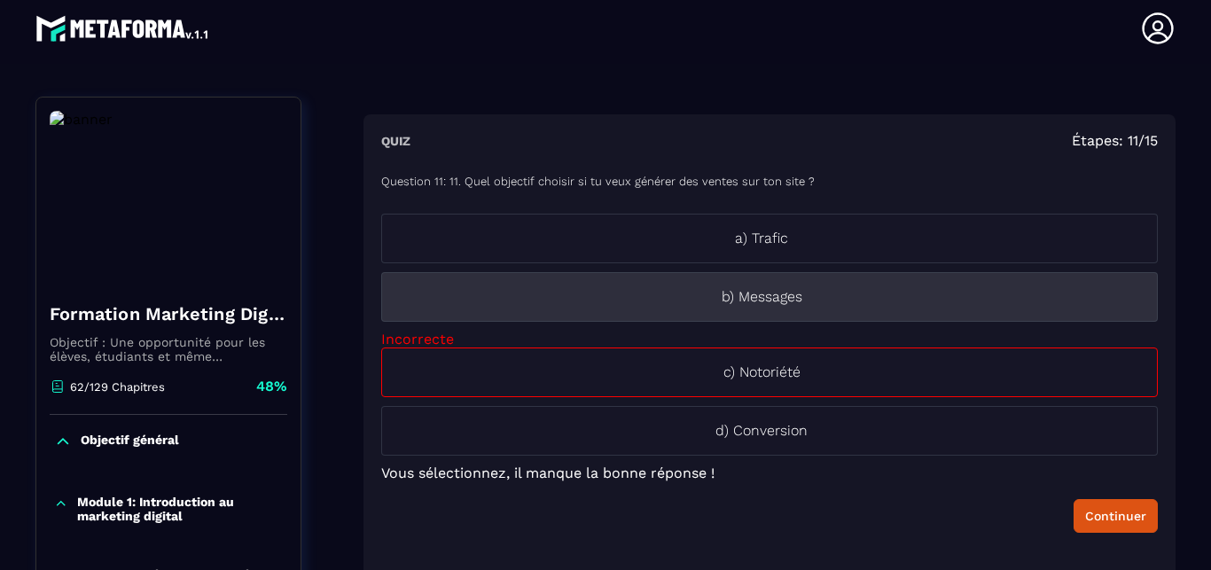
click at [1013, 306] on p "b) Messages" at bounding box center [761, 296] width 759 height 21
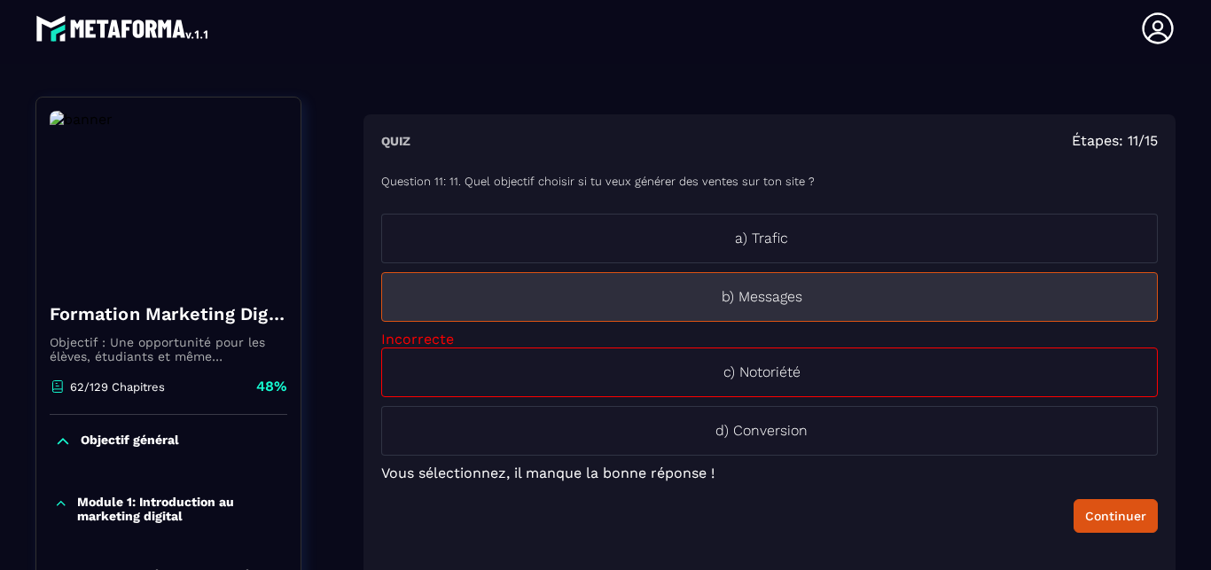
click at [979, 298] on p "b) Messages" at bounding box center [761, 296] width 759 height 21
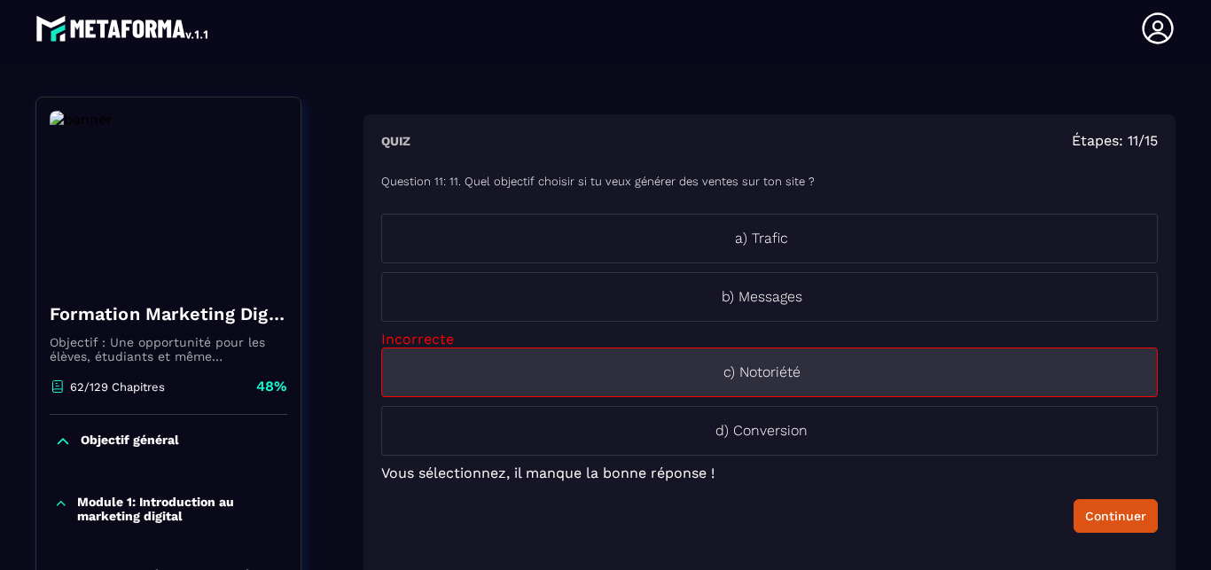
click at [924, 382] on p "c) Notoriété" at bounding box center [761, 372] width 759 height 21
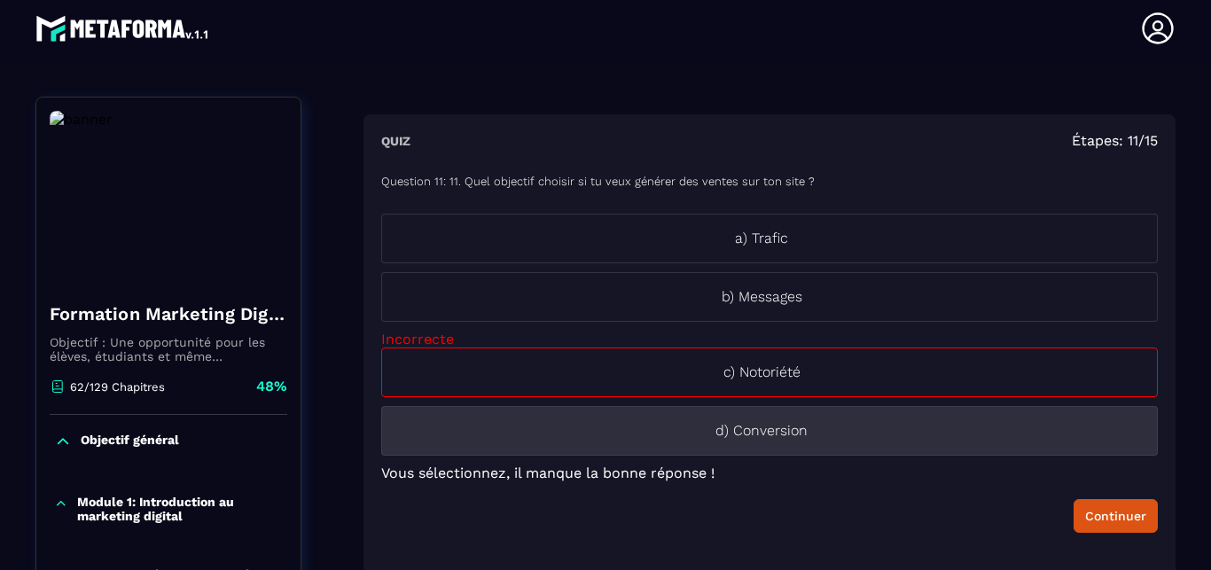
click at [881, 447] on li "d) Conversion" at bounding box center [769, 431] width 776 height 50
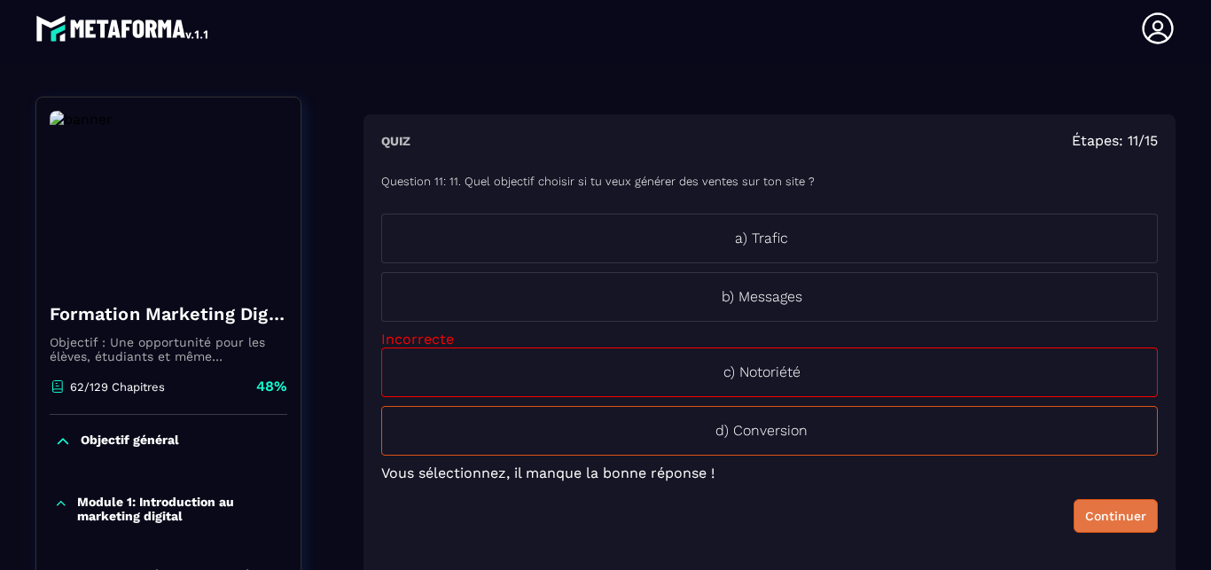
click at [1095, 526] on button "Continuer" at bounding box center [1115, 516] width 84 height 34
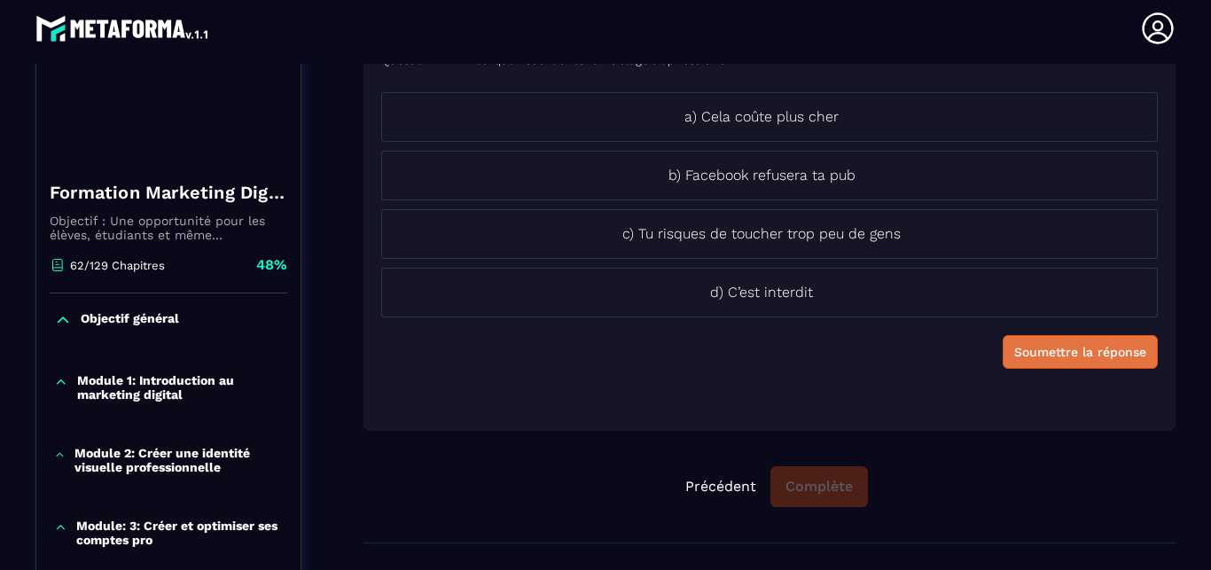
scroll to position [271, 0]
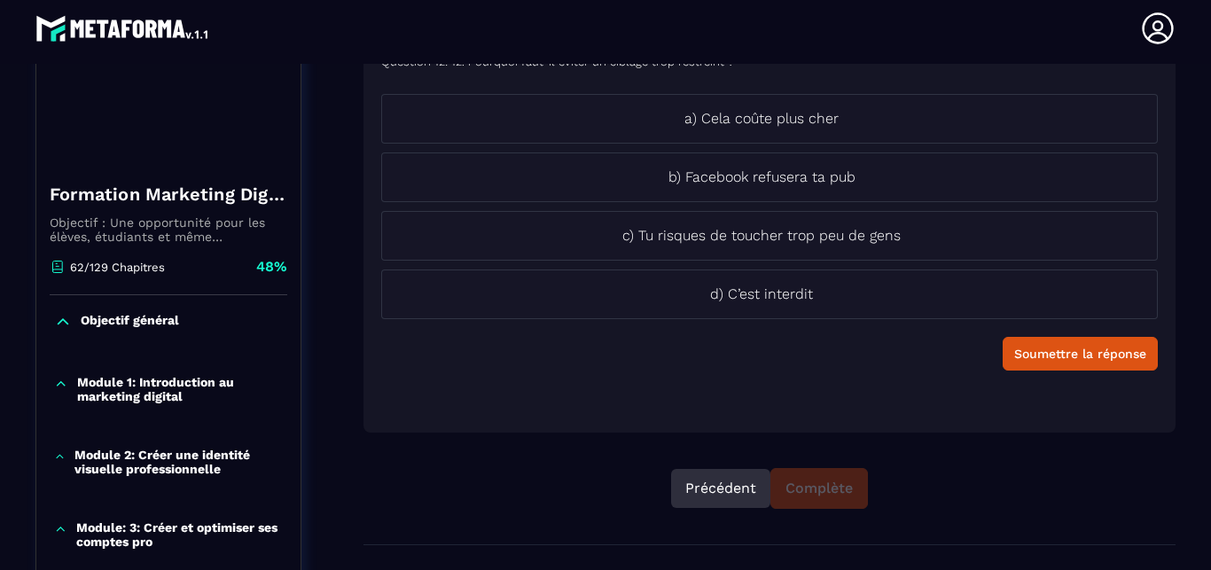
click at [712, 508] on button "Précédent" at bounding box center [720, 488] width 99 height 39
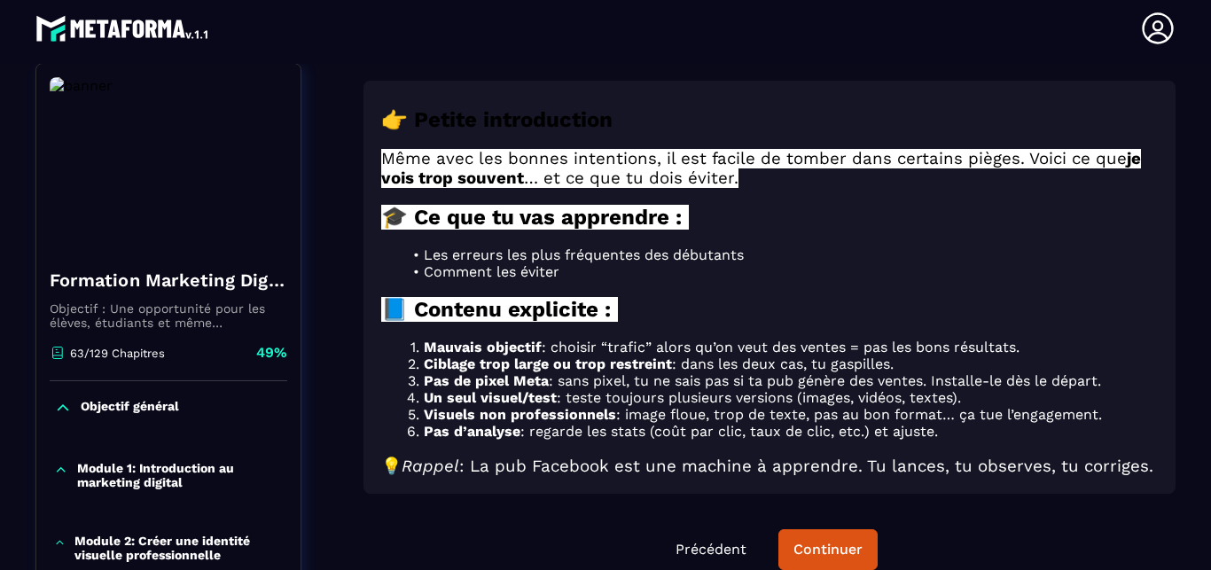
scroll to position [184, 0]
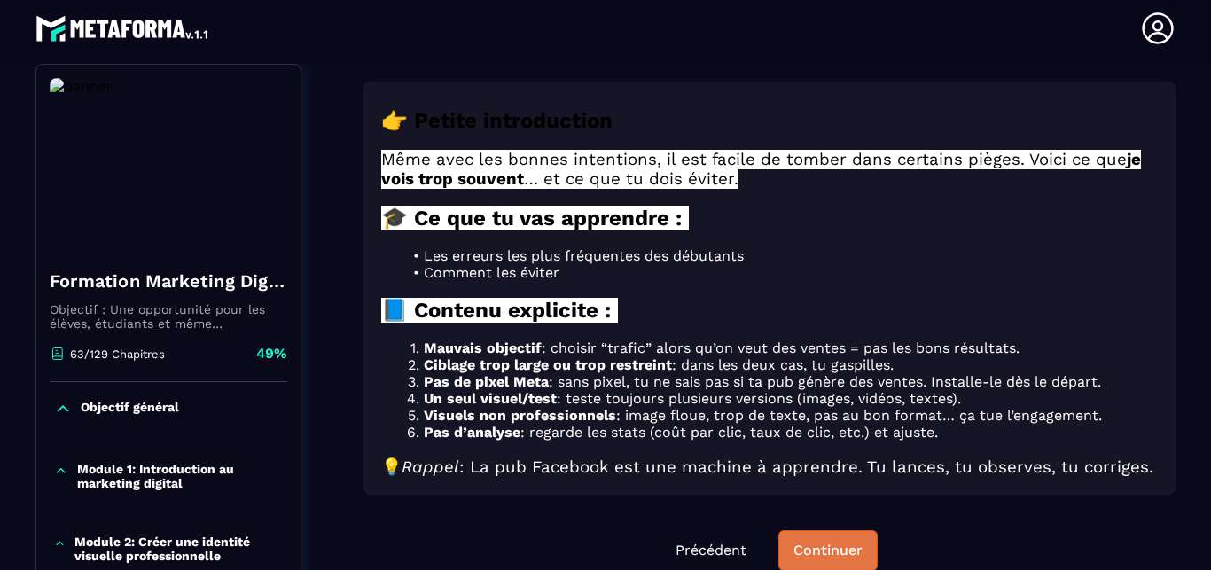
click at [840, 542] on div "Continuer" at bounding box center [827, 551] width 69 height 18
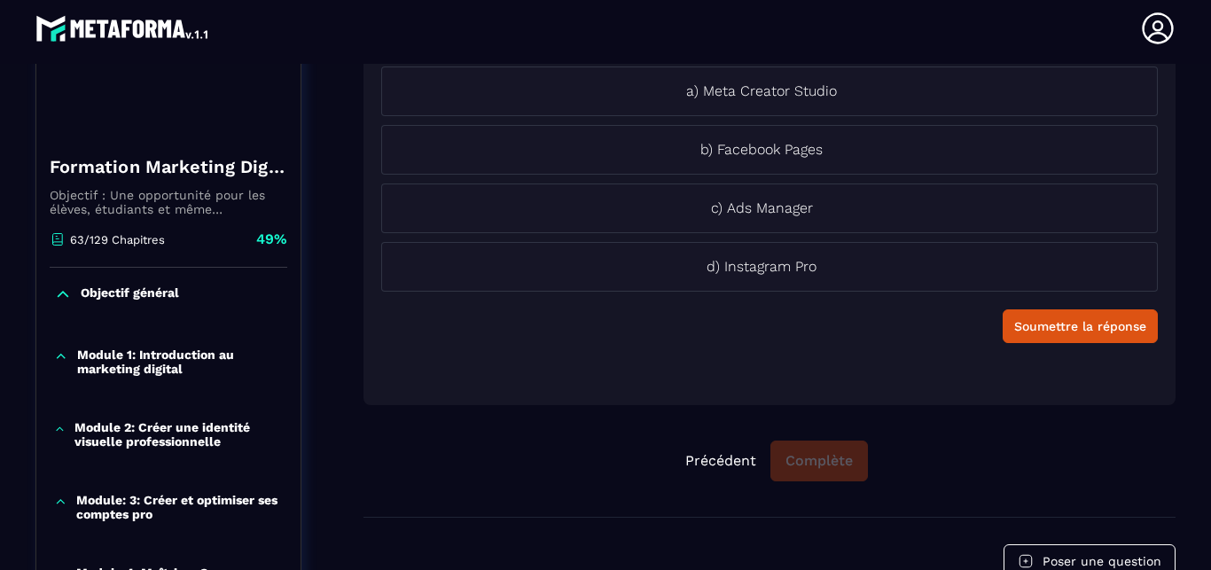
scroll to position [301, 0]
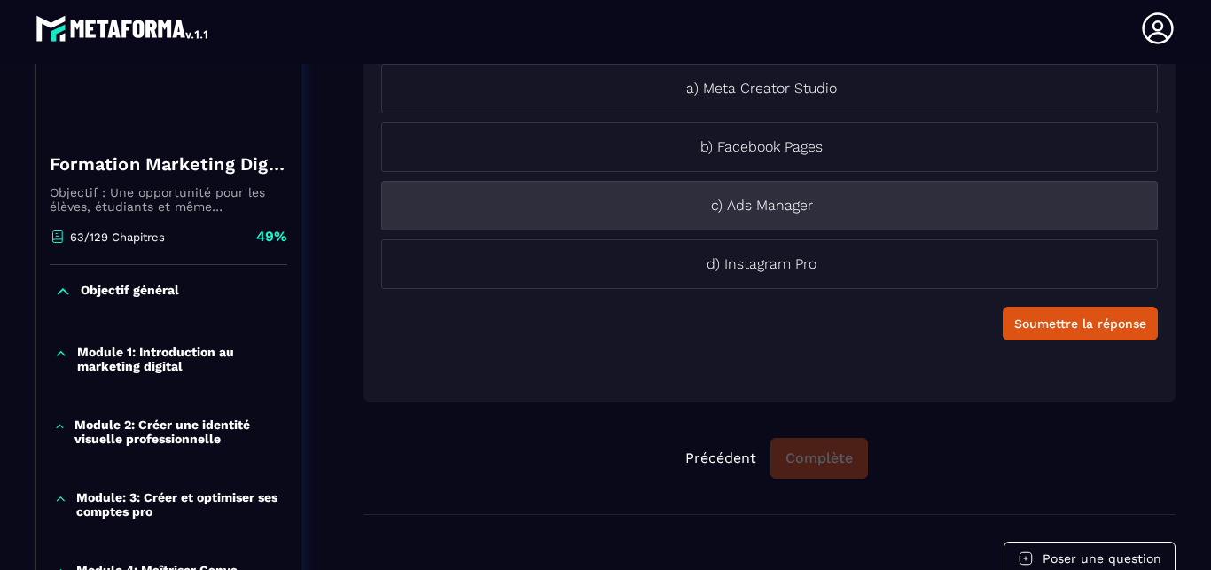
click at [922, 222] on li "c) Ads Manager" at bounding box center [769, 206] width 776 height 50
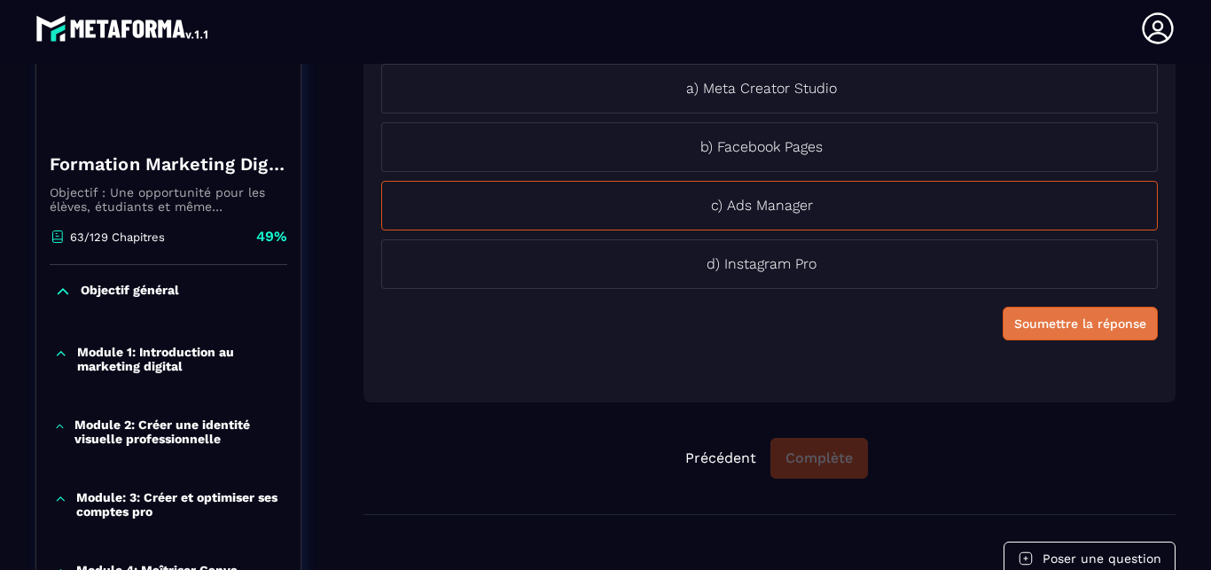
click at [1057, 321] on div "Soumettre la réponse" at bounding box center [1080, 324] width 132 height 18
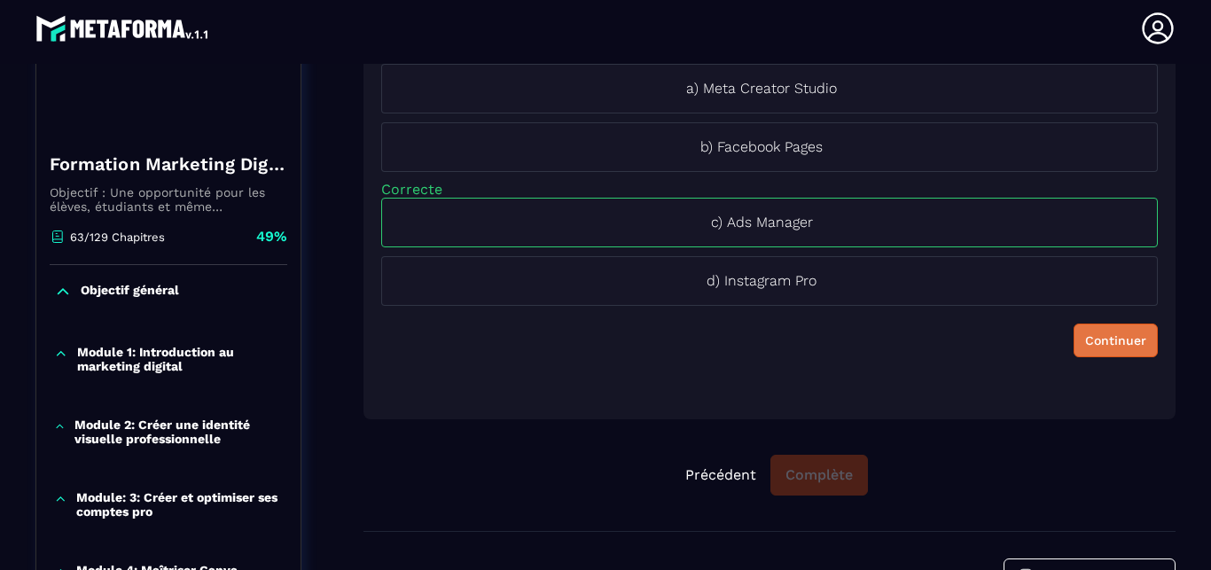
click at [1106, 355] on button "Continuer" at bounding box center [1115, 340] width 84 height 34
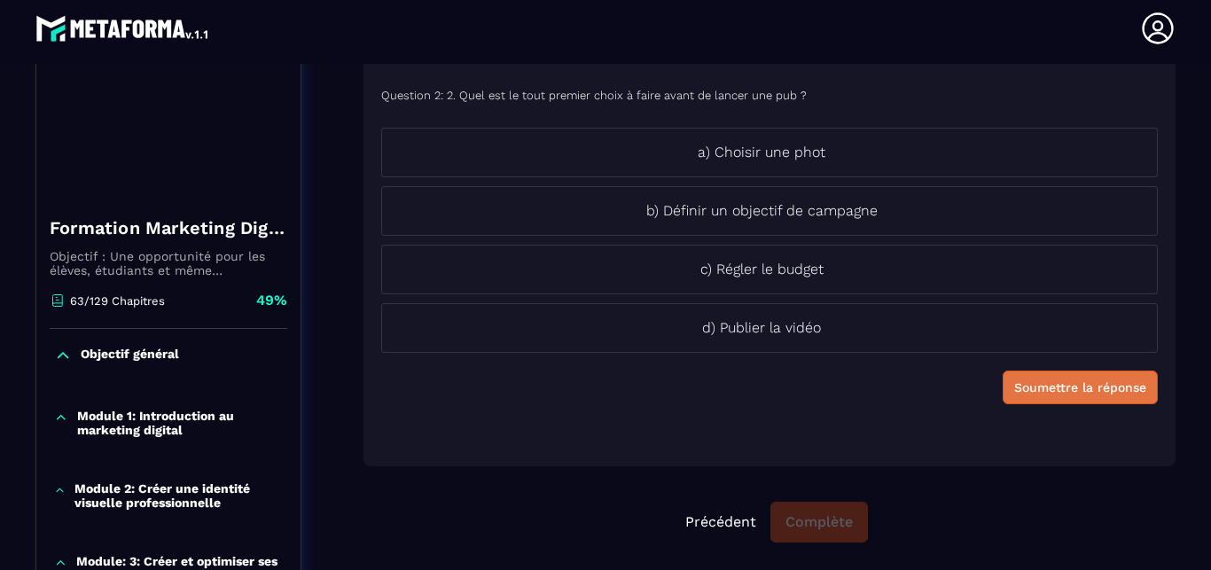
scroll to position [235, 0]
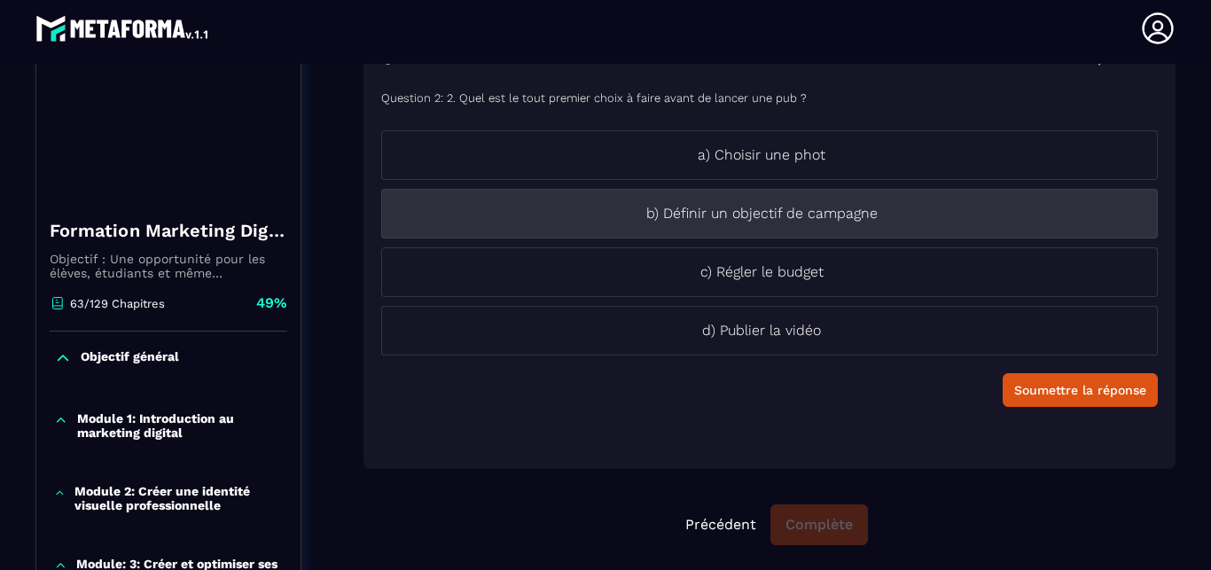
click at [909, 222] on p "b) Définir un objectif de campagne" at bounding box center [761, 213] width 759 height 21
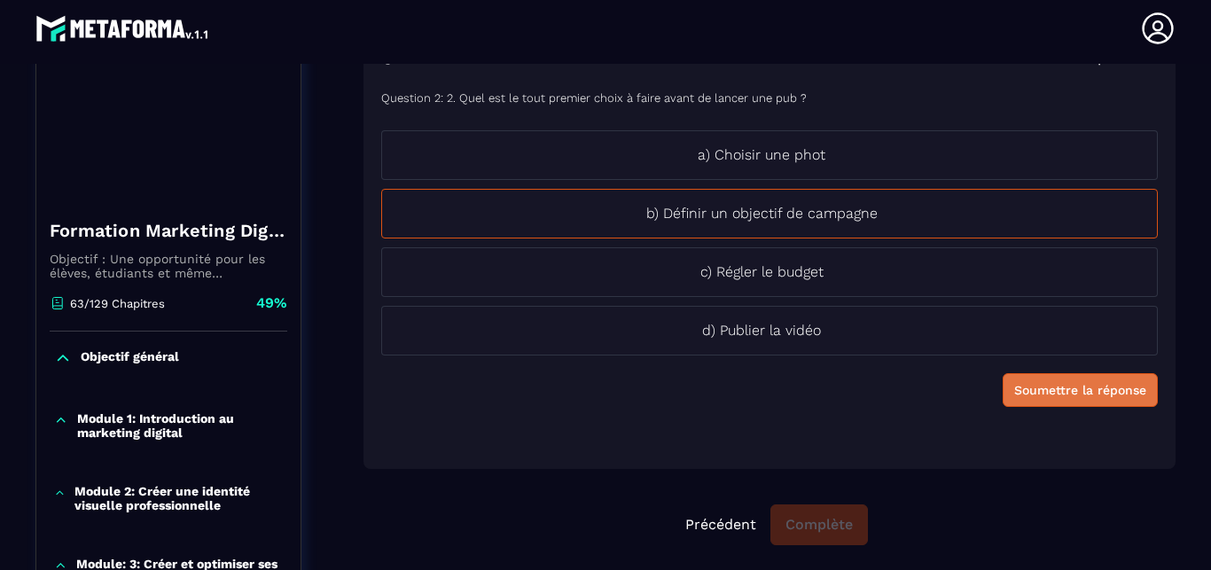
click at [1071, 384] on div "Soumettre la réponse" at bounding box center [1080, 390] width 132 height 18
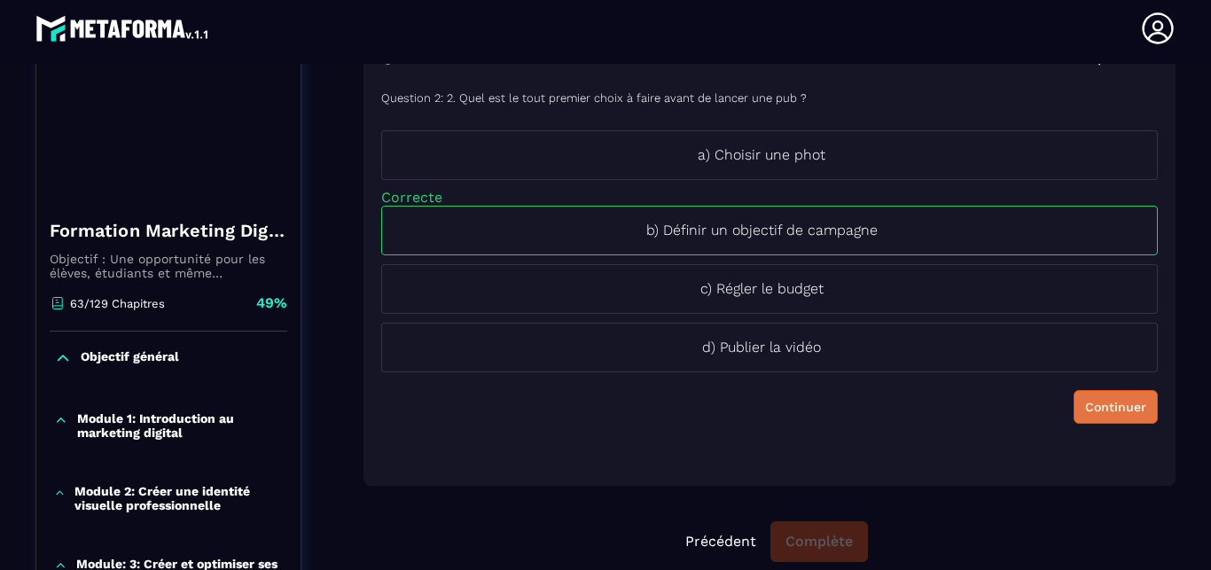
click at [1101, 409] on div "Continuer" at bounding box center [1115, 407] width 61 height 18
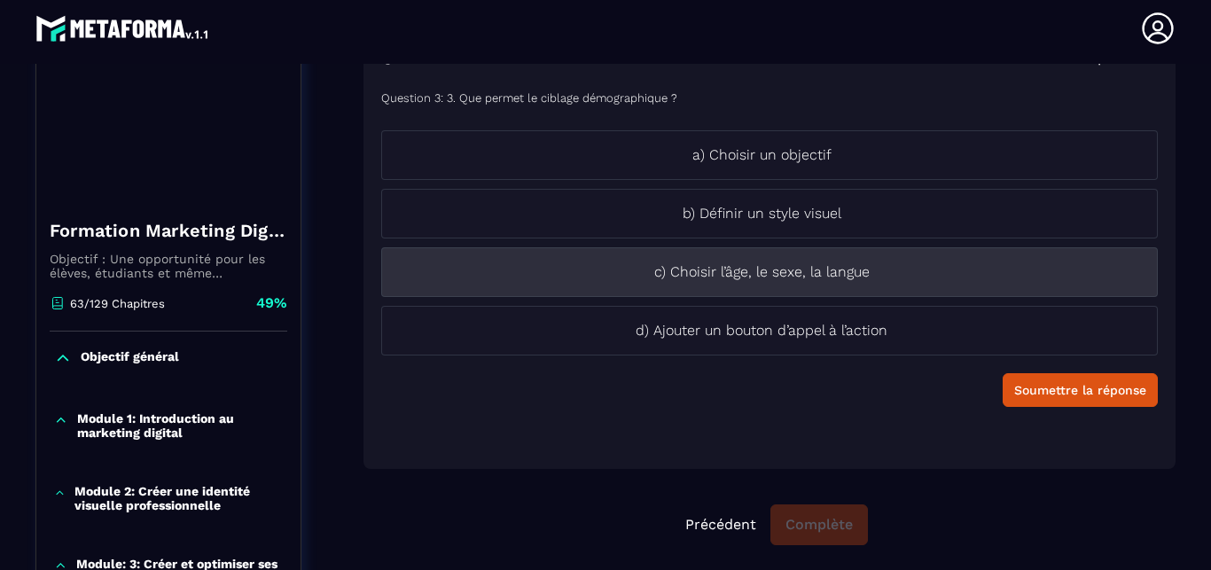
click at [996, 295] on li "c) Choisir l’âge, le sexe, la langue" at bounding box center [769, 272] width 776 height 50
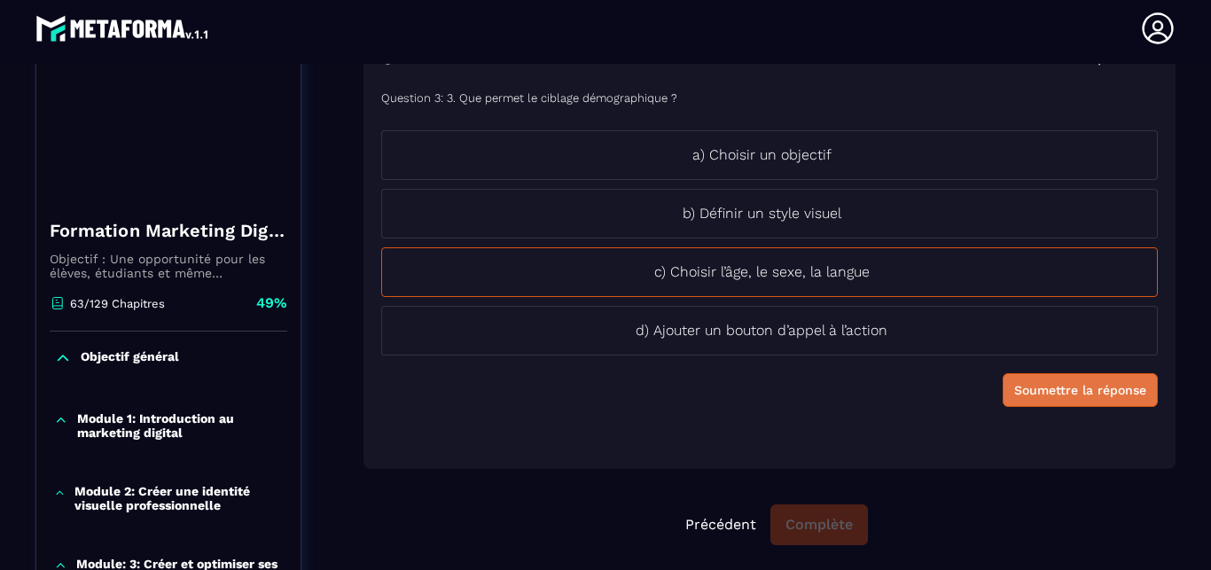
click at [1057, 379] on button "Soumettre la réponse" at bounding box center [1079, 390] width 155 height 34
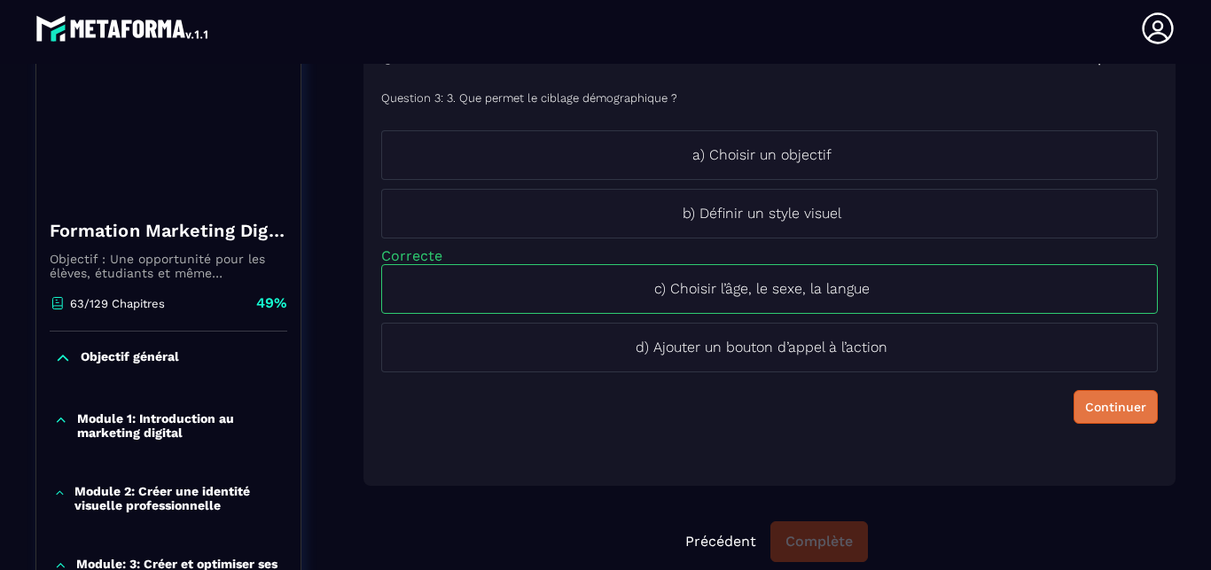
click at [1085, 407] on div "Continuer" at bounding box center [1115, 407] width 61 height 18
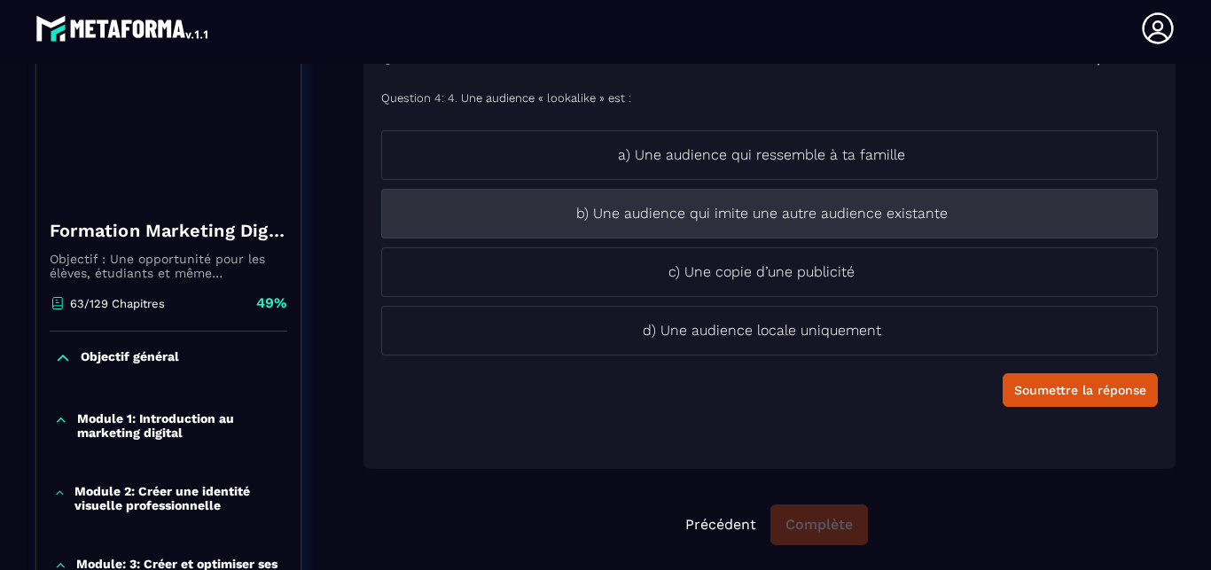
click at [936, 229] on li "b) Une audience qui imite une autre audience existante" at bounding box center [769, 214] width 776 height 50
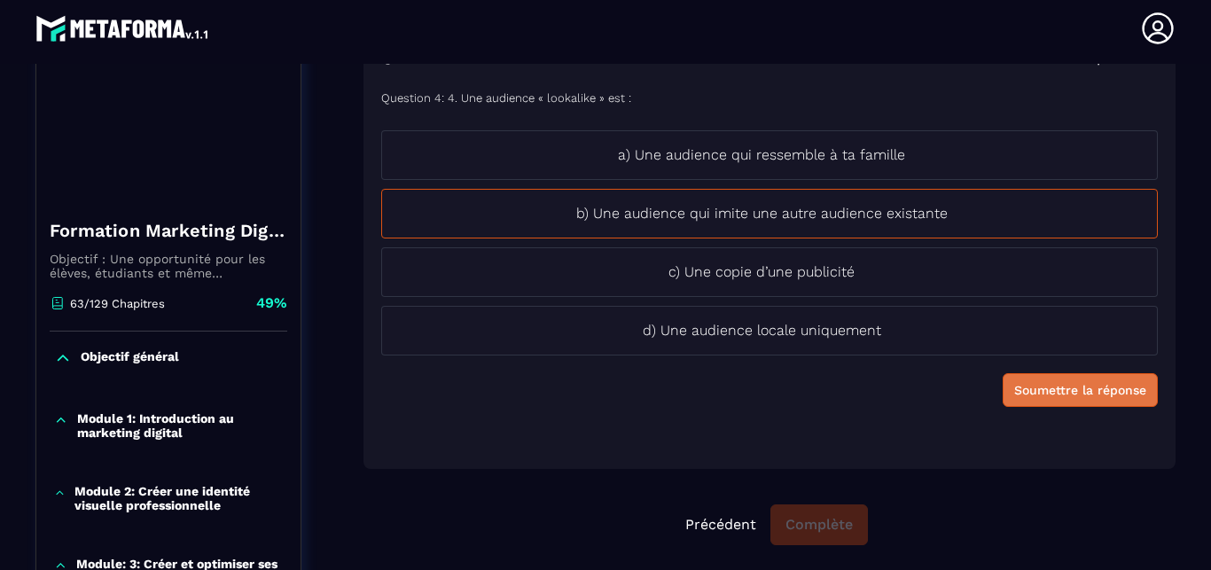
click at [1071, 395] on div "Soumettre la réponse" at bounding box center [1080, 390] width 132 height 18
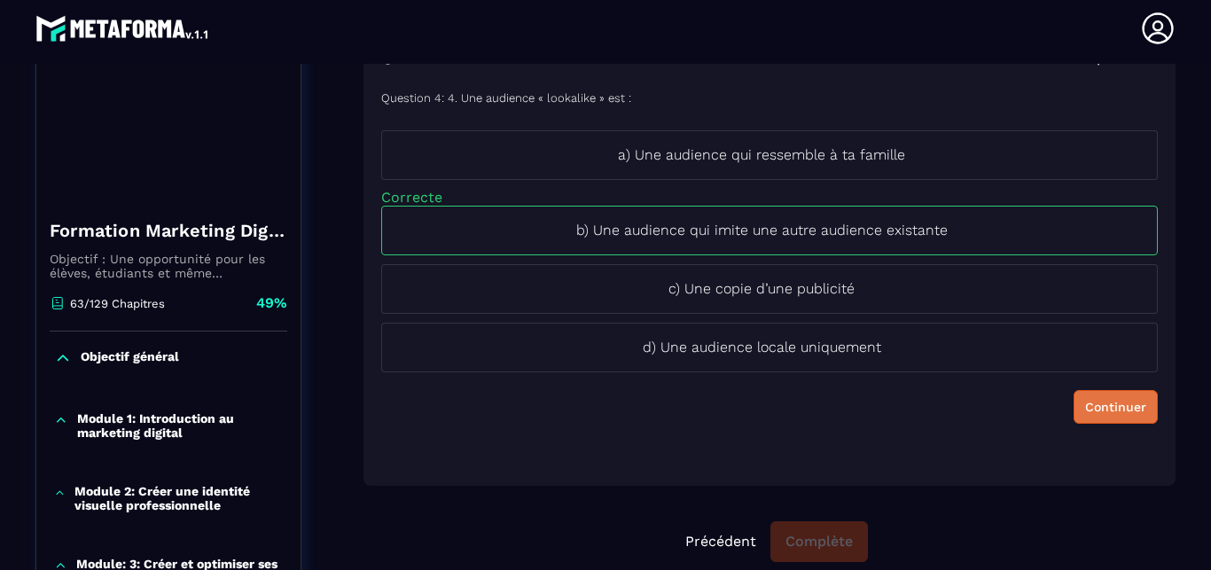
click at [1094, 406] on div "Continuer" at bounding box center [1115, 407] width 61 height 18
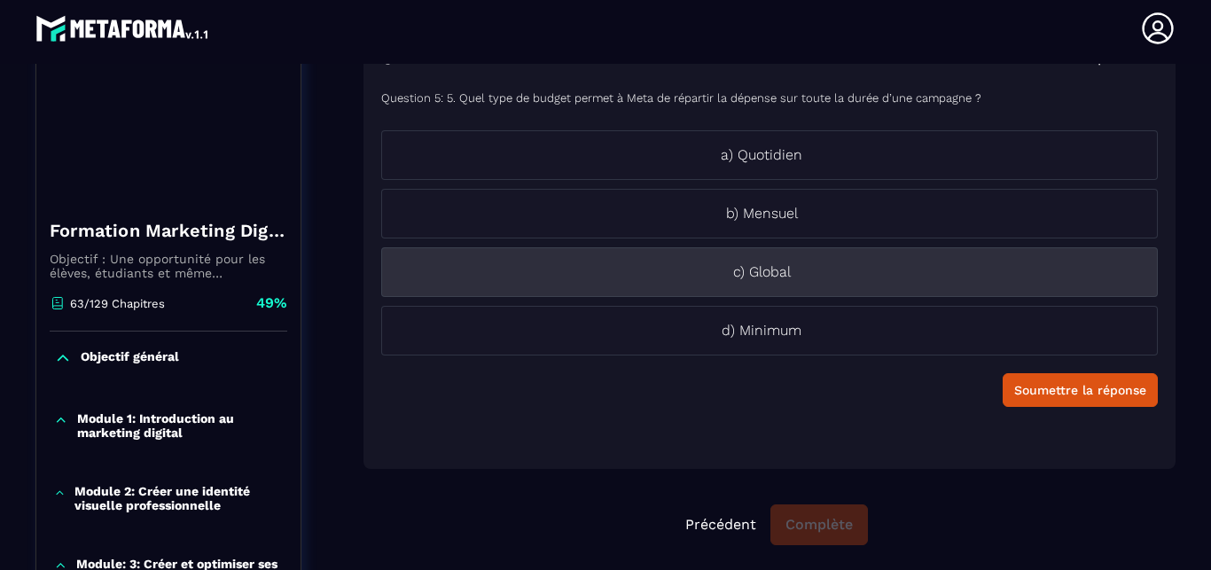
click at [987, 284] on li "c) Global" at bounding box center [769, 272] width 776 height 50
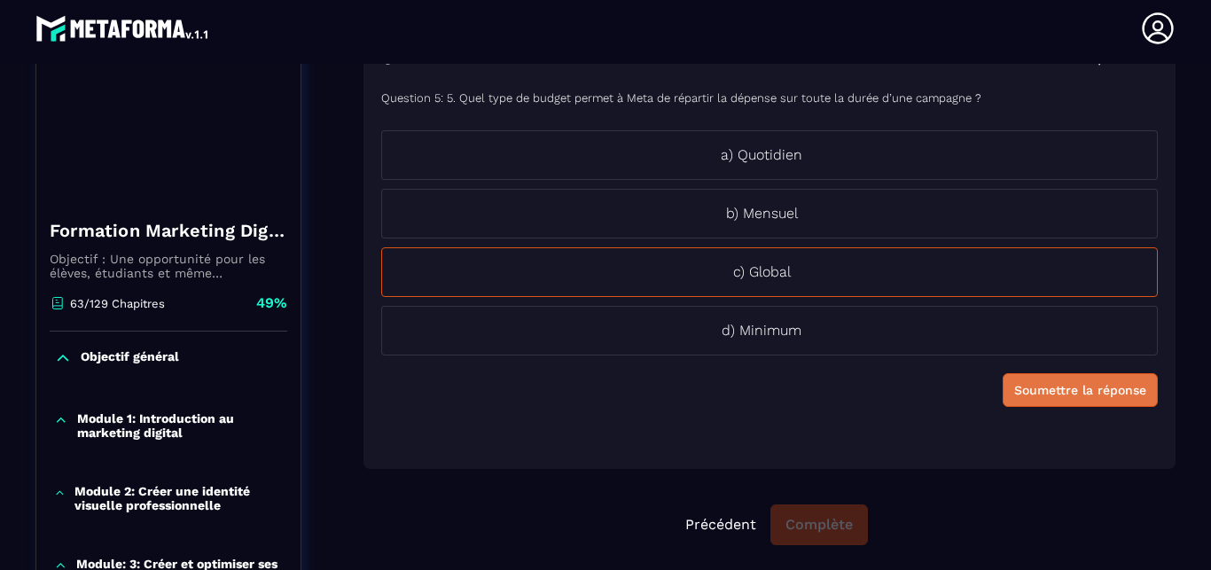
click at [1073, 389] on div "Soumettre la réponse" at bounding box center [1080, 390] width 132 height 18
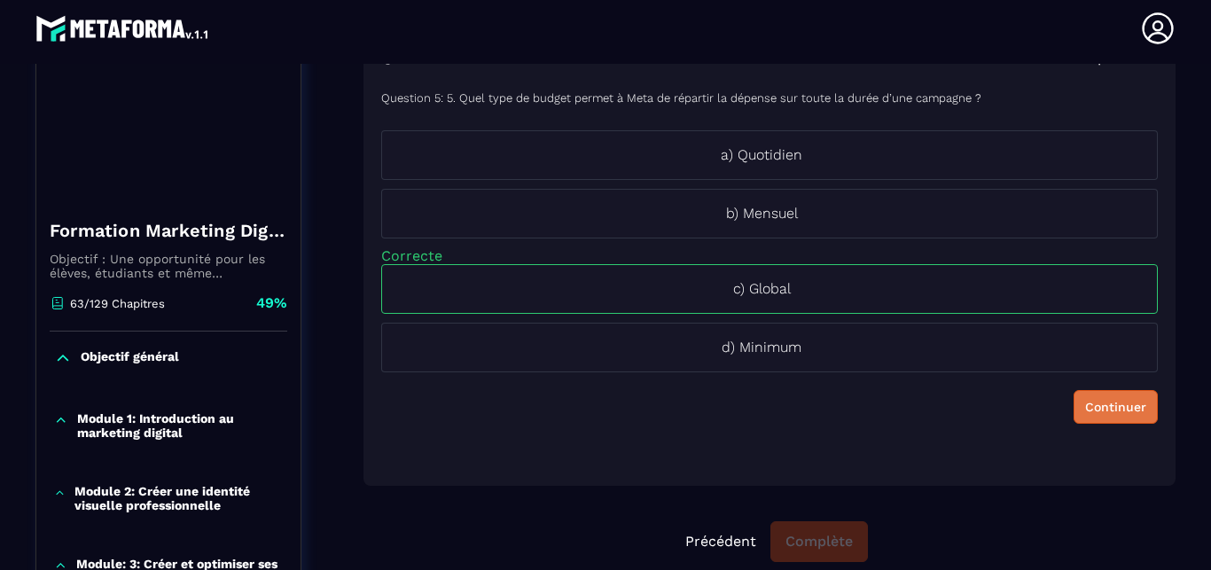
click at [1085, 409] on div "Continuer" at bounding box center [1115, 407] width 61 height 18
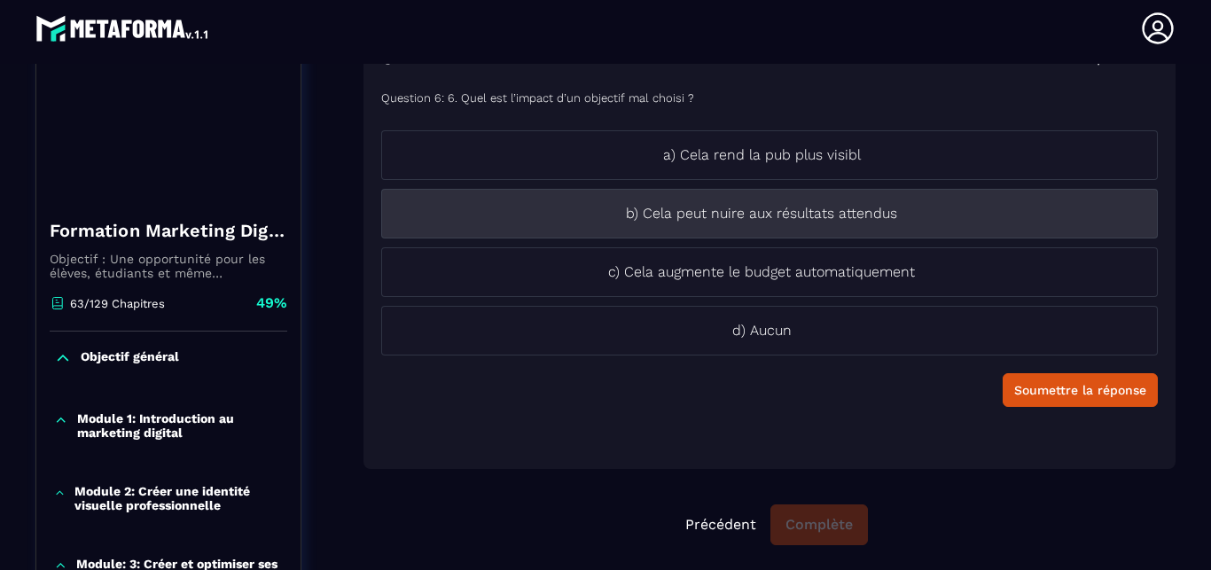
click at [932, 220] on p "b) Cela peut nuire aux résultats attendus" at bounding box center [761, 213] width 759 height 21
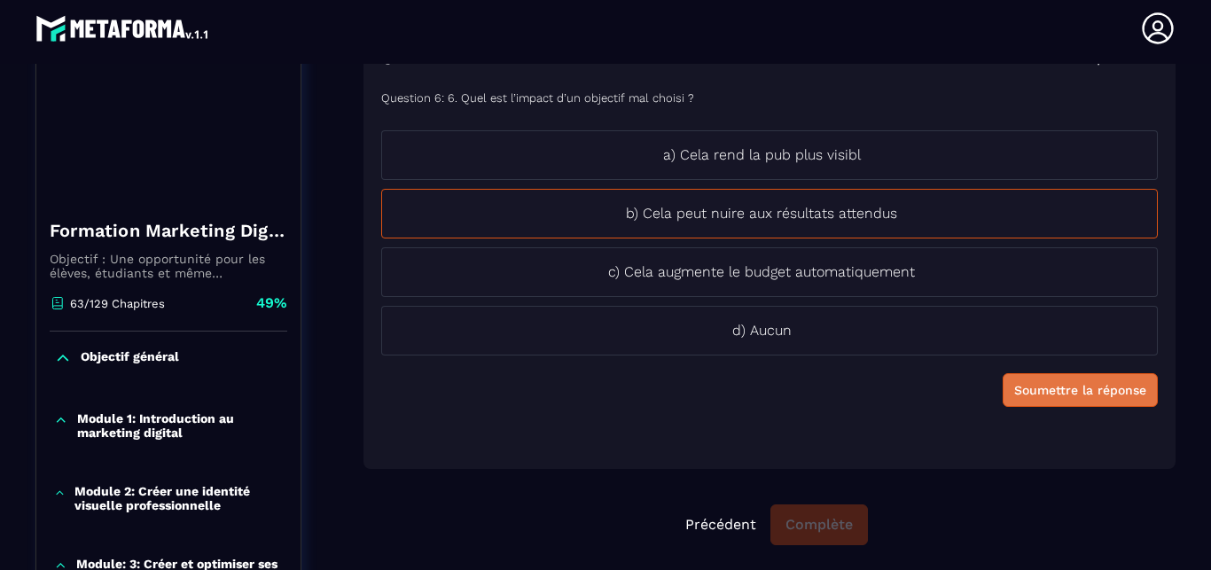
click at [1071, 399] on button "Soumettre la réponse" at bounding box center [1079, 390] width 155 height 34
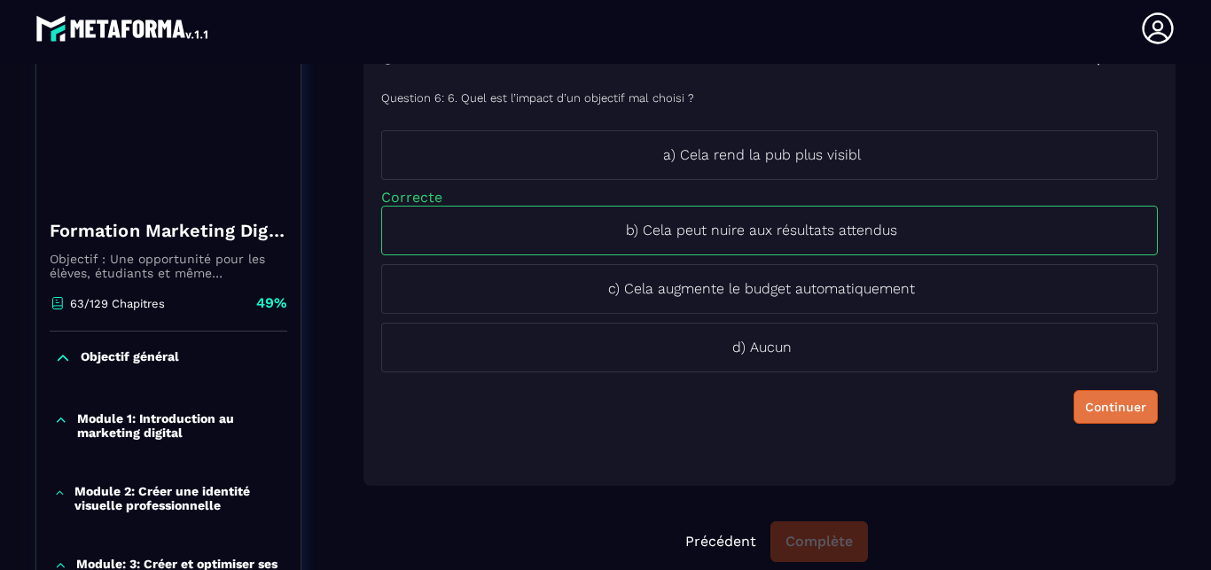
click at [1092, 417] on button "Continuer" at bounding box center [1115, 407] width 84 height 34
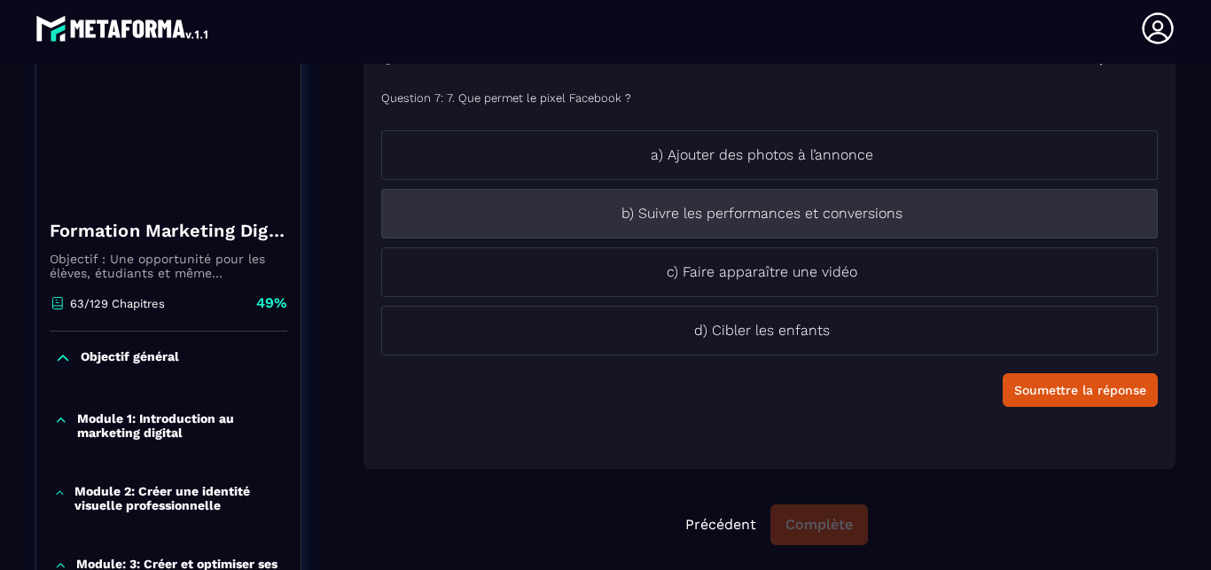
click at [939, 217] on p "b) Suivre les performances et conversions" at bounding box center [761, 213] width 759 height 21
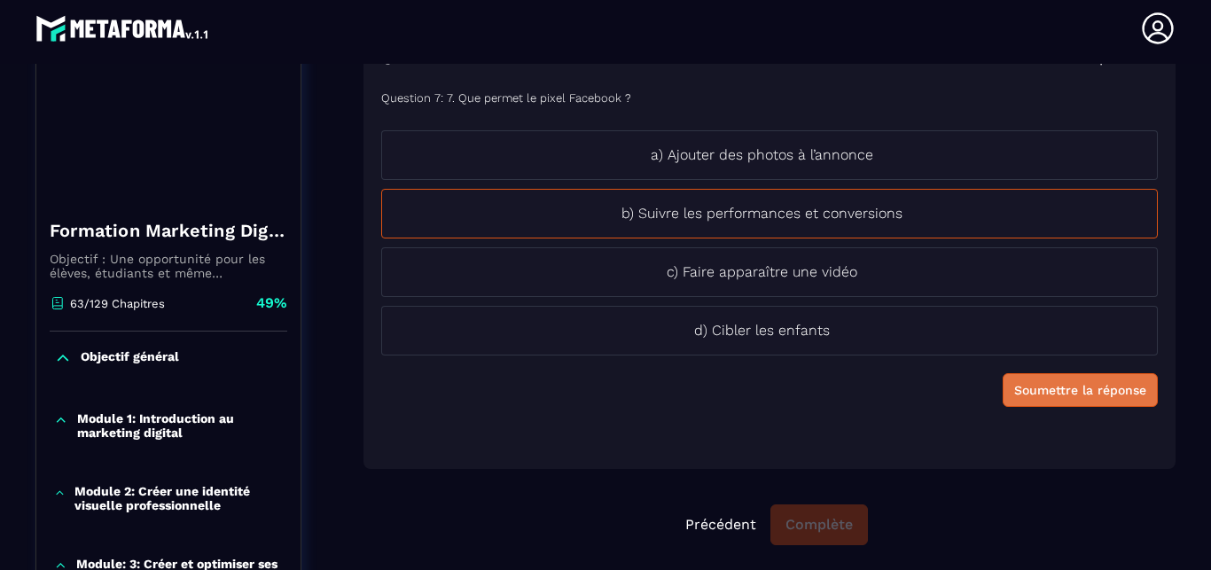
click at [1068, 380] on button "Soumettre la réponse" at bounding box center [1079, 390] width 155 height 34
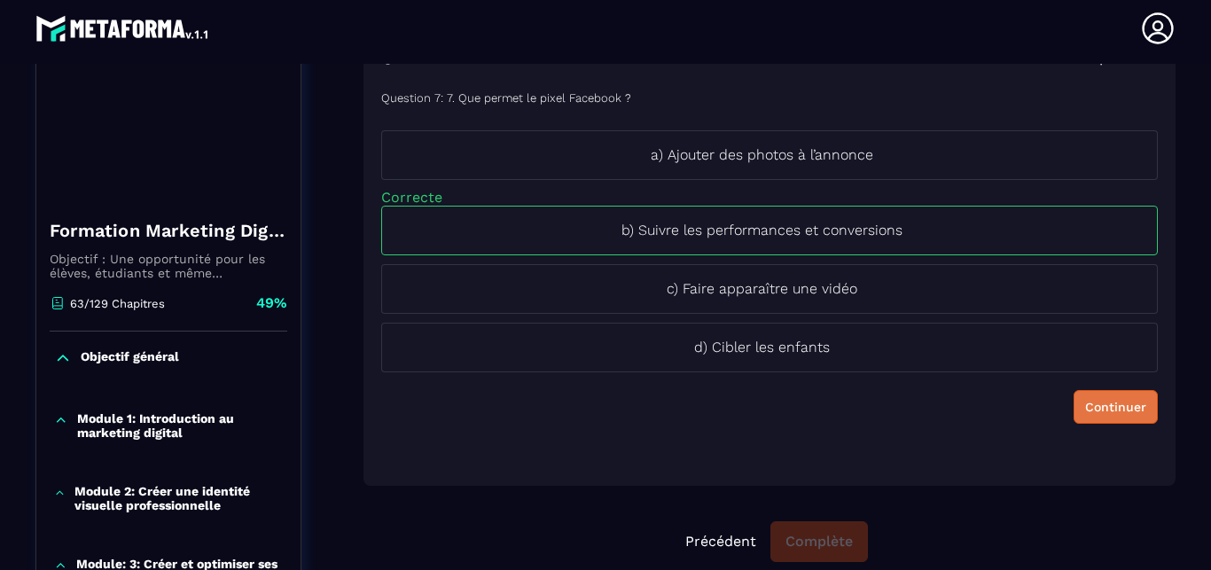
click at [1088, 406] on div "Continuer" at bounding box center [1115, 407] width 61 height 18
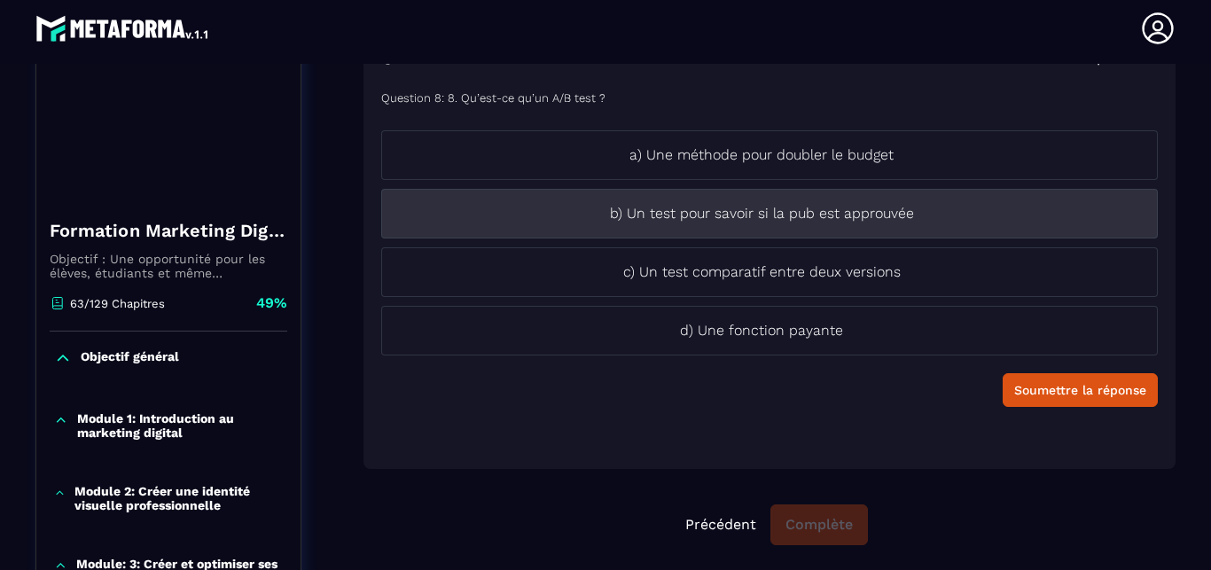
click at [918, 221] on p "b) Un test pour savoir si la pub est approuvée" at bounding box center [761, 213] width 759 height 21
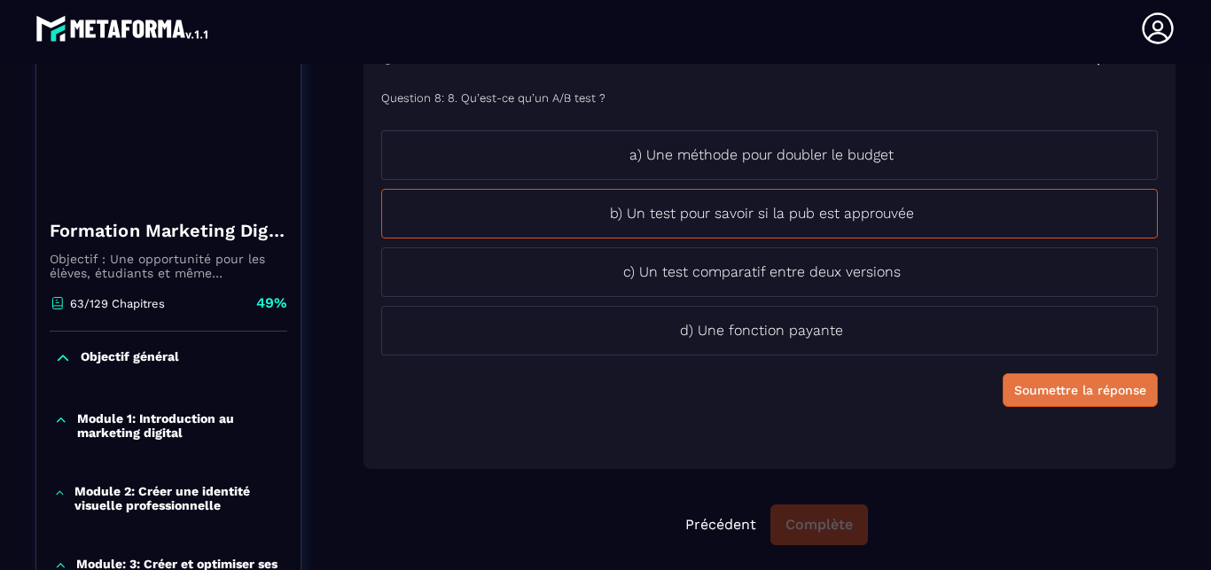
click at [1060, 397] on div "Soumettre la réponse" at bounding box center [1080, 390] width 132 height 18
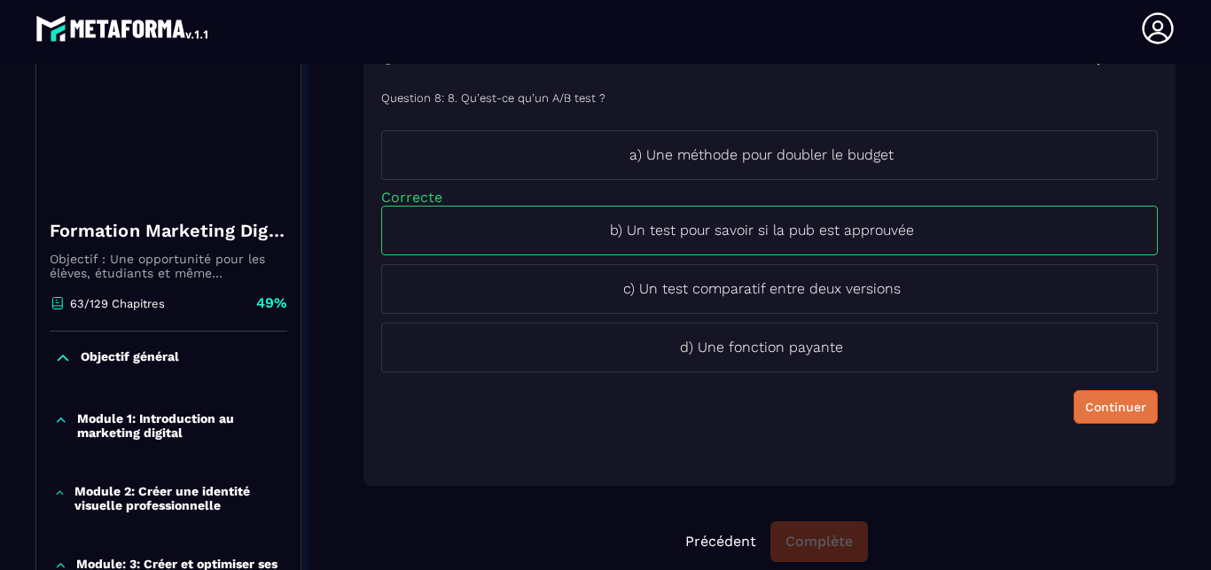
click at [1073, 396] on button "Continuer" at bounding box center [1115, 407] width 84 height 34
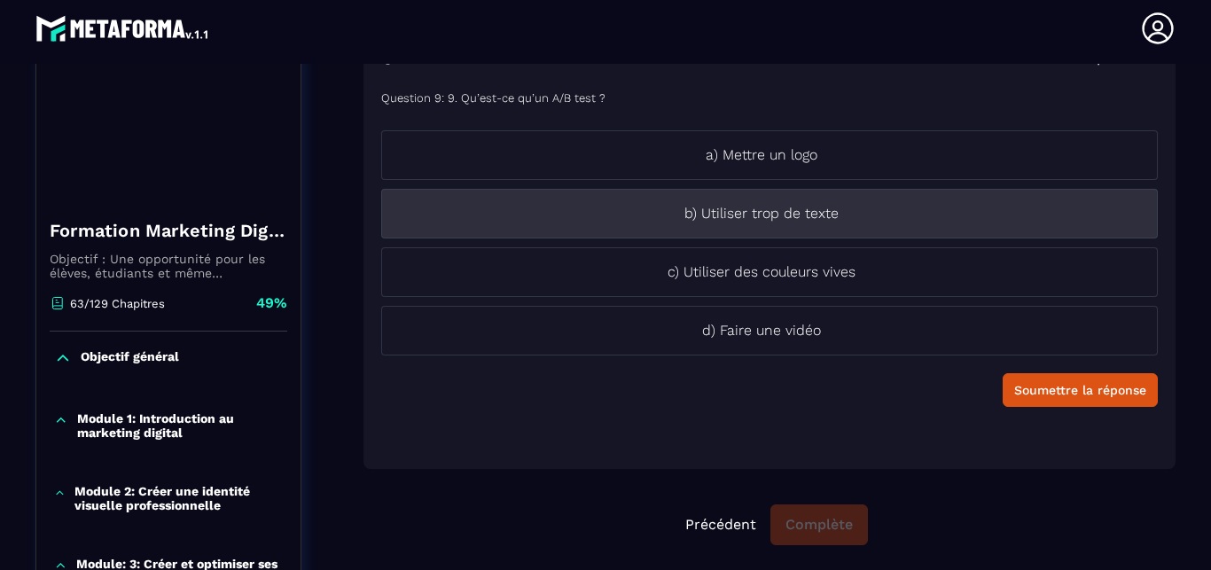
click at [923, 217] on p "b) Utiliser trop de texte" at bounding box center [761, 213] width 759 height 21
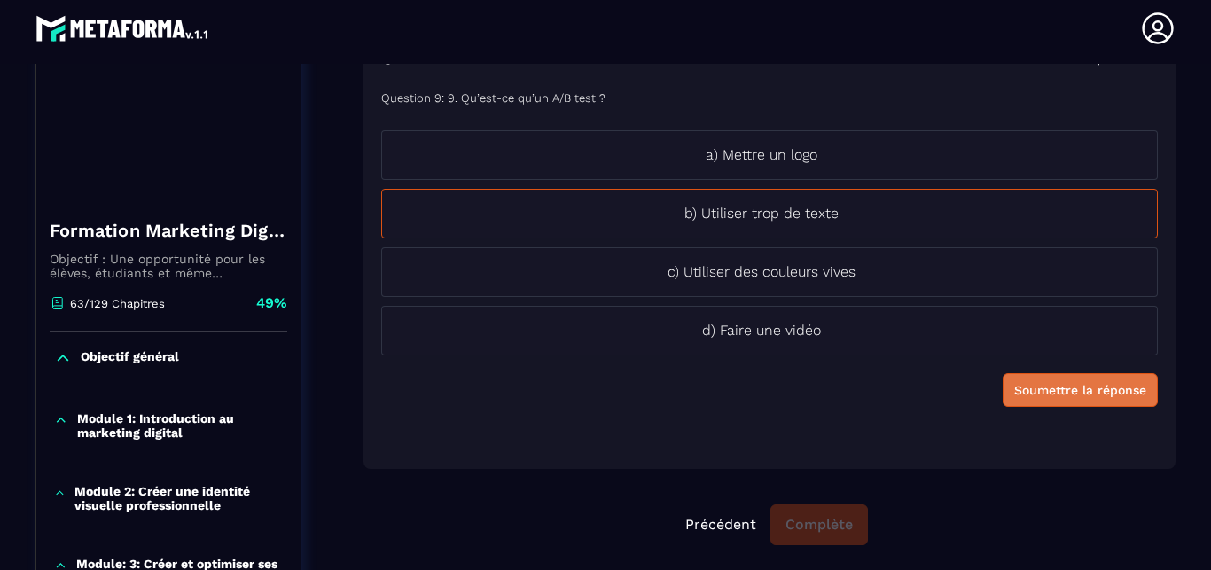
click at [1074, 401] on button "Soumettre la réponse" at bounding box center [1079, 390] width 155 height 34
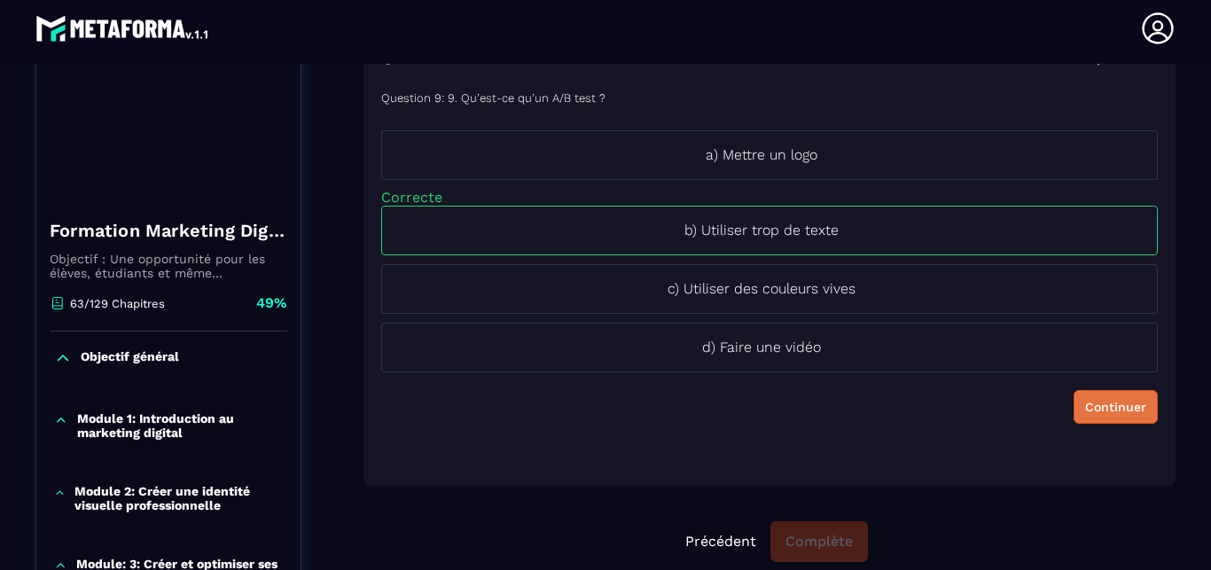
click at [1085, 409] on div "Continuer" at bounding box center [1115, 407] width 61 height 18
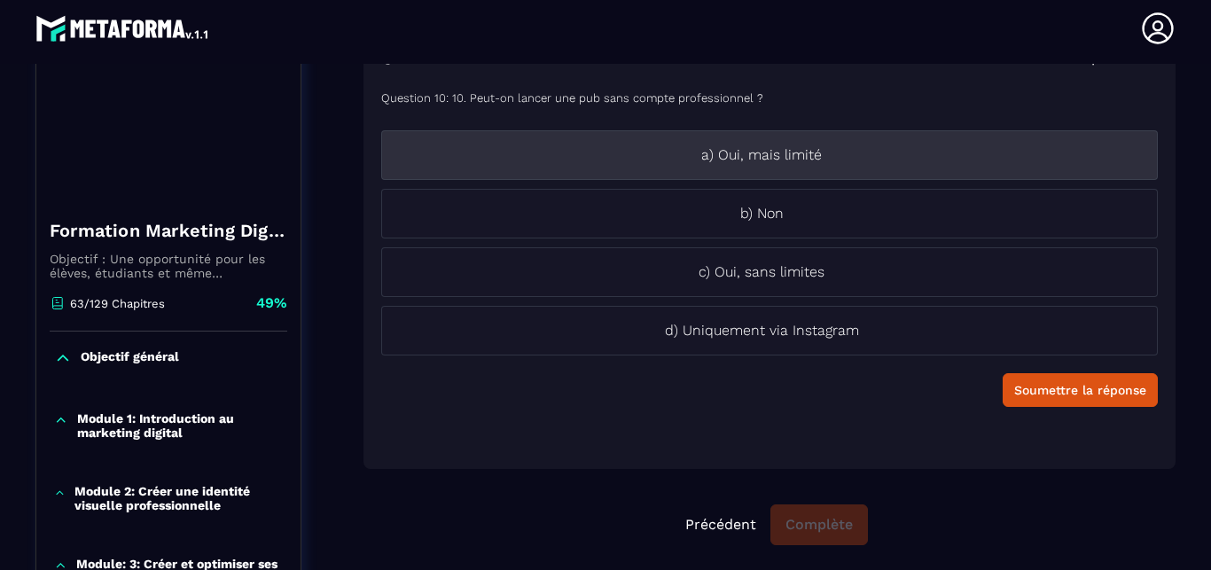
click at [900, 167] on li "a) Oui, mais limité" at bounding box center [769, 155] width 776 height 50
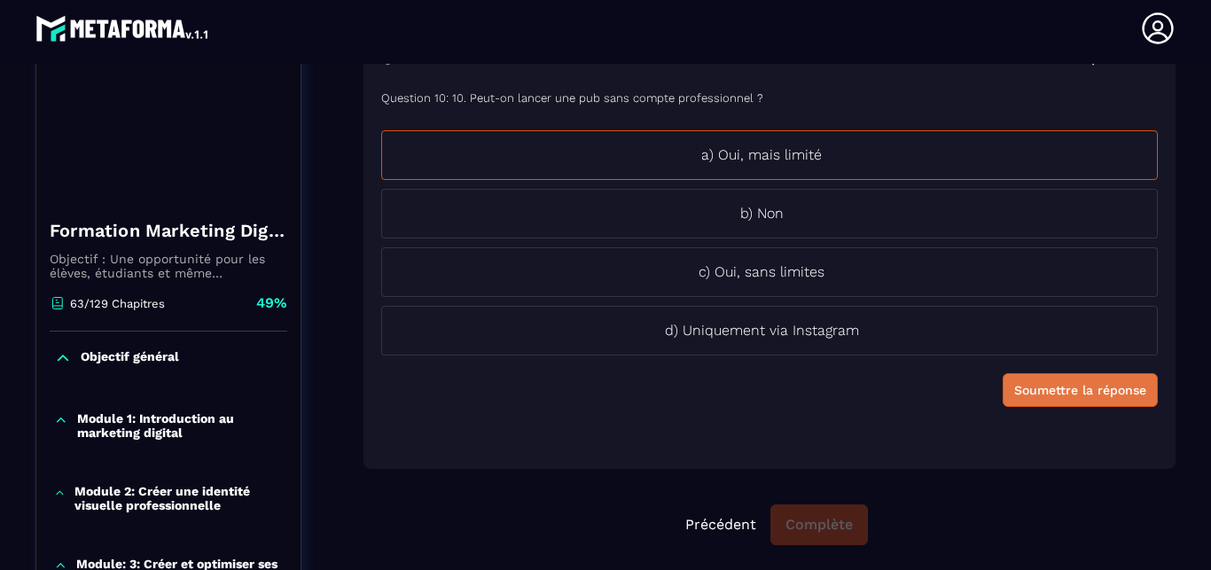
click at [1056, 391] on div "Soumettre la réponse" at bounding box center [1080, 390] width 132 height 18
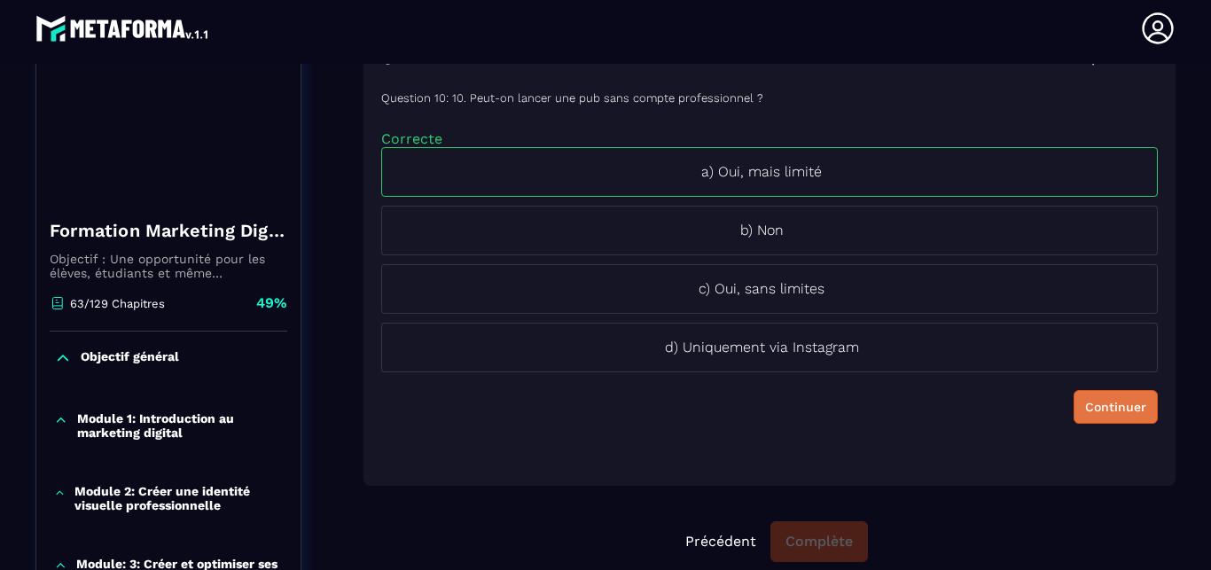
click at [1085, 406] on div "Continuer" at bounding box center [1115, 407] width 61 height 18
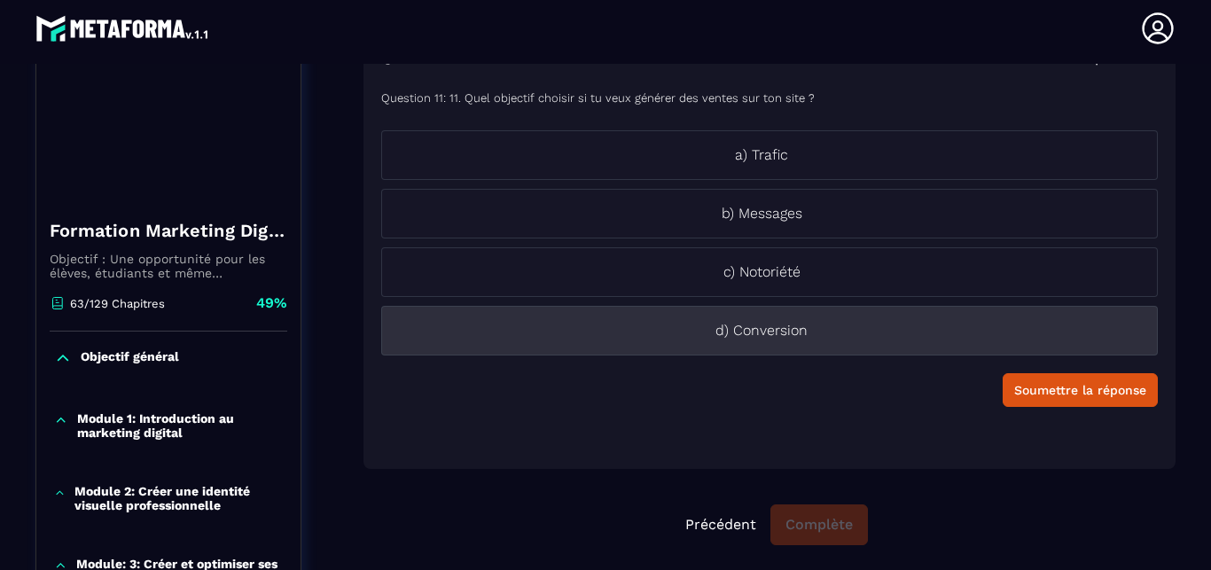
click at [875, 336] on p "d) Conversion" at bounding box center [761, 330] width 759 height 21
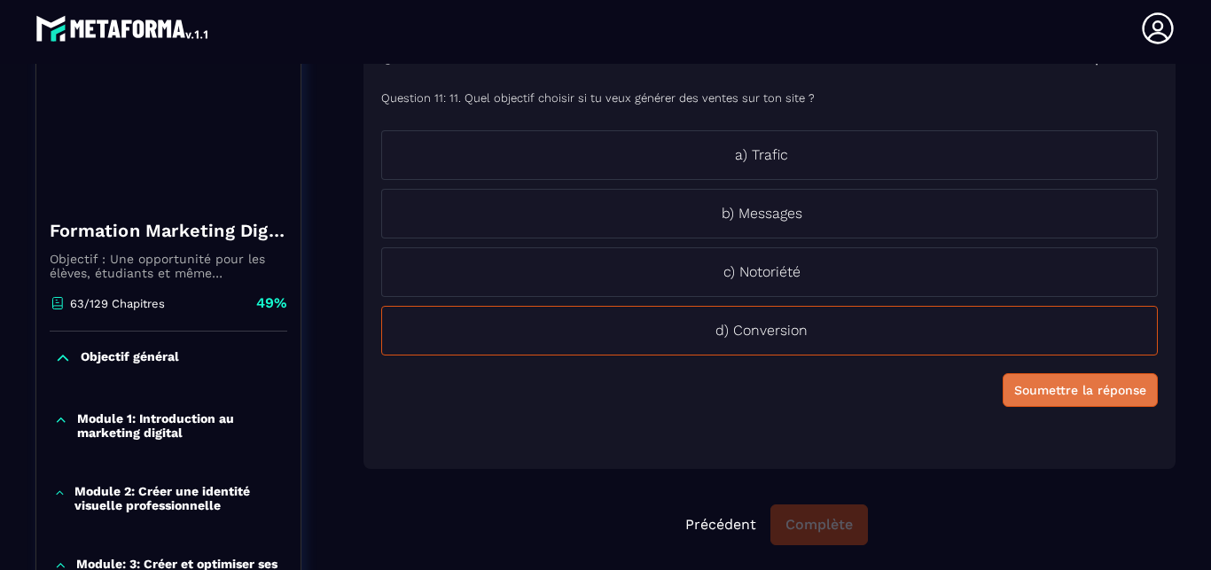
click at [1068, 399] on button "Soumettre la réponse" at bounding box center [1079, 390] width 155 height 34
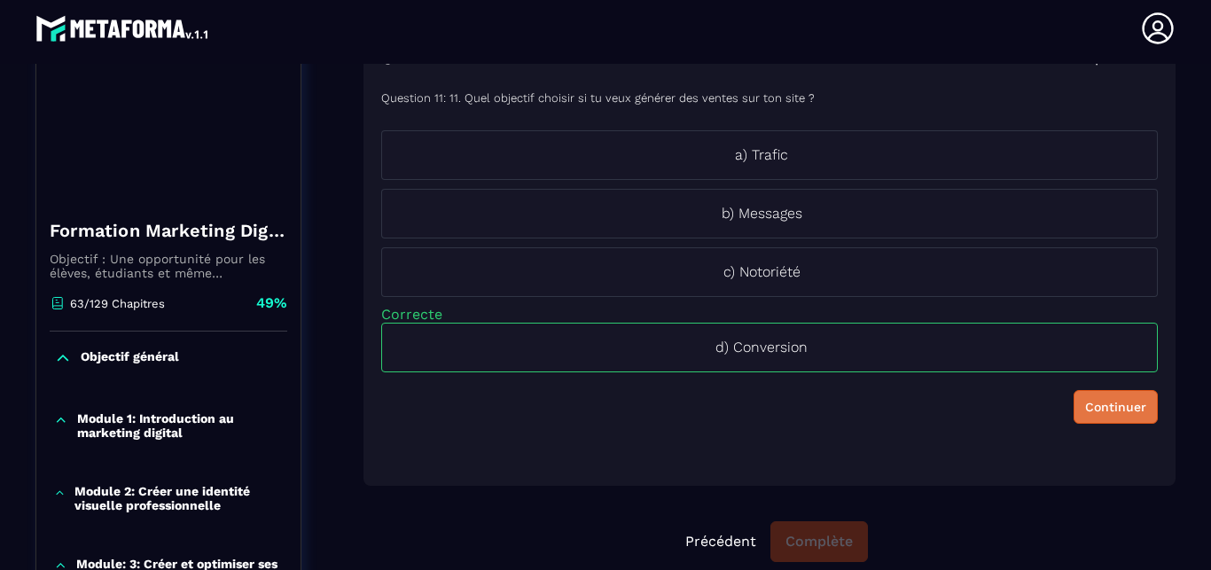
click at [1088, 414] on div "Continuer" at bounding box center [1115, 407] width 61 height 18
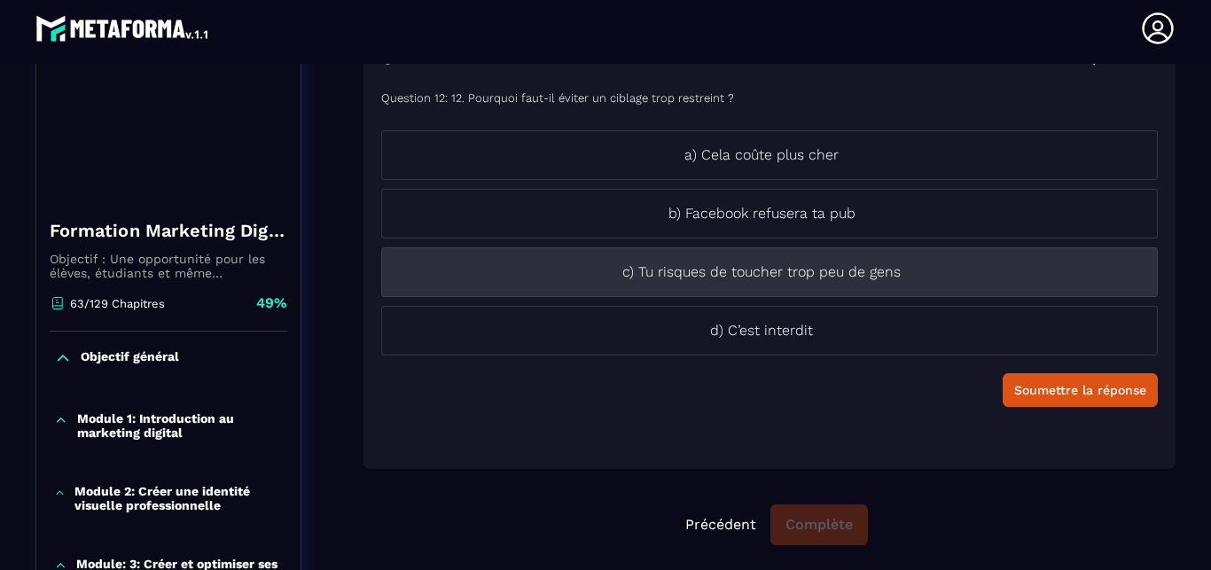
click at [967, 286] on li "c) Tu risques de toucher trop peu de gens" at bounding box center [769, 272] width 776 height 50
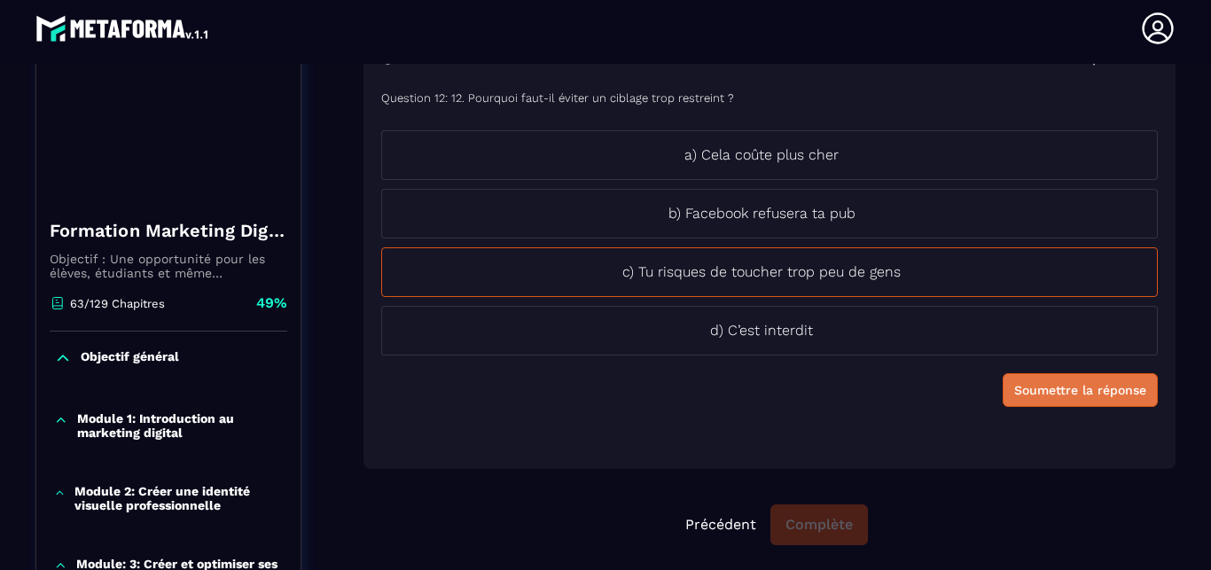
click at [1069, 403] on button "Soumettre la réponse" at bounding box center [1079, 390] width 155 height 34
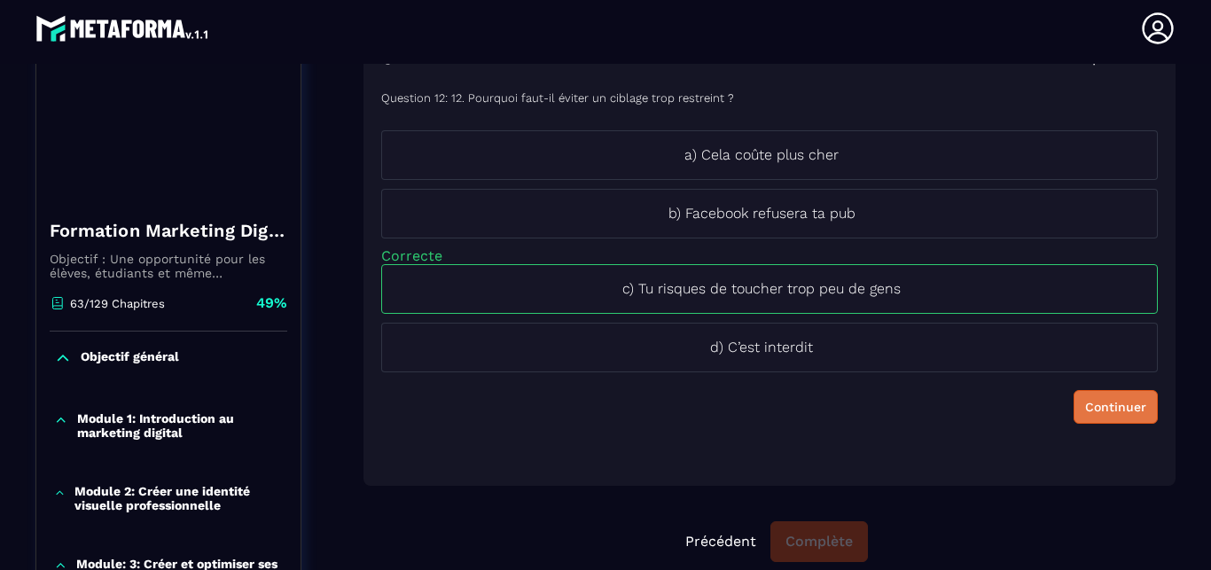
click at [1115, 419] on button "Continuer" at bounding box center [1115, 407] width 84 height 34
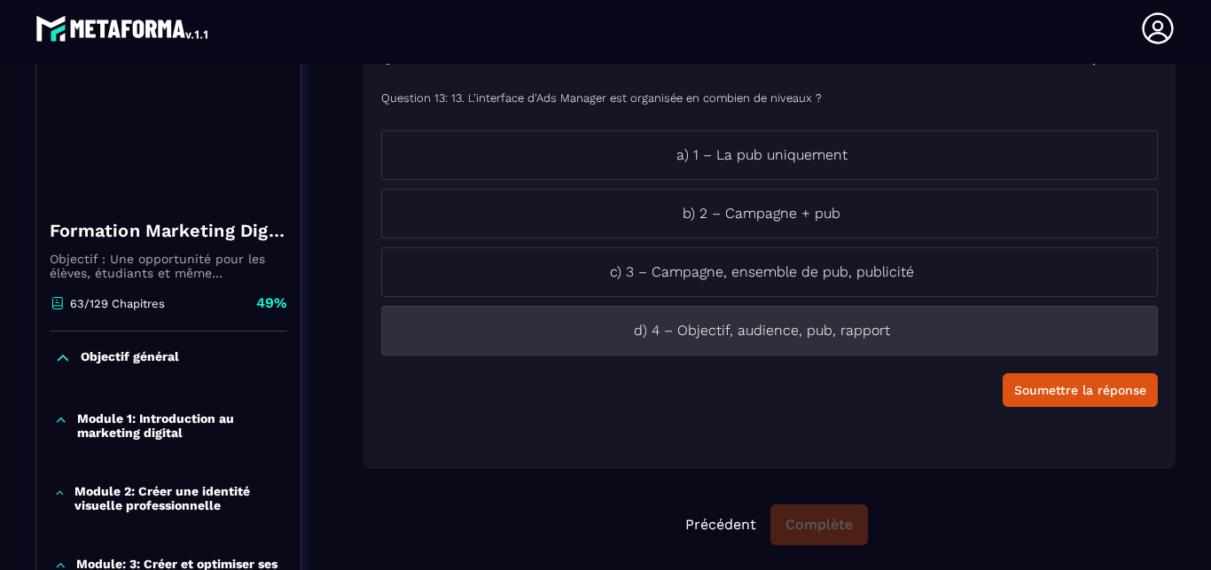
click at [1052, 326] on p "d) 4 – Objectif, audience, pub, rapport" at bounding box center [761, 330] width 759 height 21
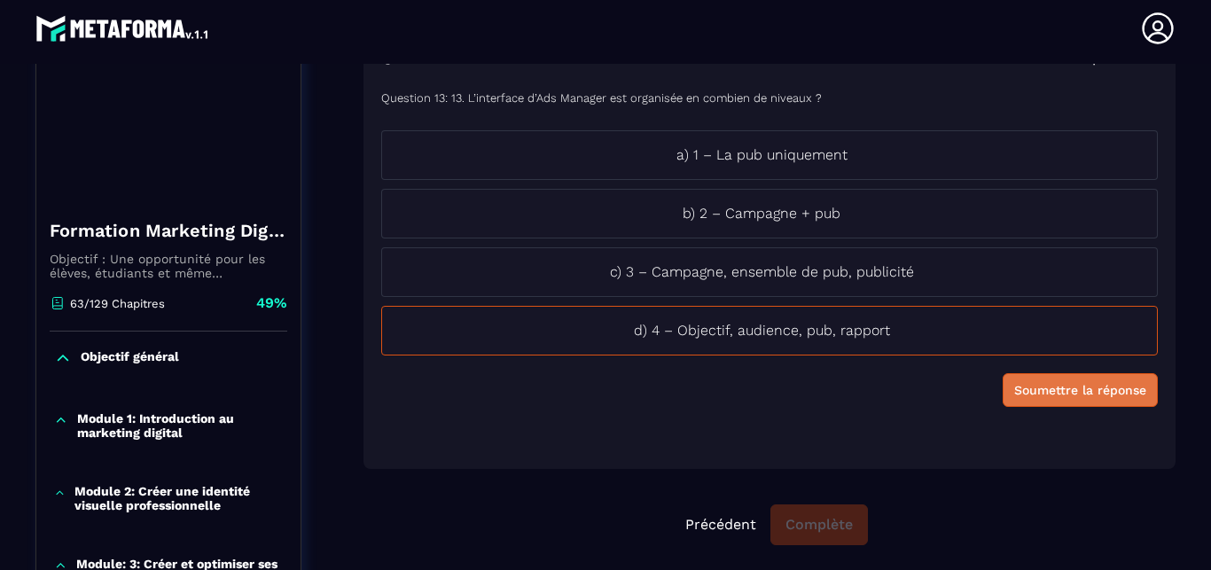
click at [1071, 393] on div "Soumettre la réponse" at bounding box center [1080, 390] width 132 height 18
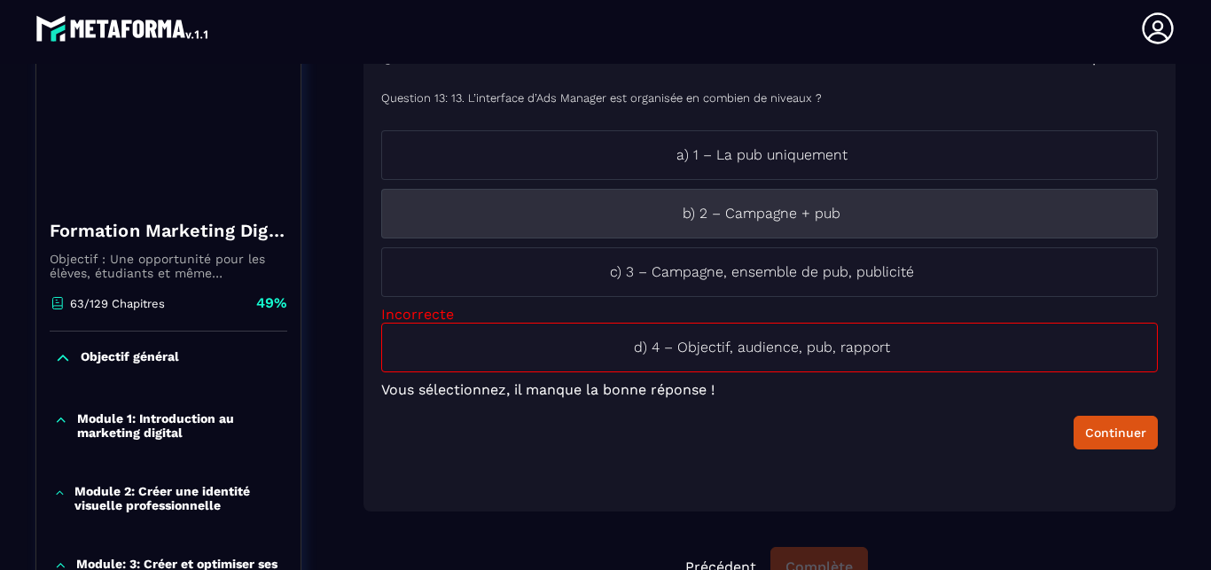
click at [947, 227] on li "b) 2 – Campagne + pub" at bounding box center [769, 214] width 776 height 50
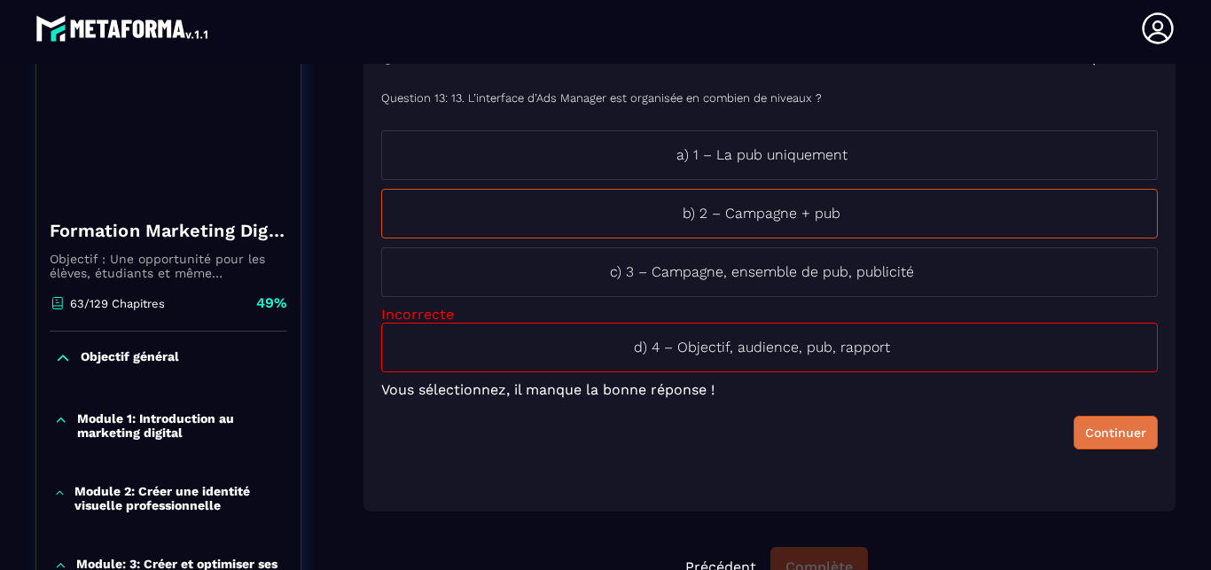
click at [1104, 435] on div "Continuer" at bounding box center [1115, 433] width 61 height 18
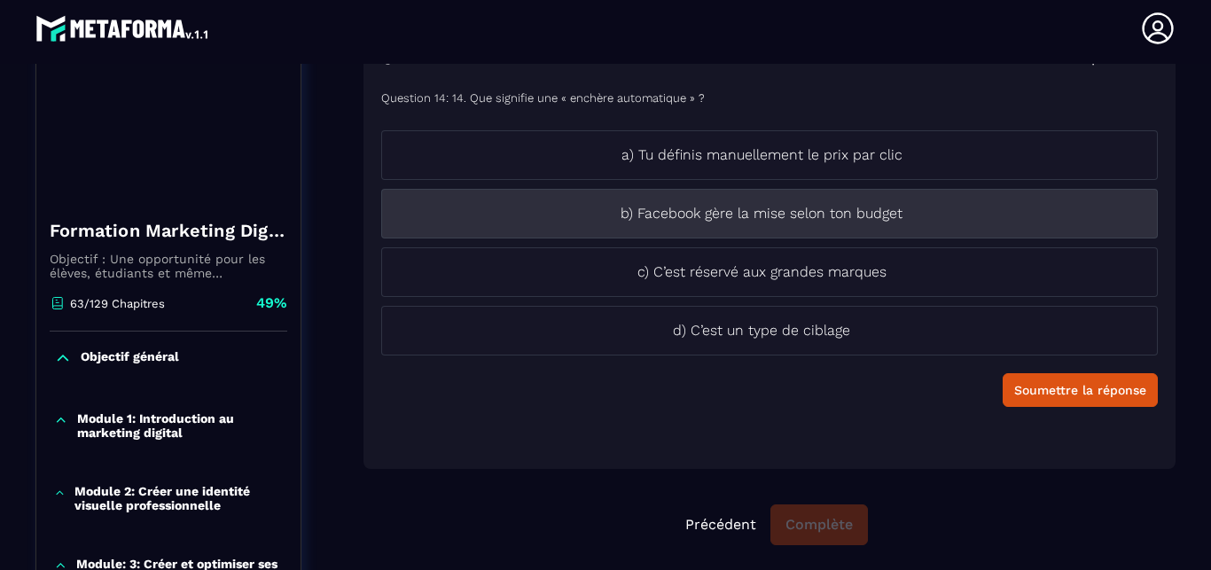
click at [852, 211] on p "b) Facebook gère la mise selon ton budget" at bounding box center [761, 213] width 759 height 21
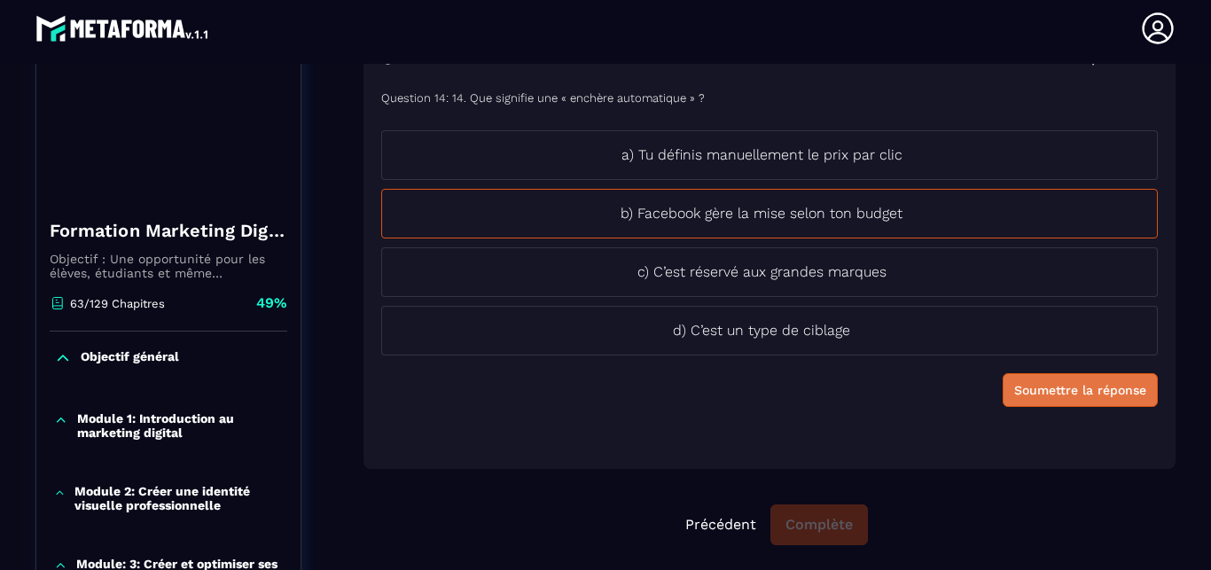
click at [1085, 388] on div "Soumettre la réponse" at bounding box center [1080, 390] width 132 height 18
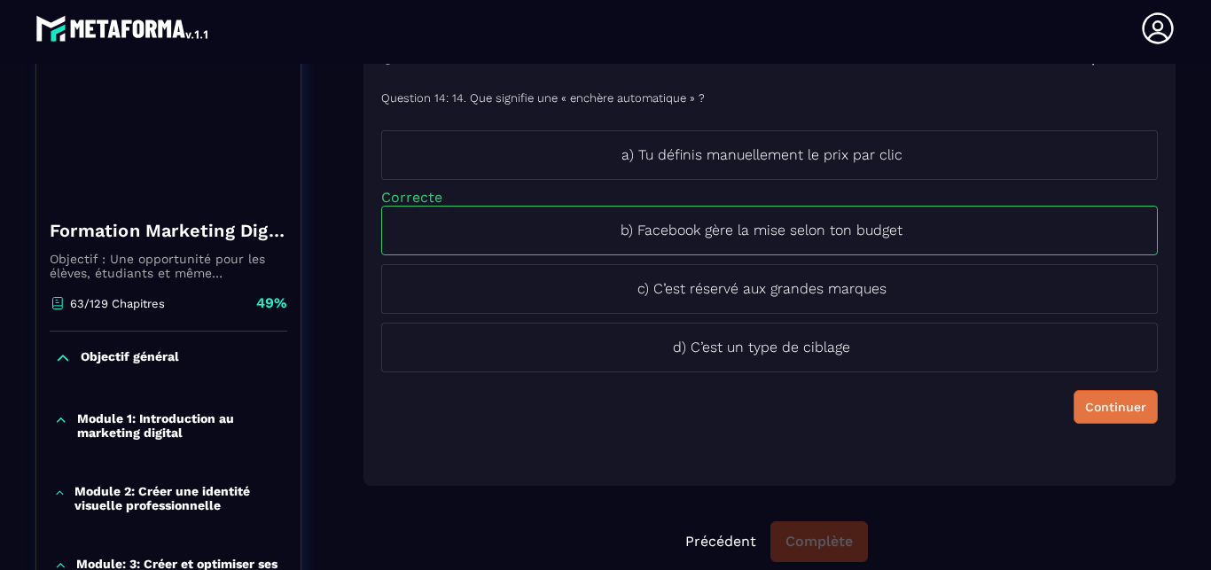
click at [1095, 414] on div "Continuer" at bounding box center [1115, 407] width 61 height 18
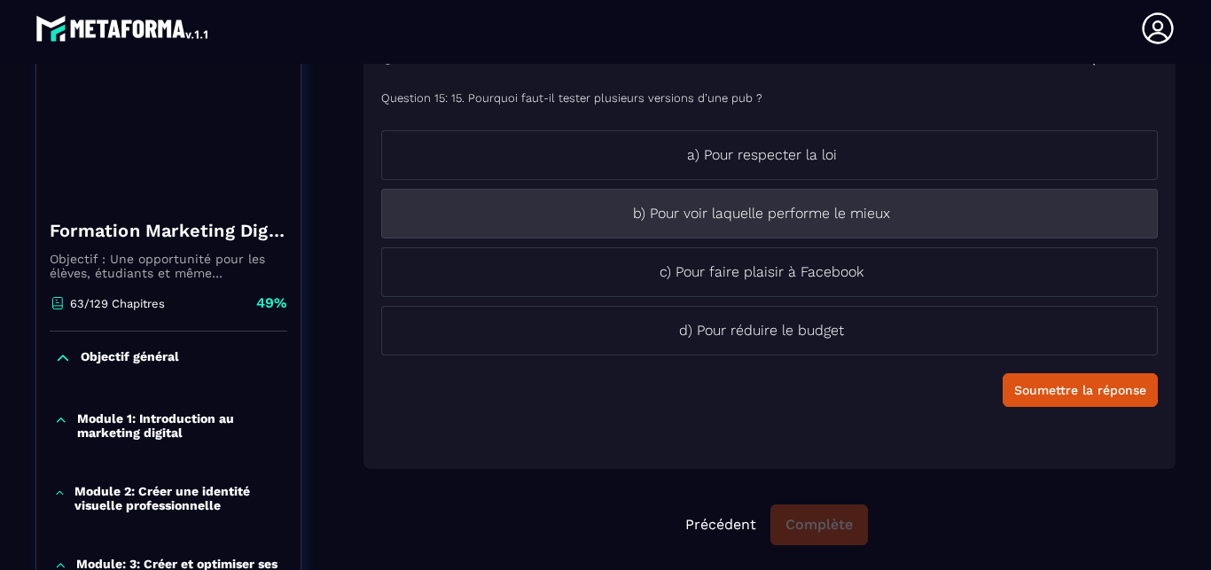
click at [953, 219] on p "b) Pour voir laquelle performe le mieux" at bounding box center [761, 213] width 759 height 21
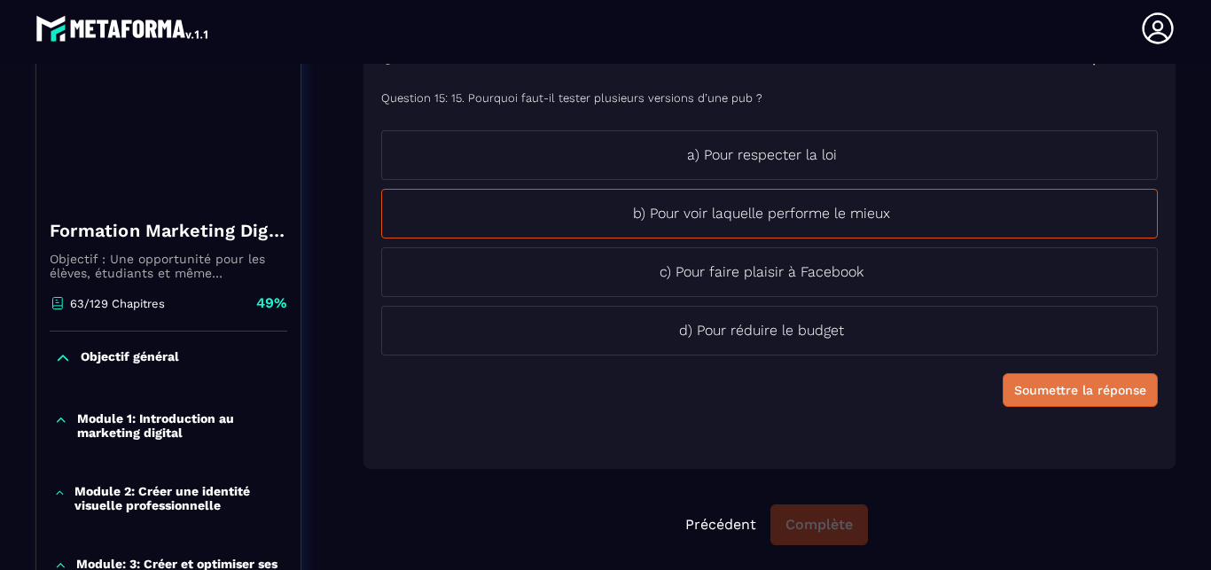
click at [1050, 400] on button "Soumettre la réponse" at bounding box center [1079, 390] width 155 height 34
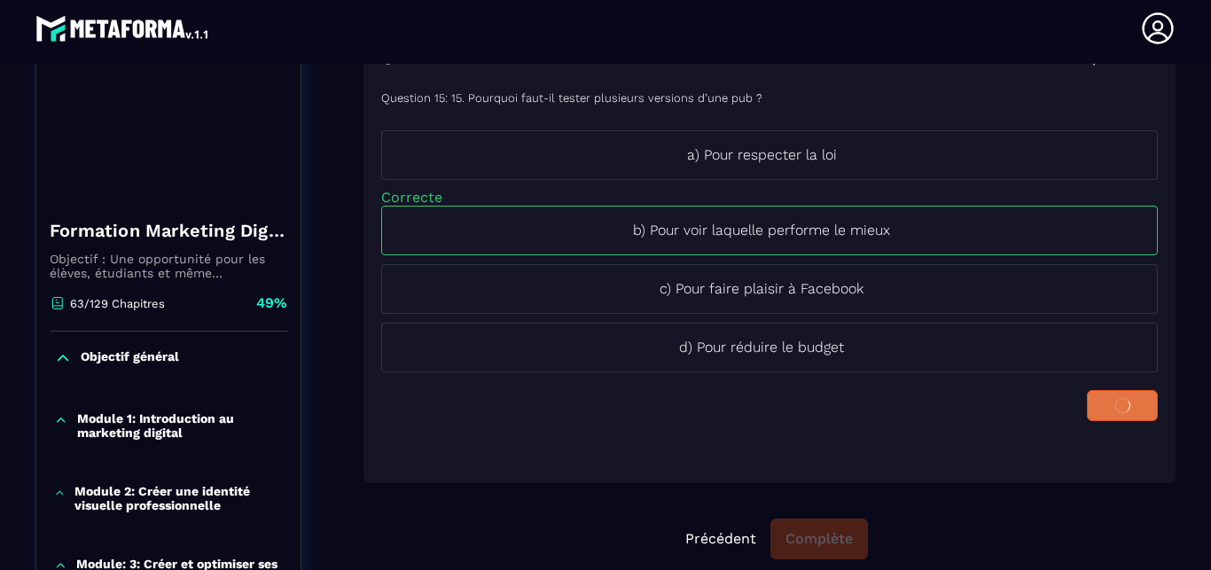
click at [1102, 417] on button at bounding box center [1122, 405] width 71 height 31
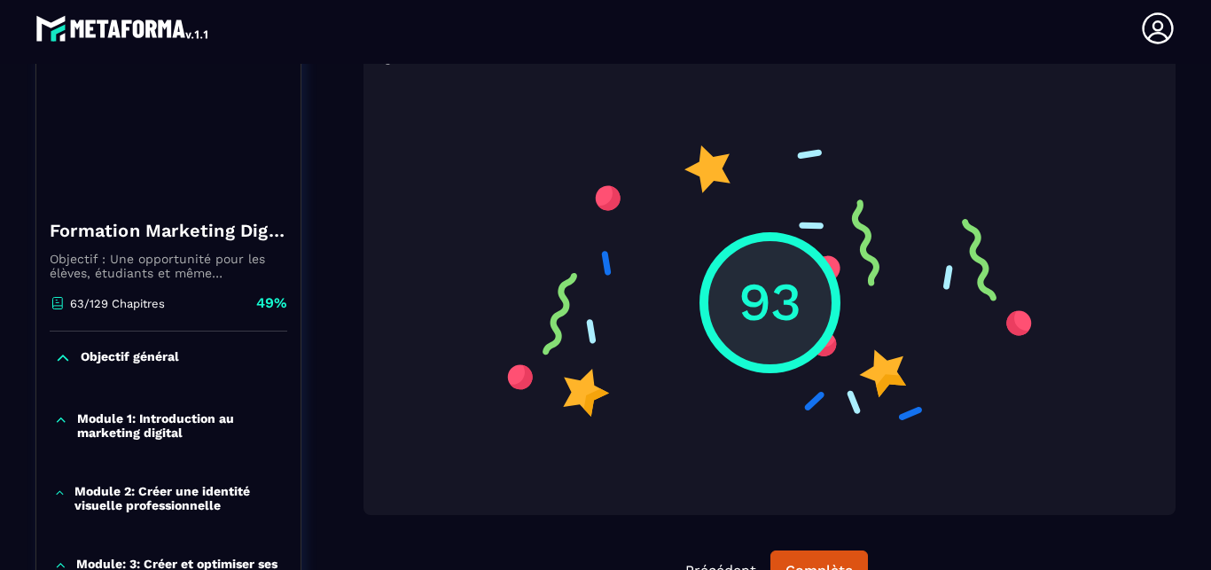
scroll to position [639, 0]
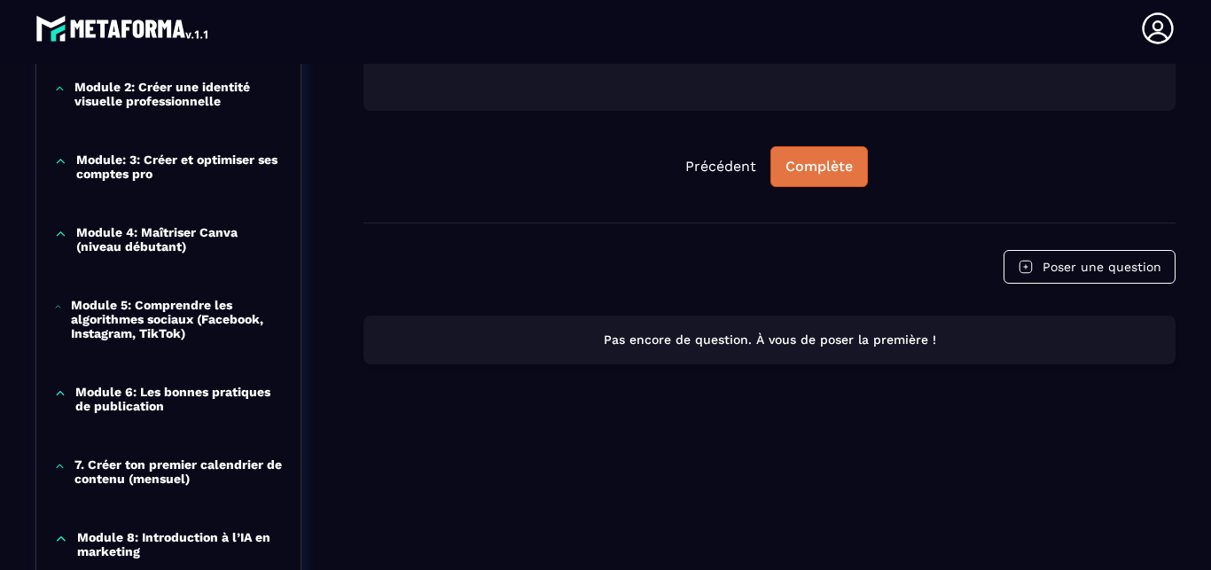
click at [822, 170] on div "Complète" at bounding box center [818, 167] width 67 height 18
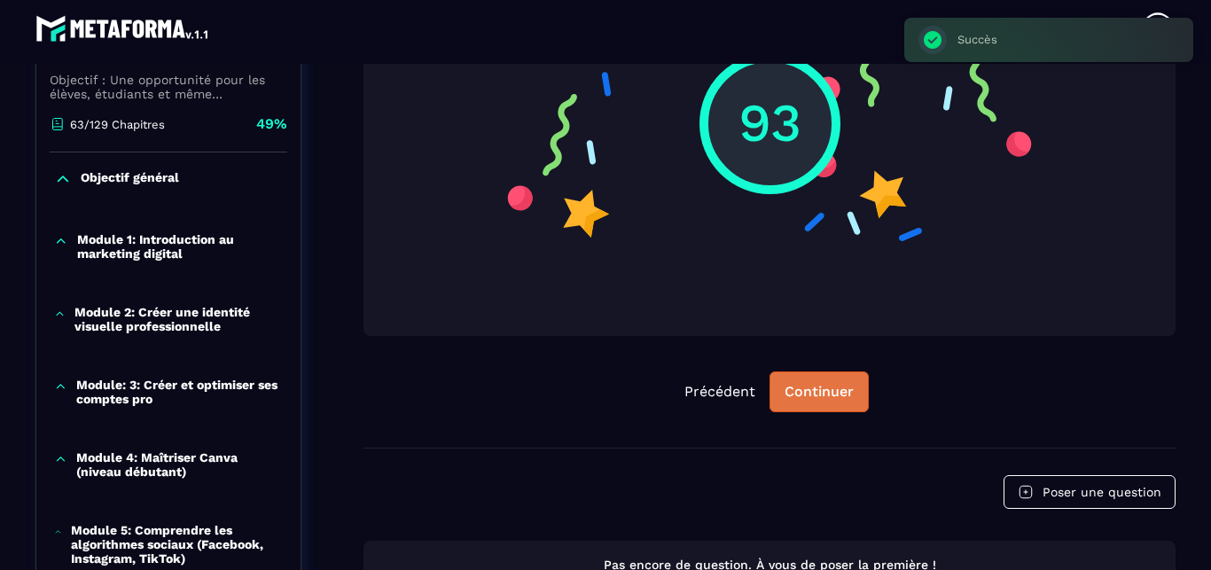
scroll to position [416, 0]
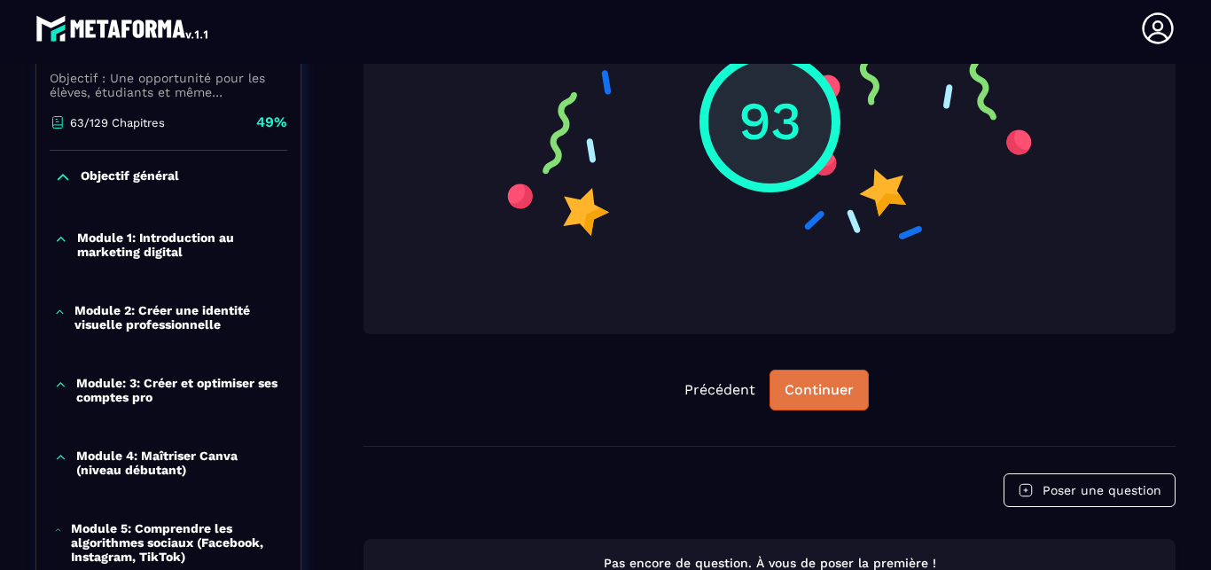
click at [822, 399] on button "Continuer" at bounding box center [818, 390] width 99 height 41
click at [829, 393] on div "Continuer" at bounding box center [818, 390] width 69 height 18
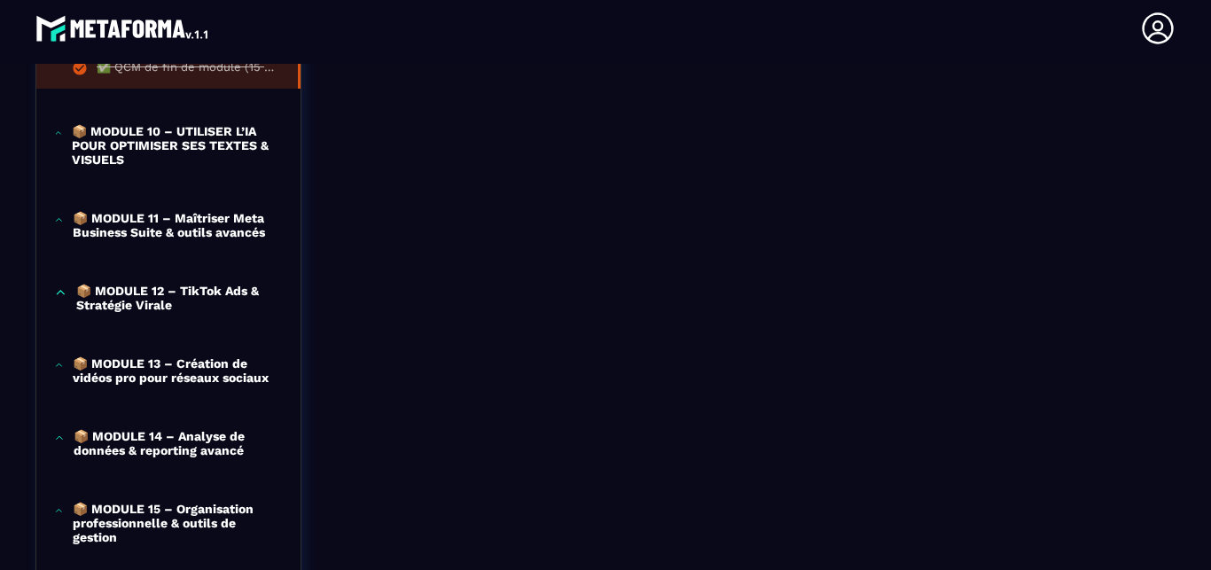
scroll to position [1426, 0]
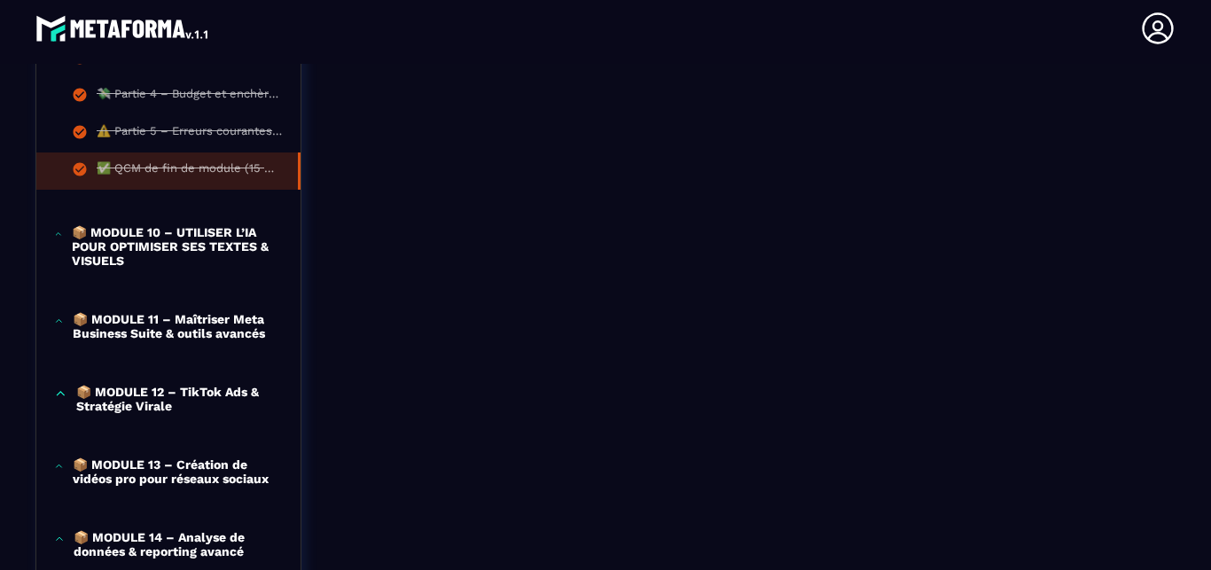
click at [183, 246] on p "📦 MODULE 10 – UTILISER L’IA POUR OPTIMISER SES TEXTES & VISUELS" at bounding box center [177, 246] width 211 height 43
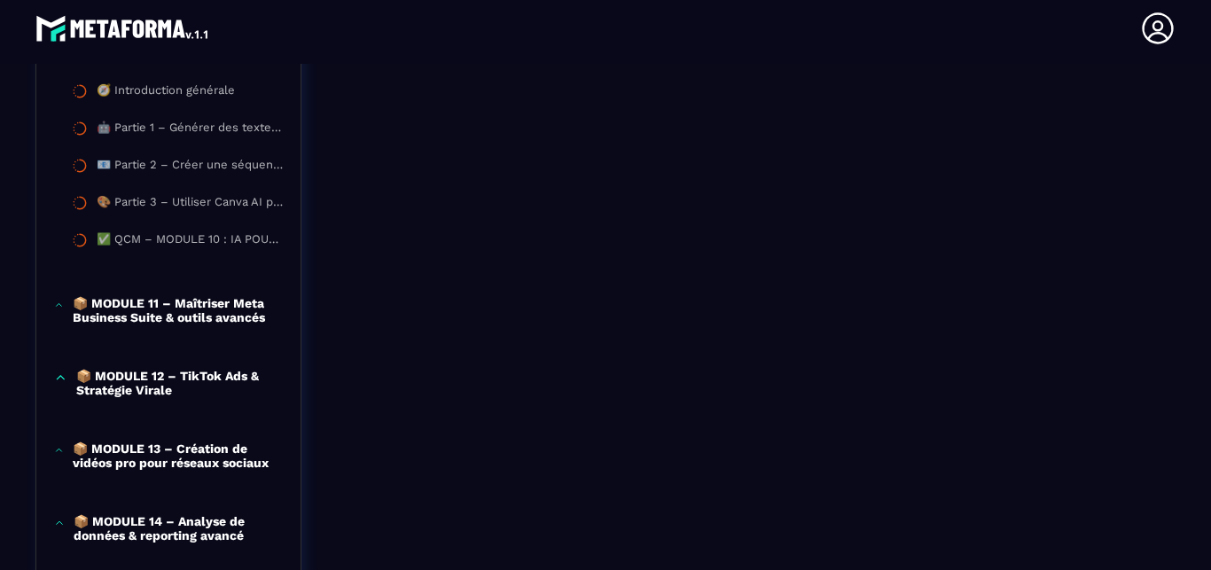
scroll to position [1224, 0]
